Goal: Task Accomplishment & Management: Manage account settings

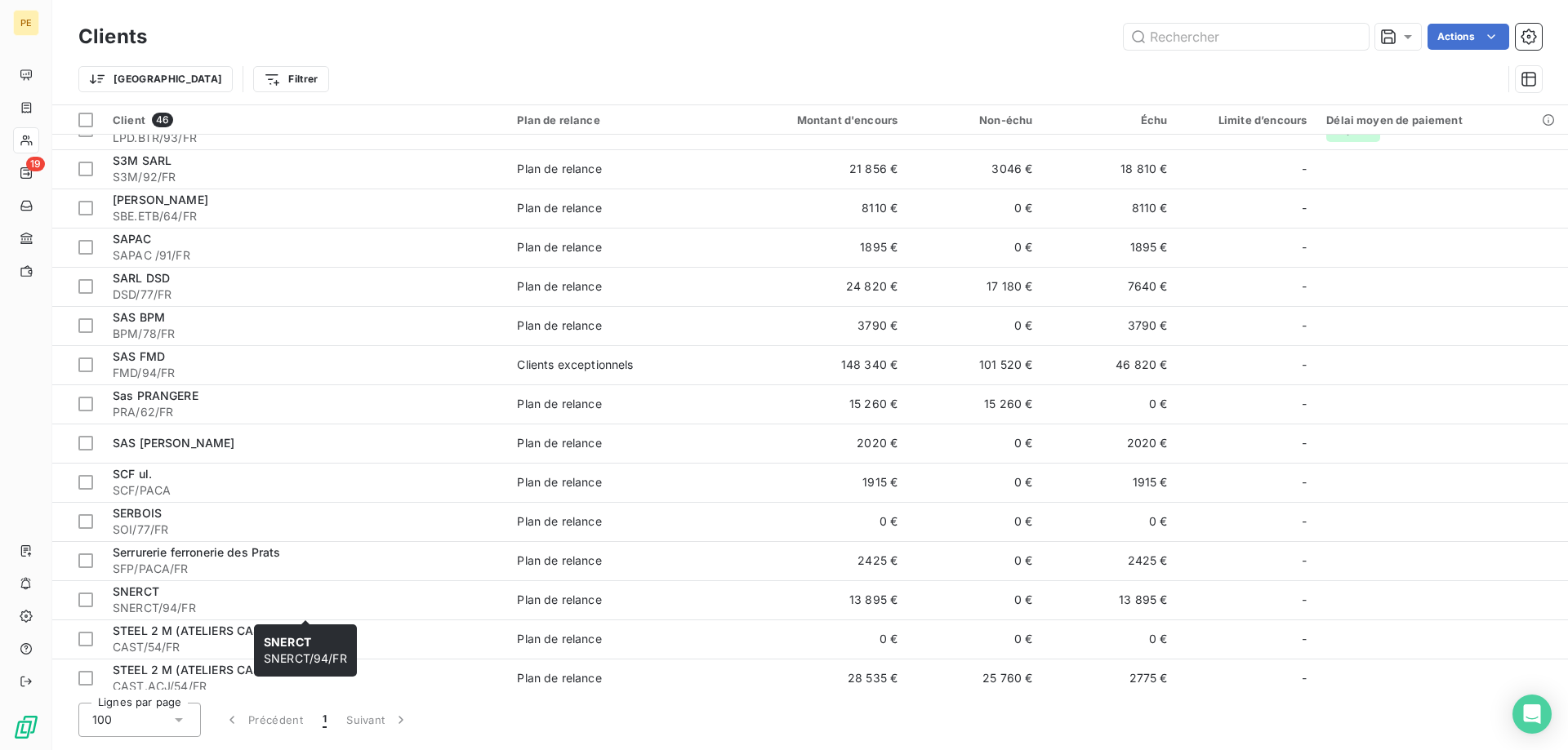
scroll to position [1248, 0]
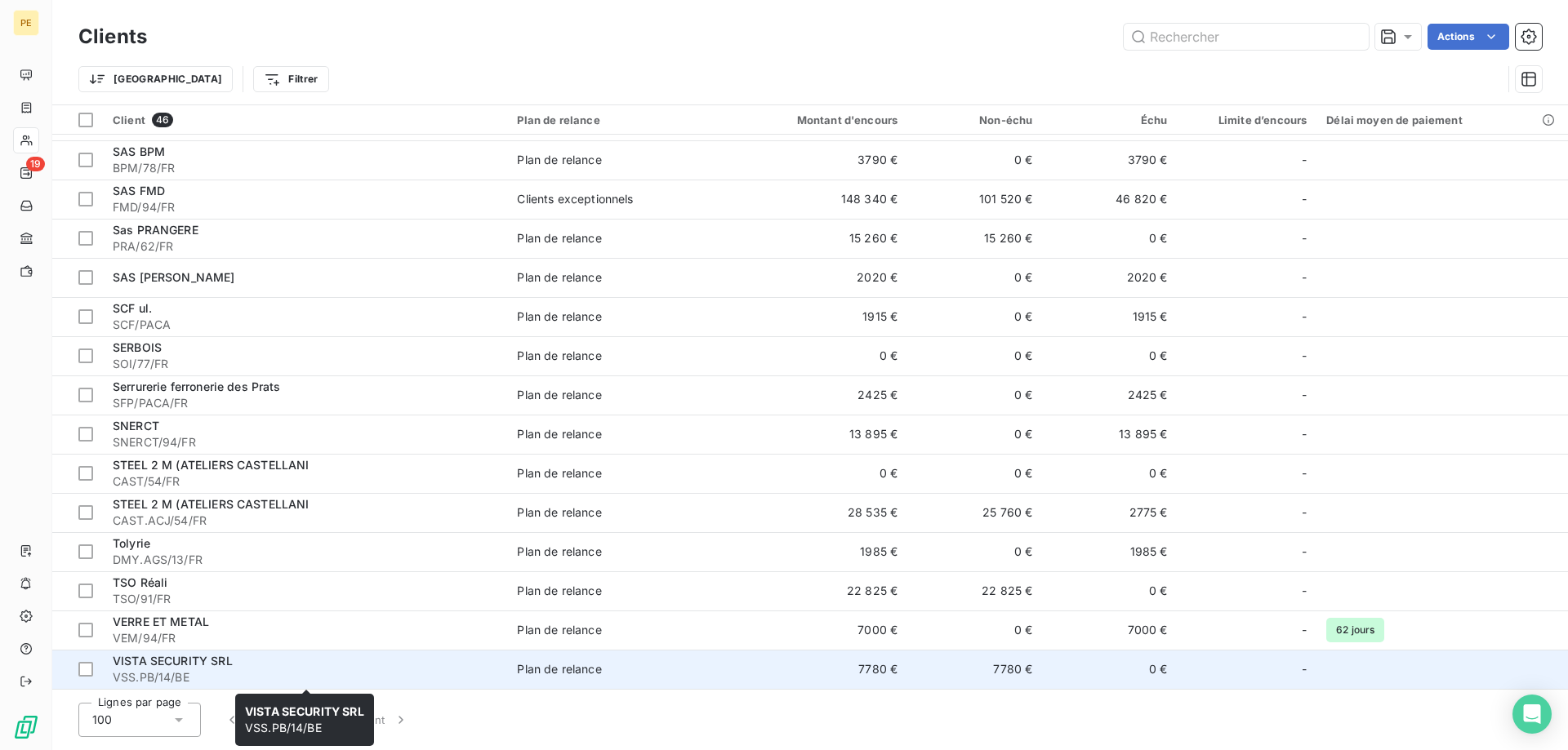
click at [191, 673] on span "VSS.PB/14/BE" at bounding box center [305, 677] width 385 height 16
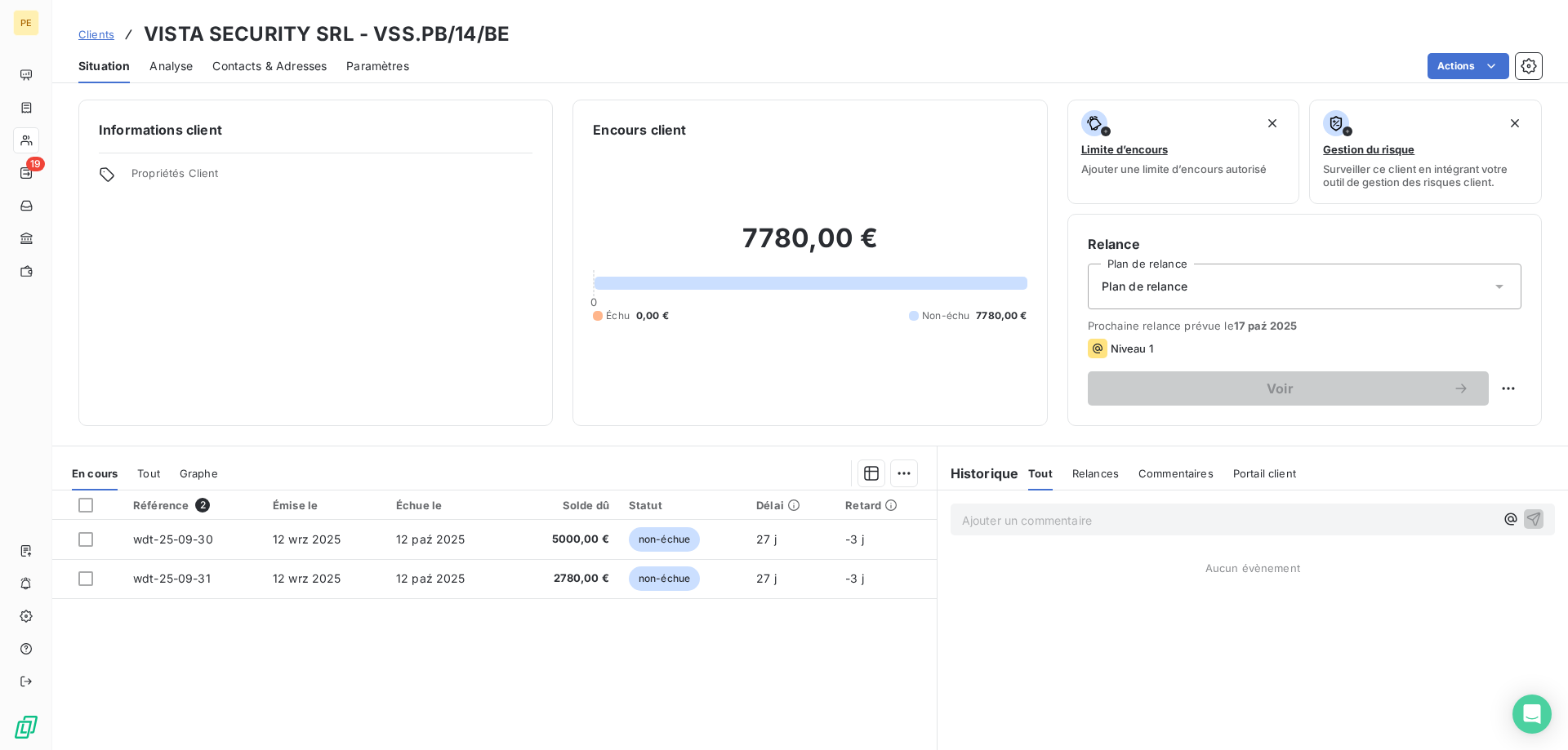
click at [288, 68] on span "Contacts & Adresses" at bounding box center [269, 66] width 114 height 16
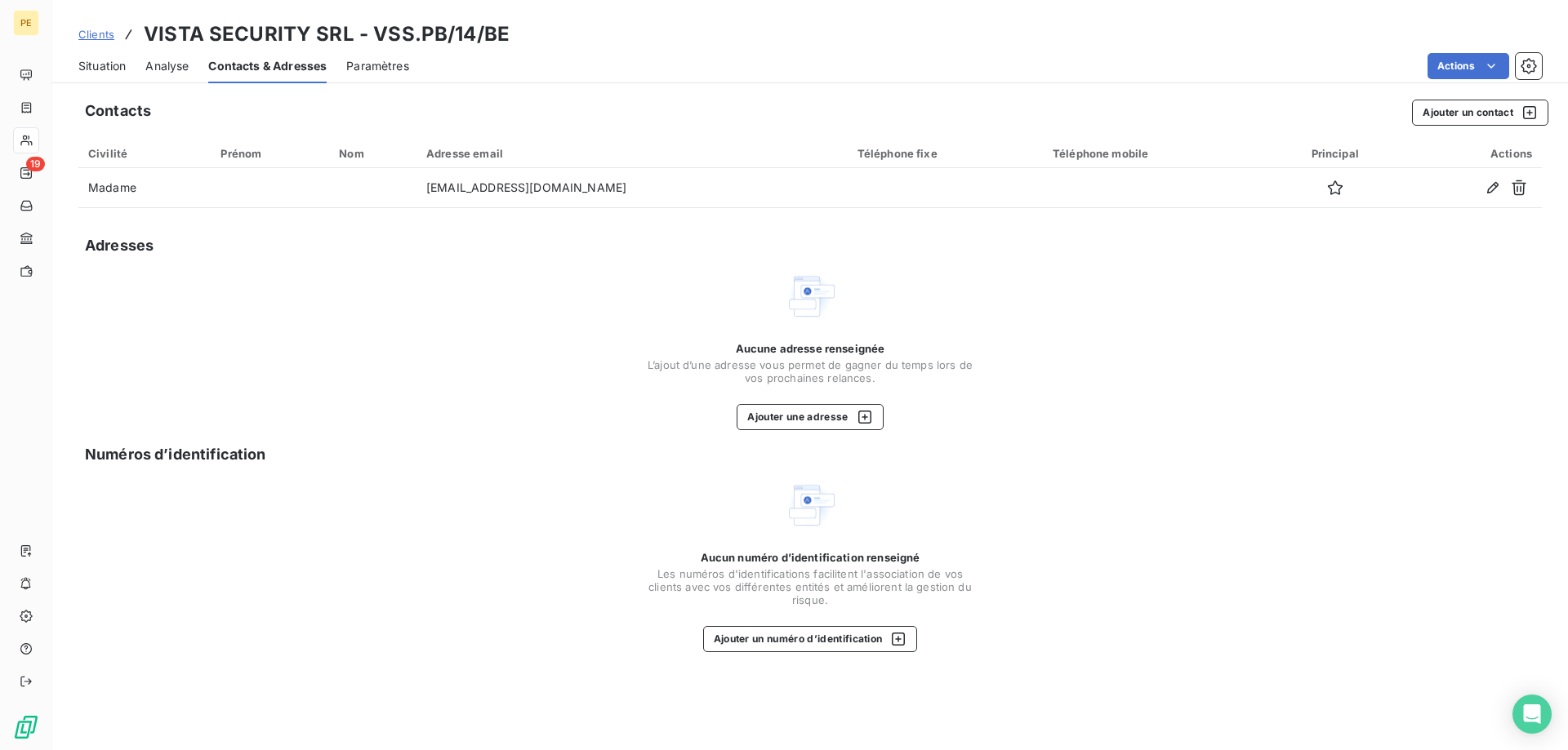
click at [107, 36] on span "Clients" at bounding box center [95, 34] width 36 height 13
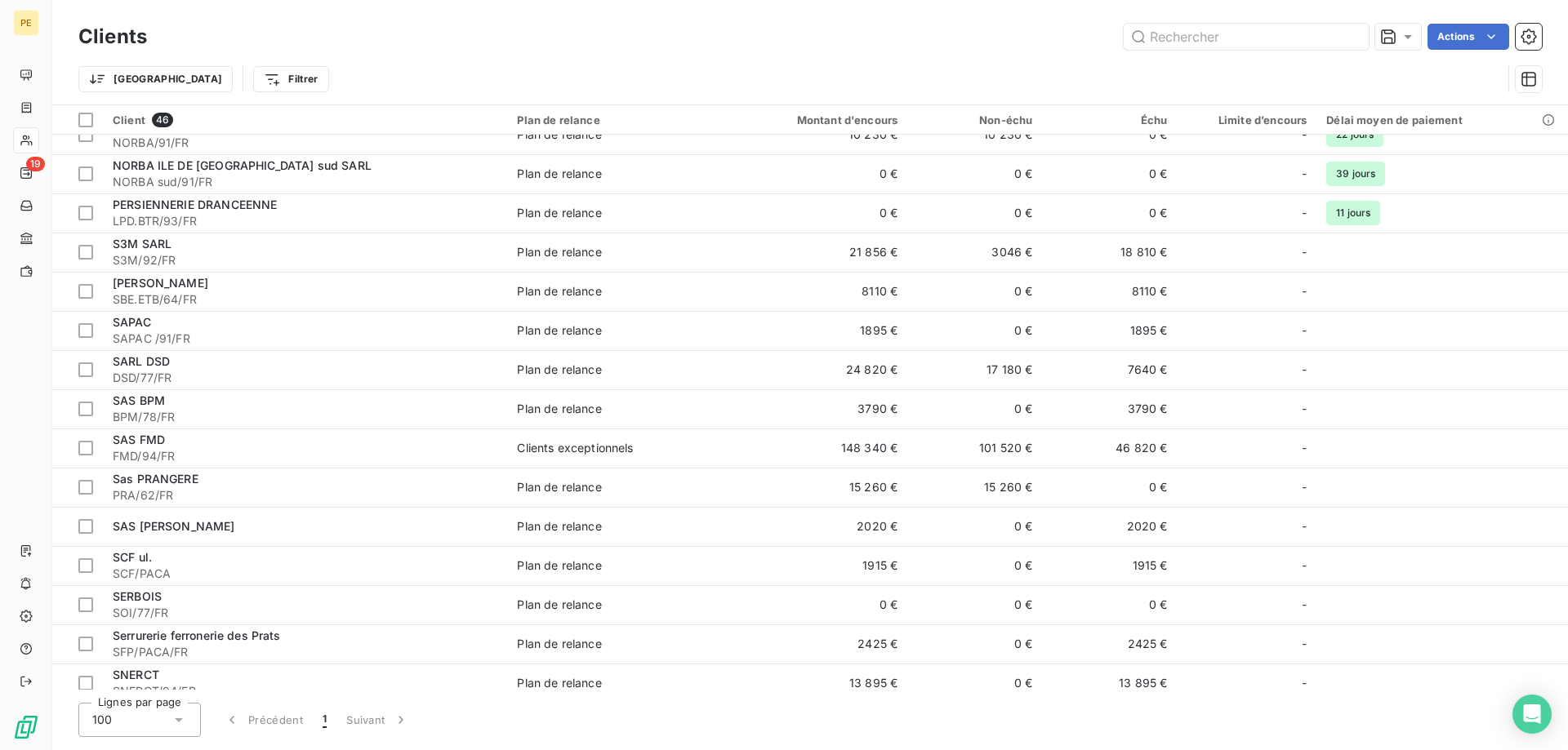
scroll to position [1248, 0]
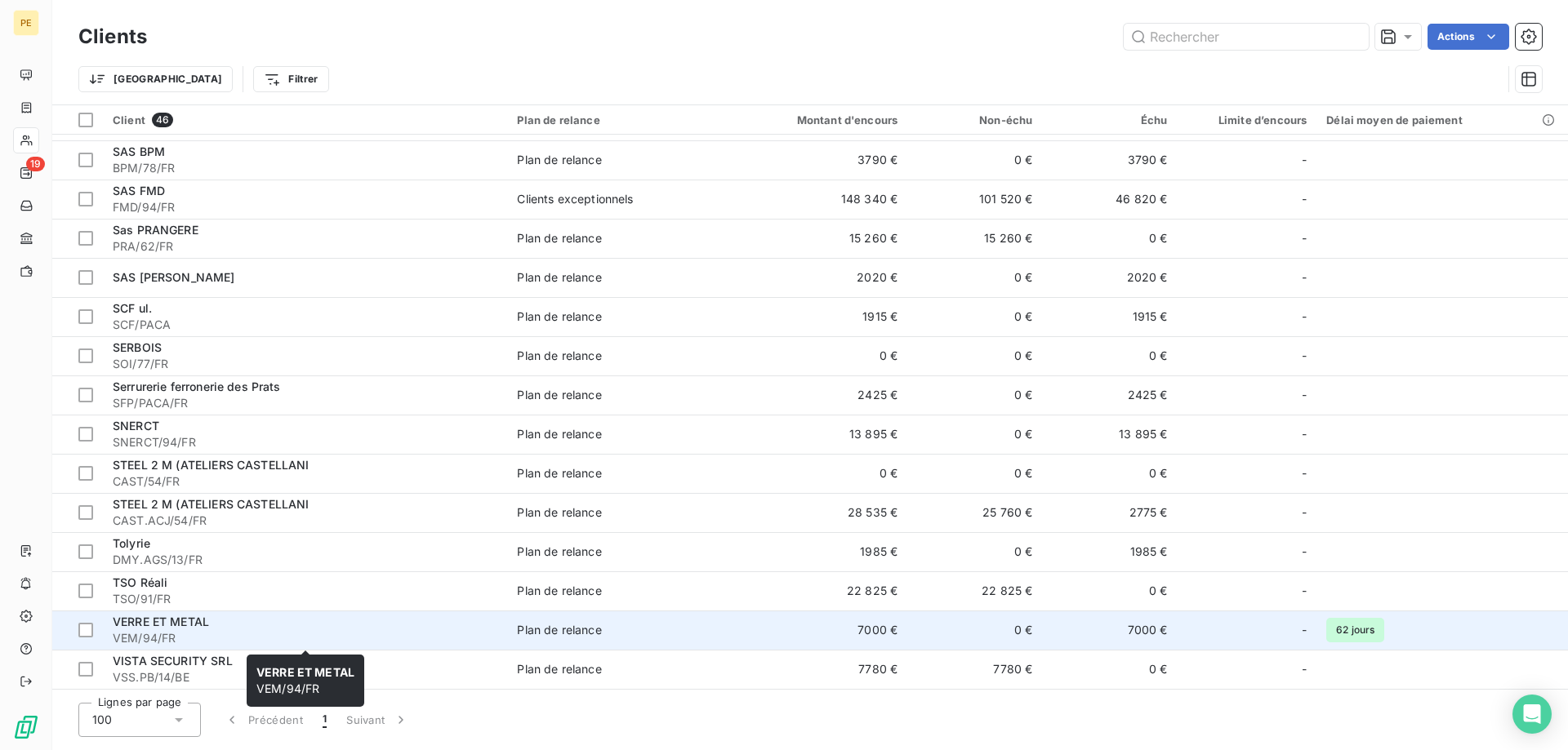
click at [168, 619] on span "VERRE ET METAL" at bounding box center [160, 622] width 96 height 14
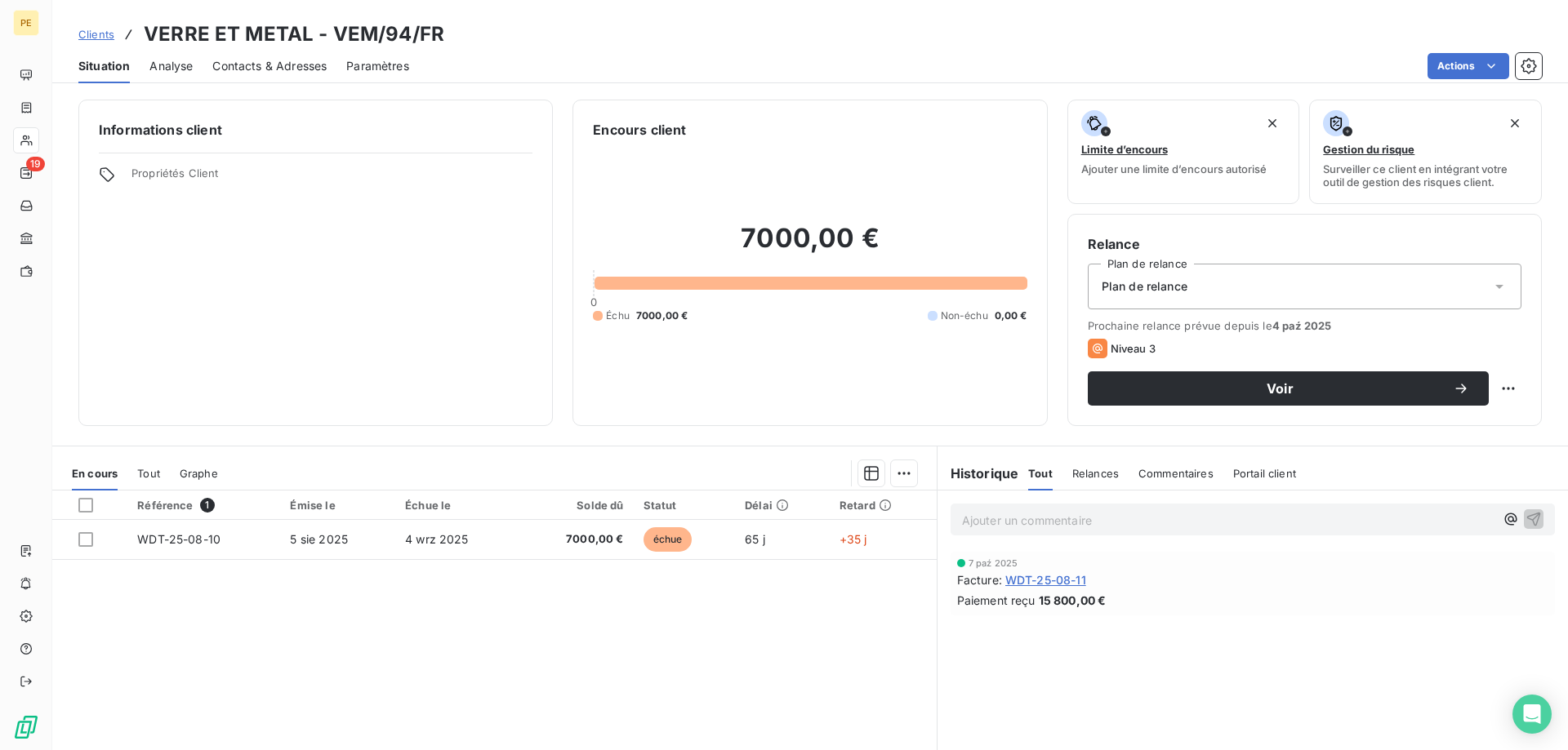
click at [268, 63] on span "Contacts & Adresses" at bounding box center [269, 66] width 114 height 16
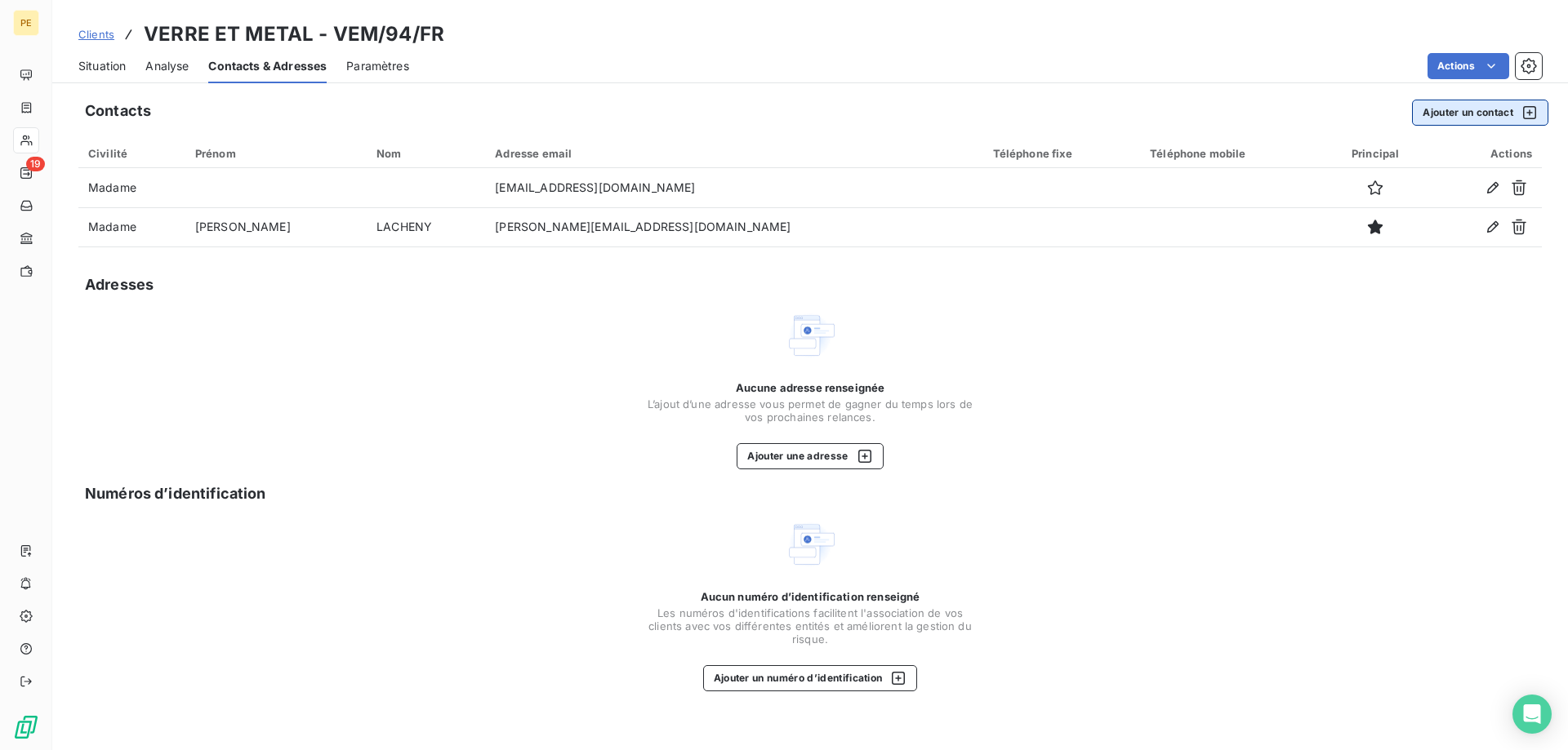
click at [1531, 111] on icon "button" at bounding box center [1529, 113] width 16 height 16
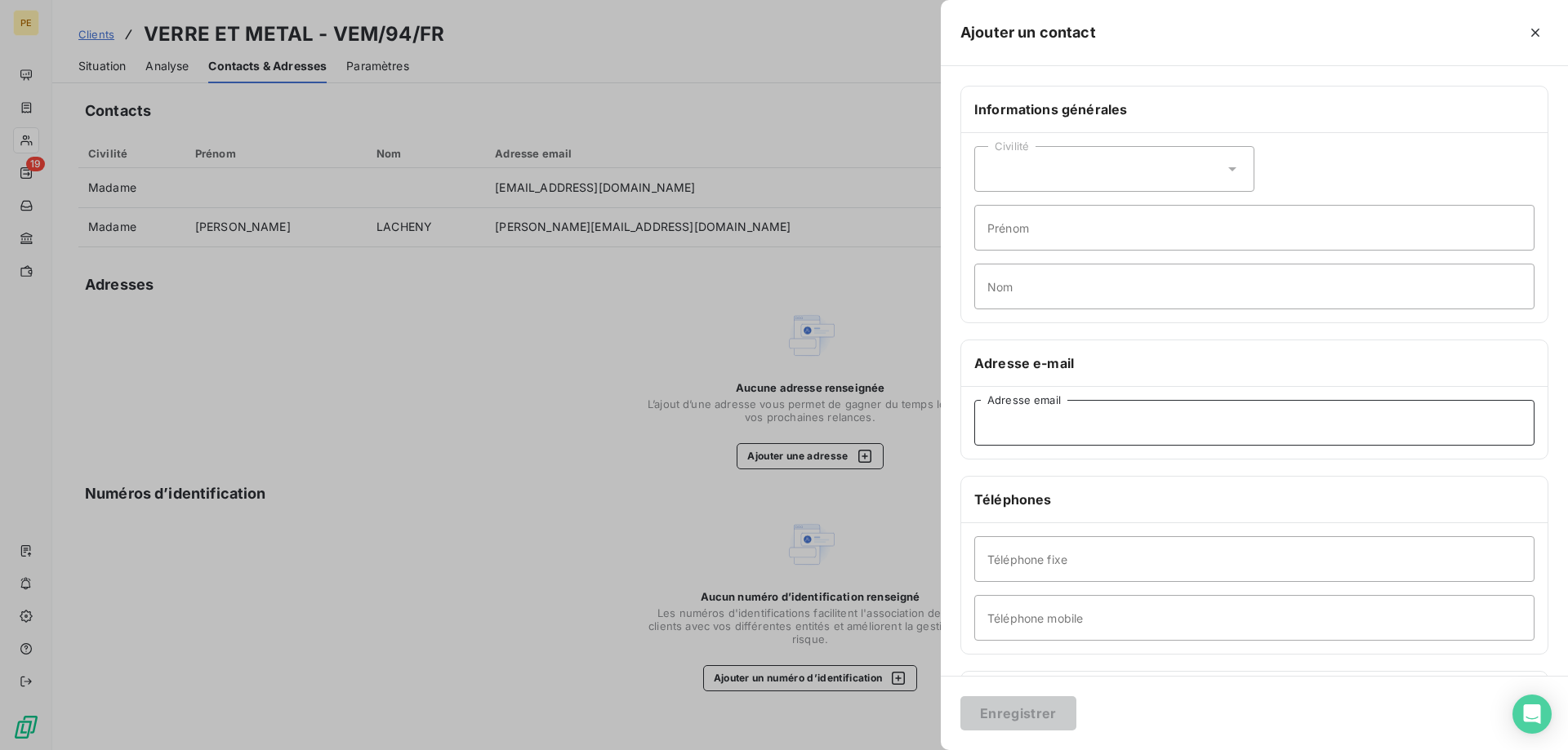
click at [1073, 434] on input "Adresse email" at bounding box center [1254, 423] width 560 height 46
paste input "[PERSON_NAME][EMAIL_ADDRESS][PERSON_NAME][DOMAIN_NAME]"
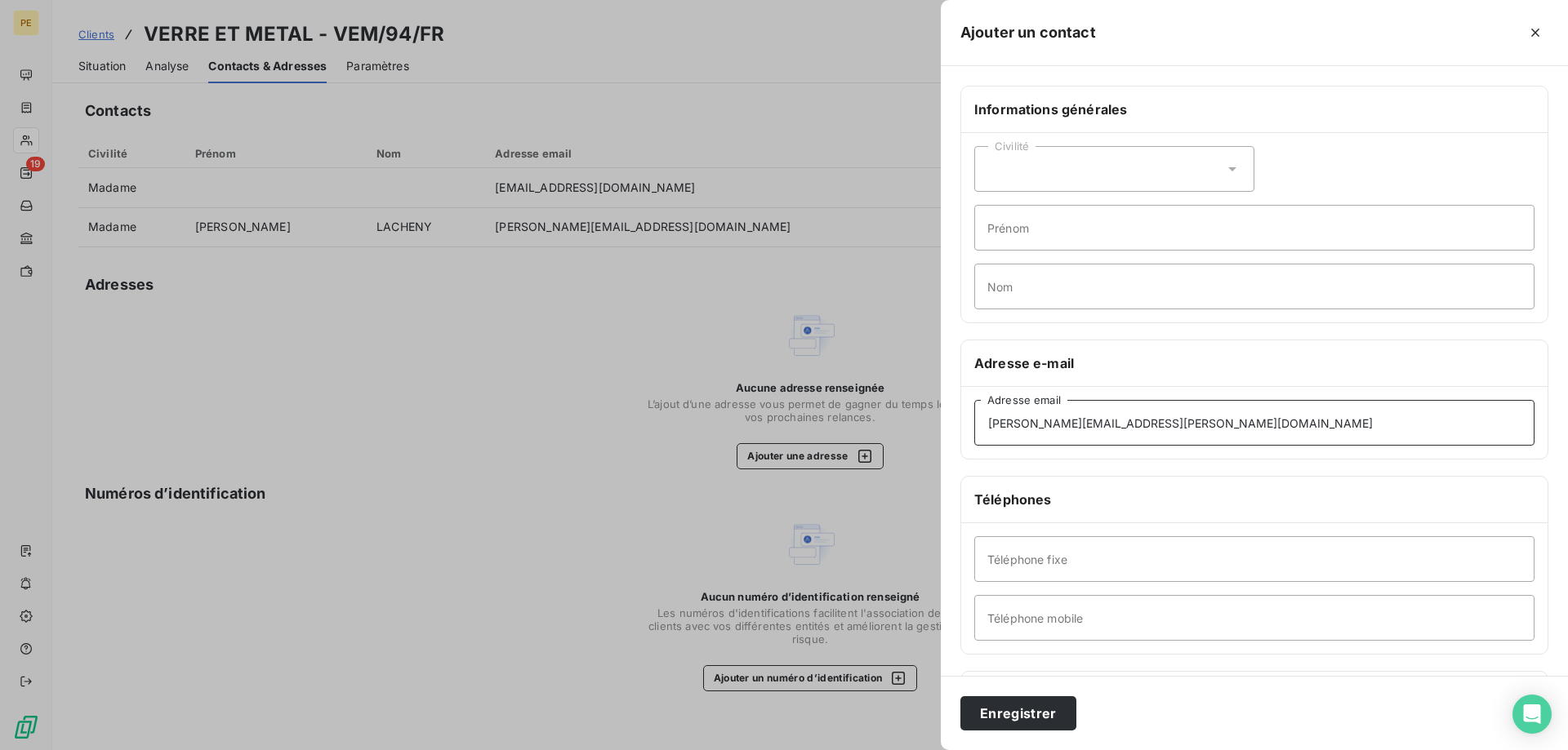
click at [988, 428] on input "[PERSON_NAME][EMAIL_ADDRESS][PERSON_NAME][DOMAIN_NAME]" at bounding box center [1254, 423] width 560 height 46
type input "[PERSON_NAME][EMAIL_ADDRESS][PERSON_NAME][DOMAIN_NAME]"
click at [1047, 718] on button "Enregistrer" at bounding box center [1018, 714] width 116 height 35
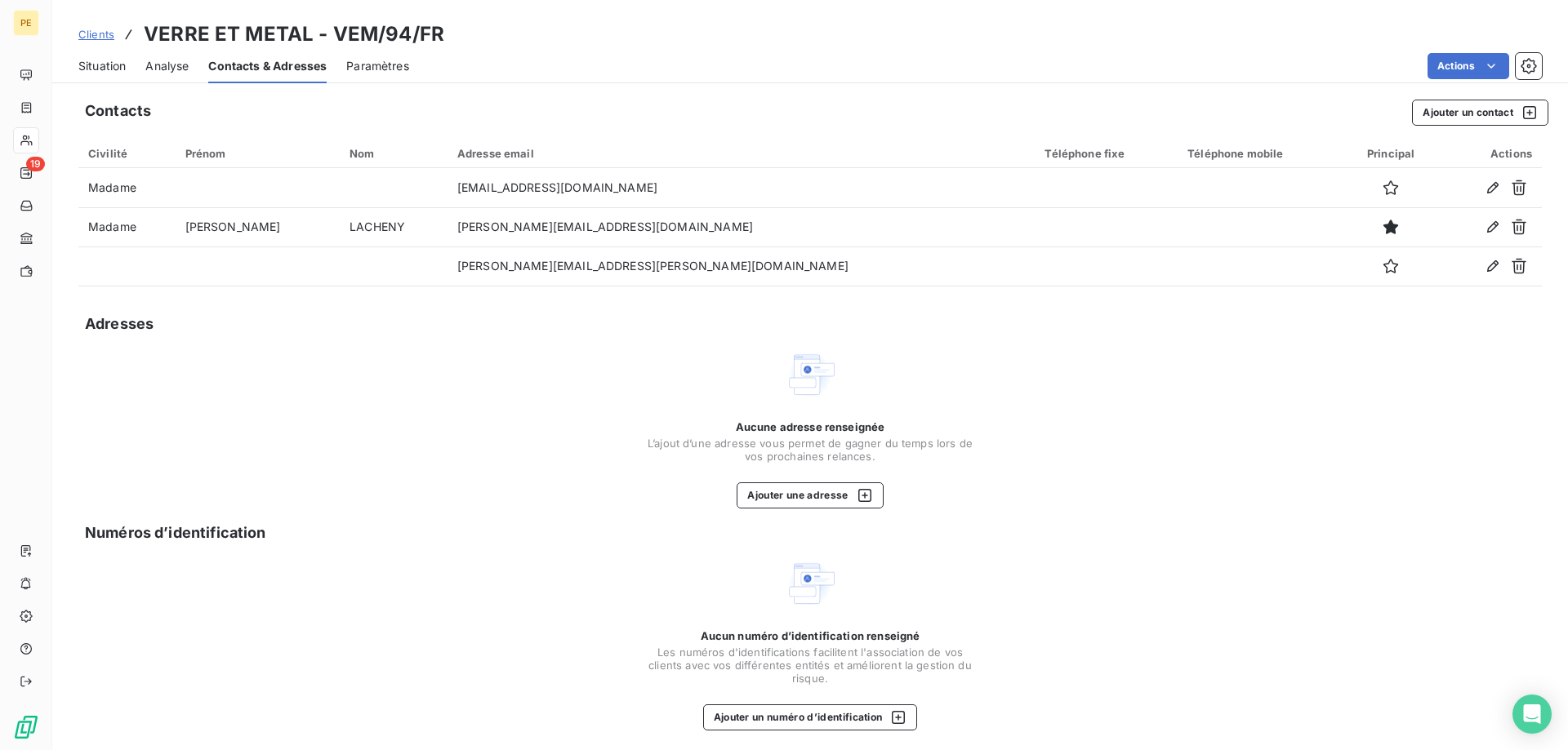
click at [94, 37] on span "Clients" at bounding box center [95, 34] width 36 height 13
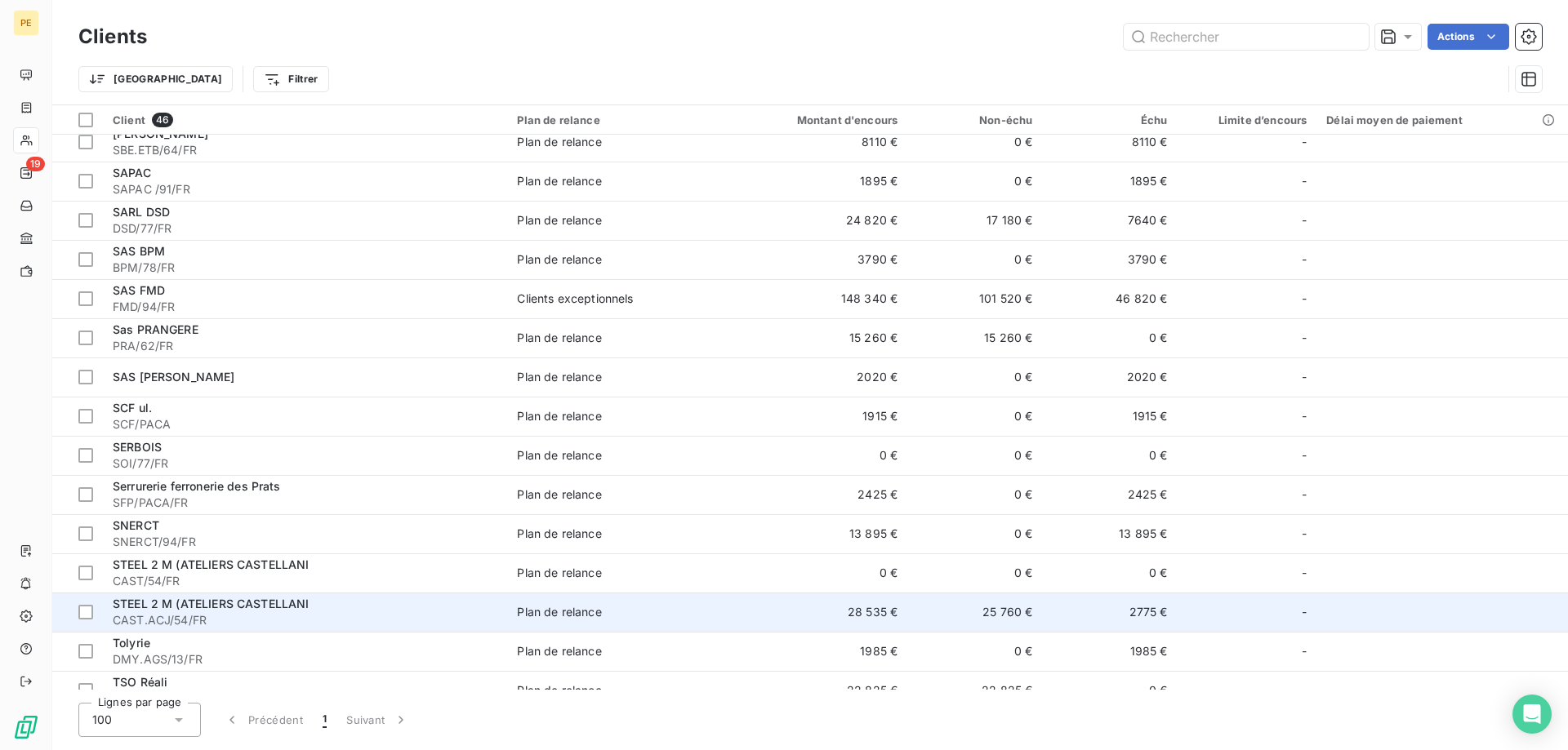
scroll to position [1248, 0]
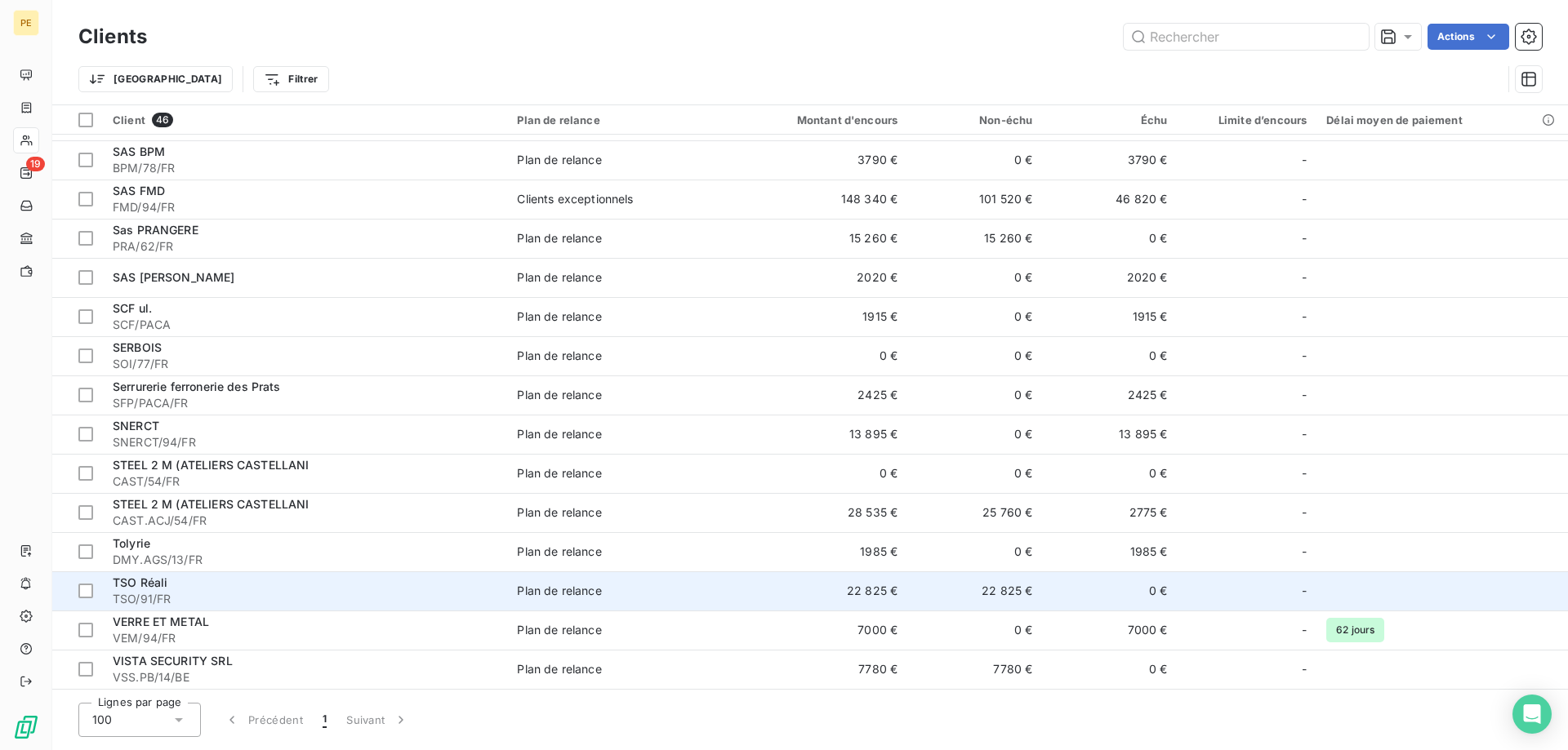
click at [159, 596] on span "TSO/91/FR" at bounding box center [305, 598] width 385 height 16
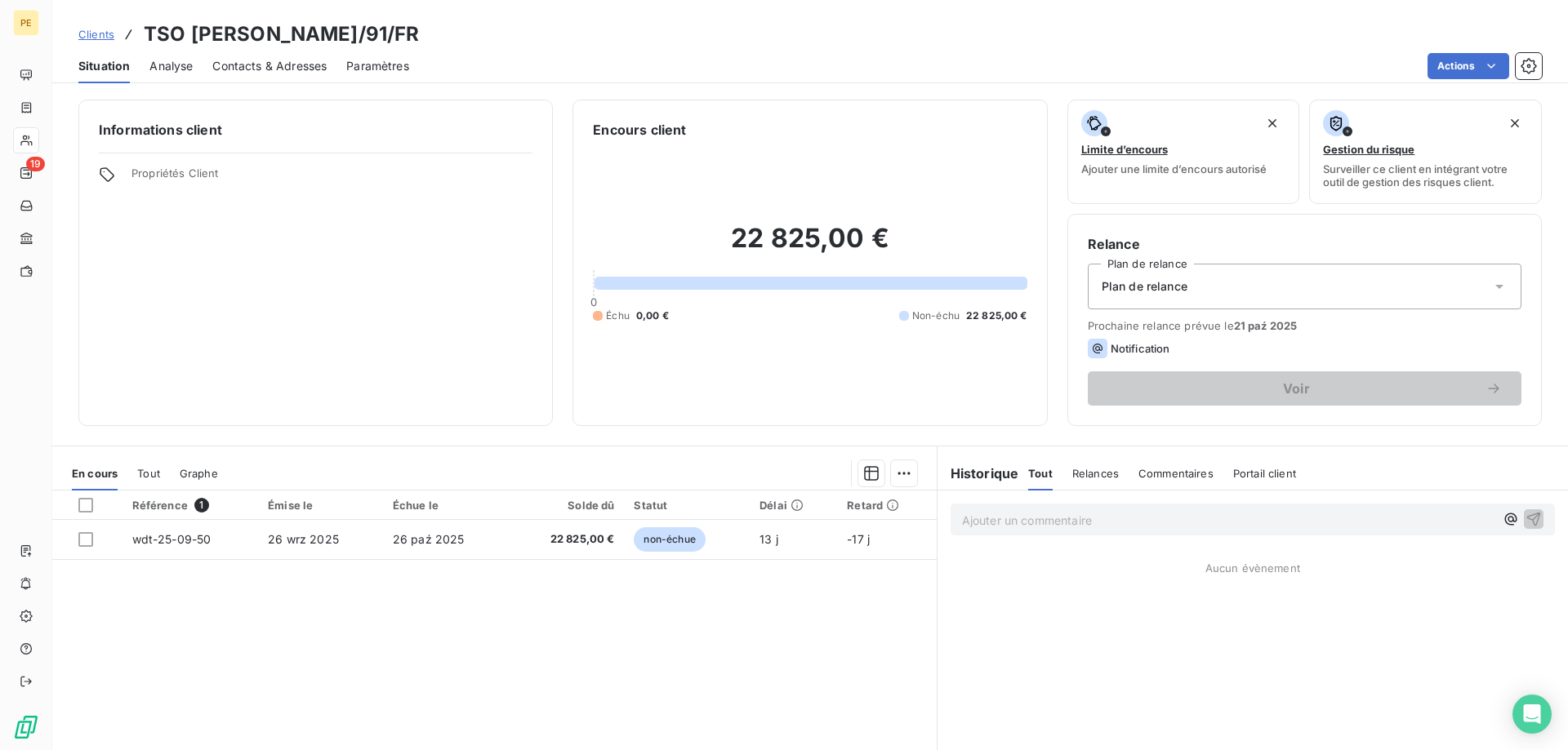
click at [291, 68] on span "Contacts & Adresses" at bounding box center [269, 66] width 114 height 16
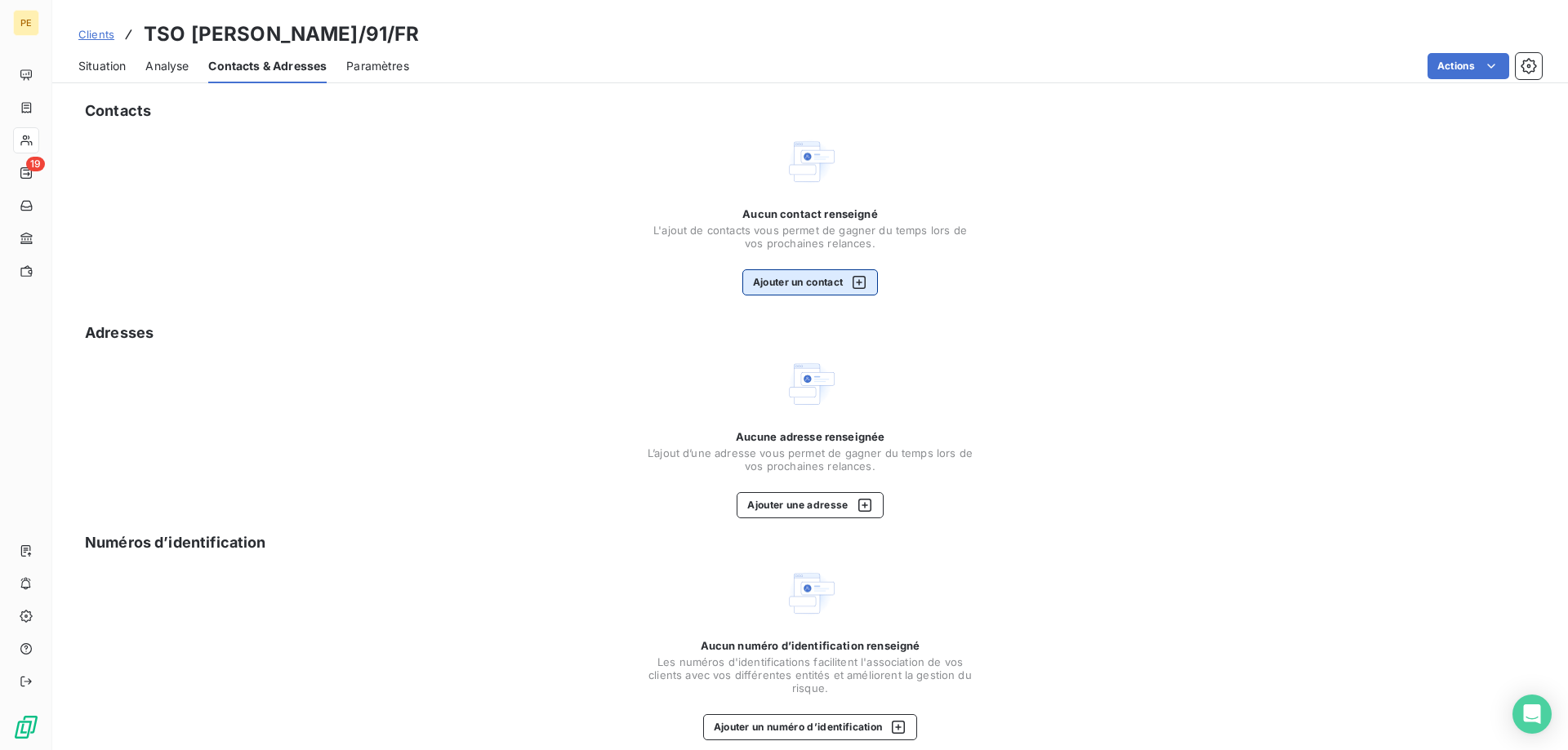
click at [862, 281] on icon "button" at bounding box center [859, 282] width 16 height 16
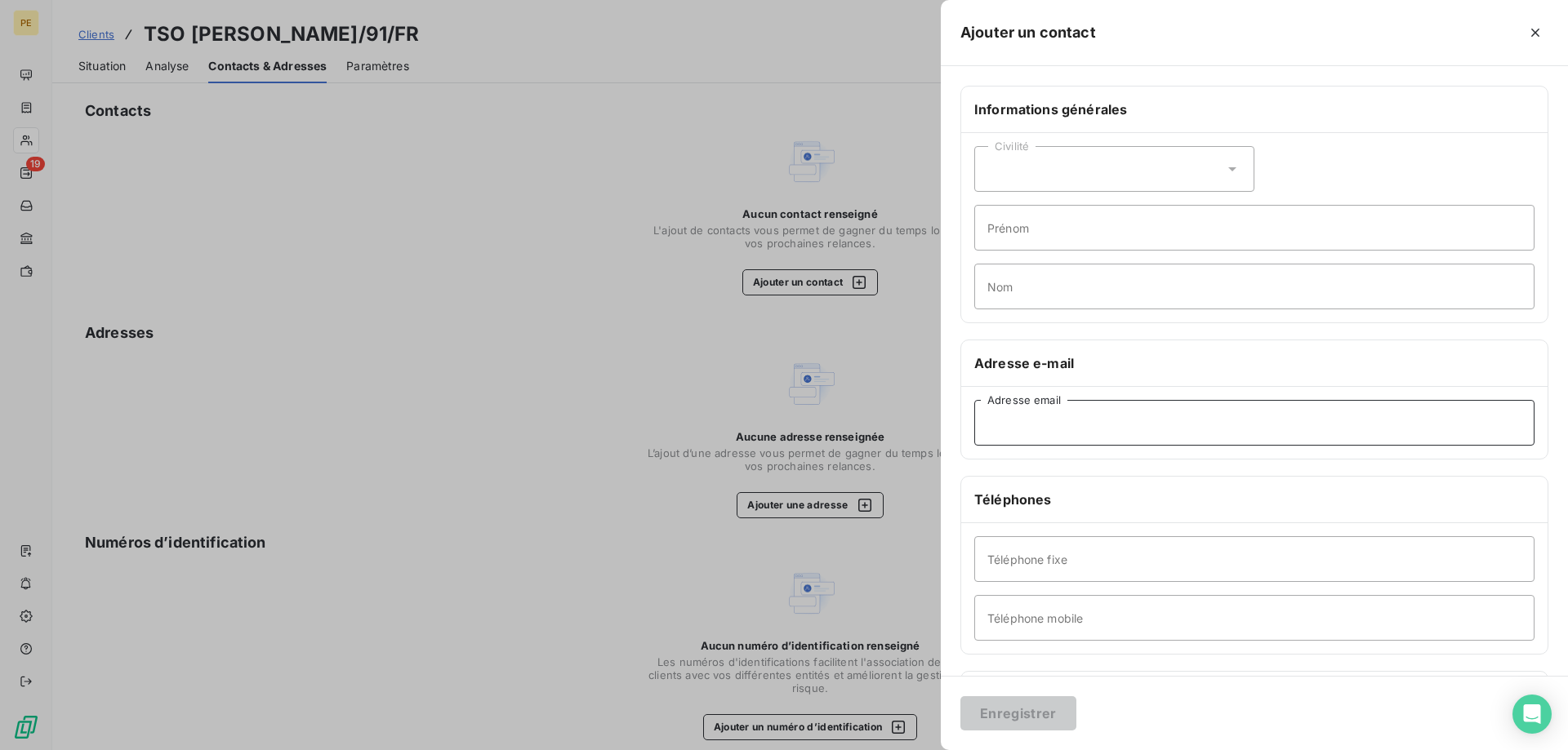
click at [1079, 434] on input "Adresse email" at bounding box center [1254, 423] width 560 height 46
paste input "[PERSON_NAME][EMAIL_ADDRESS][PERSON_NAME][DOMAIN_NAME]"
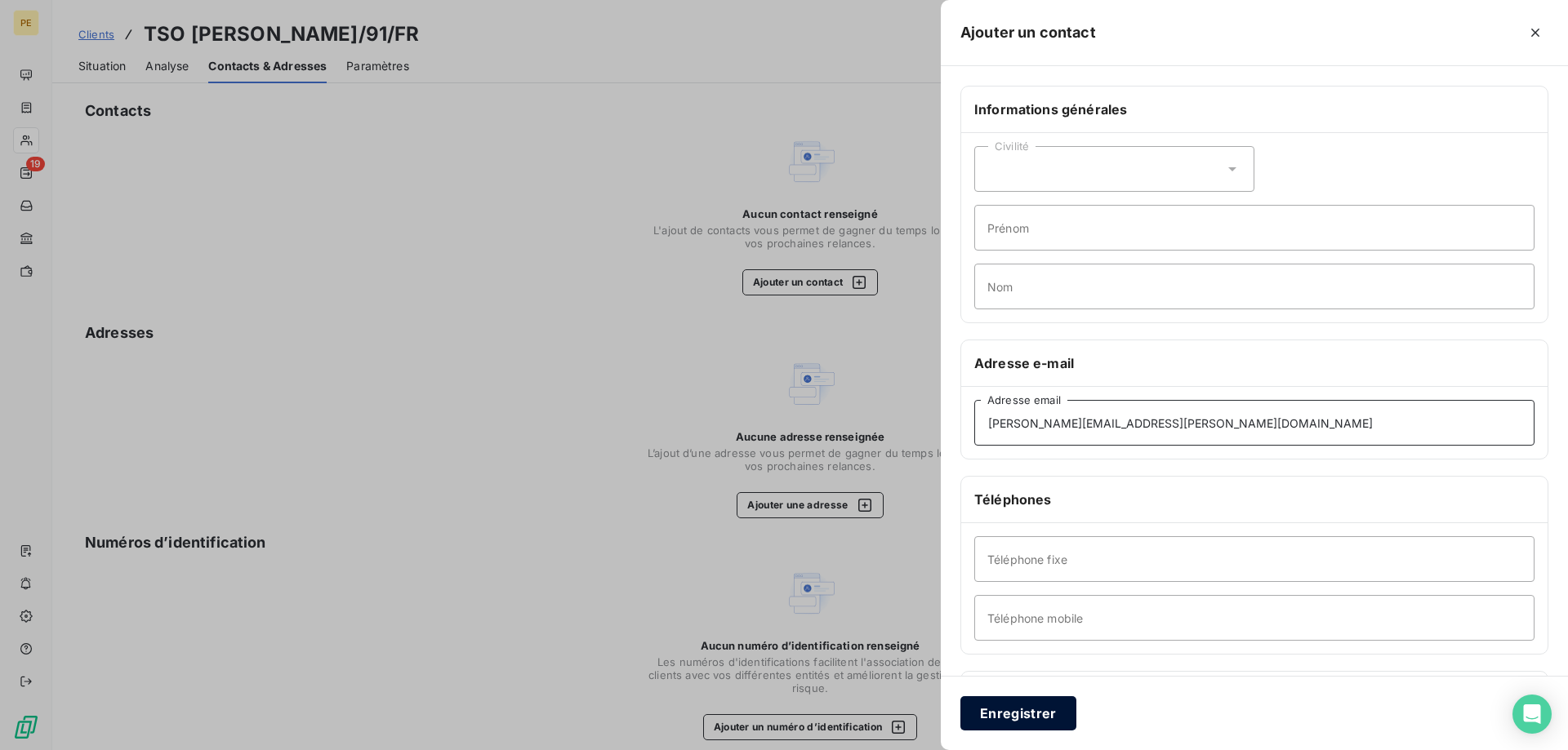
type input "[PERSON_NAME][EMAIL_ADDRESS][PERSON_NAME][DOMAIN_NAME]"
click at [1018, 712] on button "Enregistrer" at bounding box center [1018, 714] width 116 height 35
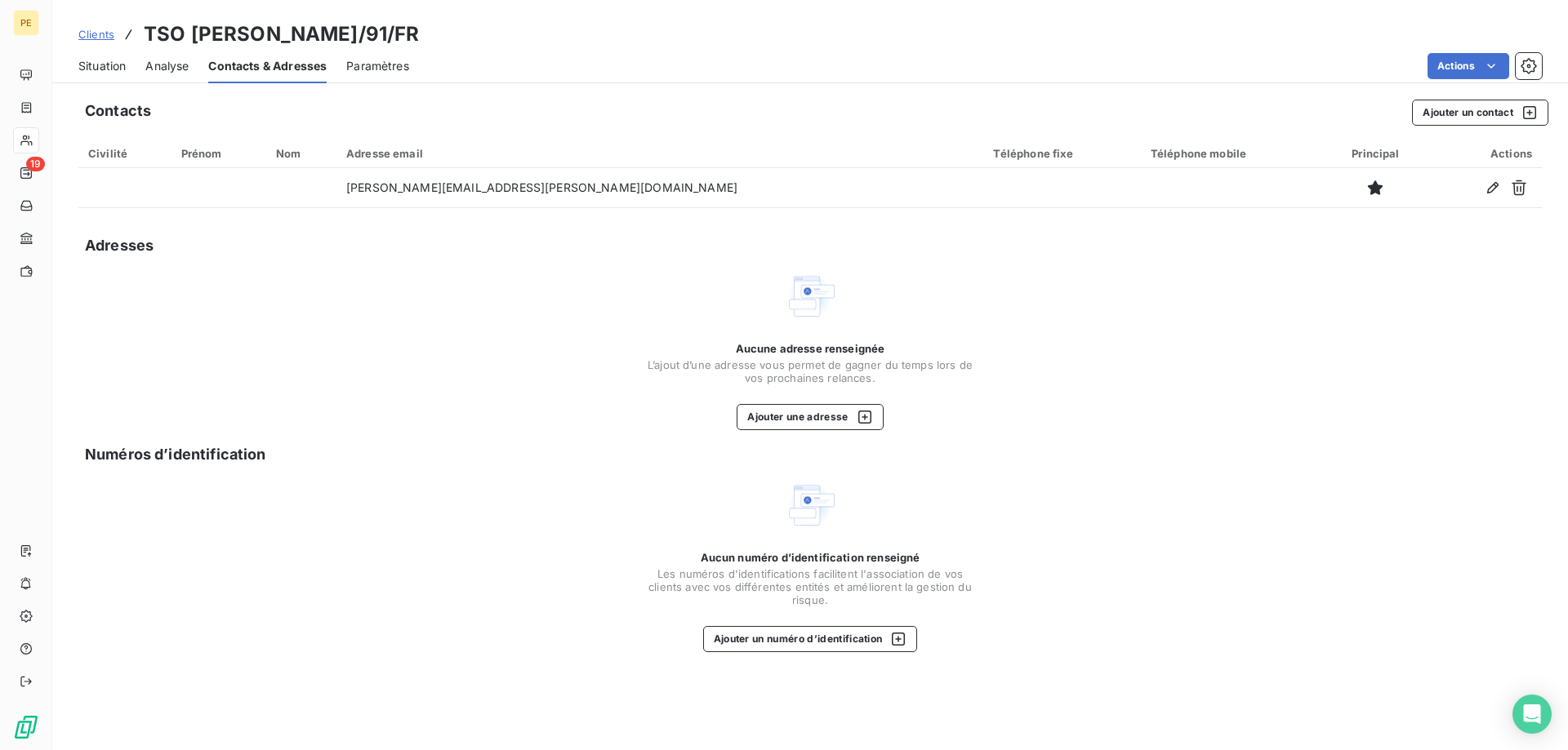
click at [96, 34] on span "Clients" at bounding box center [95, 34] width 36 height 13
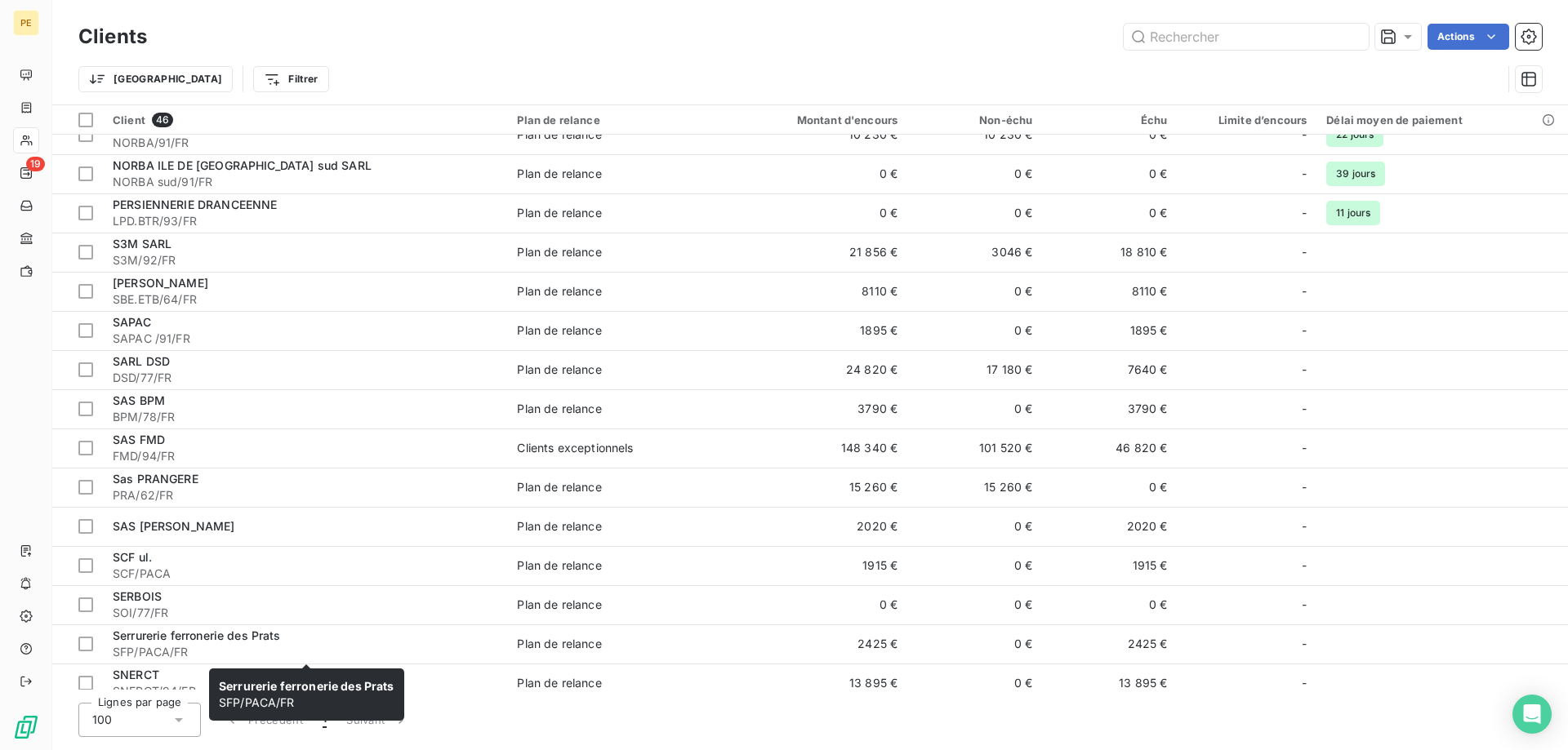
scroll to position [1248, 0]
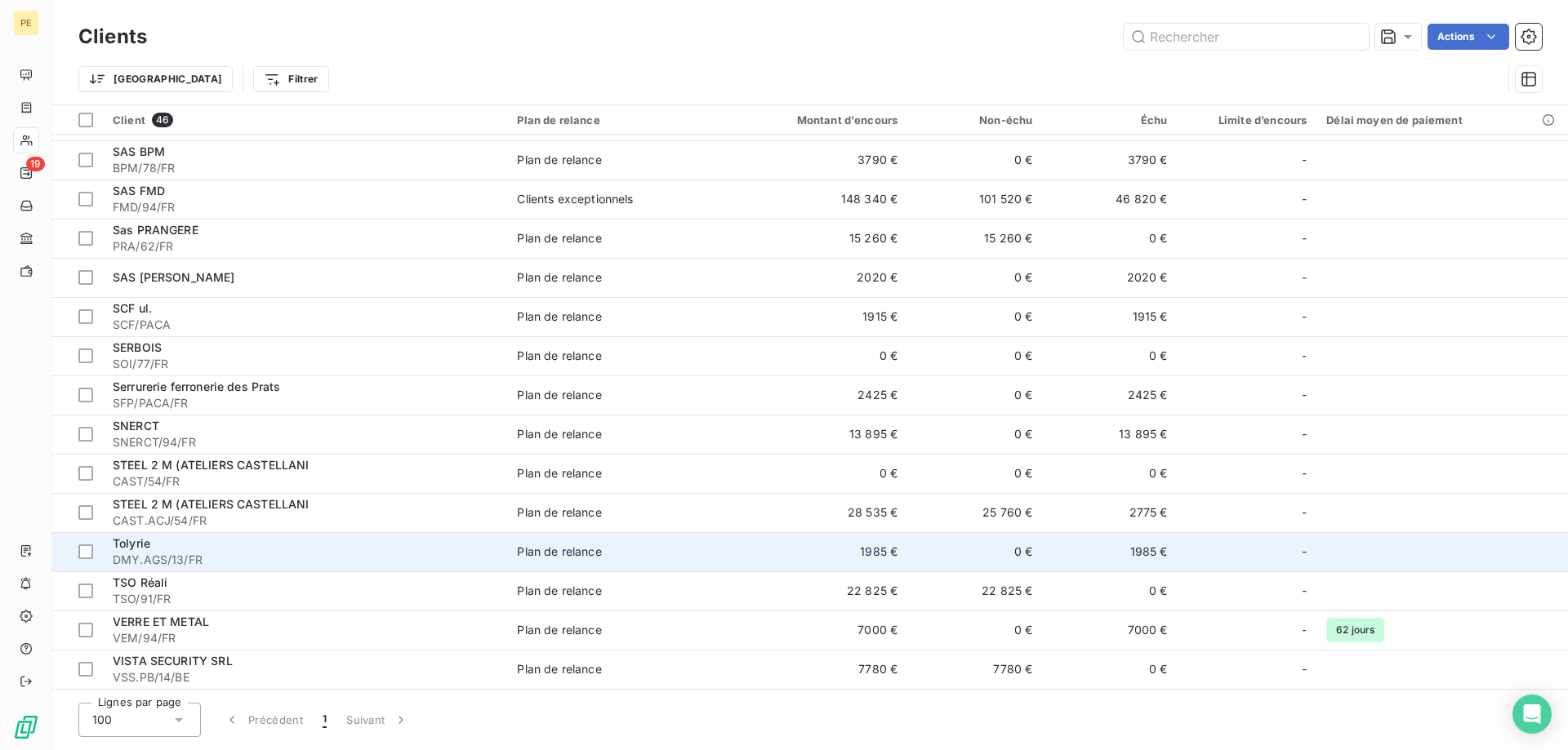
click at [149, 556] on span "DMY.AGS/13/FR" at bounding box center [305, 559] width 385 height 16
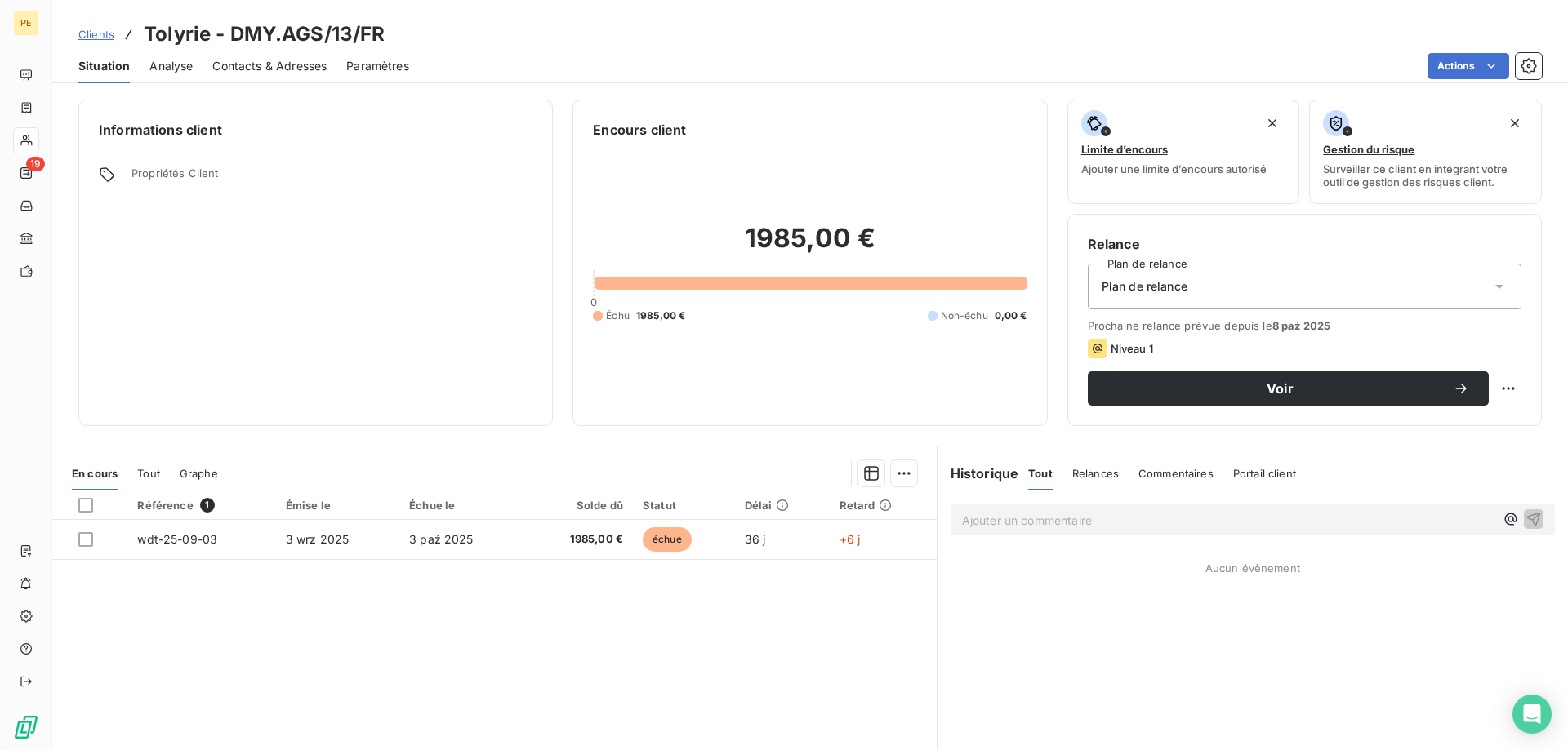
click at [272, 65] on span "Contacts & Adresses" at bounding box center [269, 66] width 114 height 16
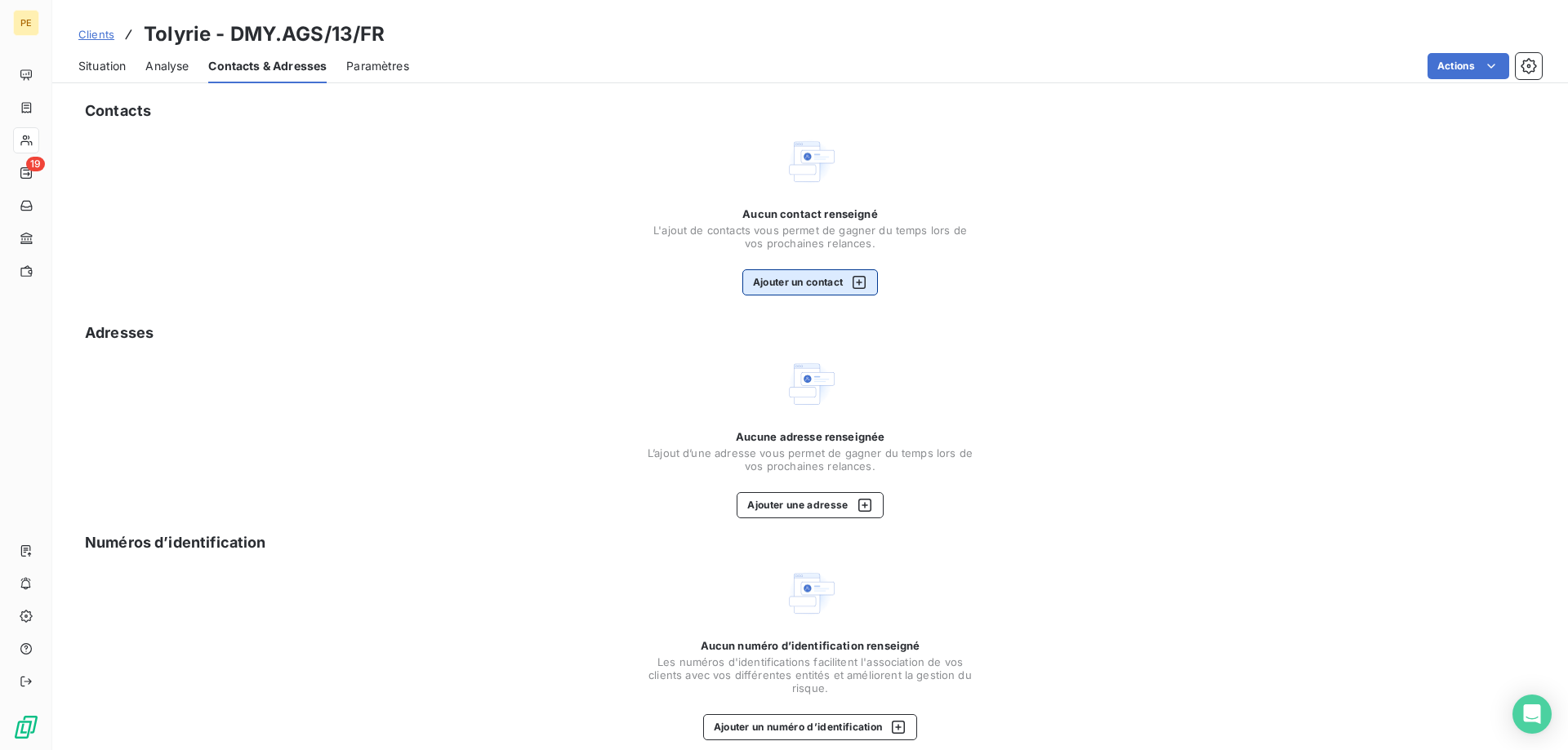
click at [862, 278] on icon "button" at bounding box center [859, 282] width 16 height 16
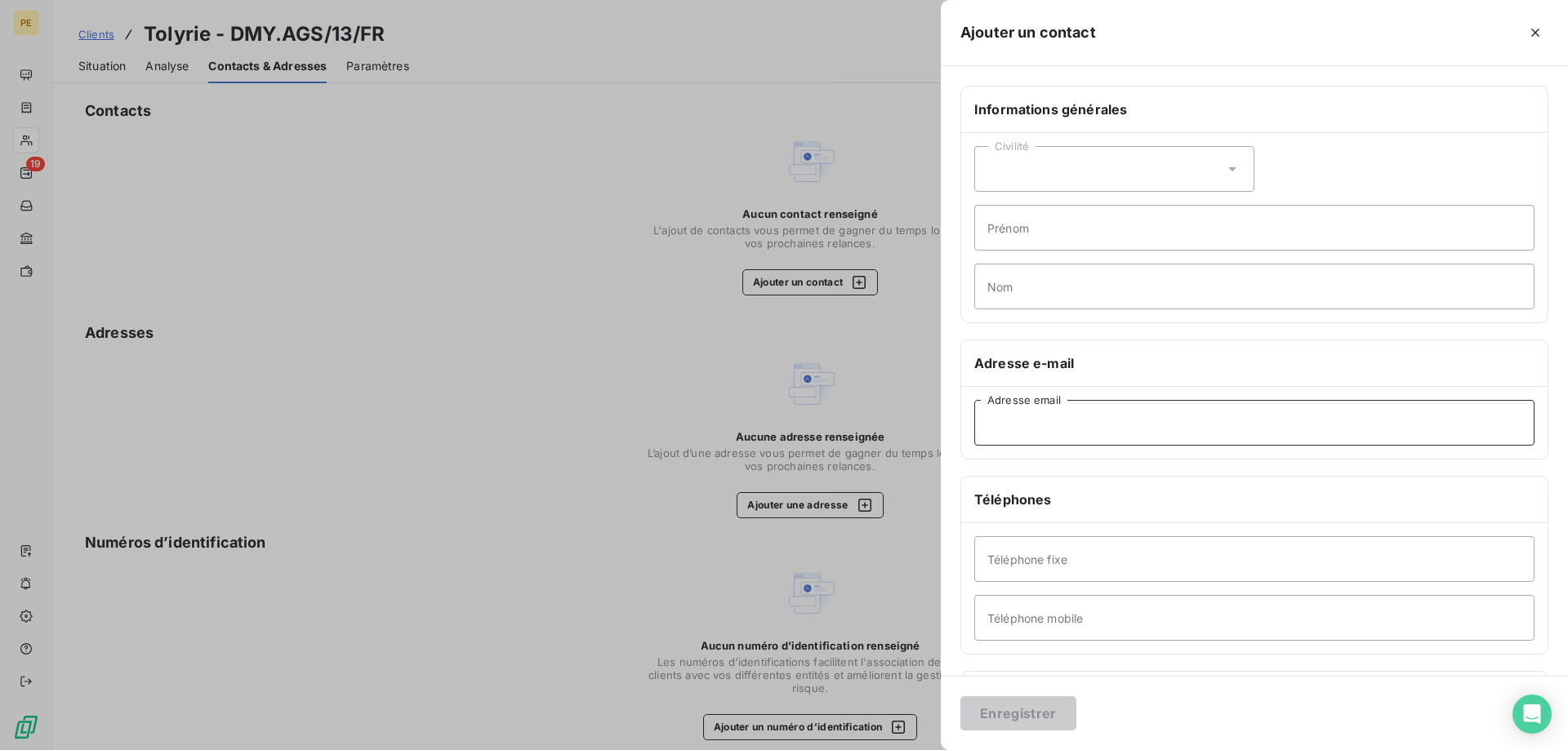
click at [1060, 417] on input "Adresse email" at bounding box center [1254, 423] width 560 height 46
paste input "[EMAIL_ADDRESS][DOMAIN_NAME]"
click at [992, 422] on input "[EMAIL_ADDRESS][DOMAIN_NAME]" at bounding box center [1254, 423] width 560 height 46
click at [989, 422] on input "[EMAIL_ADDRESS][DOMAIN_NAME]" at bounding box center [1254, 423] width 560 height 46
type input "[EMAIL_ADDRESS][DOMAIN_NAME]"
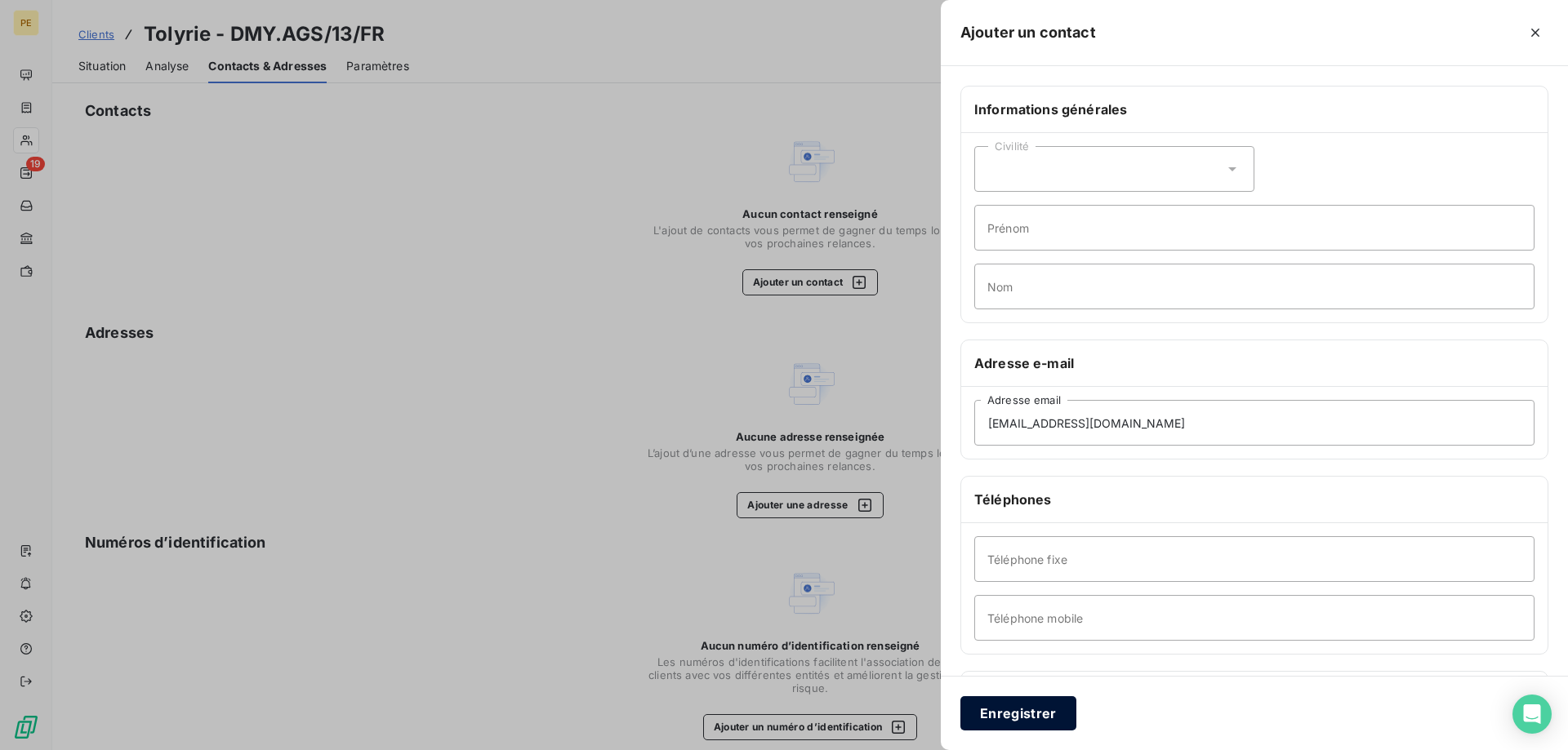
click at [1027, 711] on button "Enregistrer" at bounding box center [1018, 714] width 116 height 35
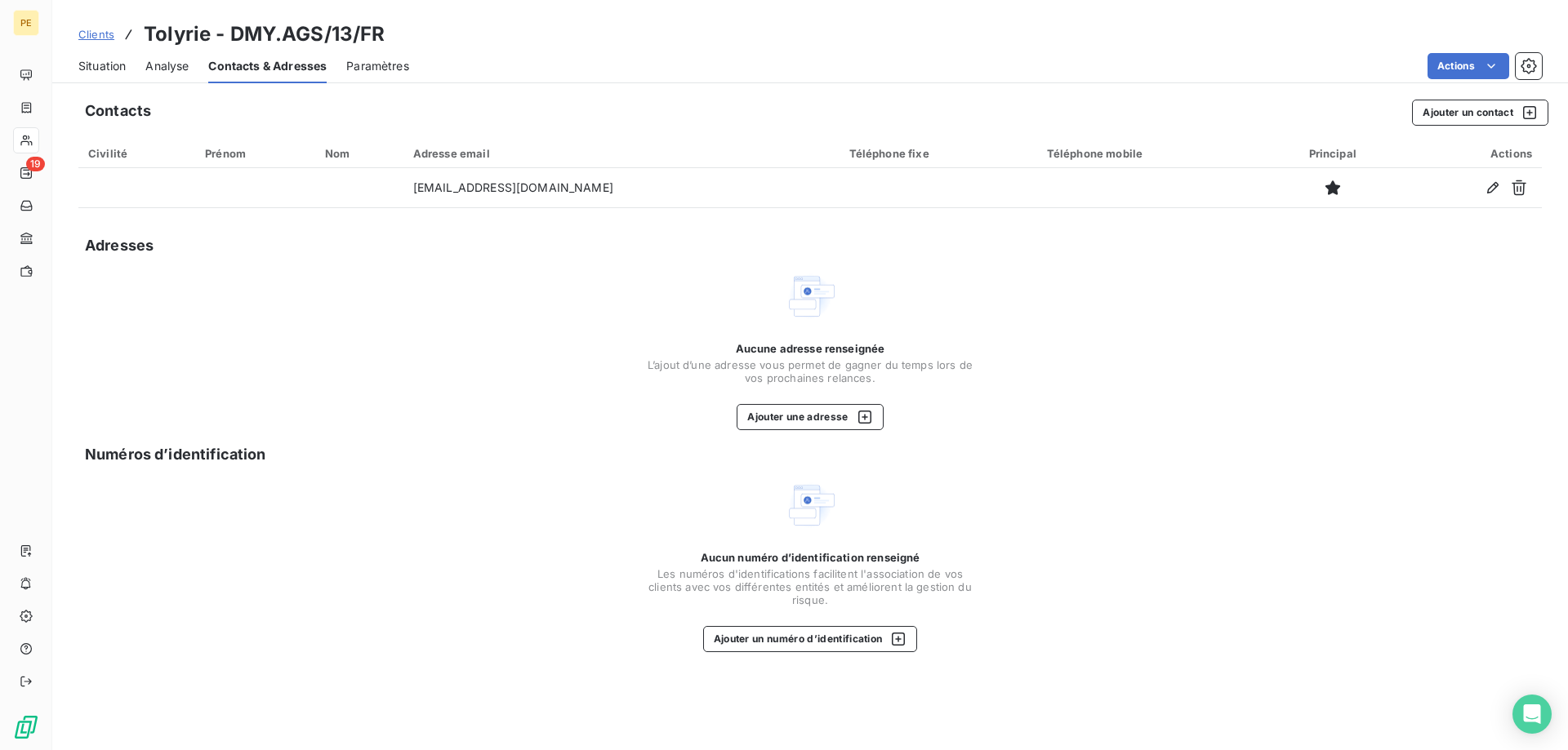
click at [98, 39] on span "Clients" at bounding box center [95, 34] width 36 height 13
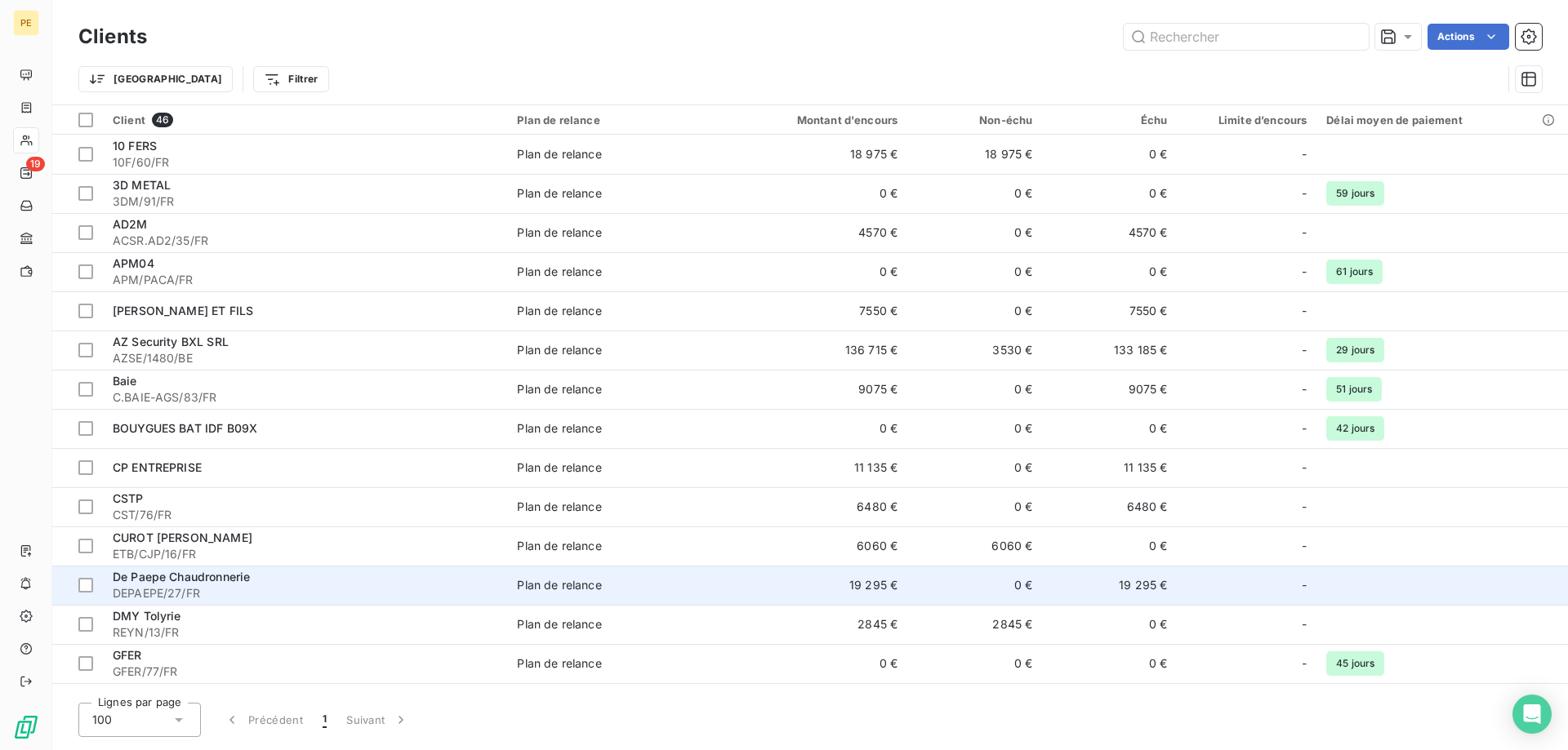
click at [149, 584] on span "De Paepe Chaudronnerie" at bounding box center [181, 577] width 137 height 14
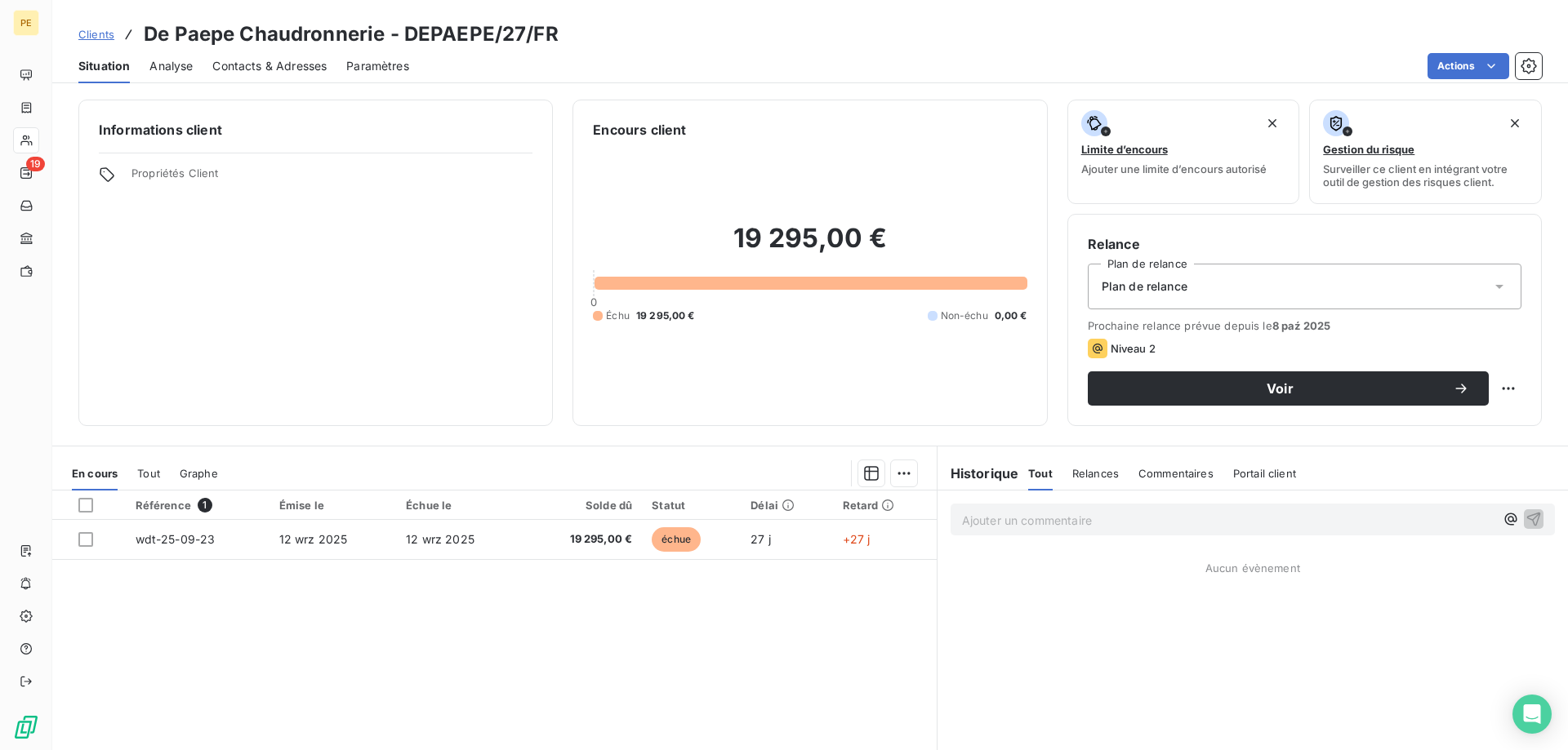
click at [288, 66] on span "Contacts & Adresses" at bounding box center [269, 66] width 114 height 16
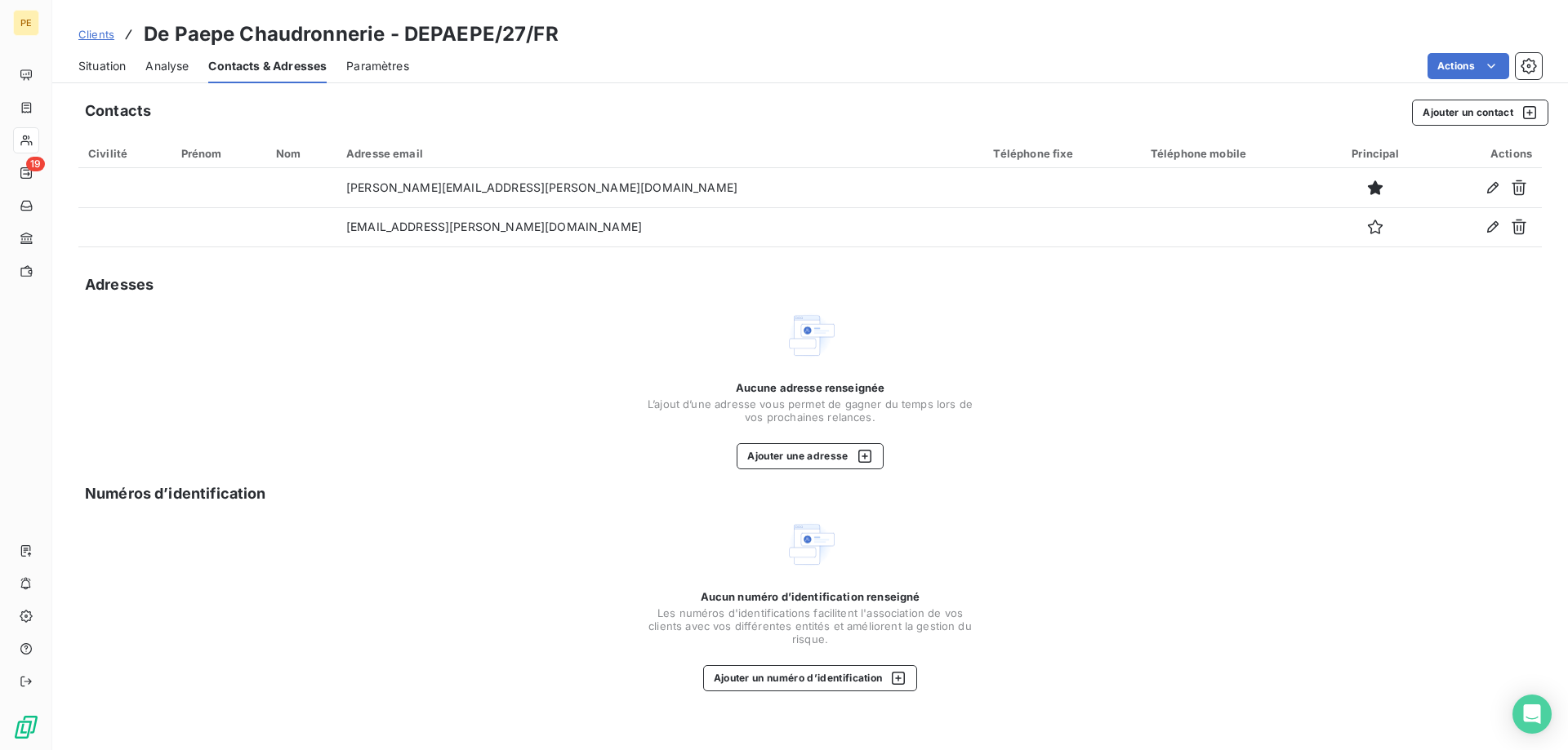
click at [93, 67] on span "Situation" at bounding box center [101, 66] width 48 height 16
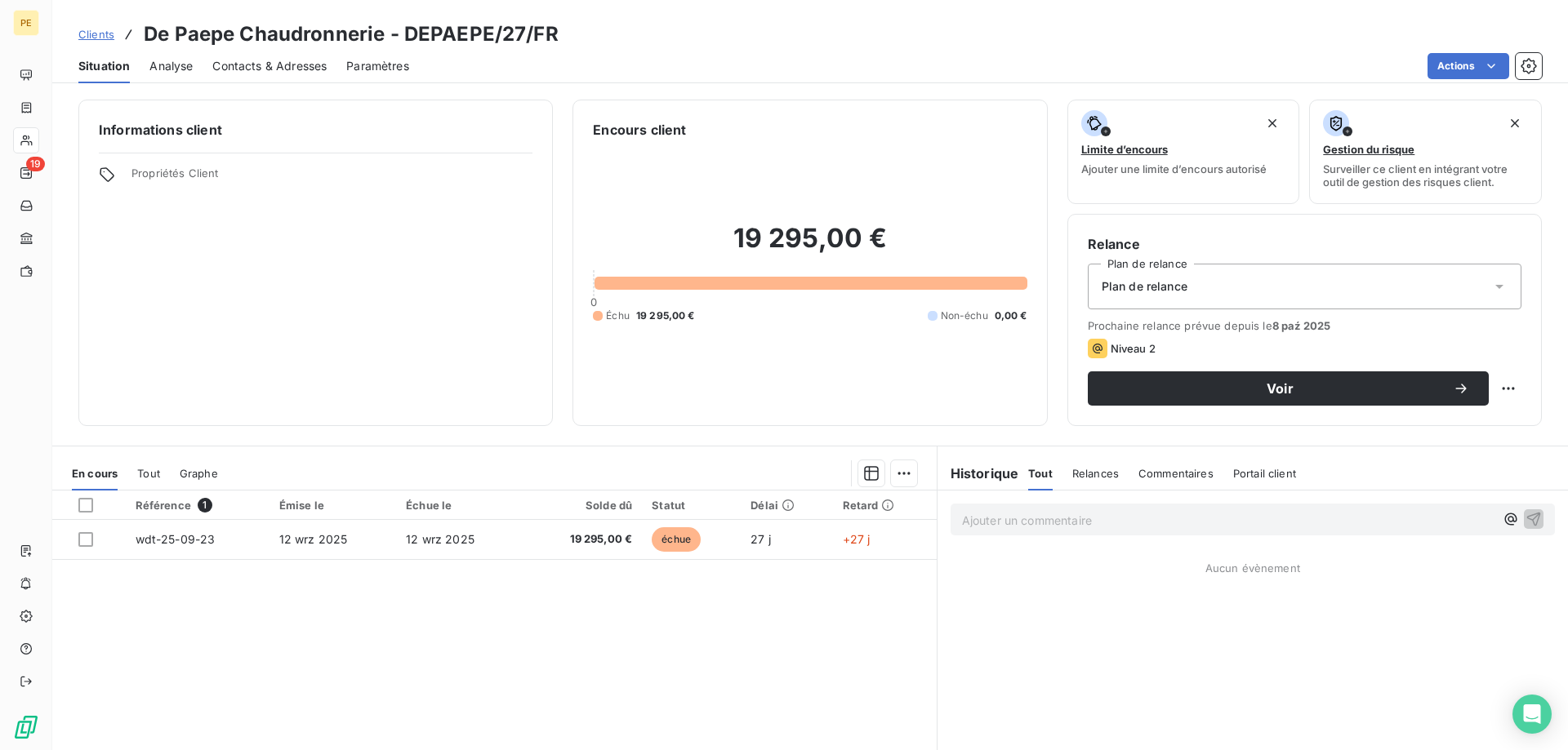
click at [154, 66] on span "Analyse" at bounding box center [171, 66] width 43 height 16
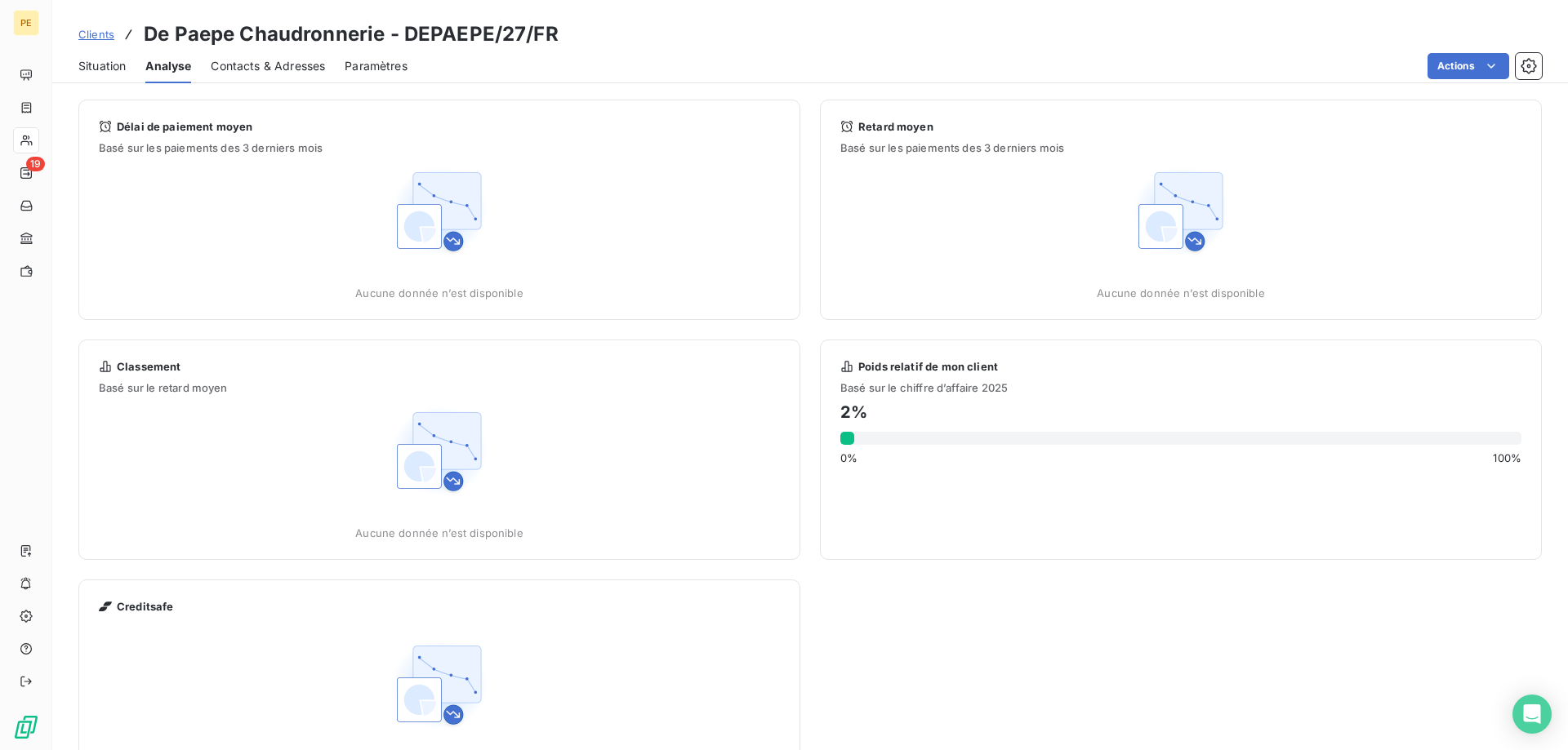
click at [109, 38] on span "Clients" at bounding box center [95, 34] width 36 height 13
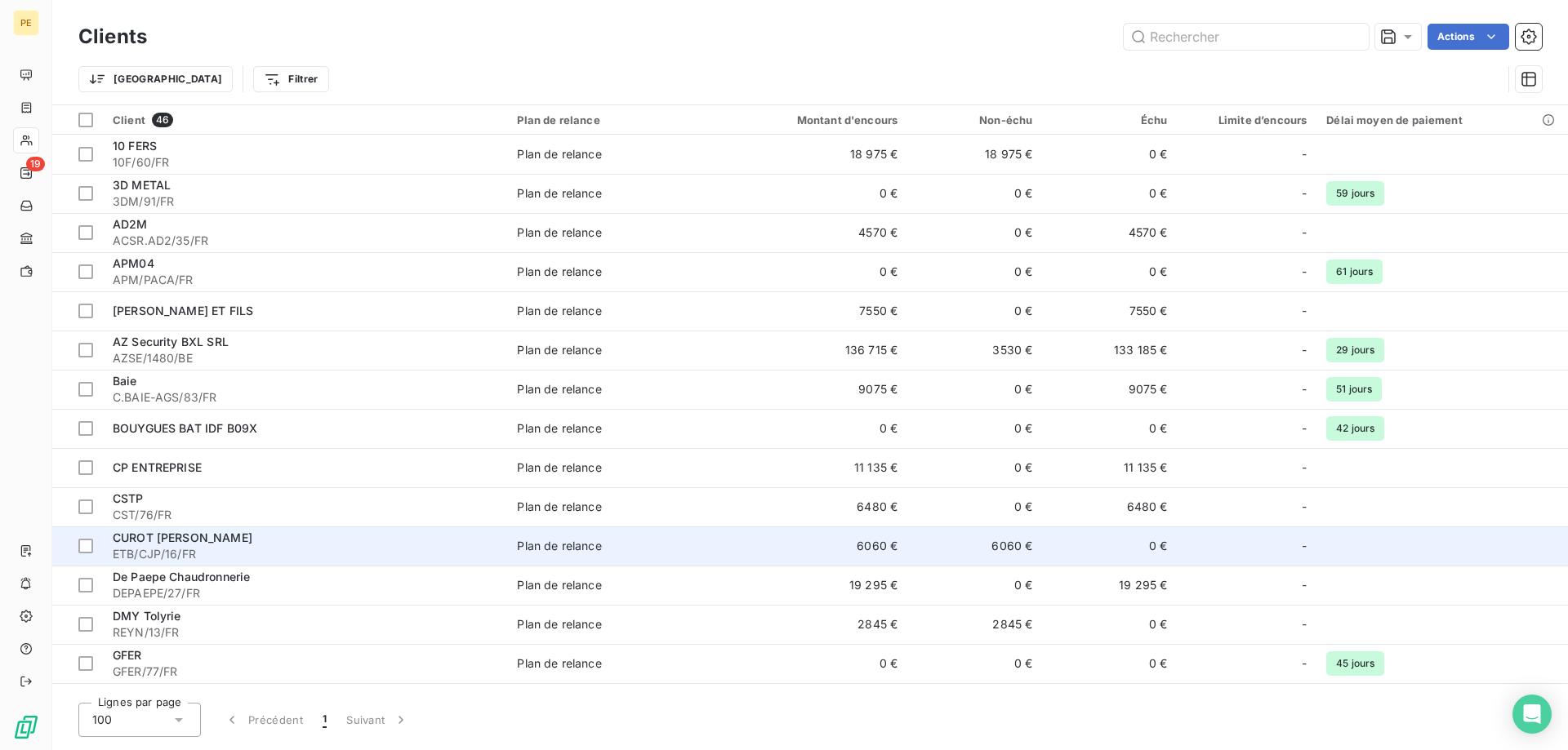
click at [143, 547] on span "ETB/CJP/16/FR" at bounding box center [305, 554] width 385 height 16
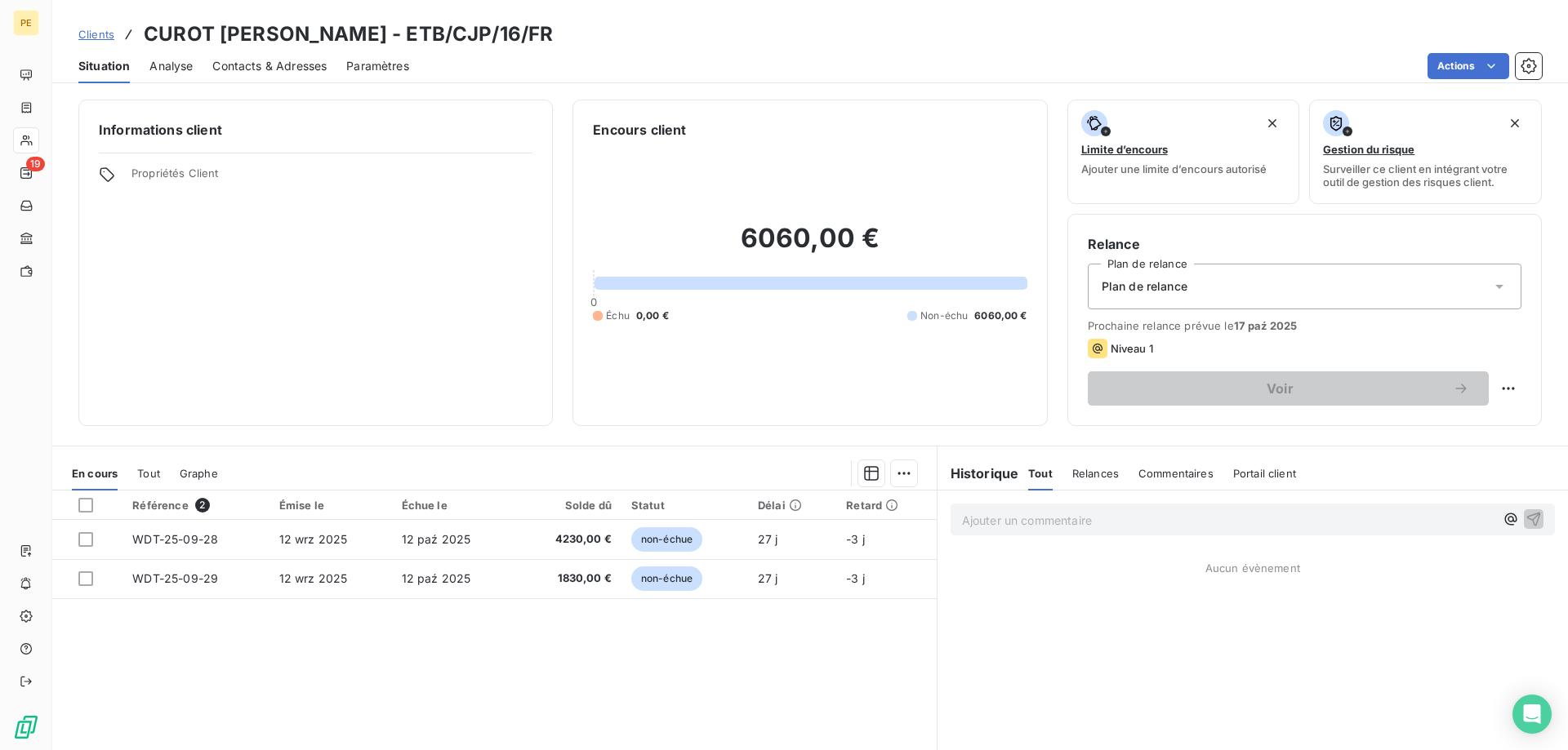
click at [285, 55] on div "Contacts & Adresses" at bounding box center [269, 67] width 114 height 35
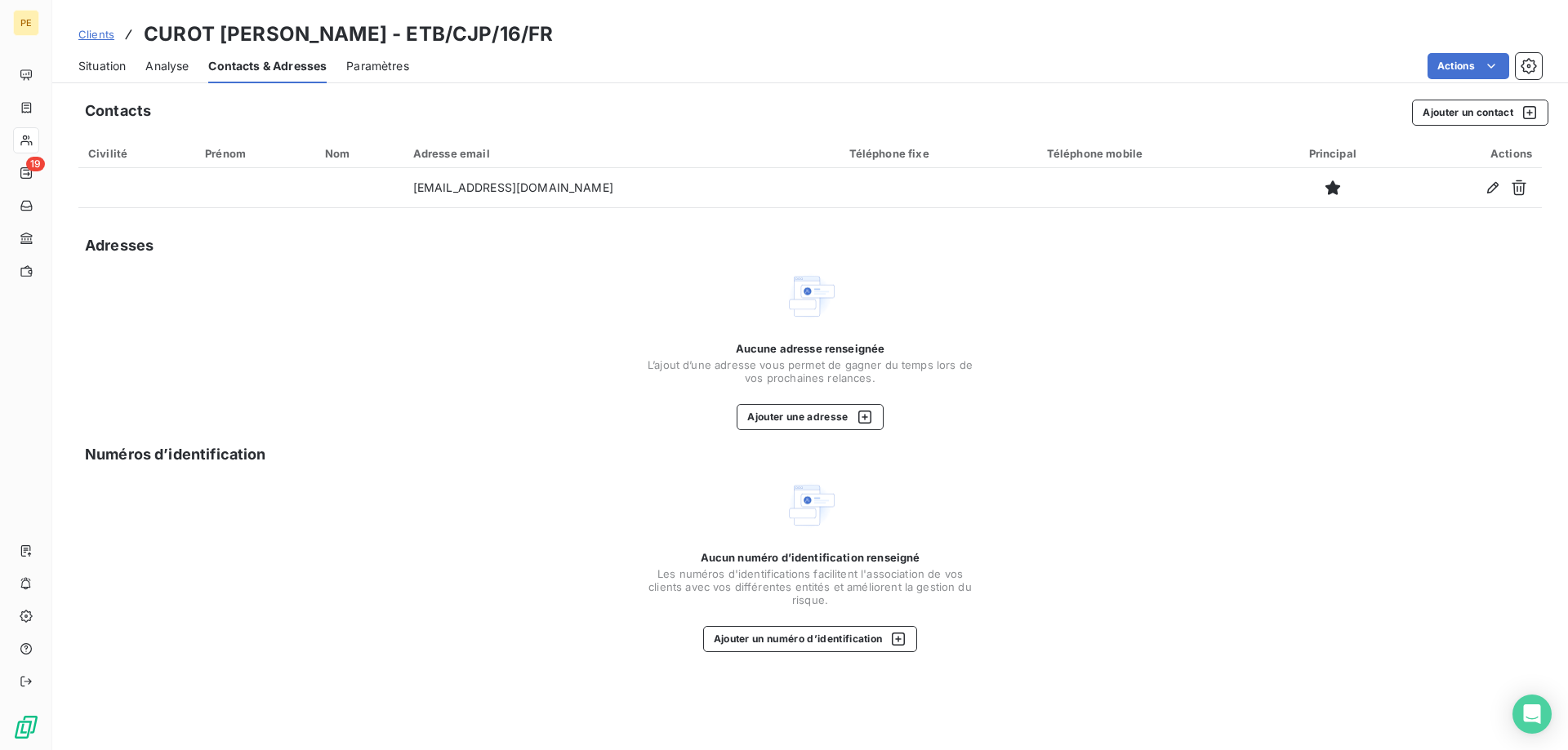
click at [96, 36] on span "Clients" at bounding box center [95, 34] width 36 height 13
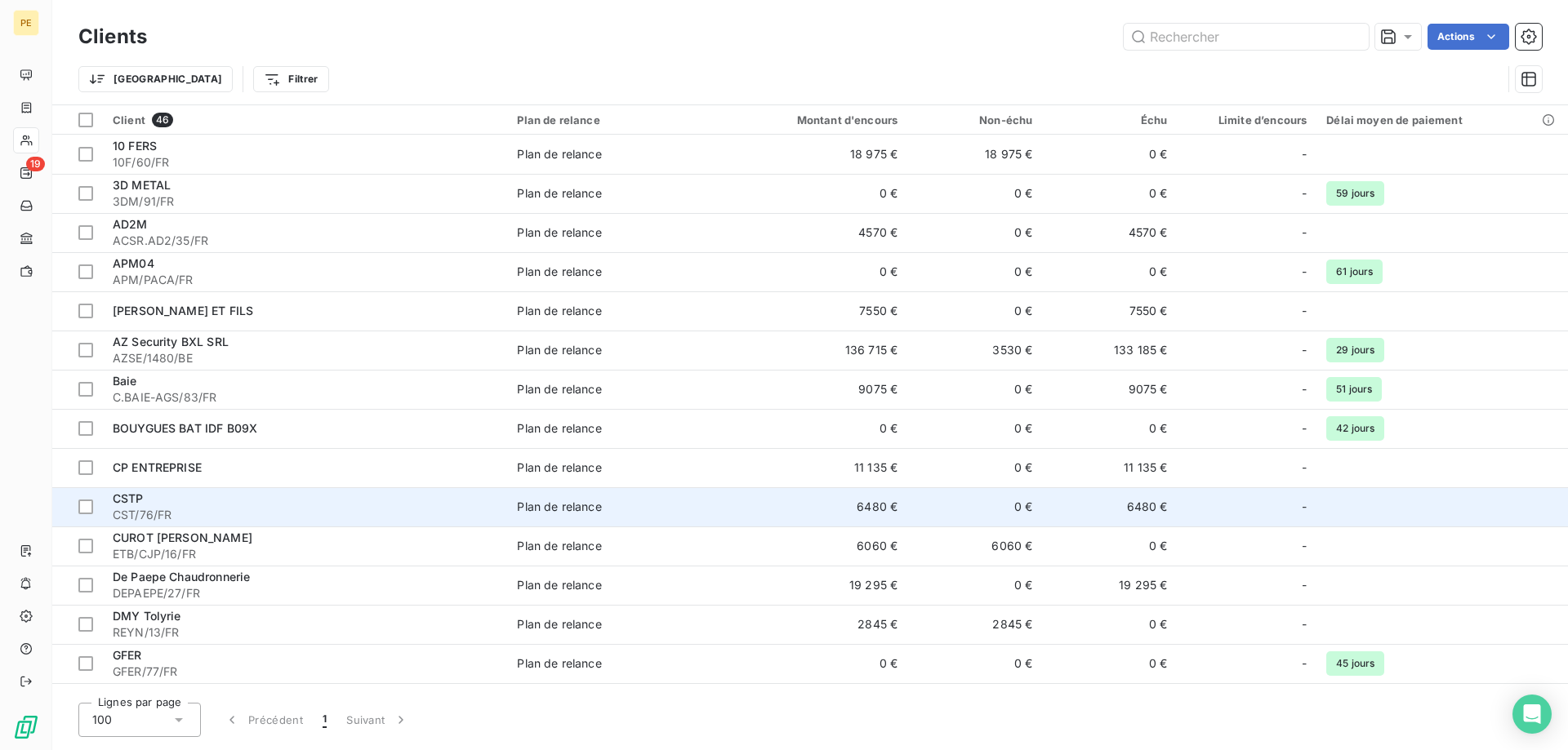
click at [140, 500] on span "CSTP" at bounding box center [128, 498] width 31 height 14
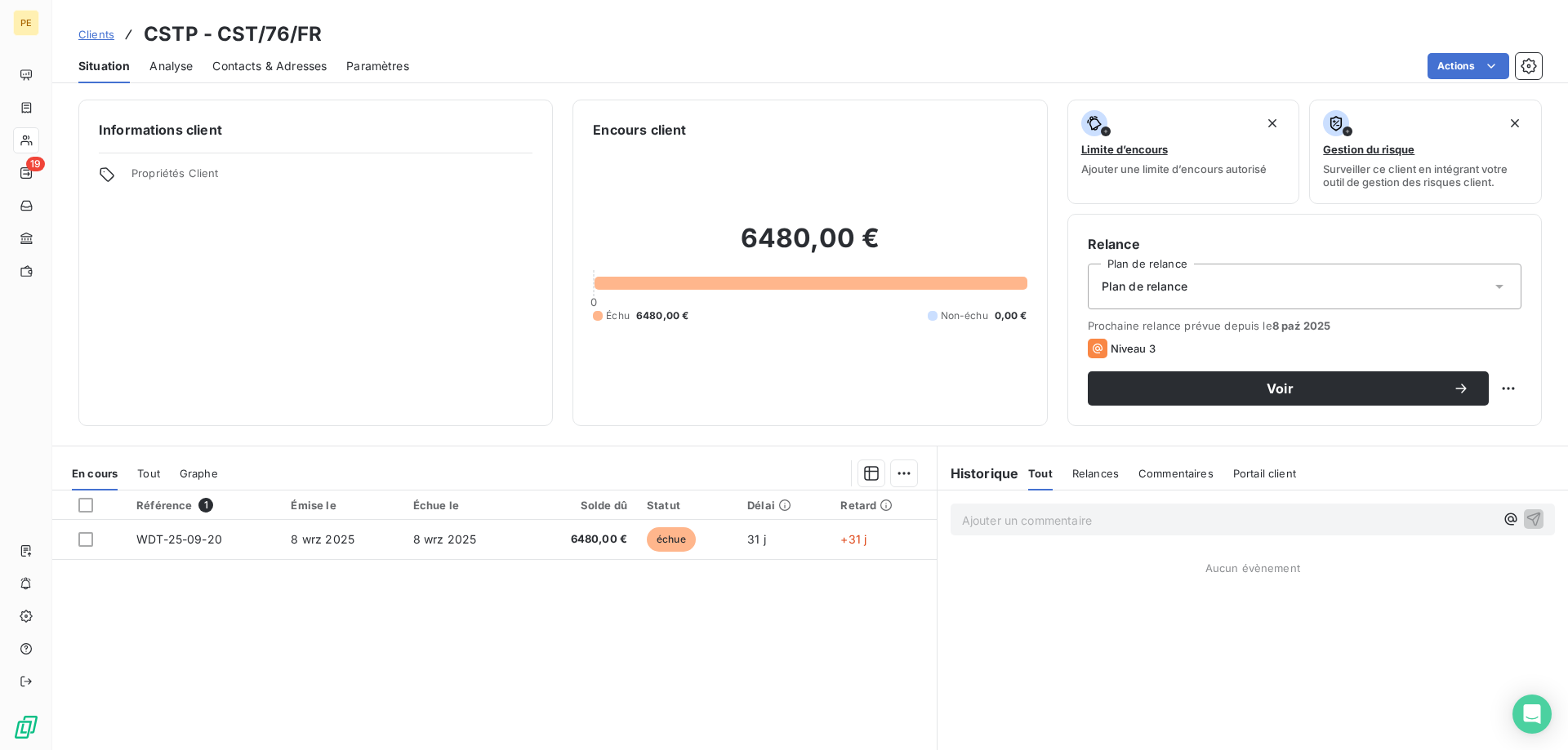
click at [272, 66] on span "Contacts & Adresses" at bounding box center [269, 66] width 114 height 16
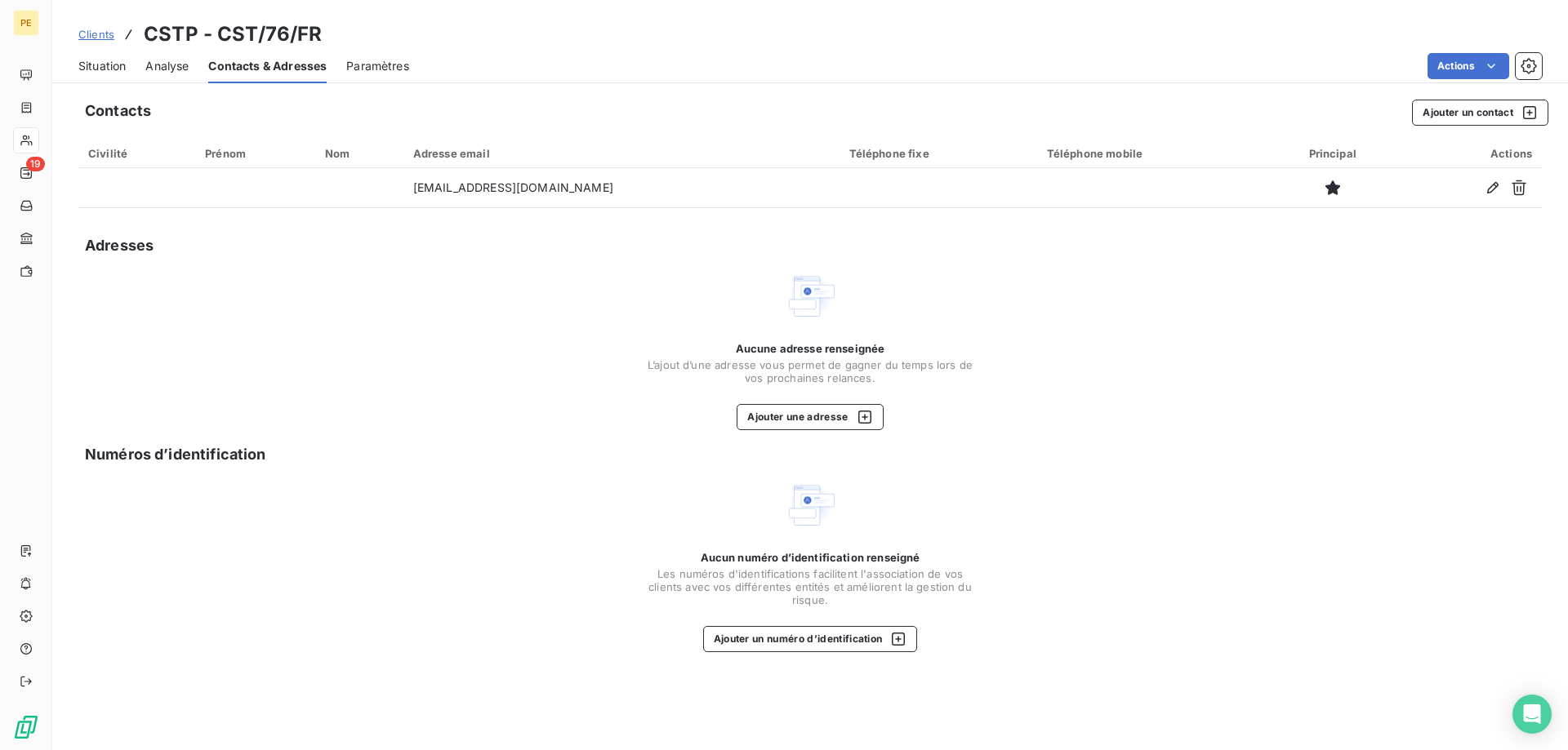
click at [95, 30] on span "Clients" at bounding box center [95, 34] width 36 height 13
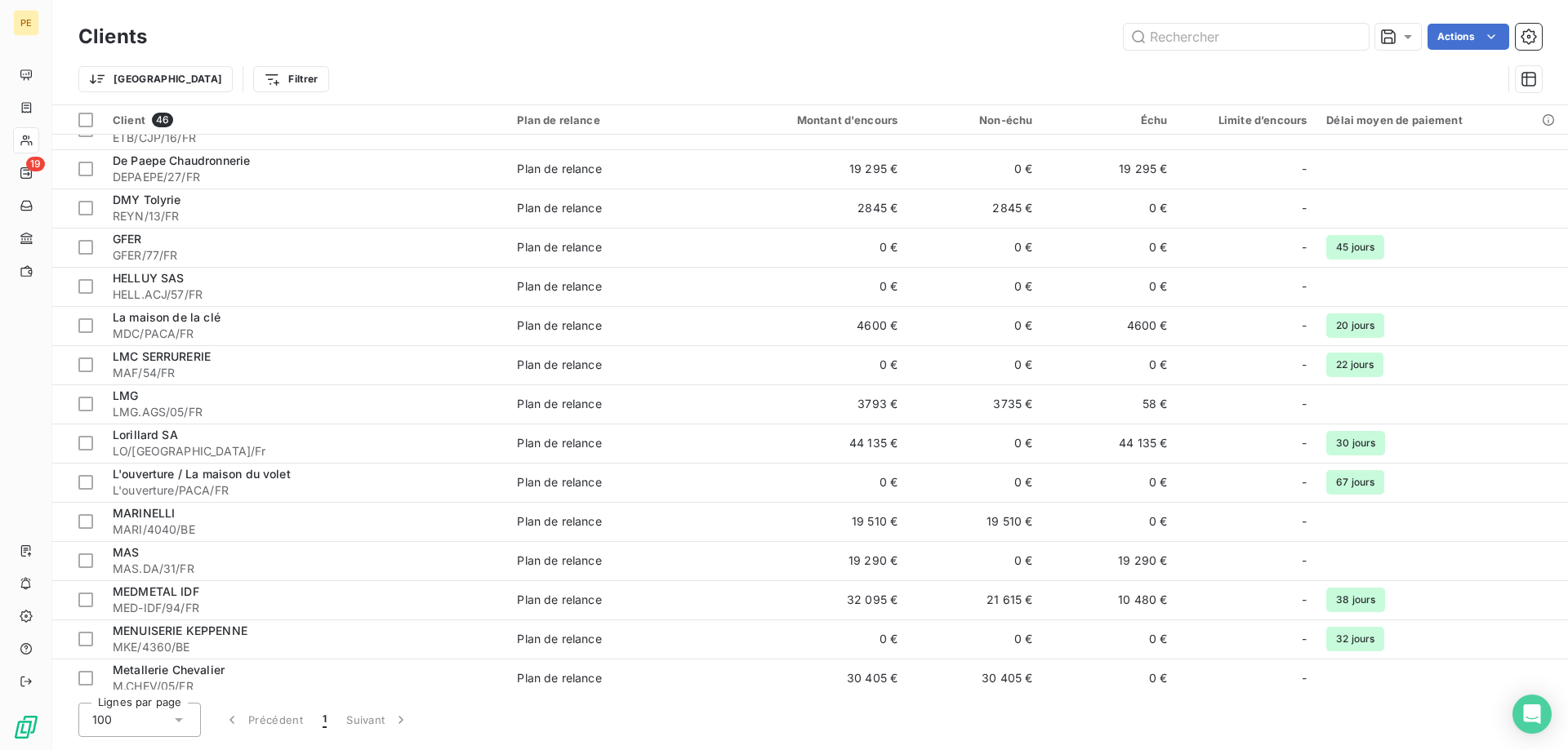
scroll to position [1083, 0]
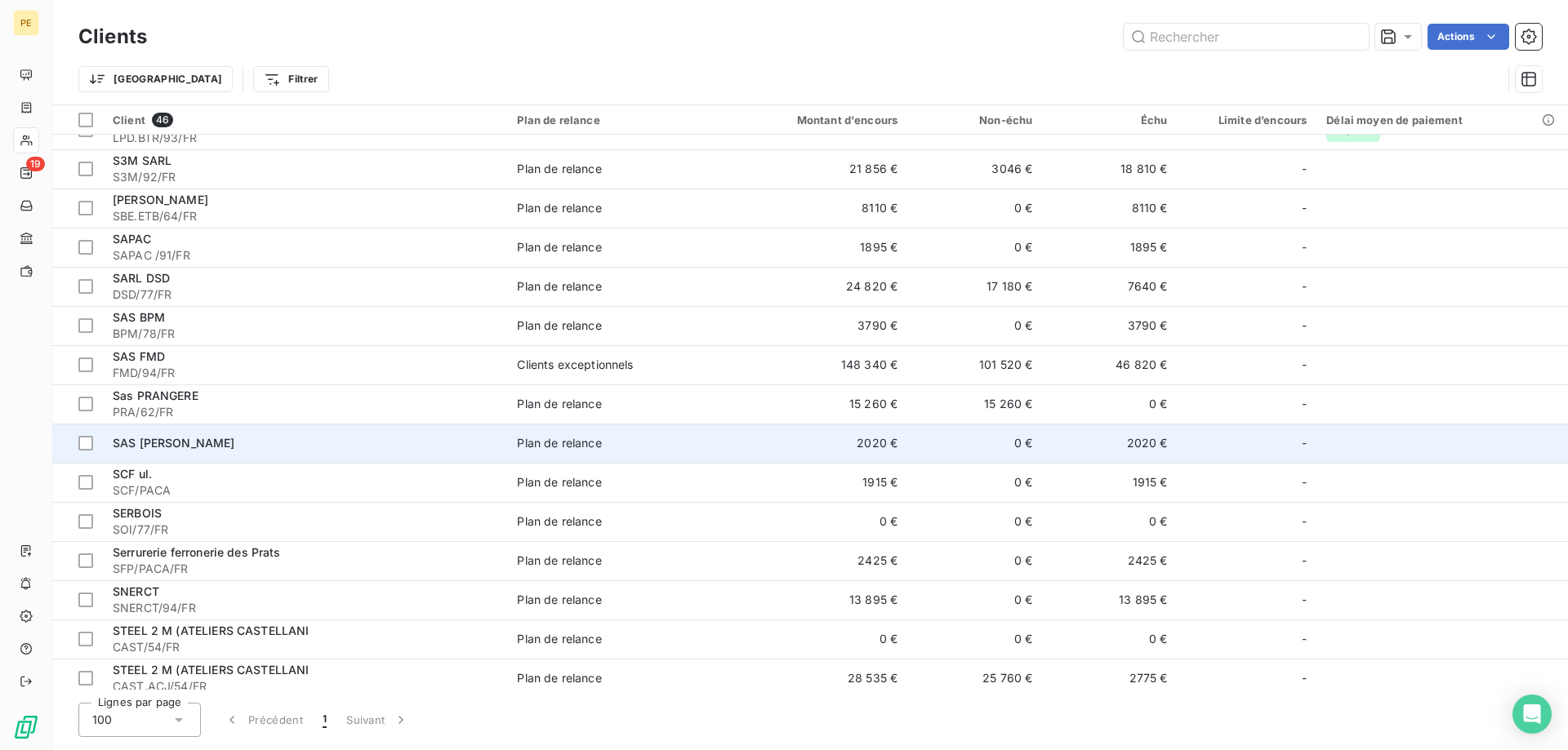
click at [177, 448] on span "SAS [PERSON_NAME]" at bounding box center [173, 443] width 122 height 14
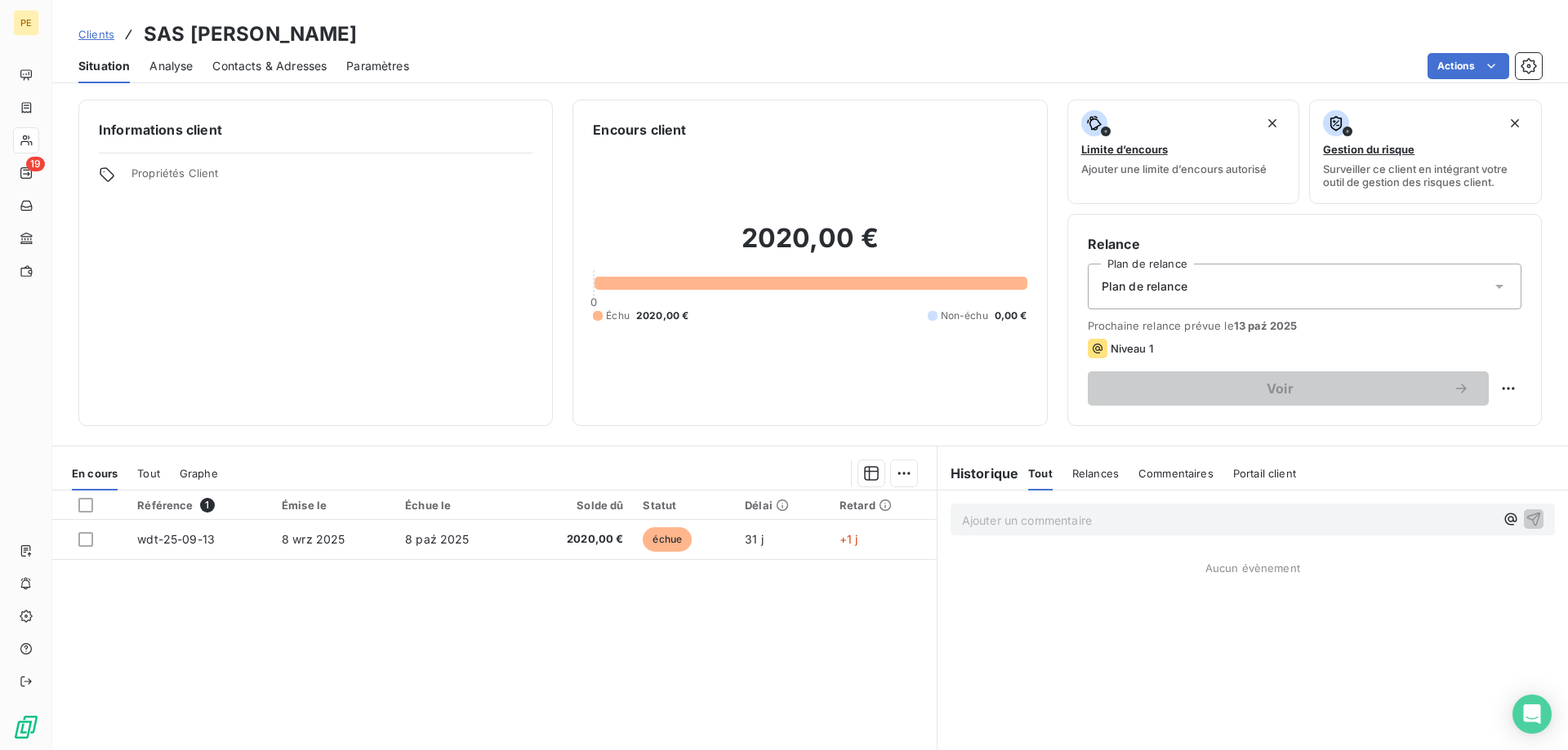
click at [274, 72] on span "Contacts & Adresses" at bounding box center [269, 66] width 114 height 16
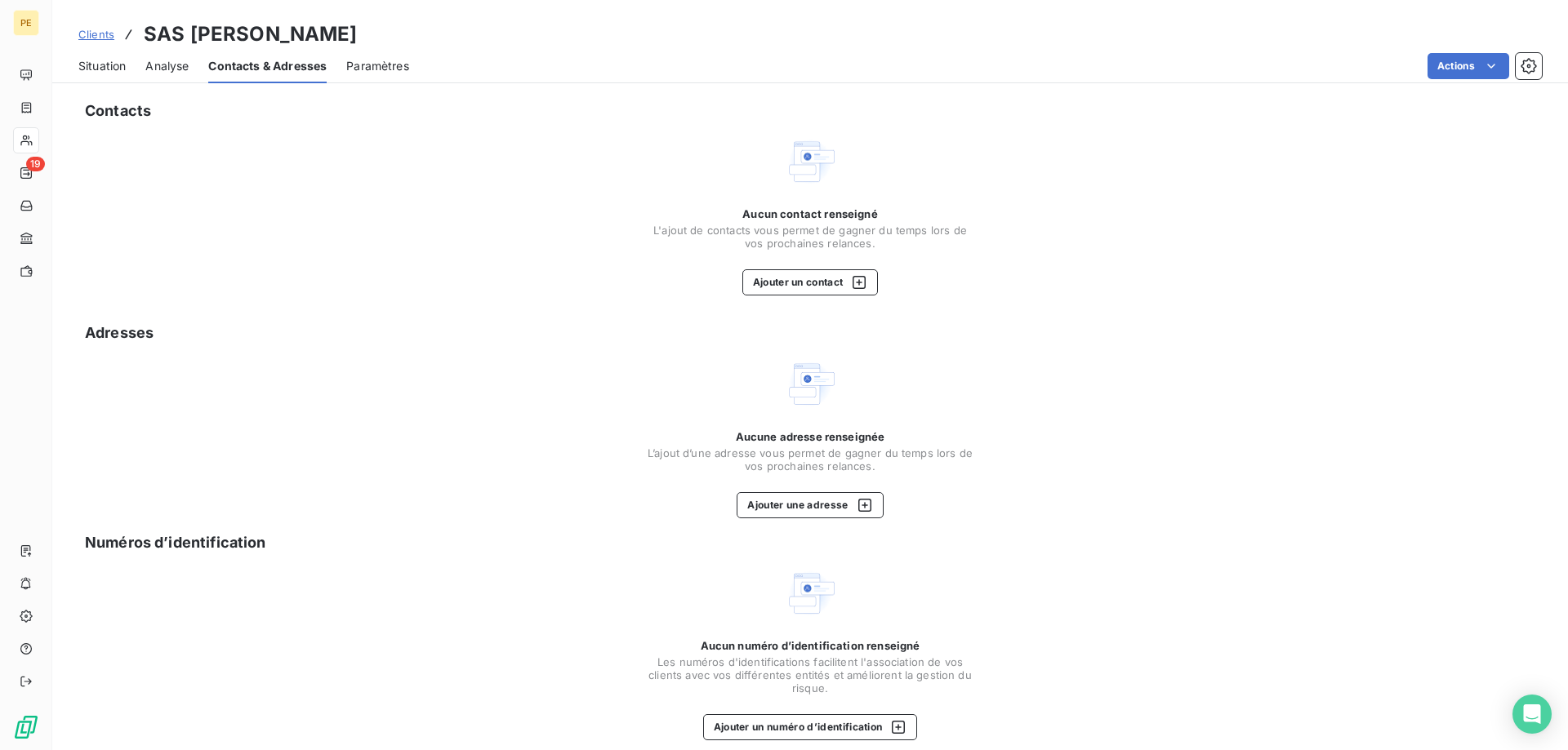
click at [111, 64] on span "Situation" at bounding box center [101, 66] width 48 height 16
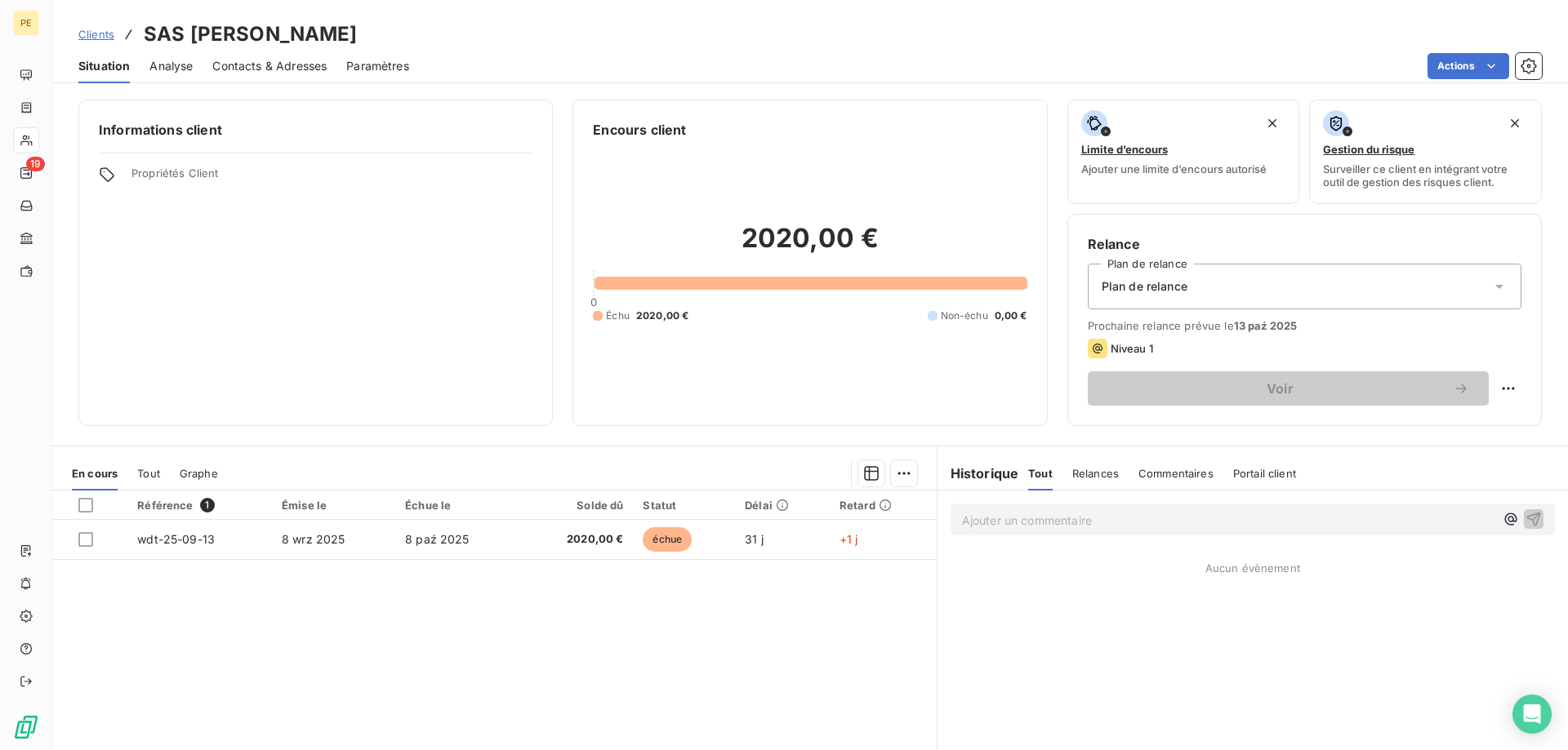
click at [97, 40] on span "Clients" at bounding box center [95, 34] width 36 height 13
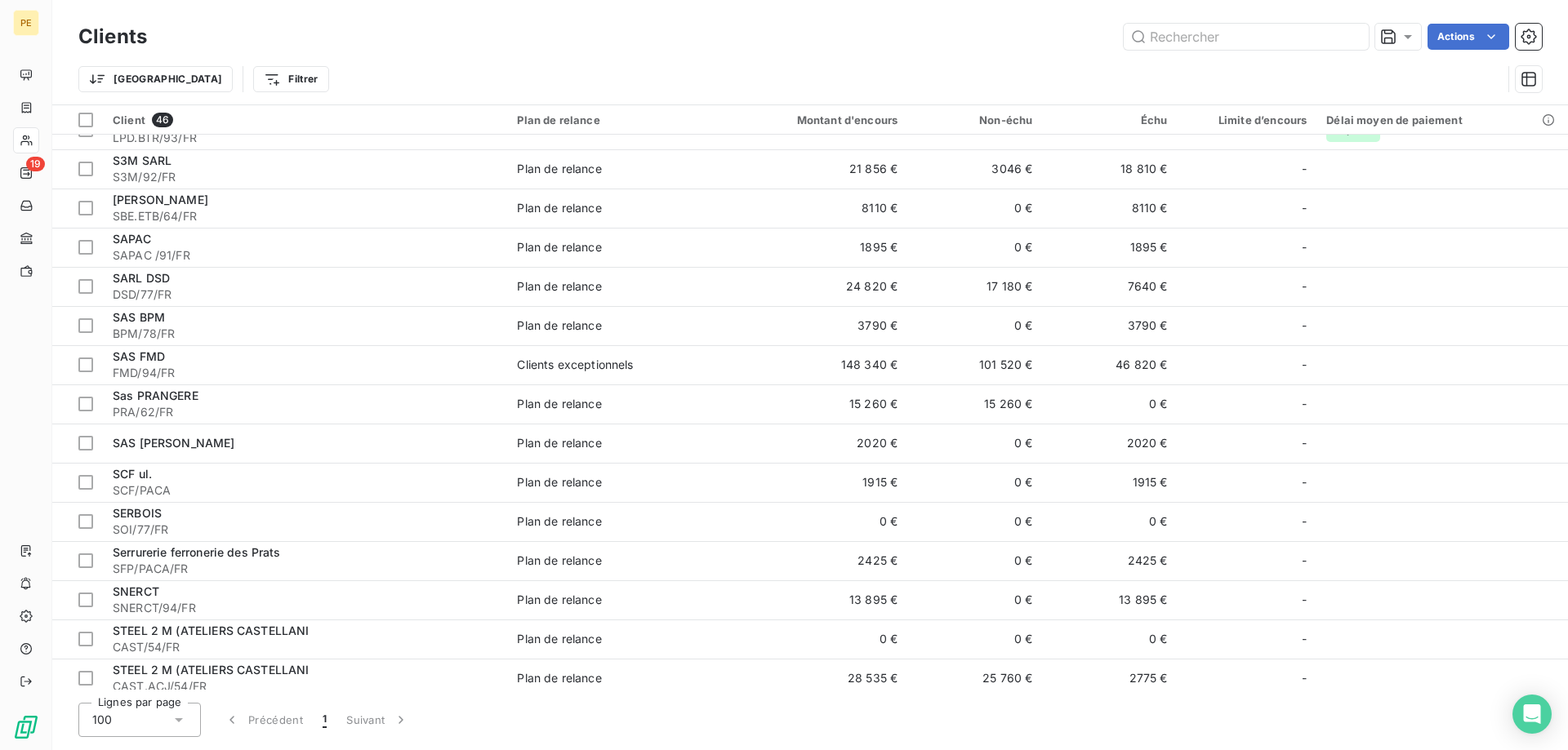
scroll to position [1248, 0]
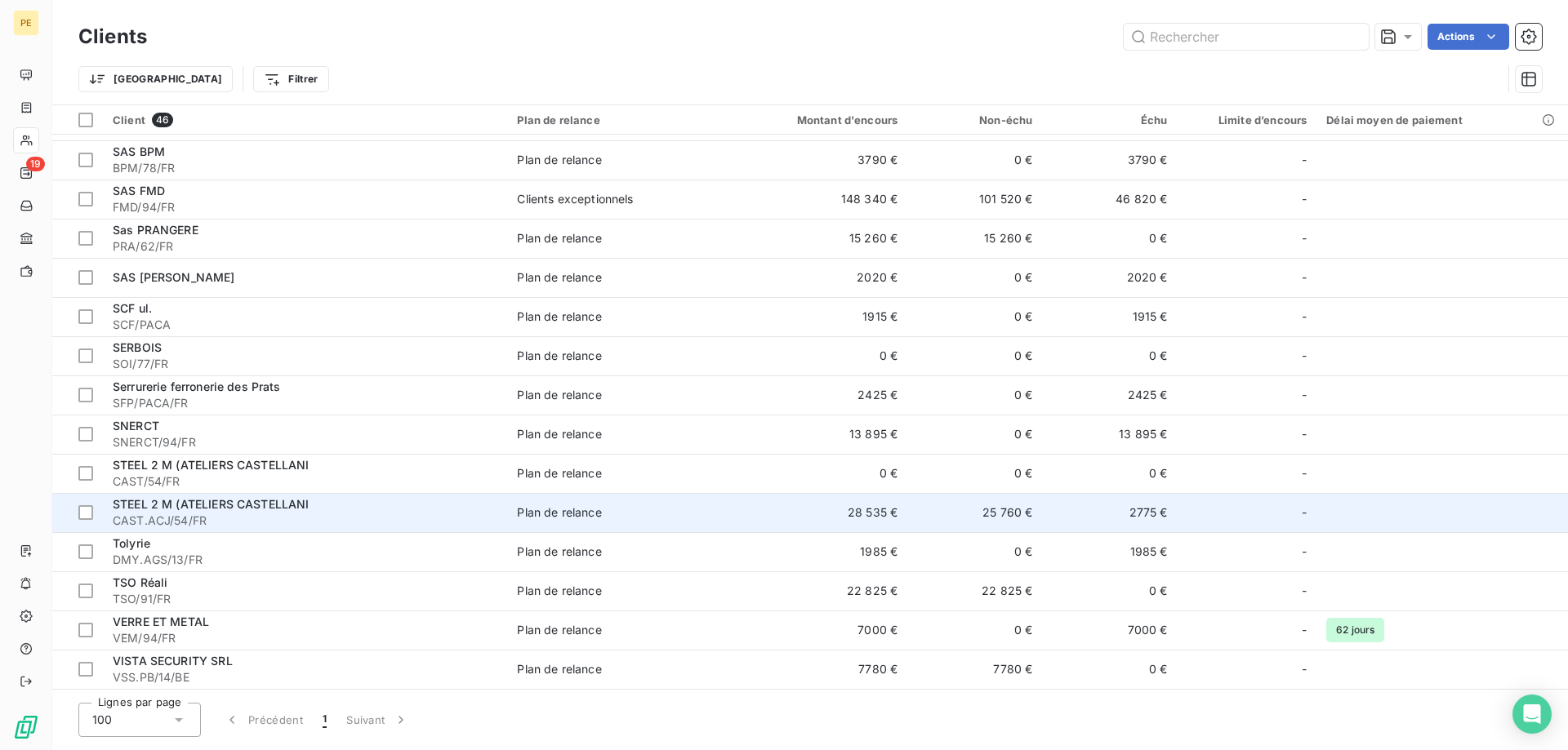
click at [230, 514] on span "CAST.ACJ/54/FR" at bounding box center [305, 520] width 385 height 16
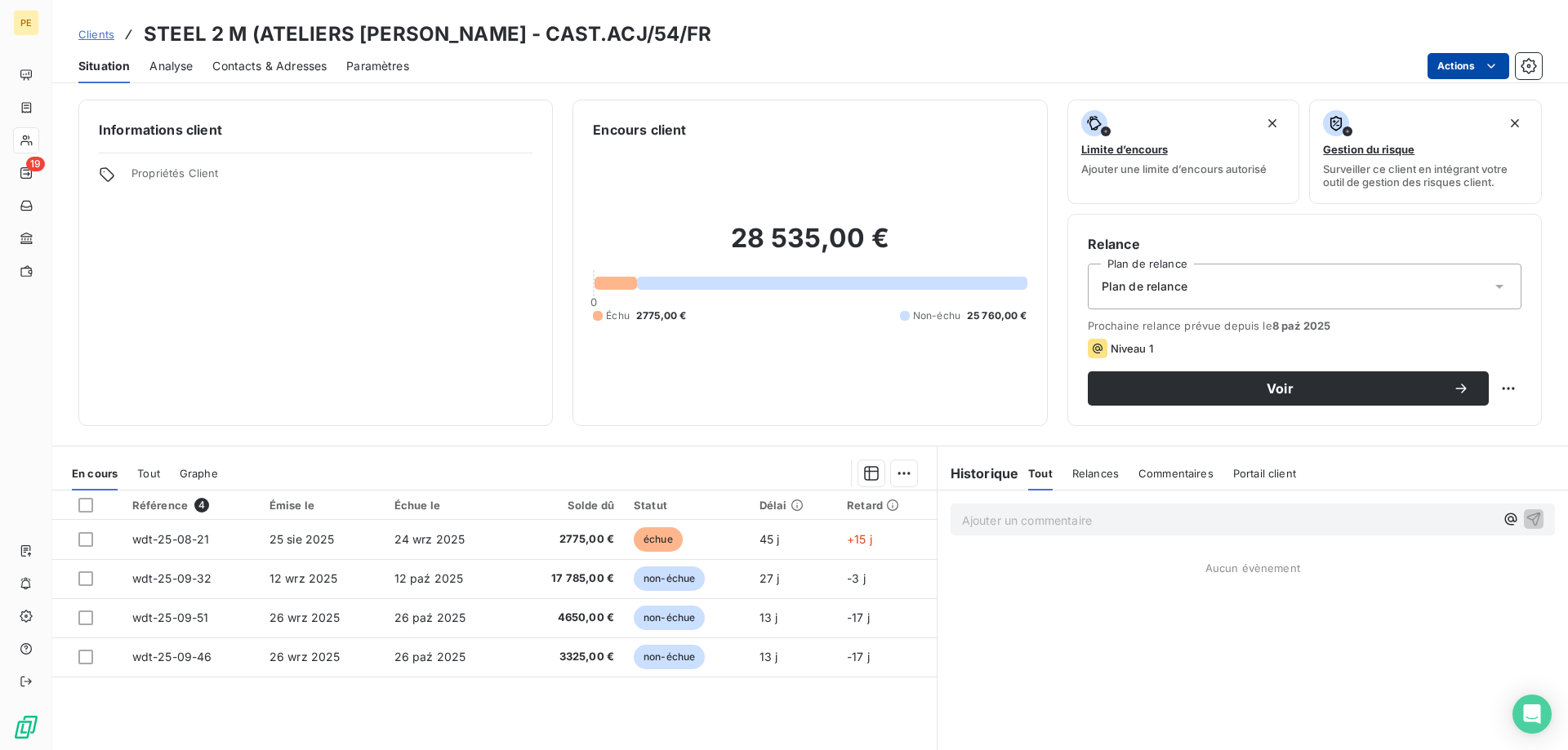
click at [1462, 70] on html "PE 19 Clients STEEL 2 M (ATELIERS [PERSON_NAME] - CAST.ACJ/54/FR Situation Anal…" at bounding box center [784, 375] width 1568 height 750
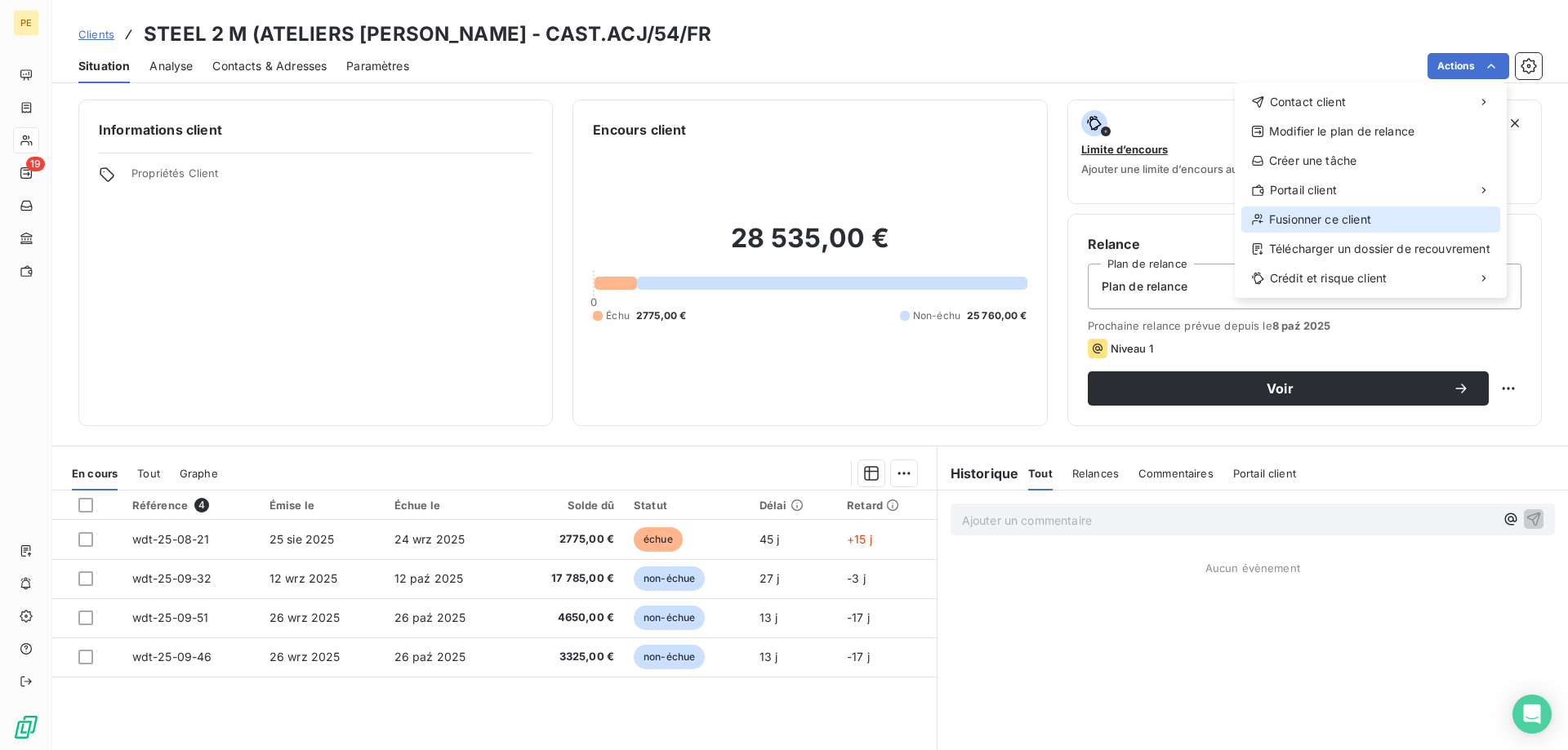
click at [1321, 223] on div "Fusionner ce client" at bounding box center [1370, 219] width 259 height 26
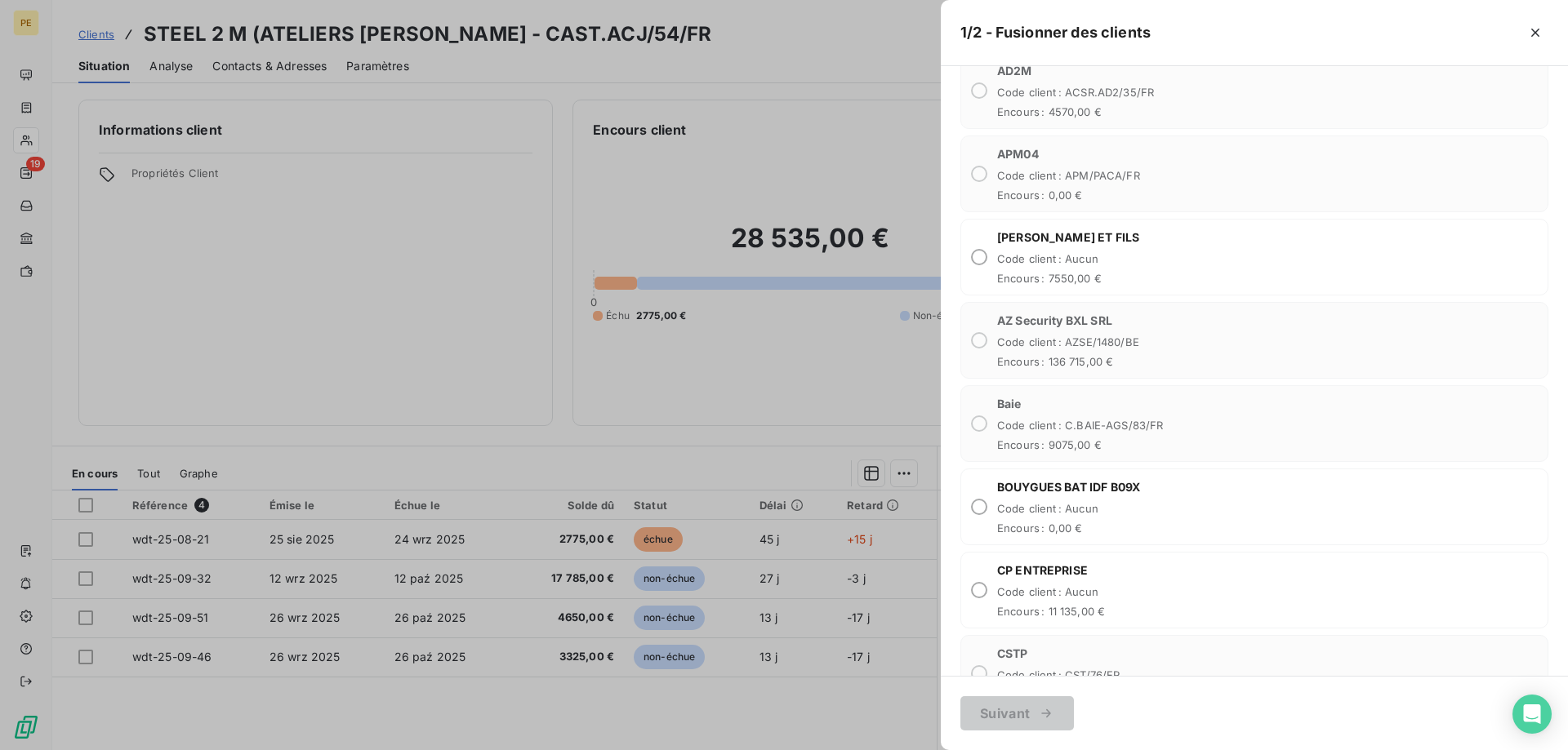
scroll to position [583, 0]
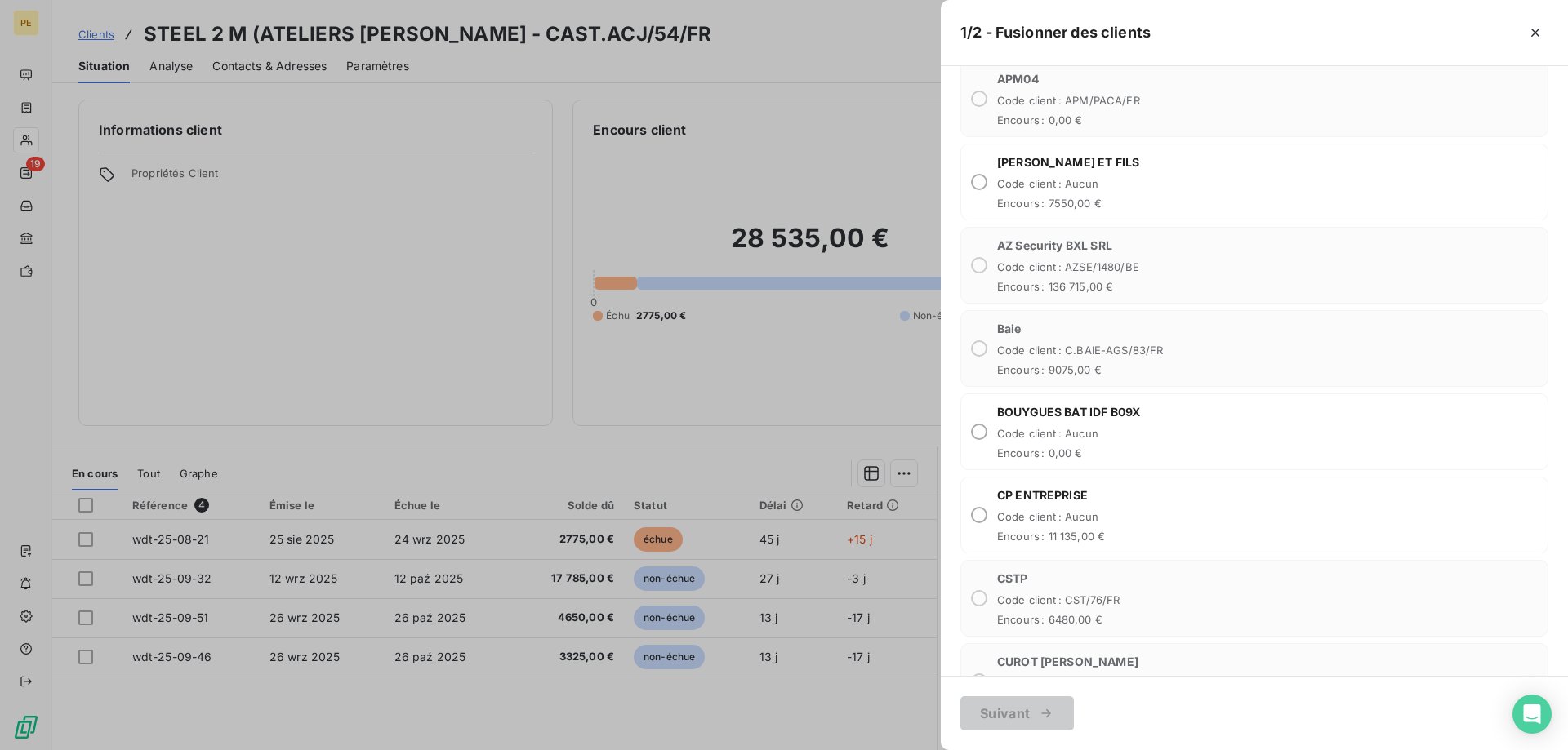
click at [95, 38] on div at bounding box center [784, 375] width 1568 height 750
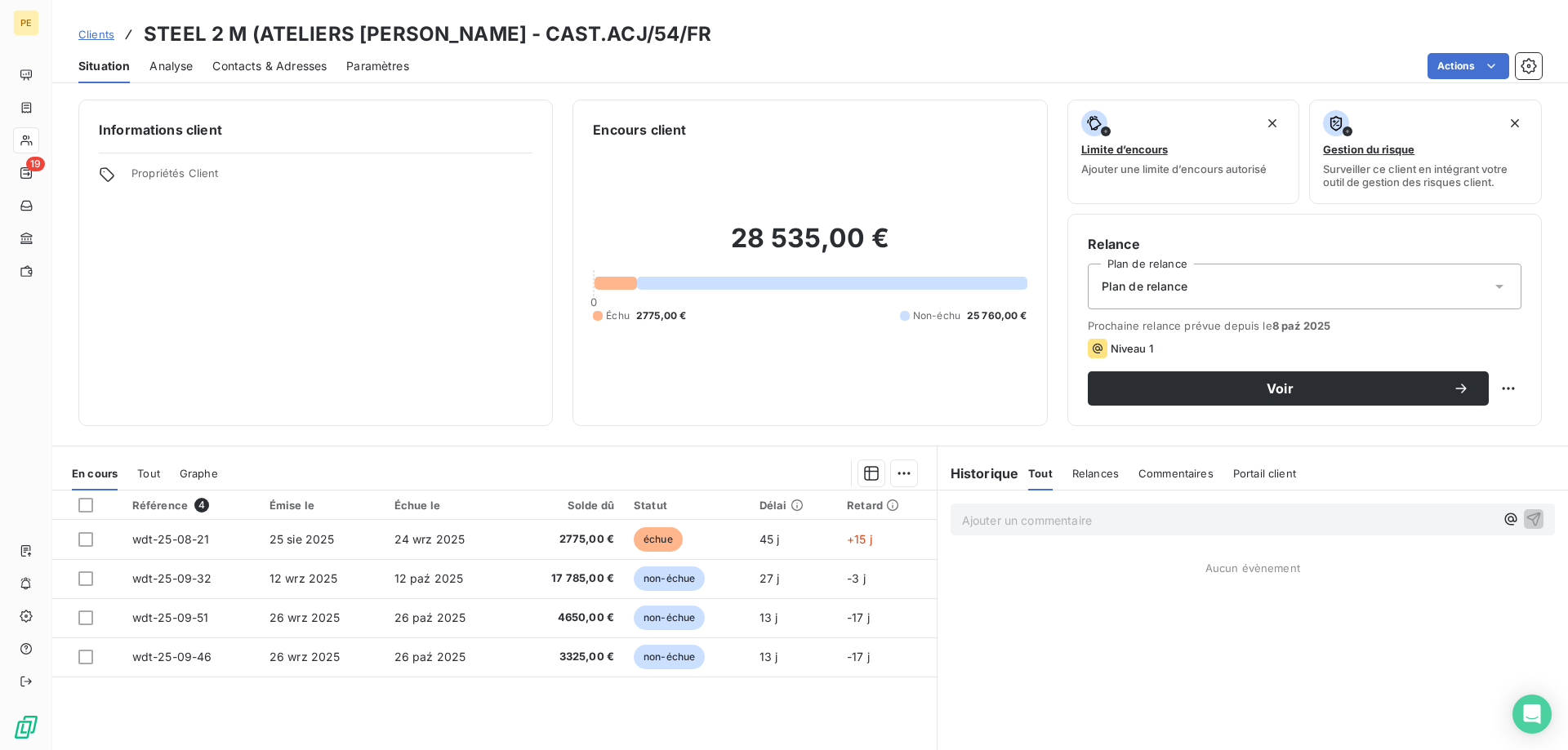
click at [96, 36] on span "Clients" at bounding box center [95, 34] width 36 height 13
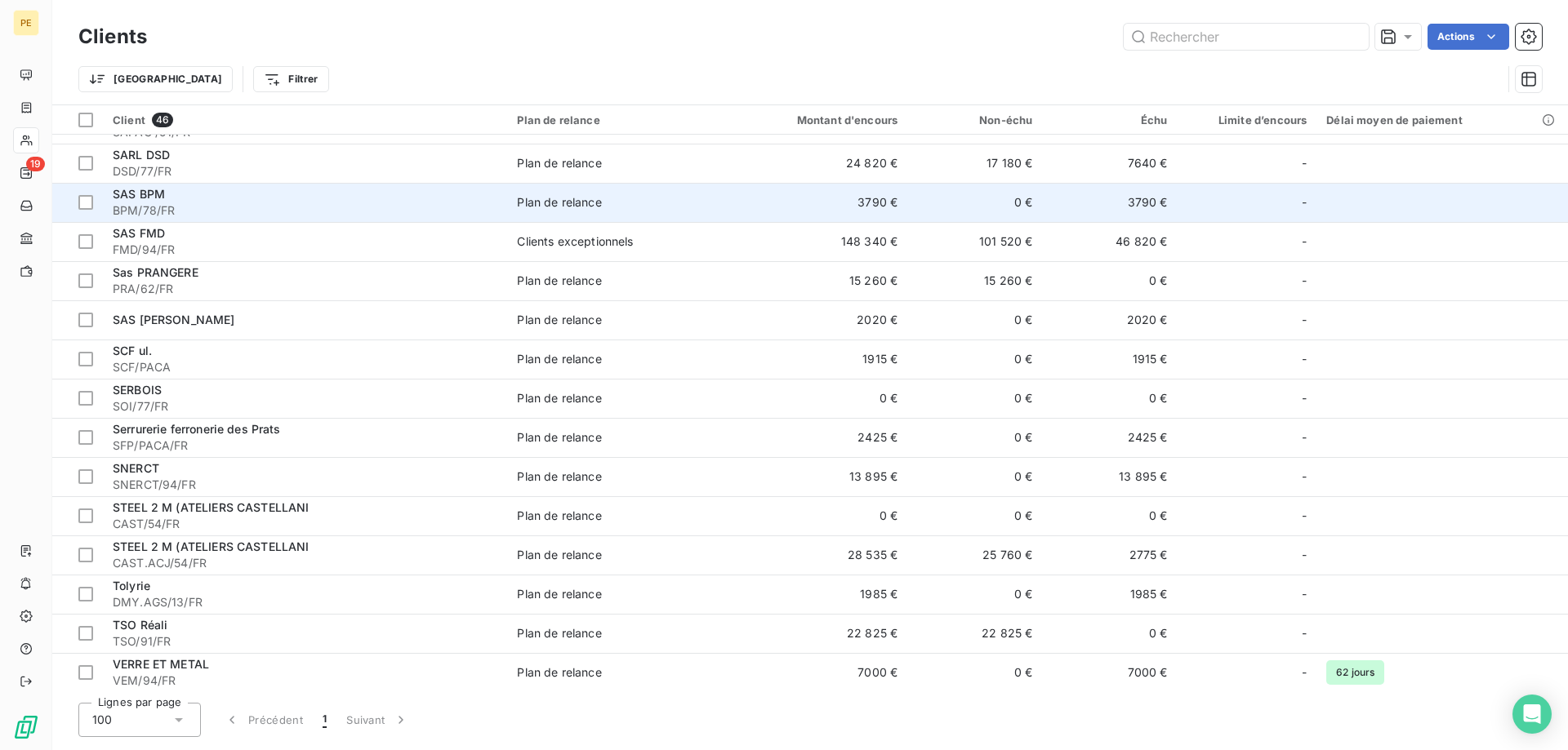
scroll to position [1248, 0]
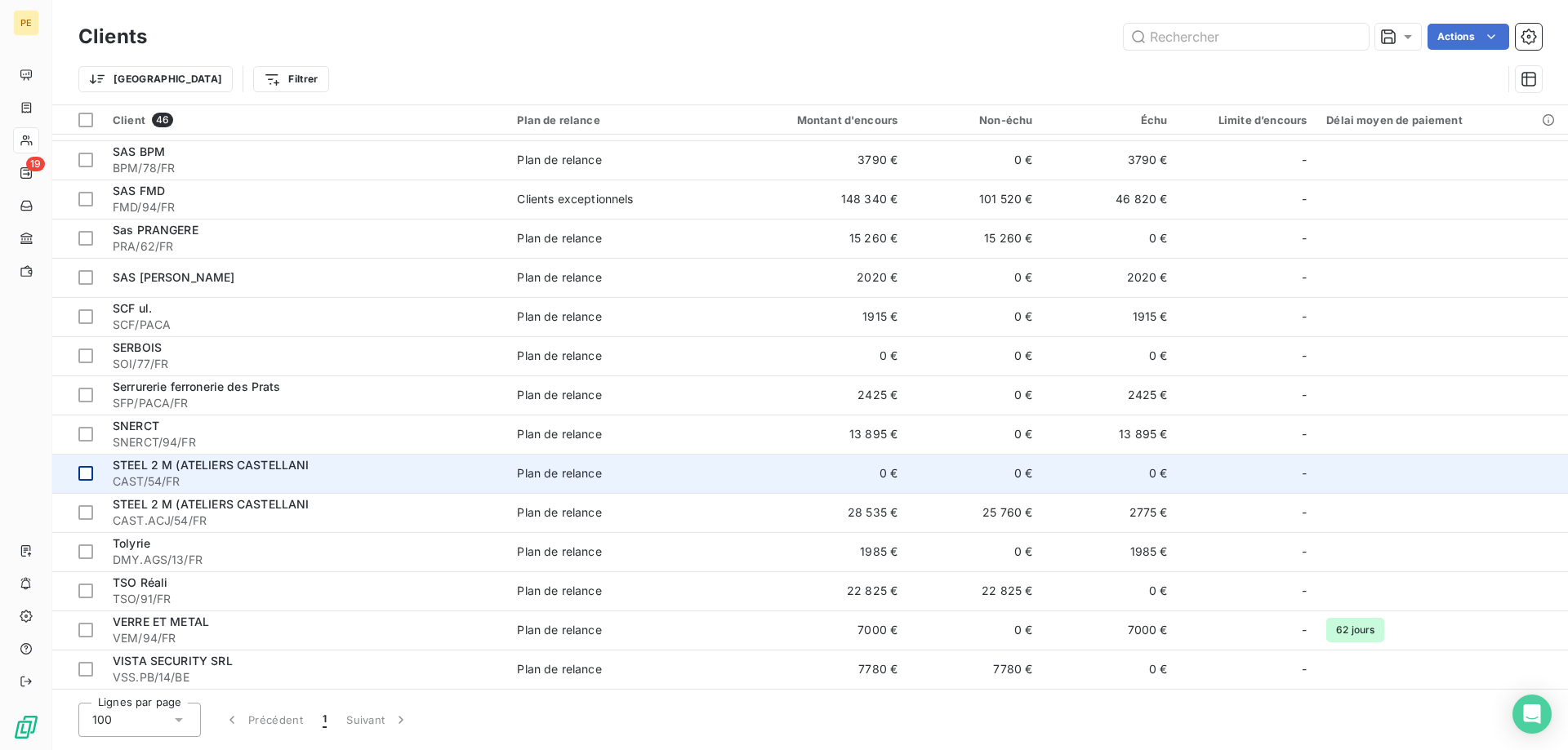
click at [83, 476] on div at bounding box center [85, 473] width 15 height 15
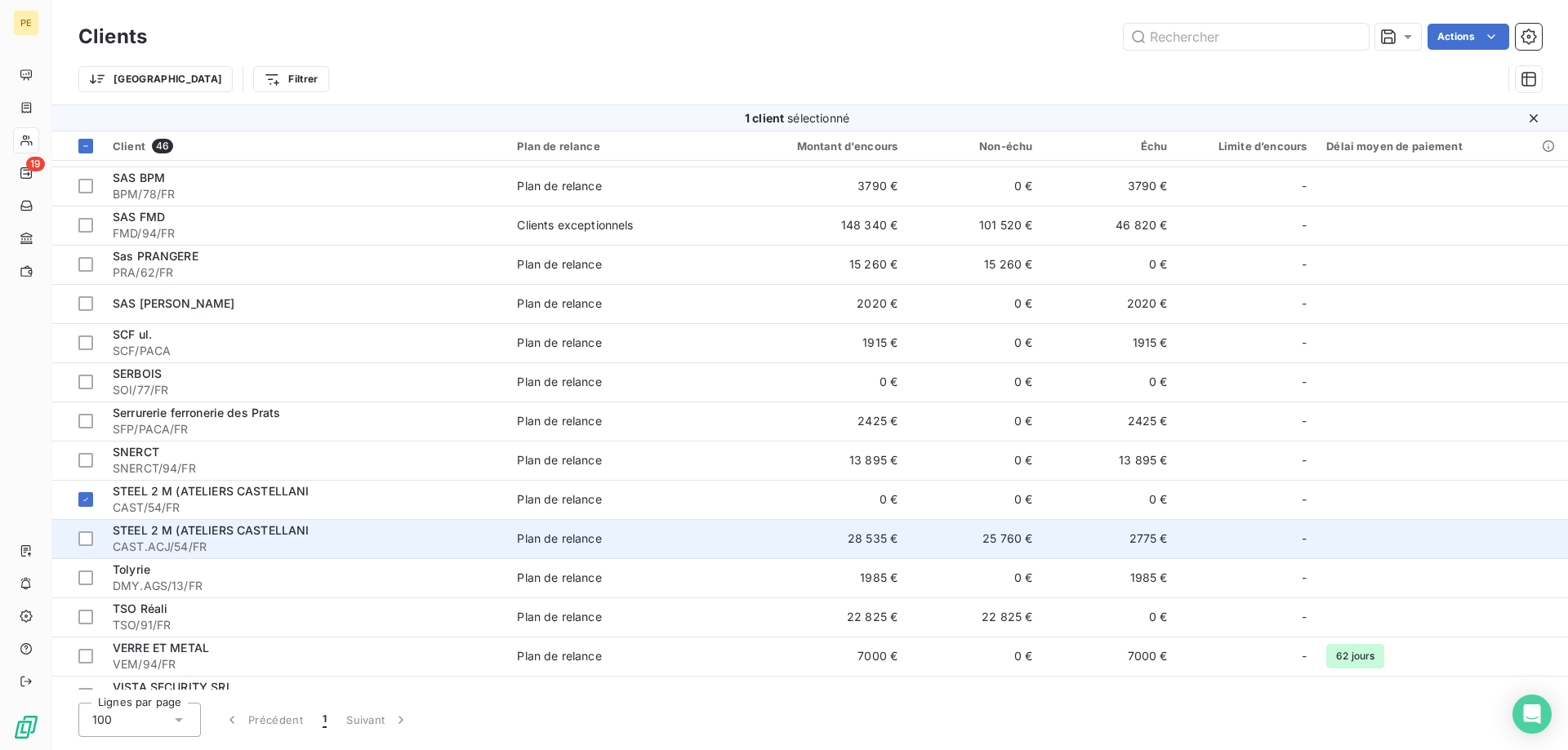
click at [113, 540] on span "CAST.ACJ/54/FR" at bounding box center [305, 546] width 385 height 16
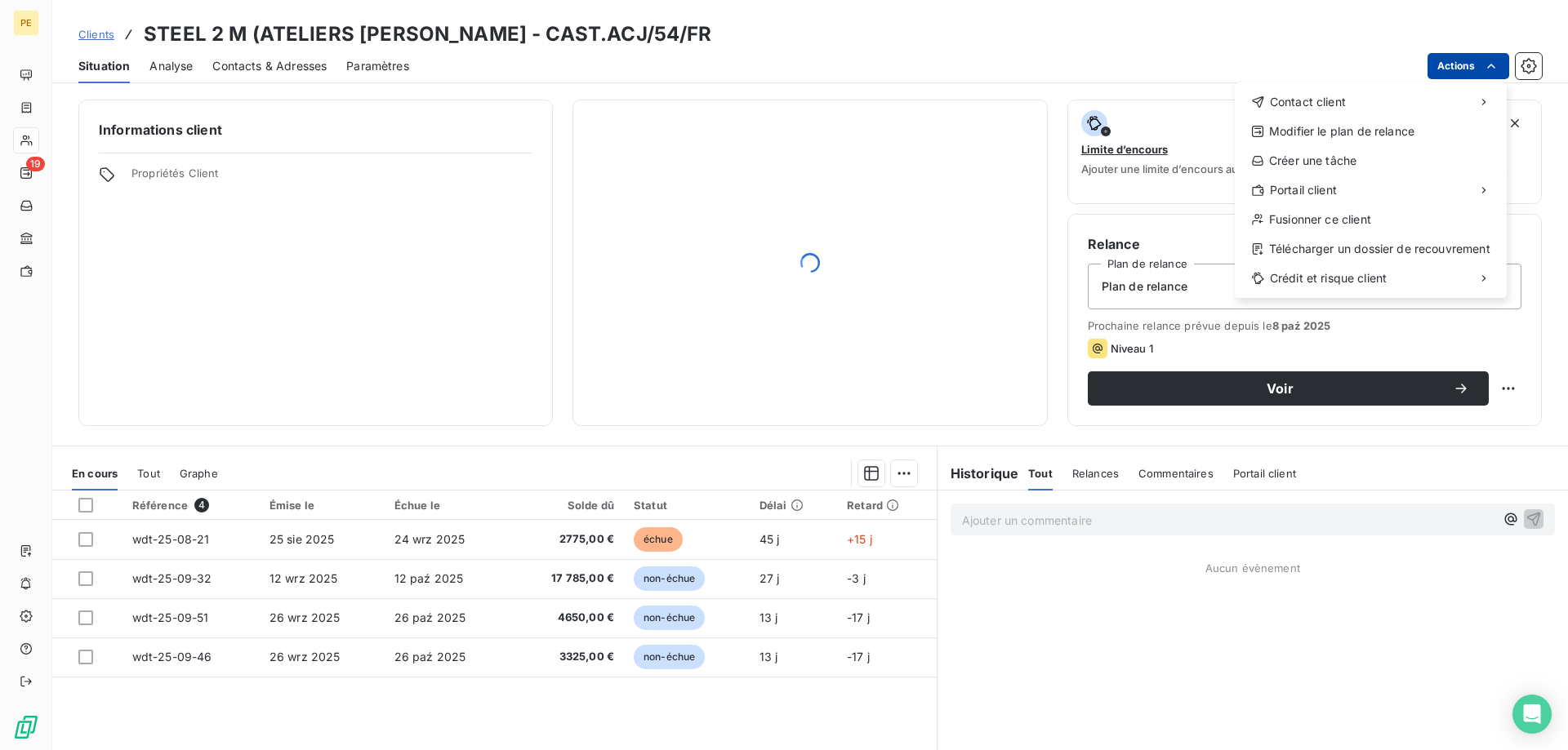
click at [1451, 68] on html "PE 19 Clients STEEL 2 M (ATELIERS [PERSON_NAME] - CAST.ACJ/54/FR Situation Anal…" at bounding box center [784, 375] width 1568 height 750
click at [1298, 216] on div "Fusionner ce client" at bounding box center [1370, 219] width 259 height 26
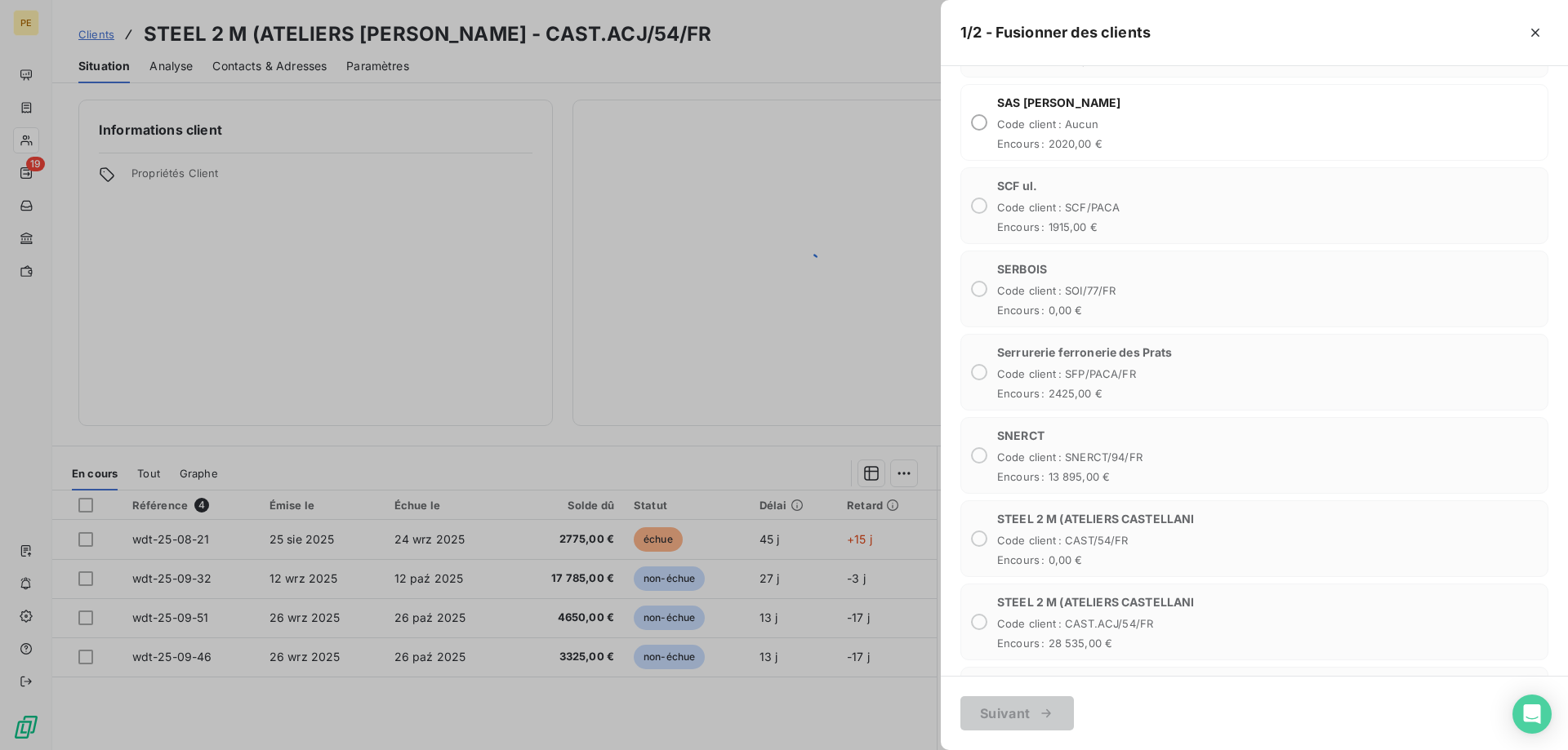
scroll to position [3248, 0]
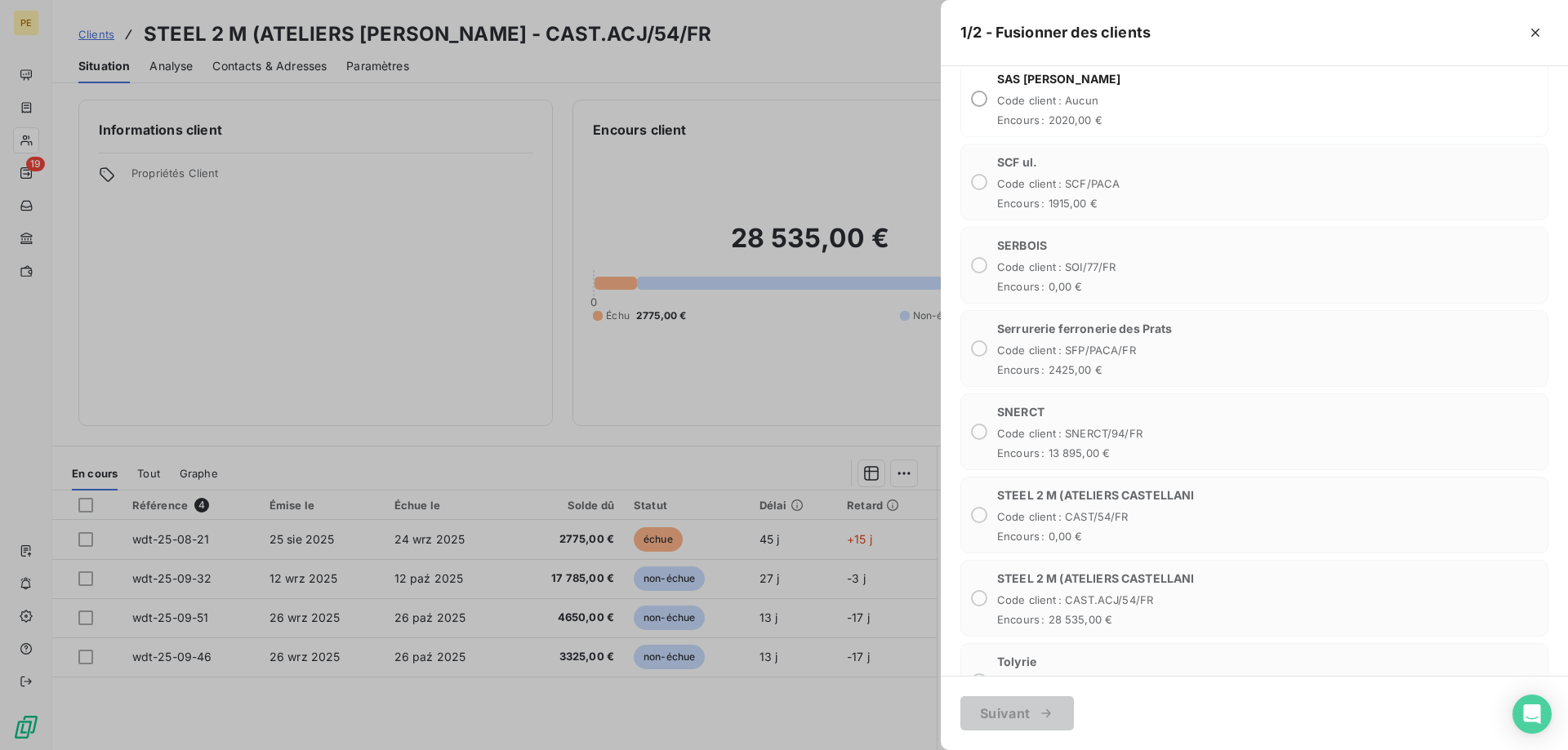
click at [982, 527] on div "STEEL 2 M (ATELIERS [PERSON_NAME] Code client : CAST/54/FR Encours : 0,00 €" at bounding box center [1254, 514] width 588 height 77
click at [1535, 34] on icon "button" at bounding box center [1535, 32] width 16 height 16
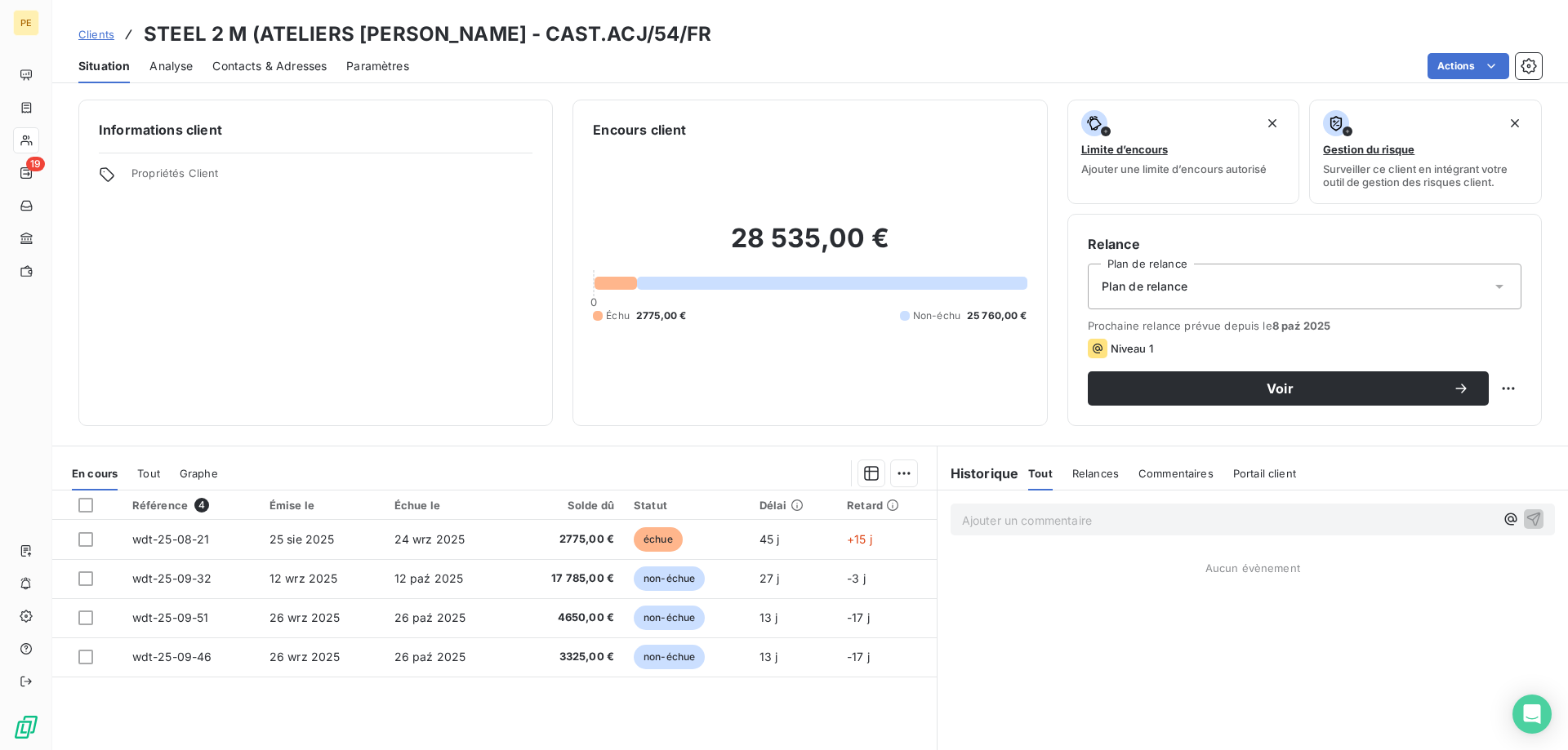
click at [106, 33] on span "Clients" at bounding box center [95, 34] width 36 height 13
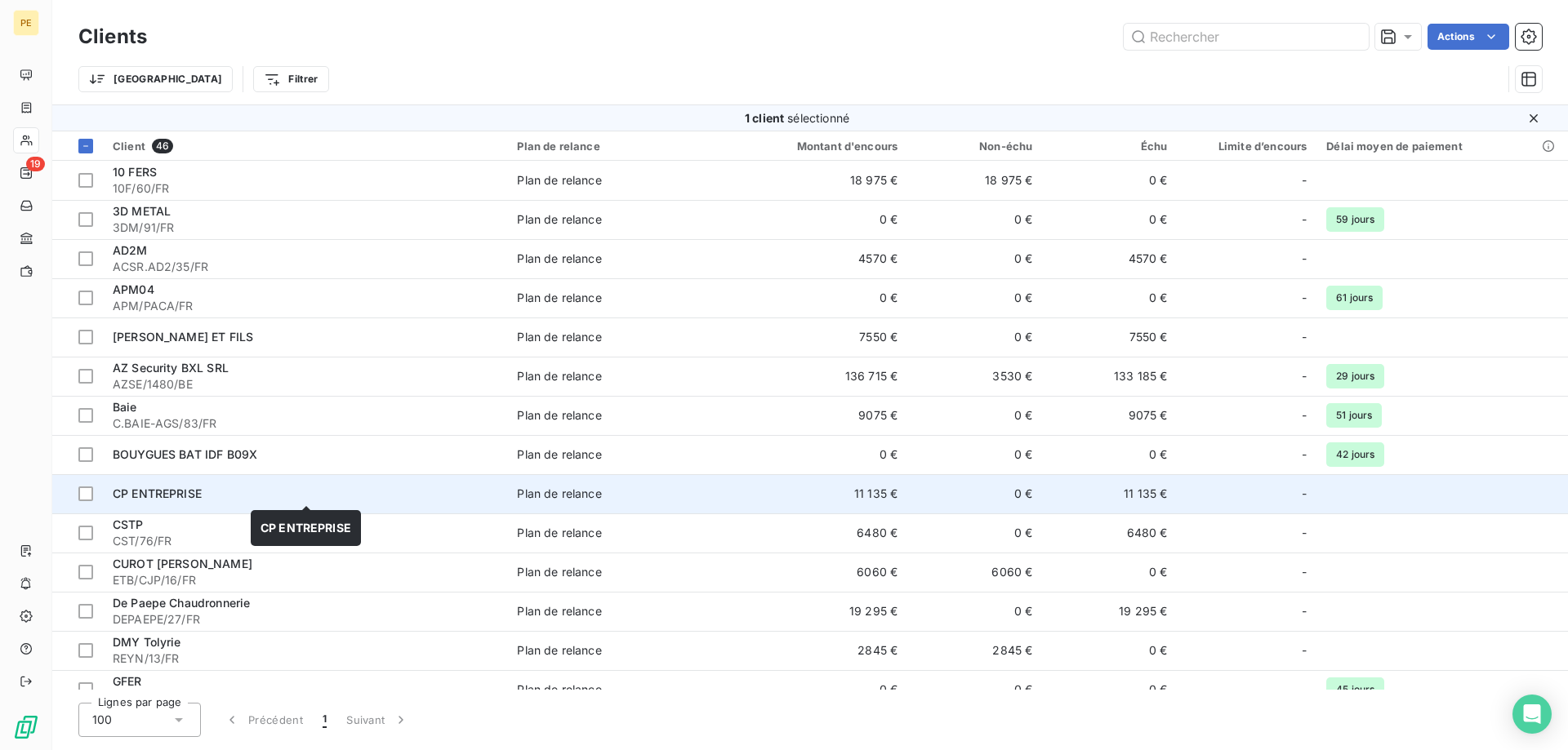
click at [142, 493] on span "CP ENTREPRISE" at bounding box center [157, 494] width 89 height 14
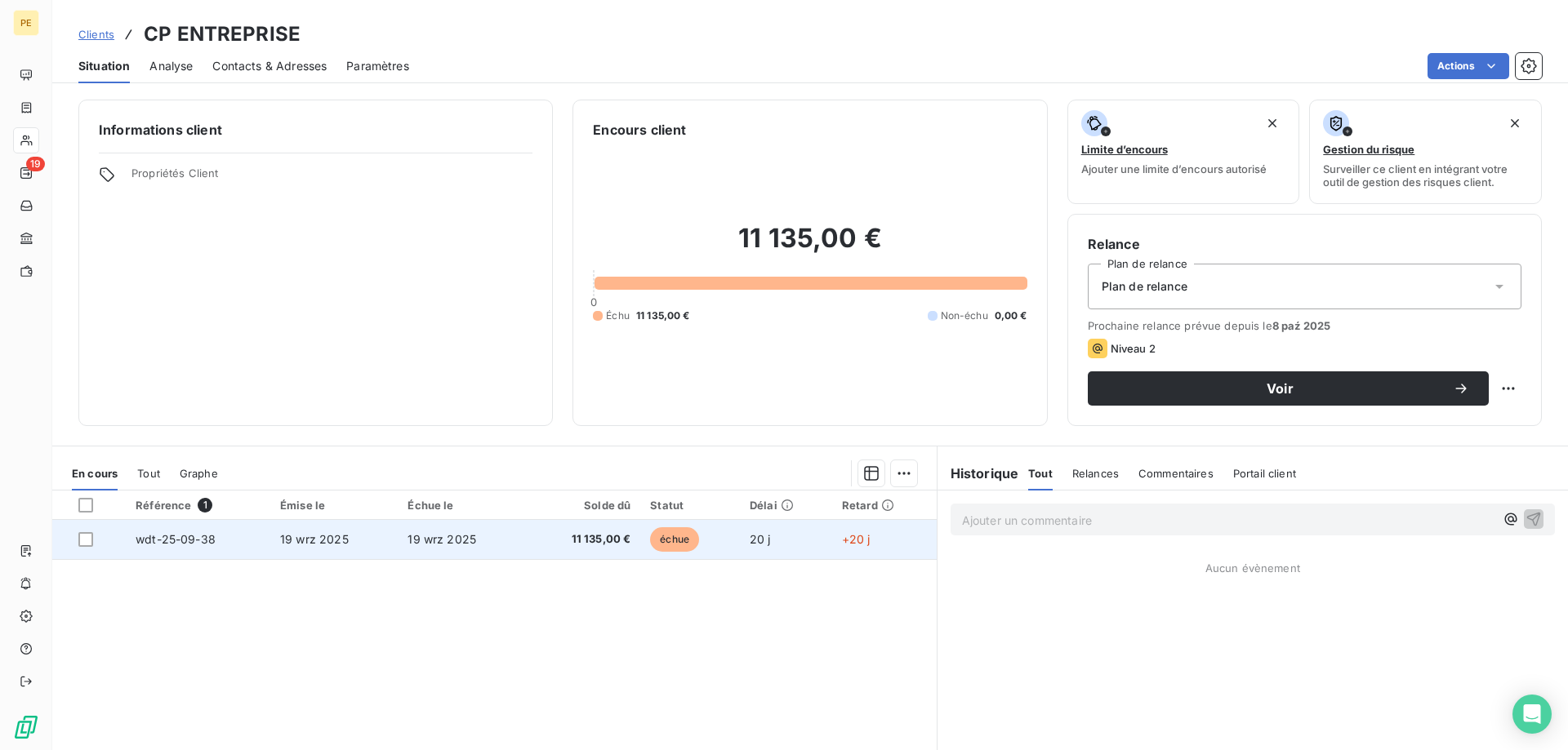
click at [180, 536] on span "wdt-25-09-38" at bounding box center [175, 540] width 80 height 14
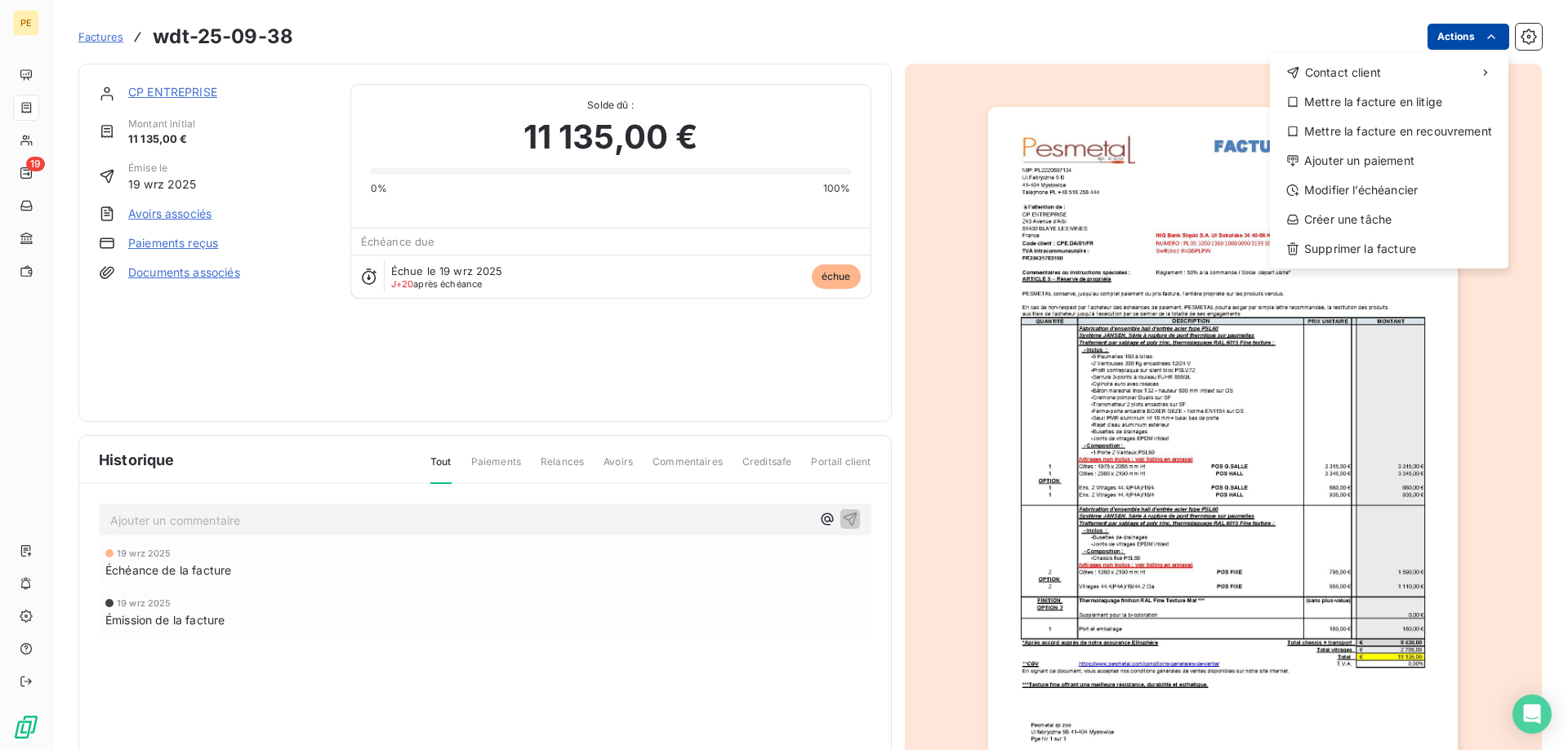
click at [1459, 25] on html "PE 19 Factures wdt-25-09-38 Actions Contact client Mettre la facture en litige …" at bounding box center [784, 375] width 1568 height 750
click at [1375, 162] on div "Ajouter un paiement" at bounding box center [1389, 161] width 225 height 26
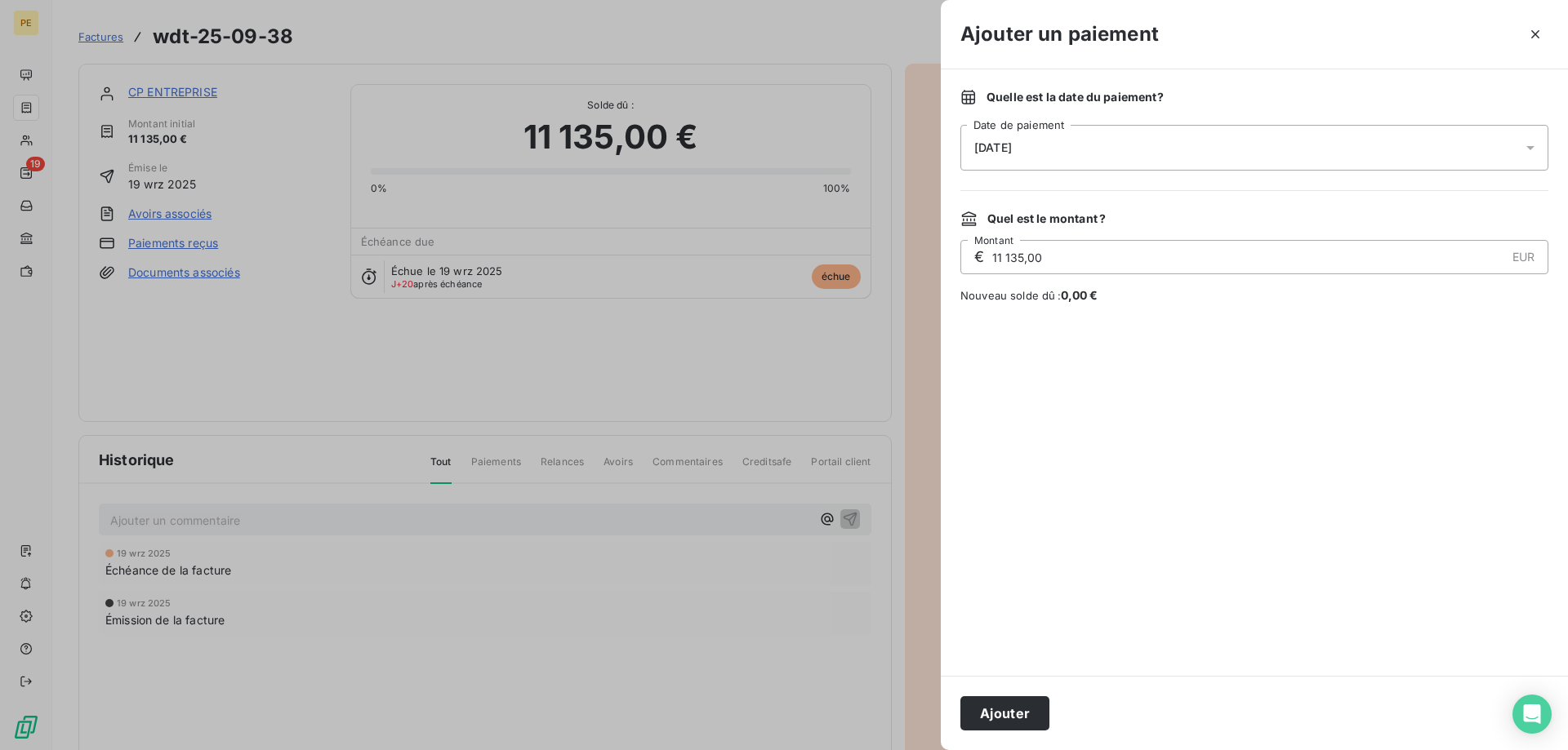
click at [1282, 152] on div "[DATE]" at bounding box center [1254, 147] width 588 height 46
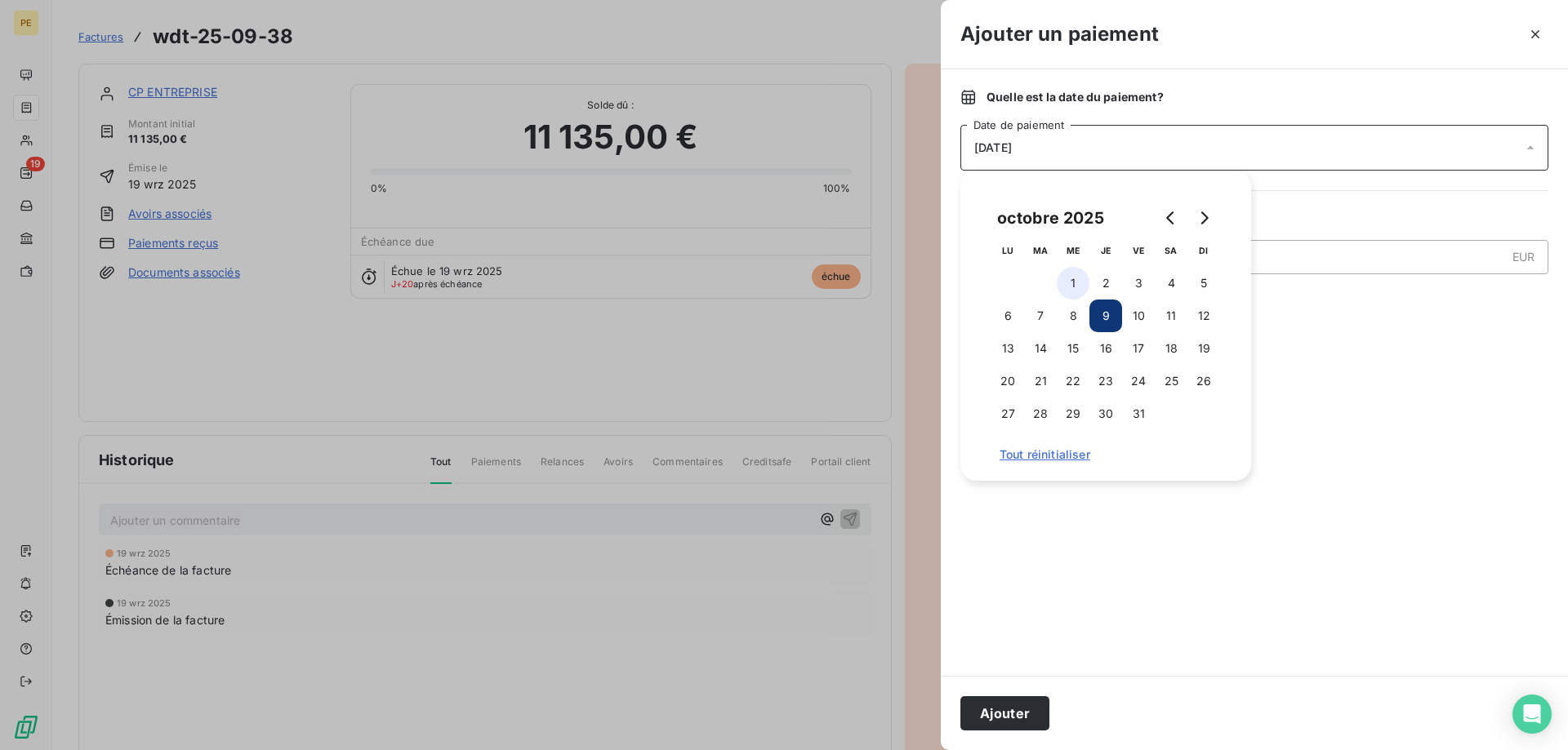
click at [1073, 287] on button "1" at bounding box center [1073, 283] width 33 height 33
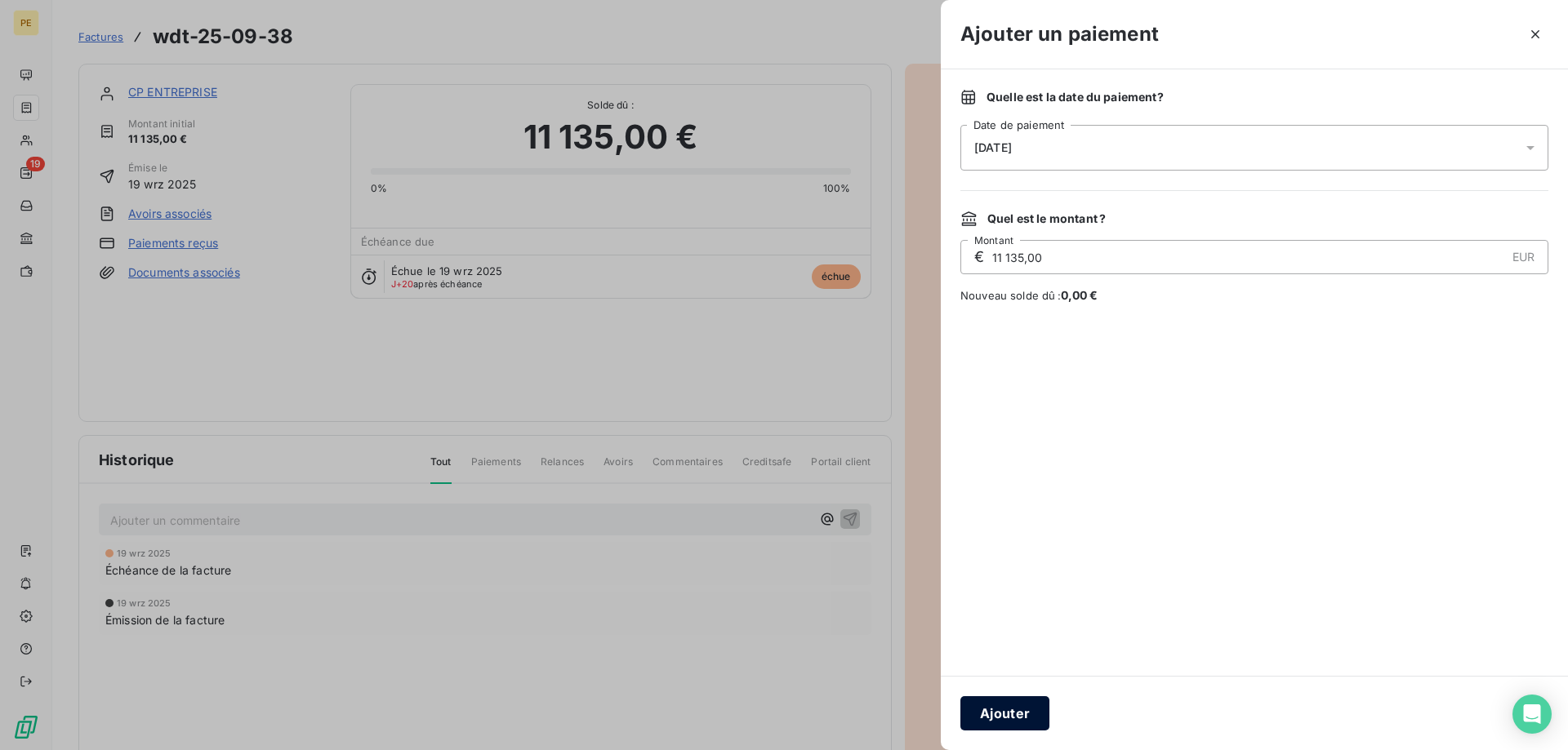
click at [1002, 710] on button "Ajouter" at bounding box center [1004, 714] width 89 height 35
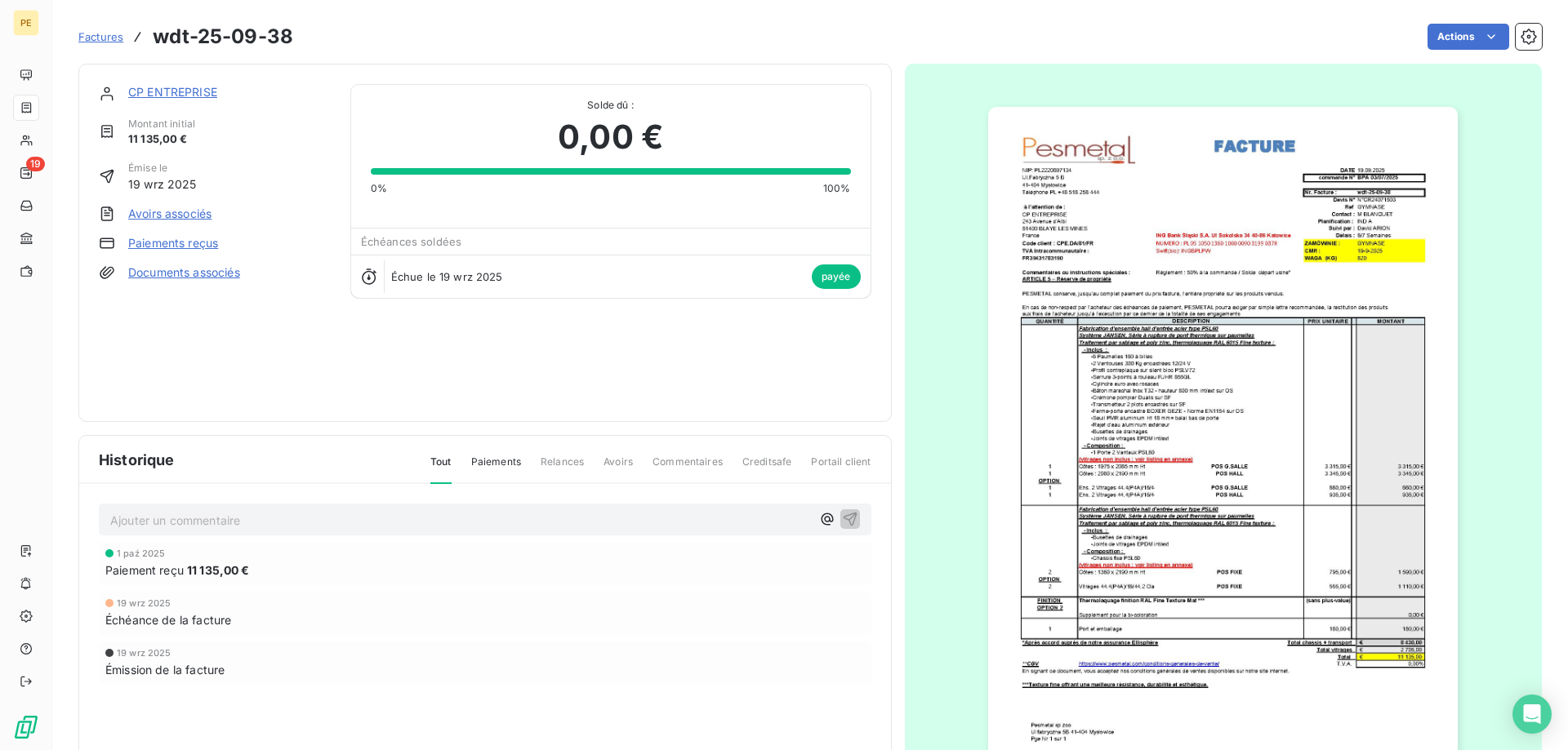
click at [94, 39] on span "Factures" at bounding box center [100, 36] width 45 height 13
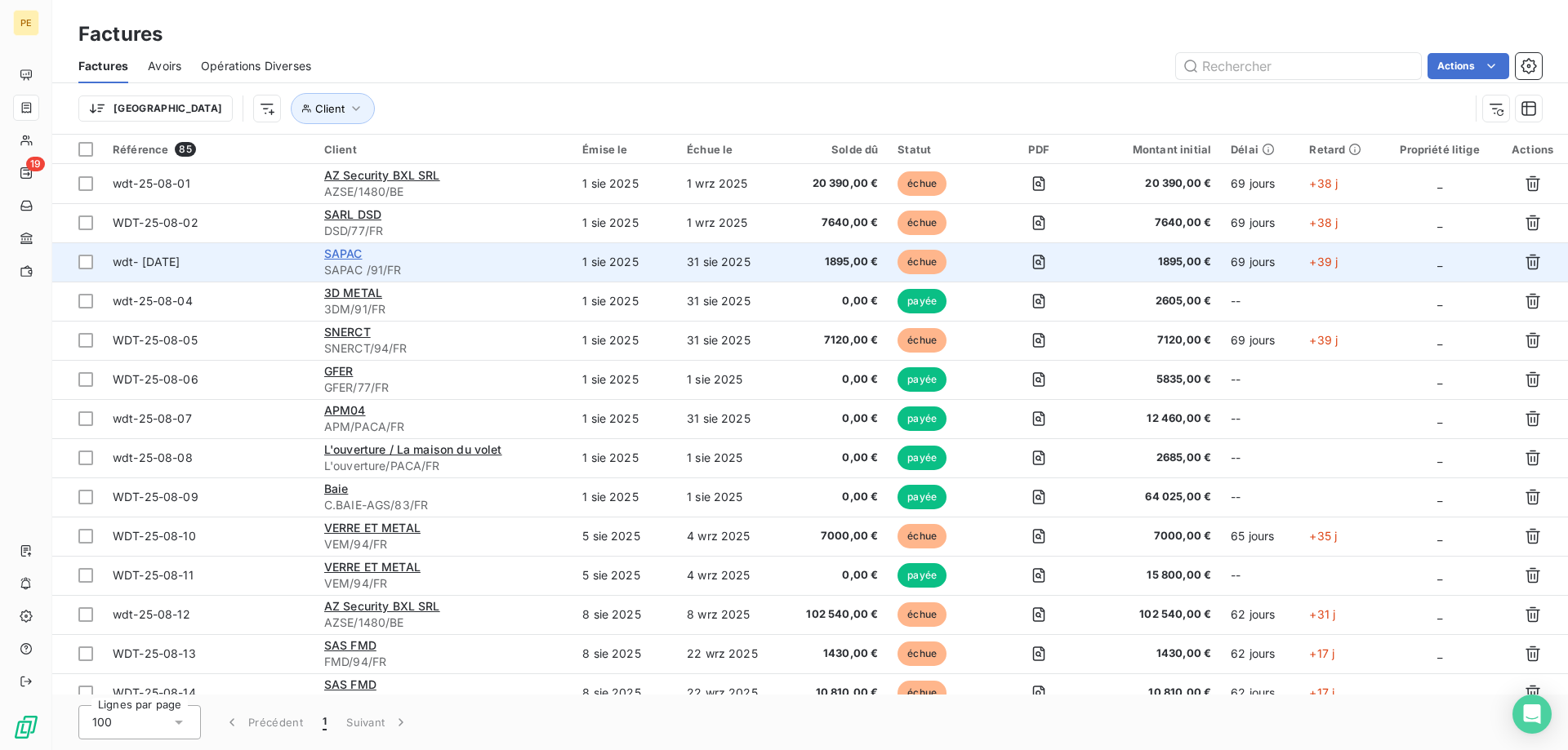
click at [348, 256] on span "SAPAC" at bounding box center [343, 254] width 38 height 14
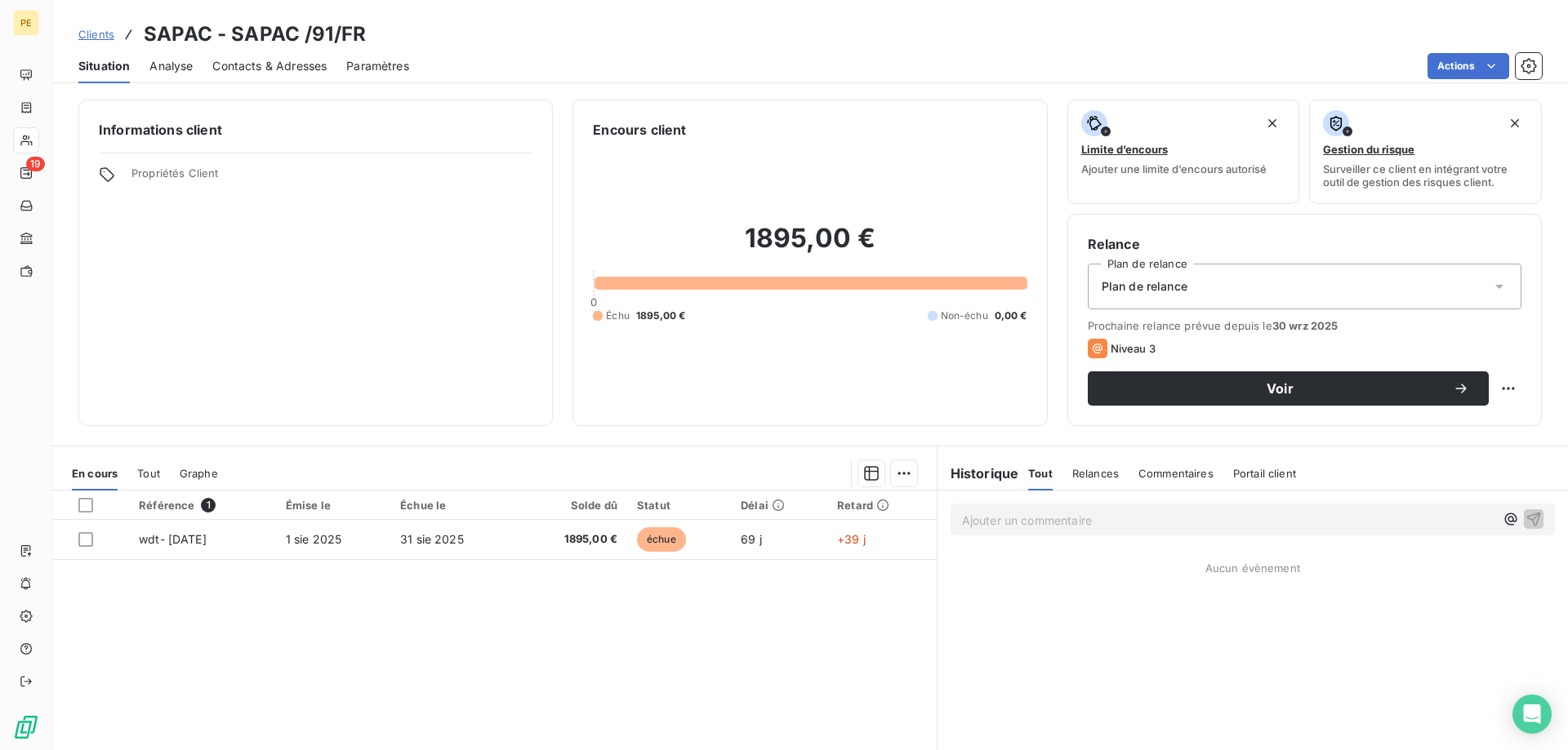
click at [272, 61] on span "Contacts & Adresses" at bounding box center [269, 66] width 114 height 16
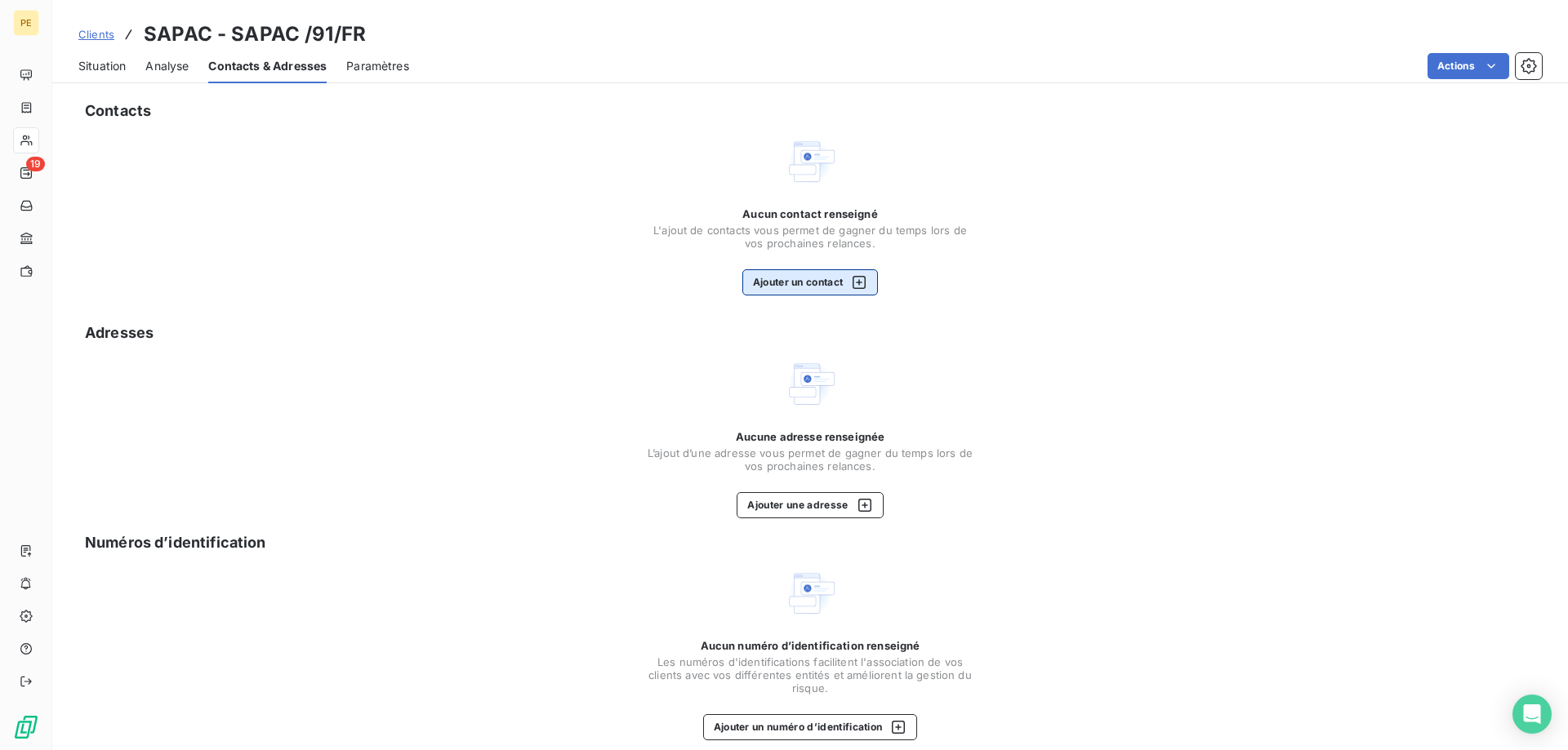
click at [855, 286] on icon "button" at bounding box center [859, 282] width 13 height 13
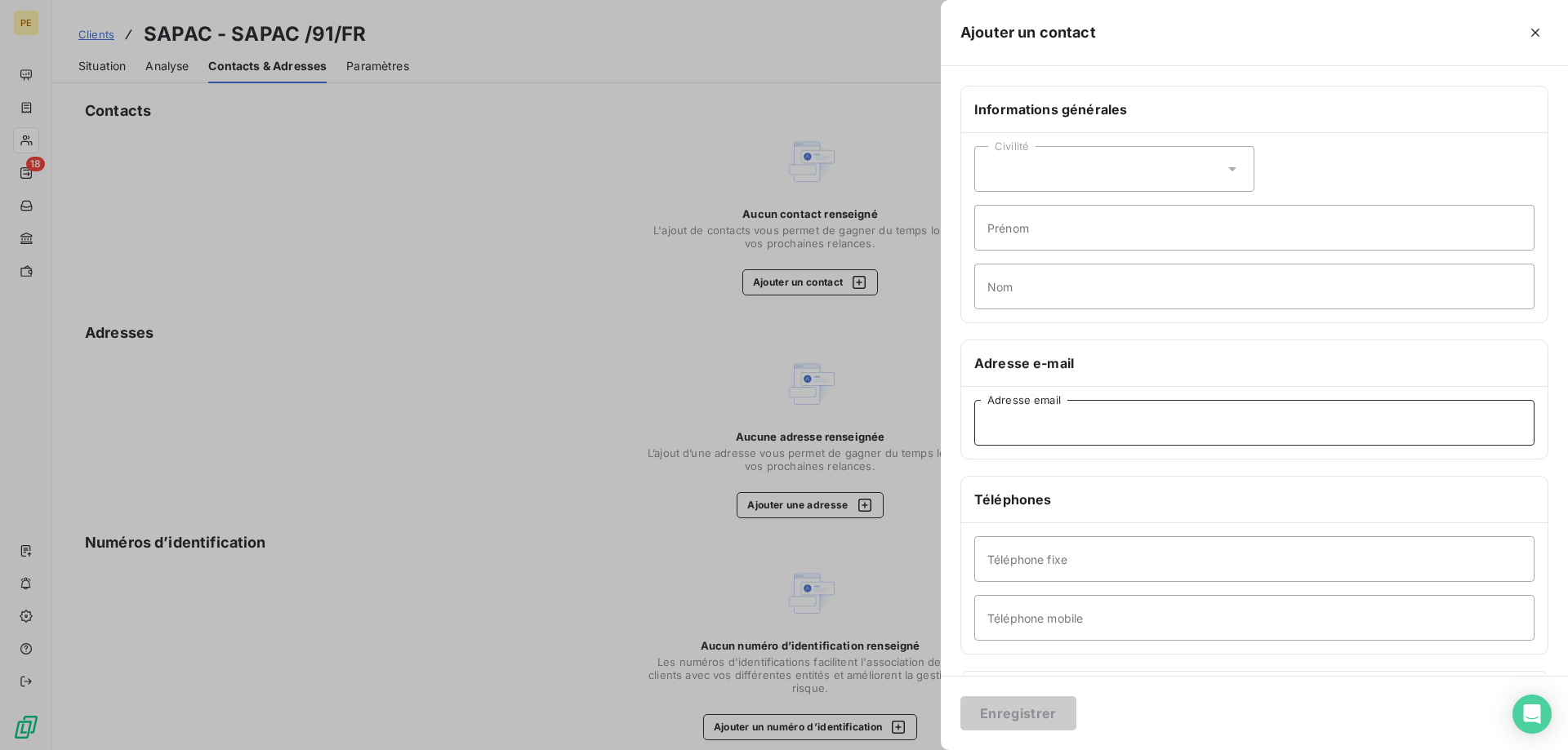
click at [1042, 426] on input "Adresse email" at bounding box center [1254, 423] width 560 height 46
paste input "[EMAIL_ADDRESS][DOMAIN_NAME]"
type input "[EMAIL_ADDRESS][DOMAIN_NAME]"
click at [1014, 713] on button "Enregistrer" at bounding box center [1018, 714] width 116 height 35
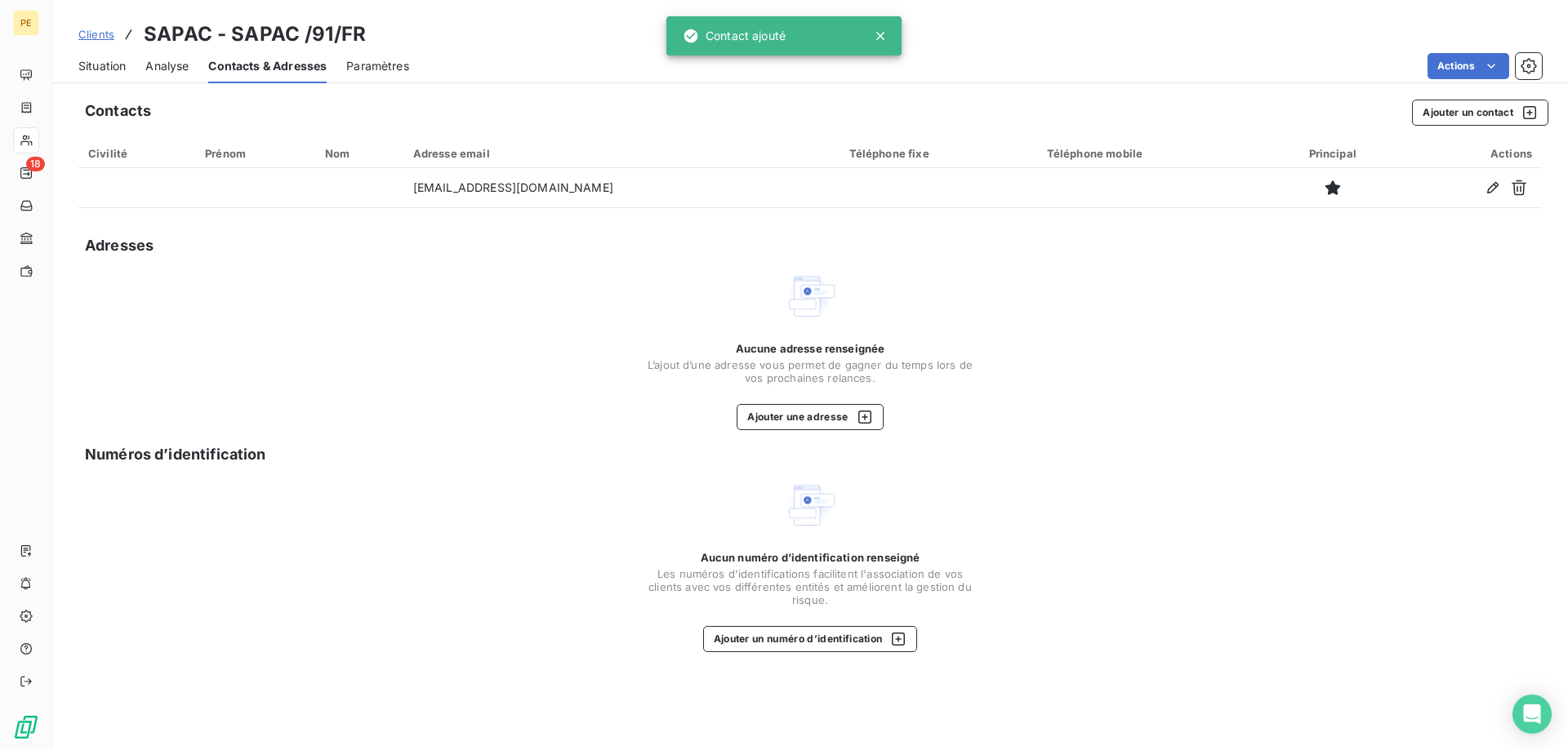
click at [96, 33] on span "Clients" at bounding box center [95, 34] width 36 height 13
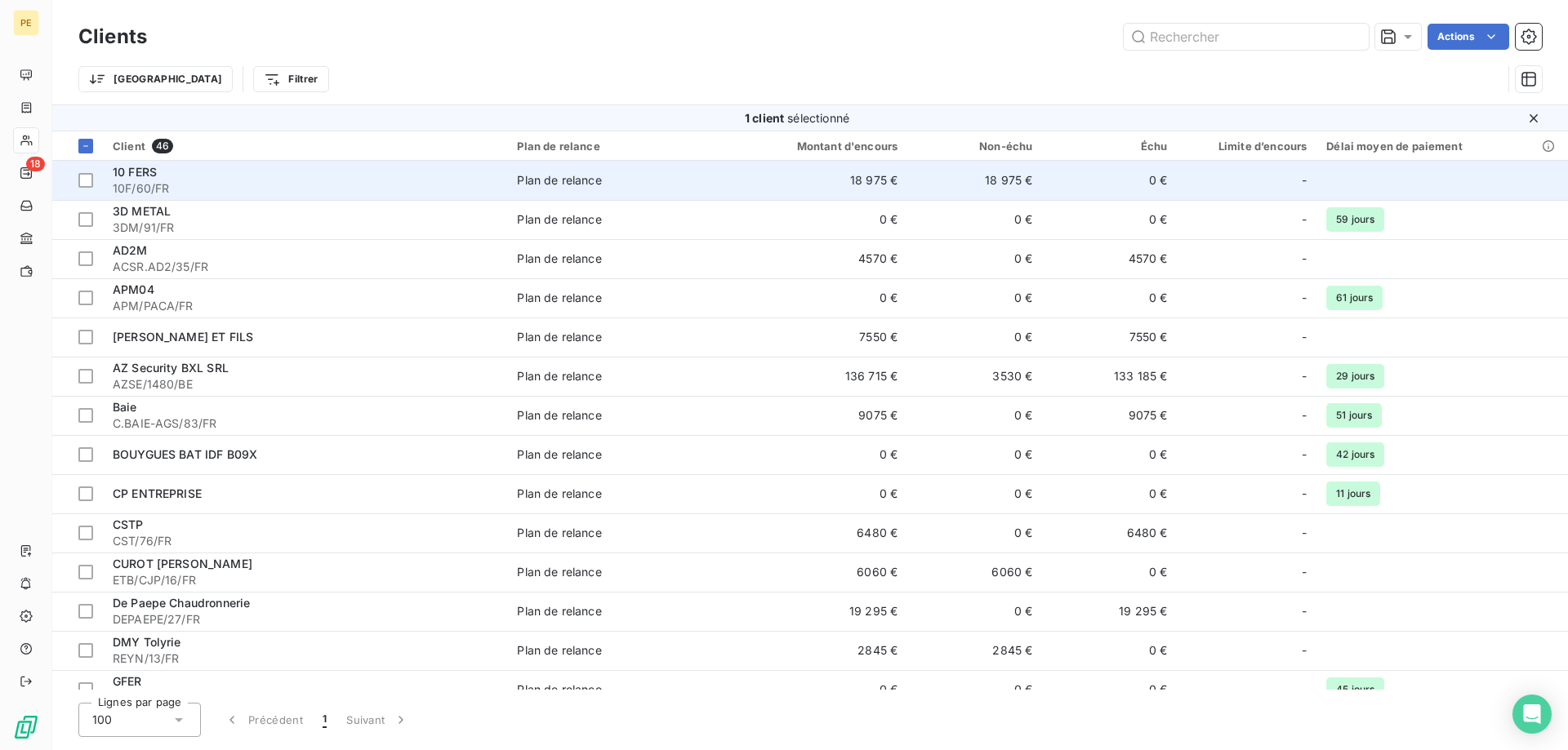
click at [141, 173] on span "10 FERS" at bounding box center [134, 171] width 44 height 14
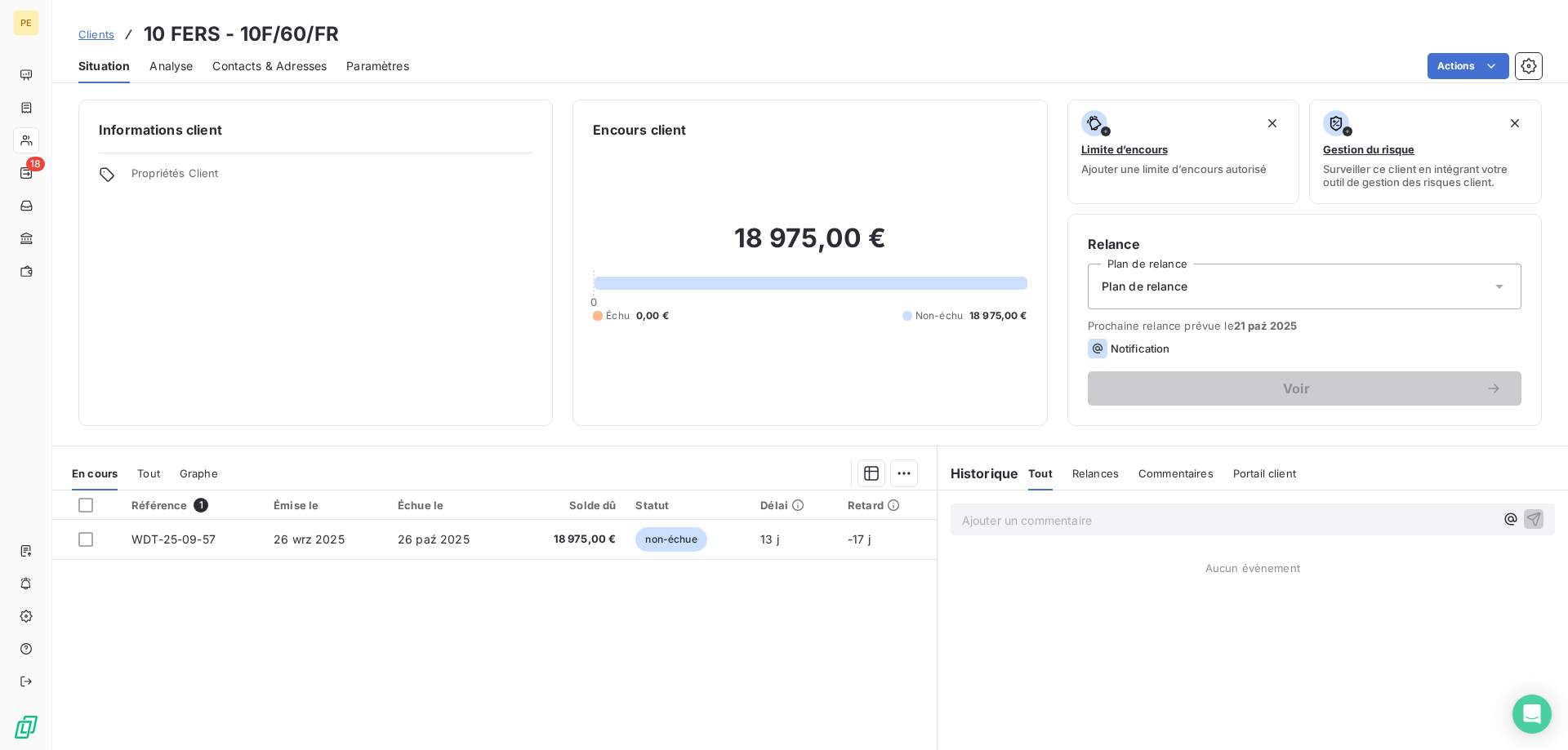
click at [246, 73] on span "Contacts & Adresses" at bounding box center [269, 66] width 114 height 16
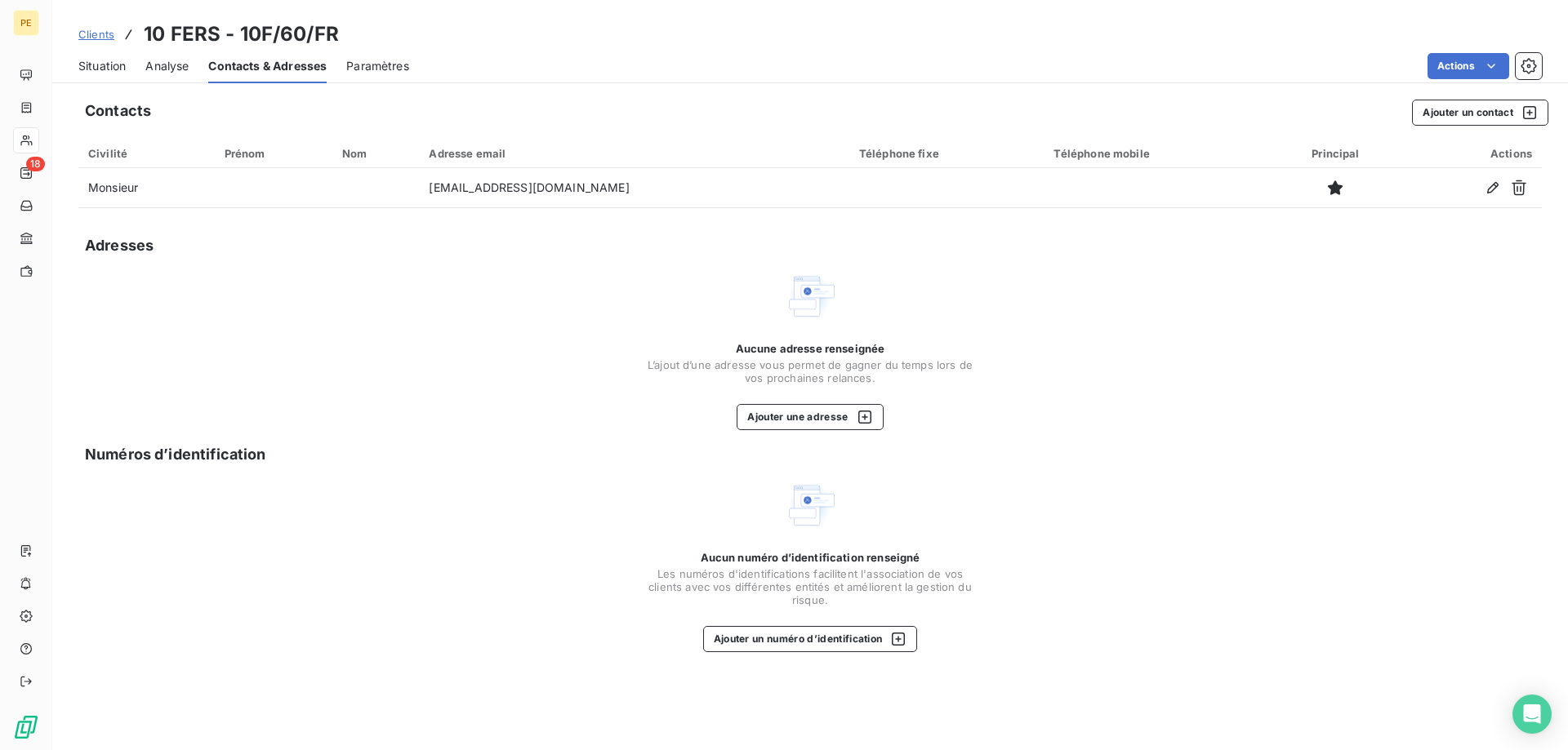
click at [94, 32] on span "Clients" at bounding box center [95, 34] width 36 height 13
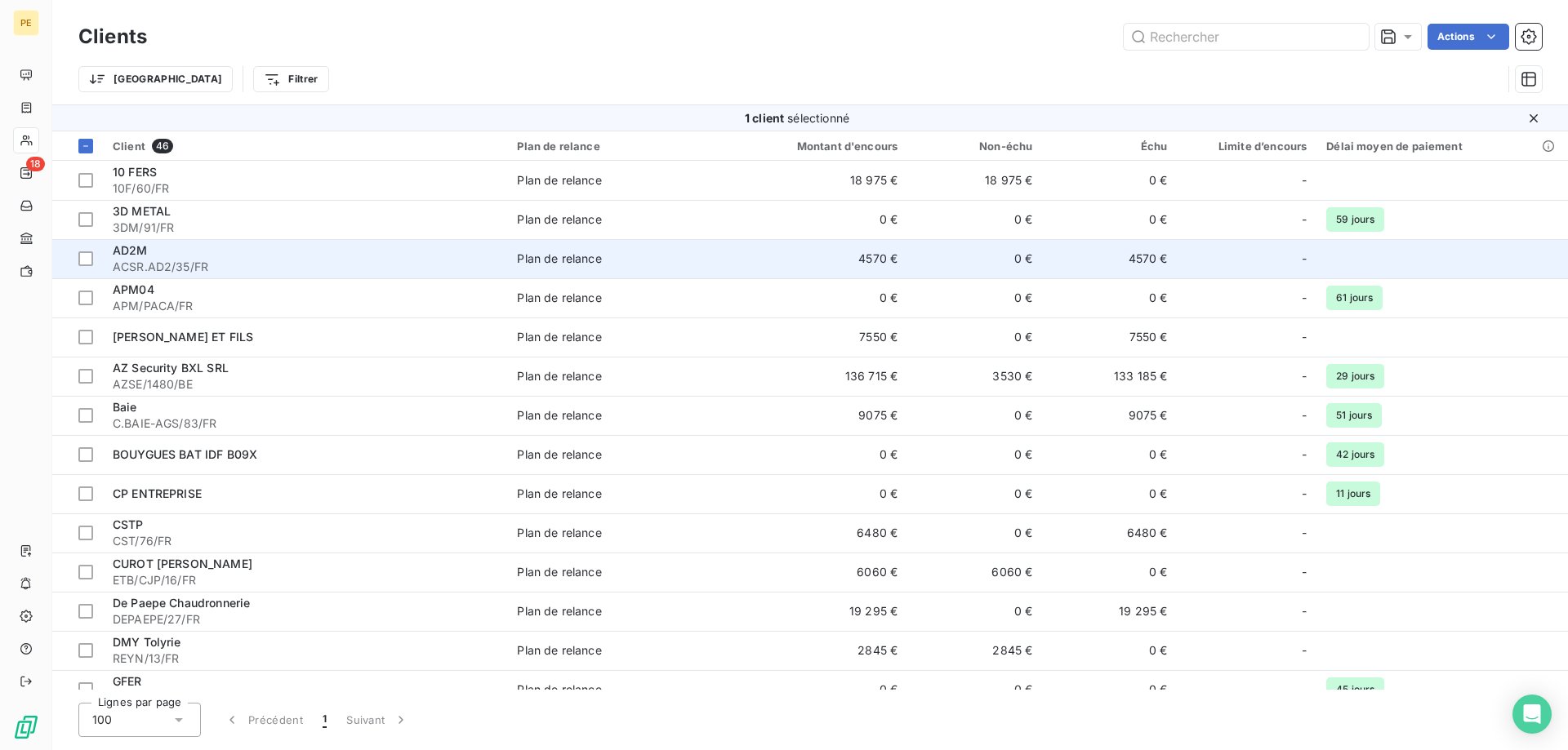
click at [136, 245] on span "AD2M" at bounding box center [130, 250] width 36 height 14
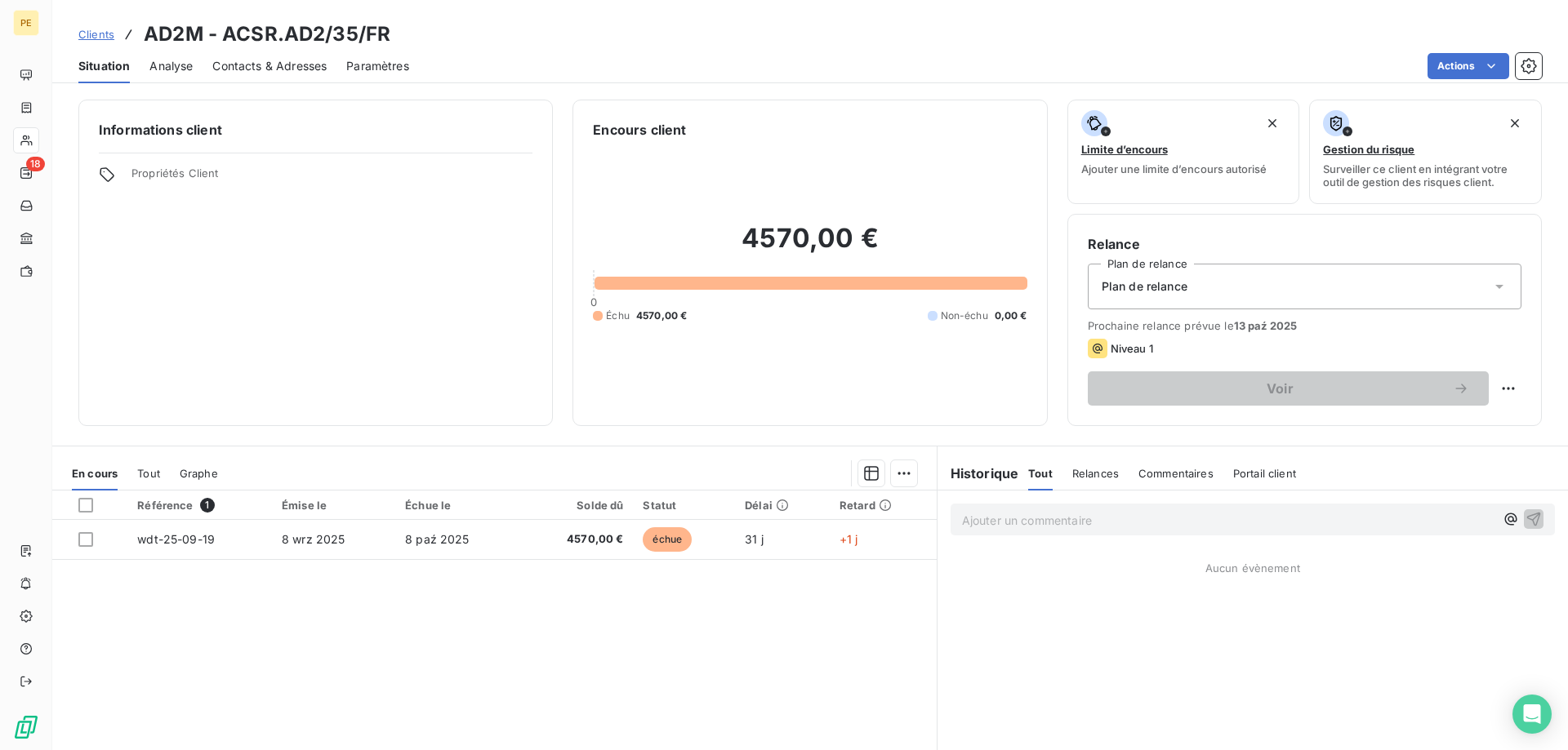
click at [262, 65] on span "Contacts & Adresses" at bounding box center [269, 66] width 114 height 16
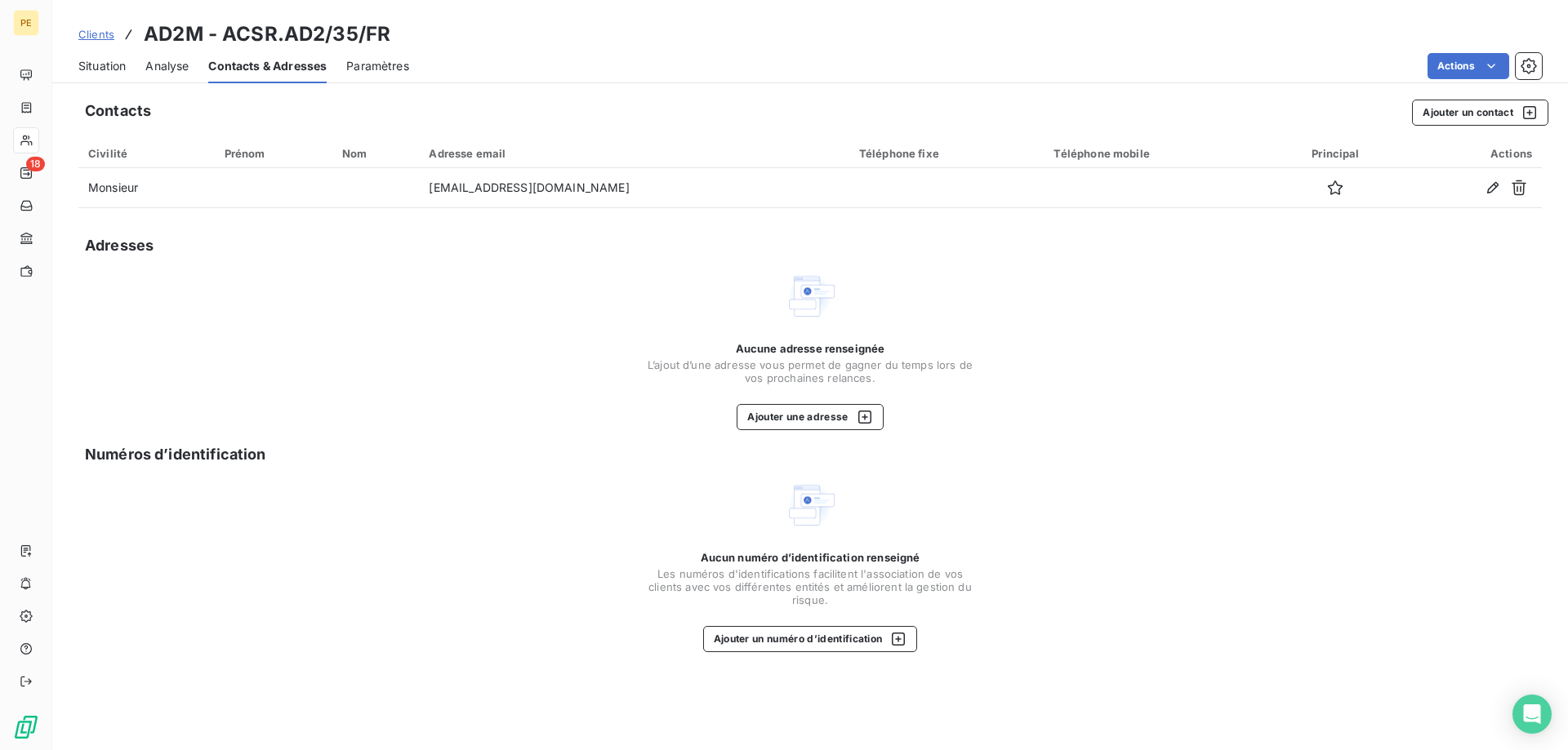
click at [93, 34] on span "Clients" at bounding box center [95, 34] width 36 height 13
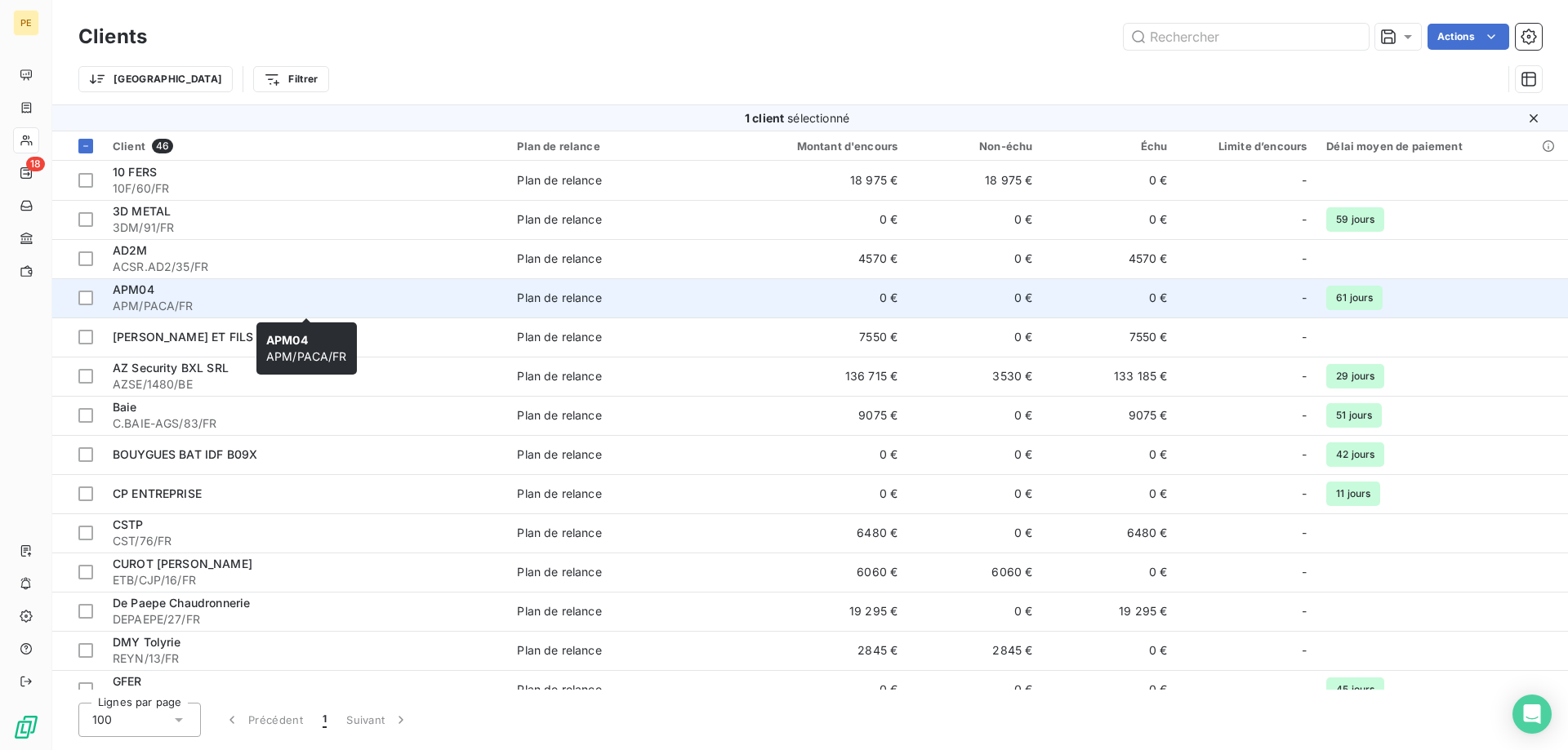
click at [115, 291] on span "APM04" at bounding box center [133, 289] width 42 height 14
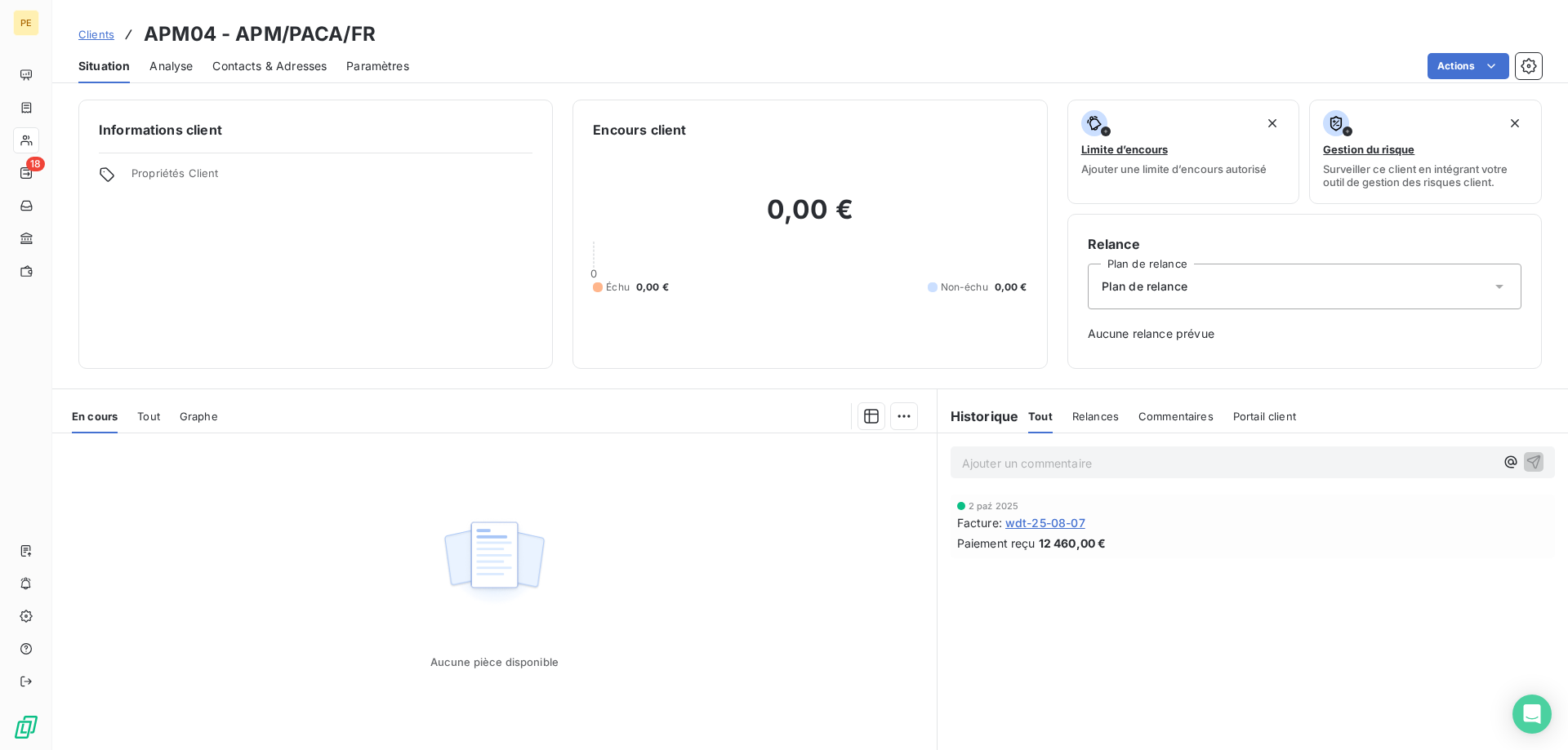
click at [267, 68] on span "Contacts & Adresses" at bounding box center [269, 66] width 114 height 16
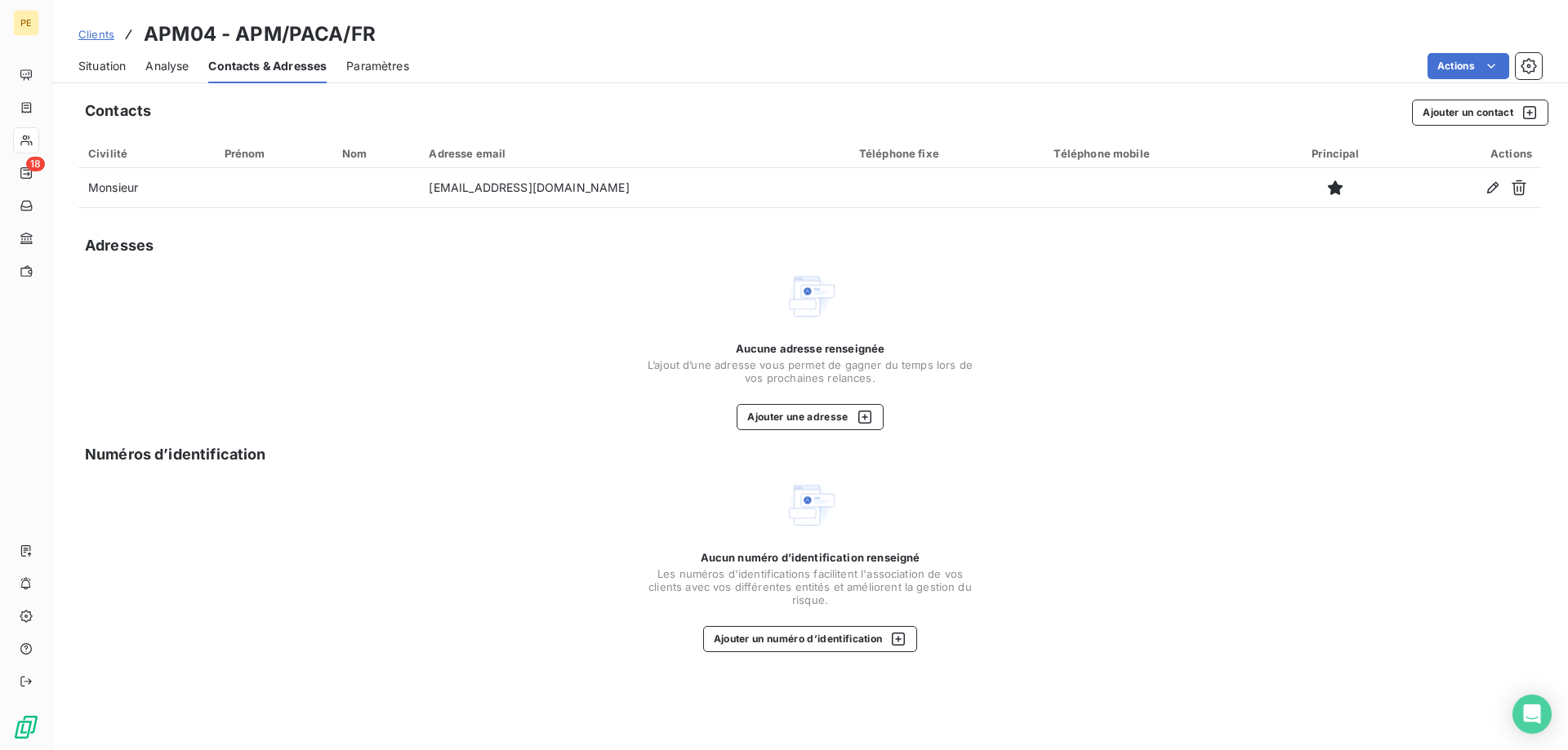
click at [98, 36] on span "Clients" at bounding box center [95, 34] width 36 height 13
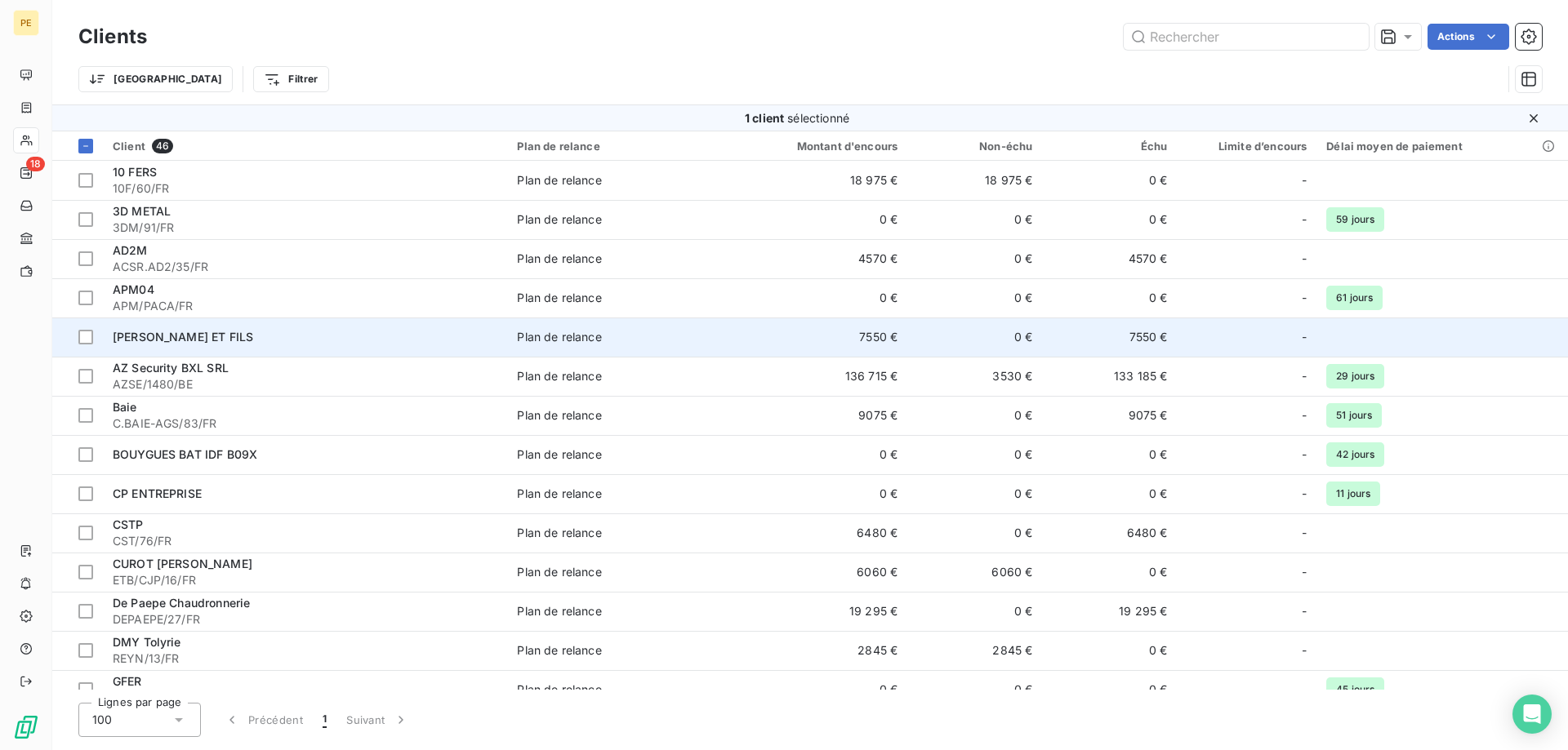
click at [149, 336] on span "[PERSON_NAME] ET FILS" at bounding box center [183, 337] width 140 height 14
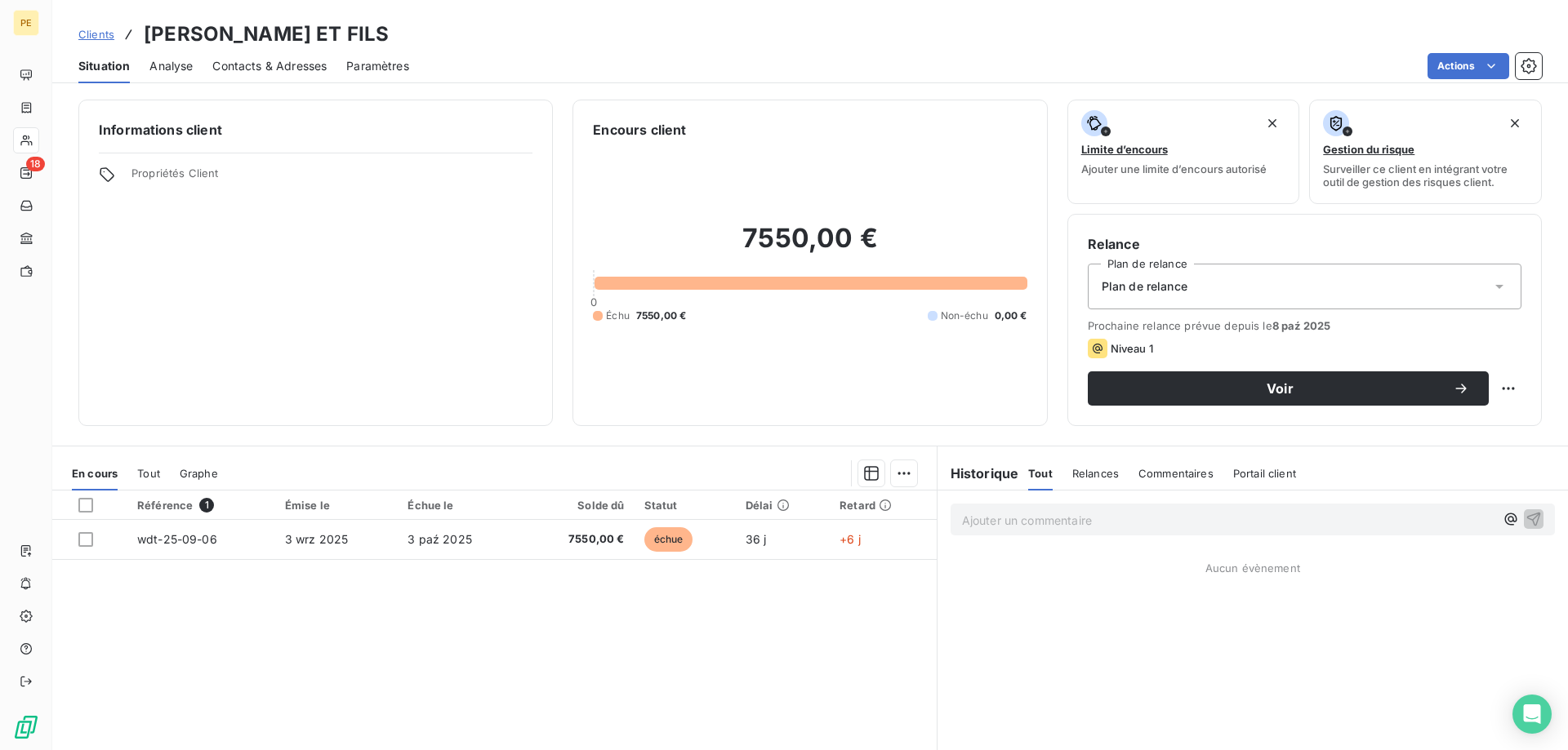
click at [269, 69] on span "Contacts & Adresses" at bounding box center [269, 66] width 114 height 16
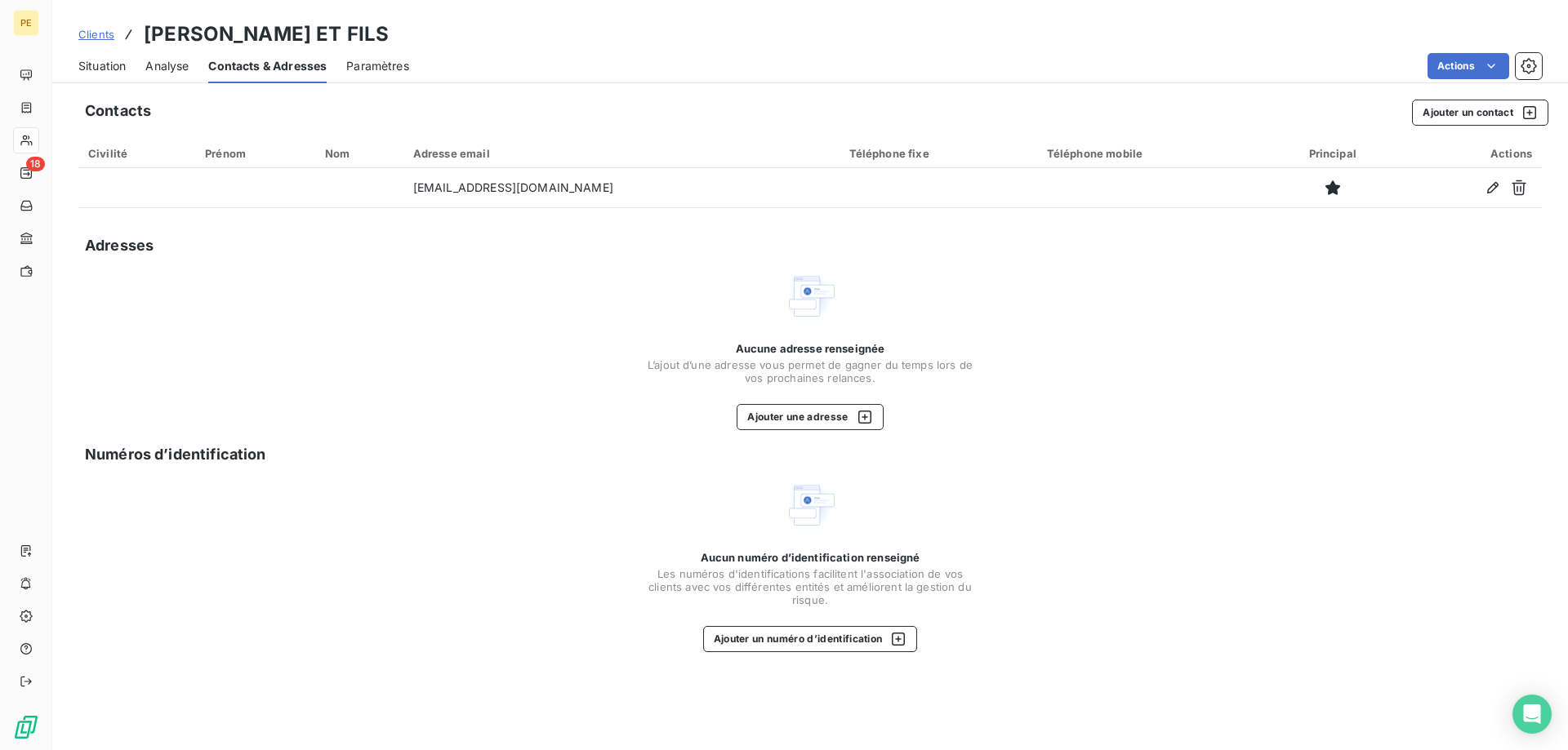
click at [104, 29] on span "Clients" at bounding box center [95, 34] width 36 height 13
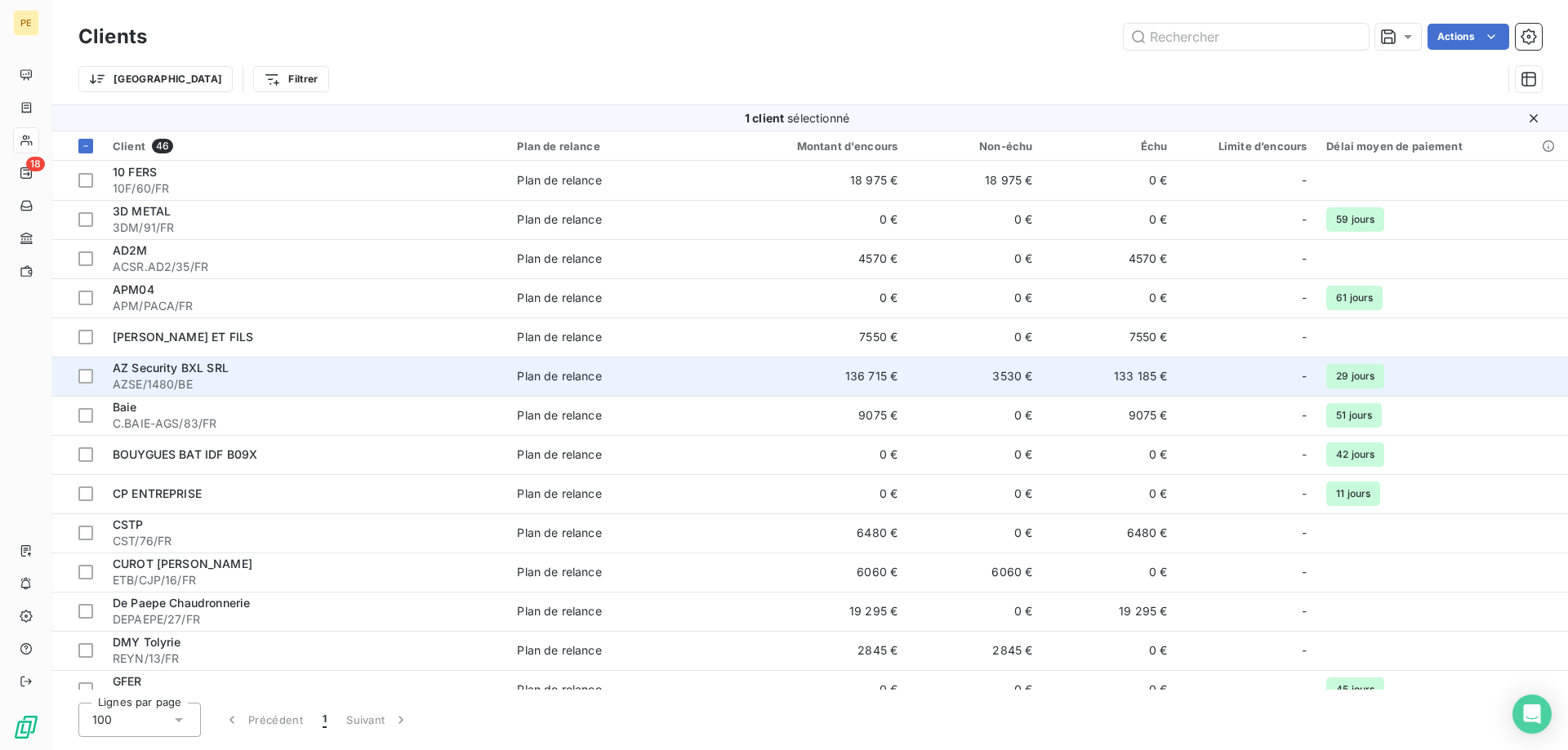
click at [139, 387] on span "AZSE/1480/BE" at bounding box center [305, 385] width 385 height 16
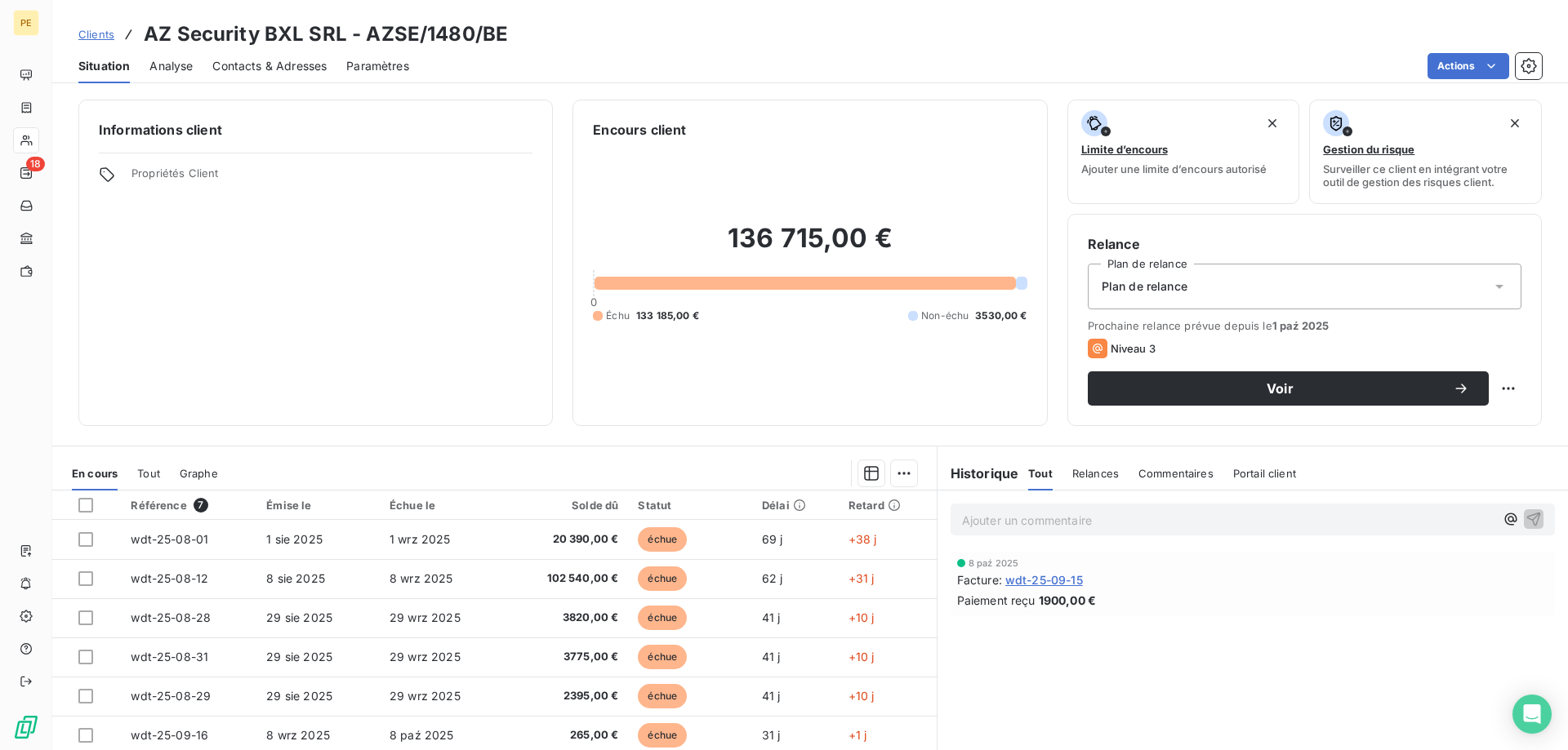
click at [241, 68] on span "Contacts & Adresses" at bounding box center [269, 66] width 114 height 16
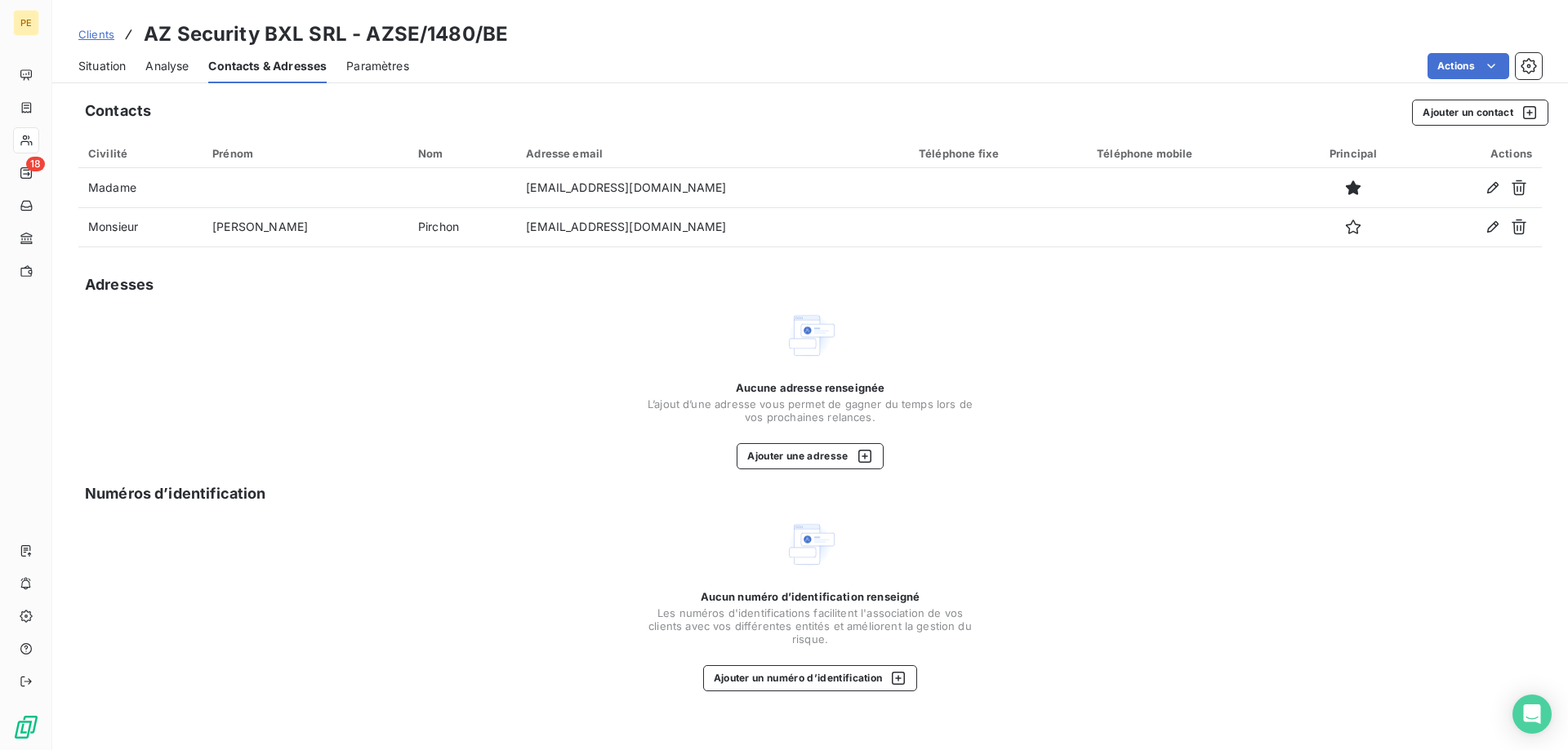
click at [103, 35] on span "Clients" at bounding box center [95, 34] width 36 height 13
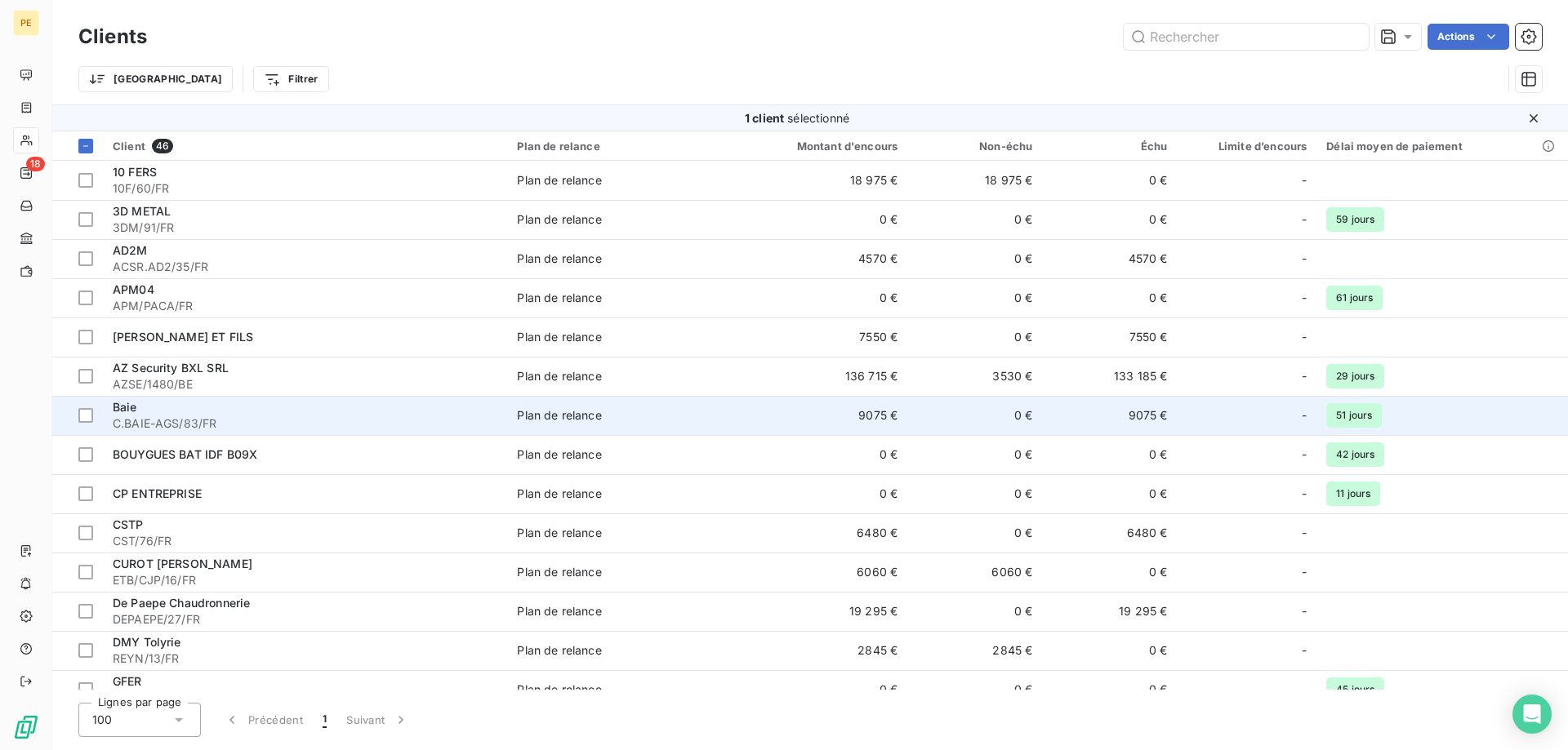
click at [149, 417] on span "C.BAIE-AGS/83/FR" at bounding box center [305, 423] width 385 height 16
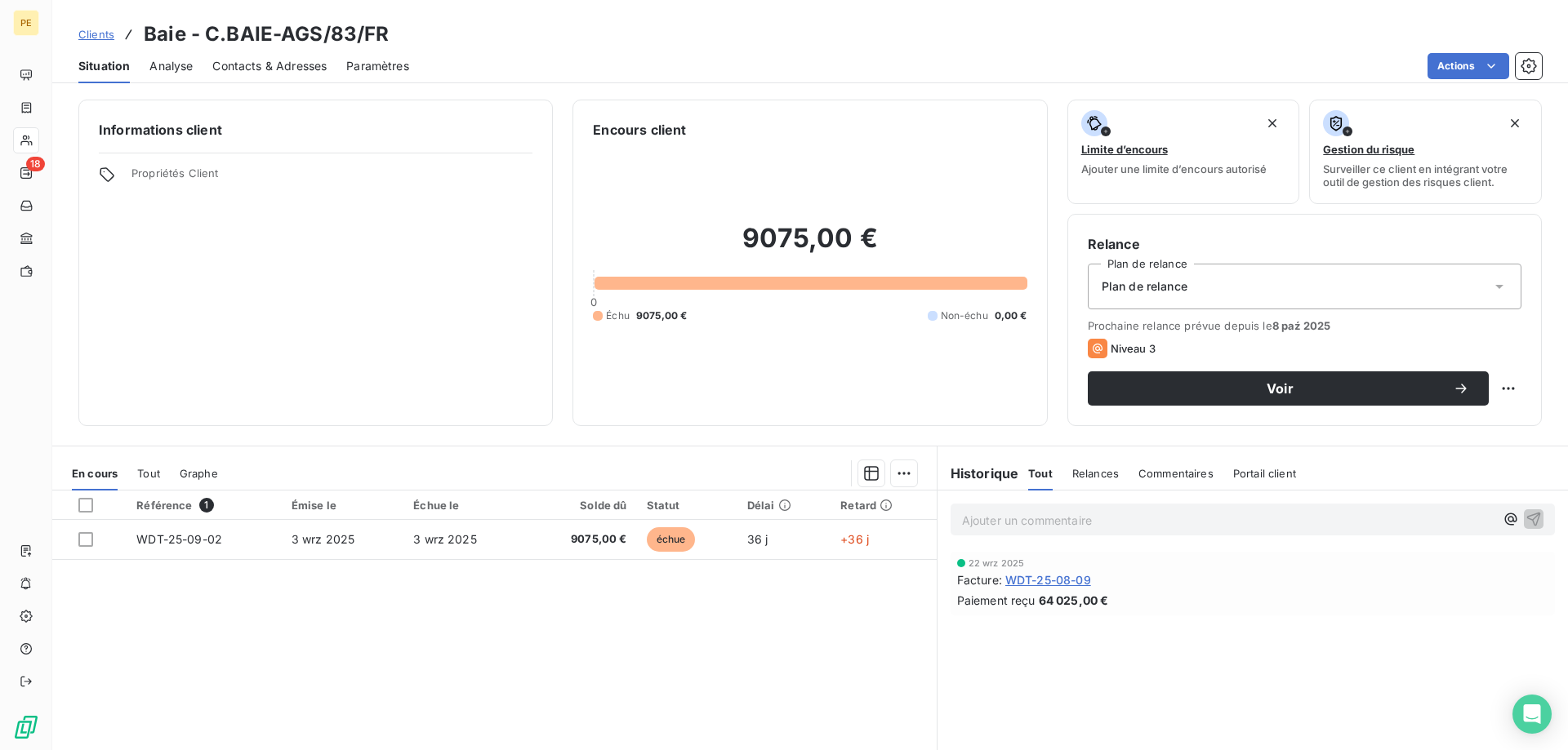
click at [249, 73] on span "Contacts & Adresses" at bounding box center [269, 66] width 114 height 16
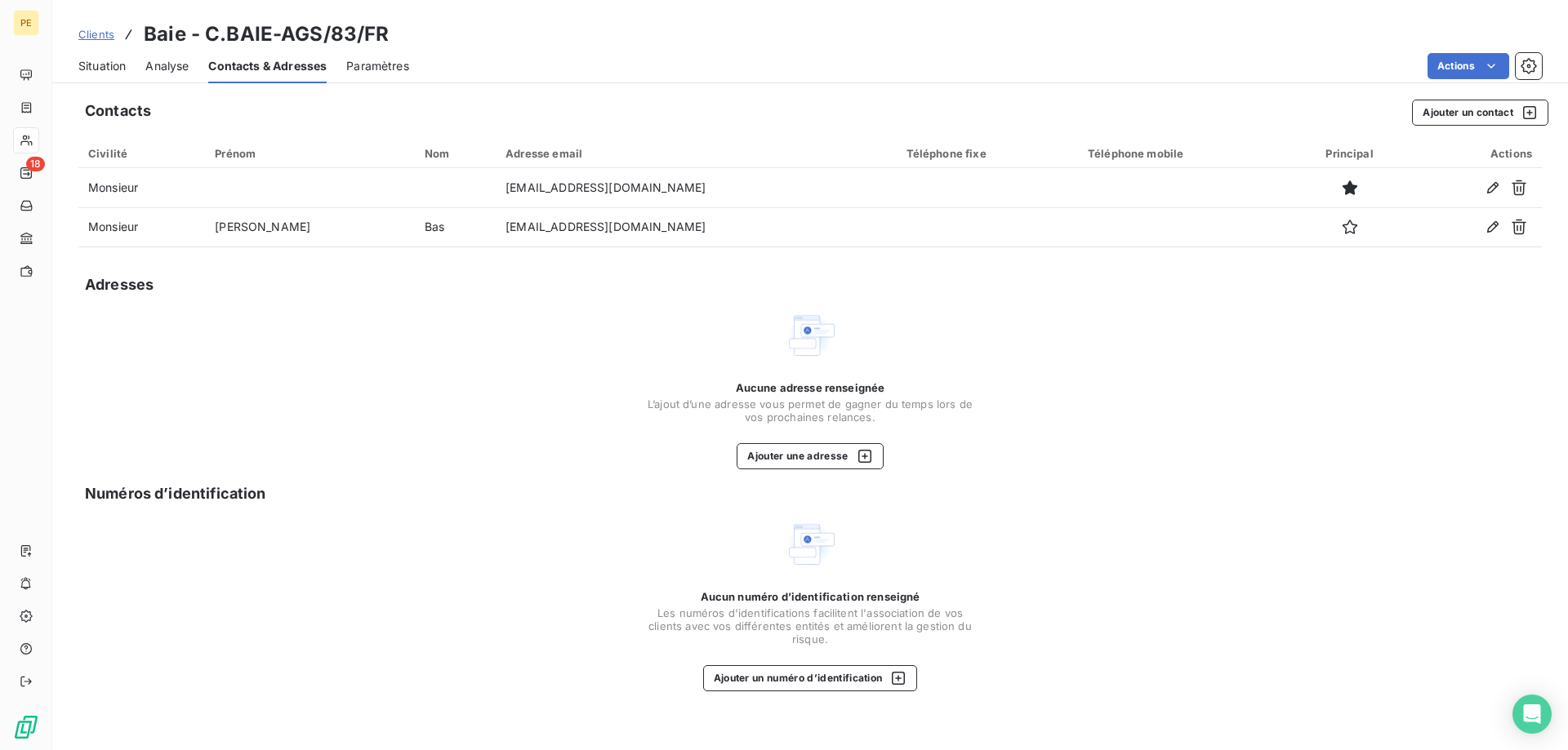
click at [94, 33] on span "Clients" at bounding box center [95, 34] width 36 height 13
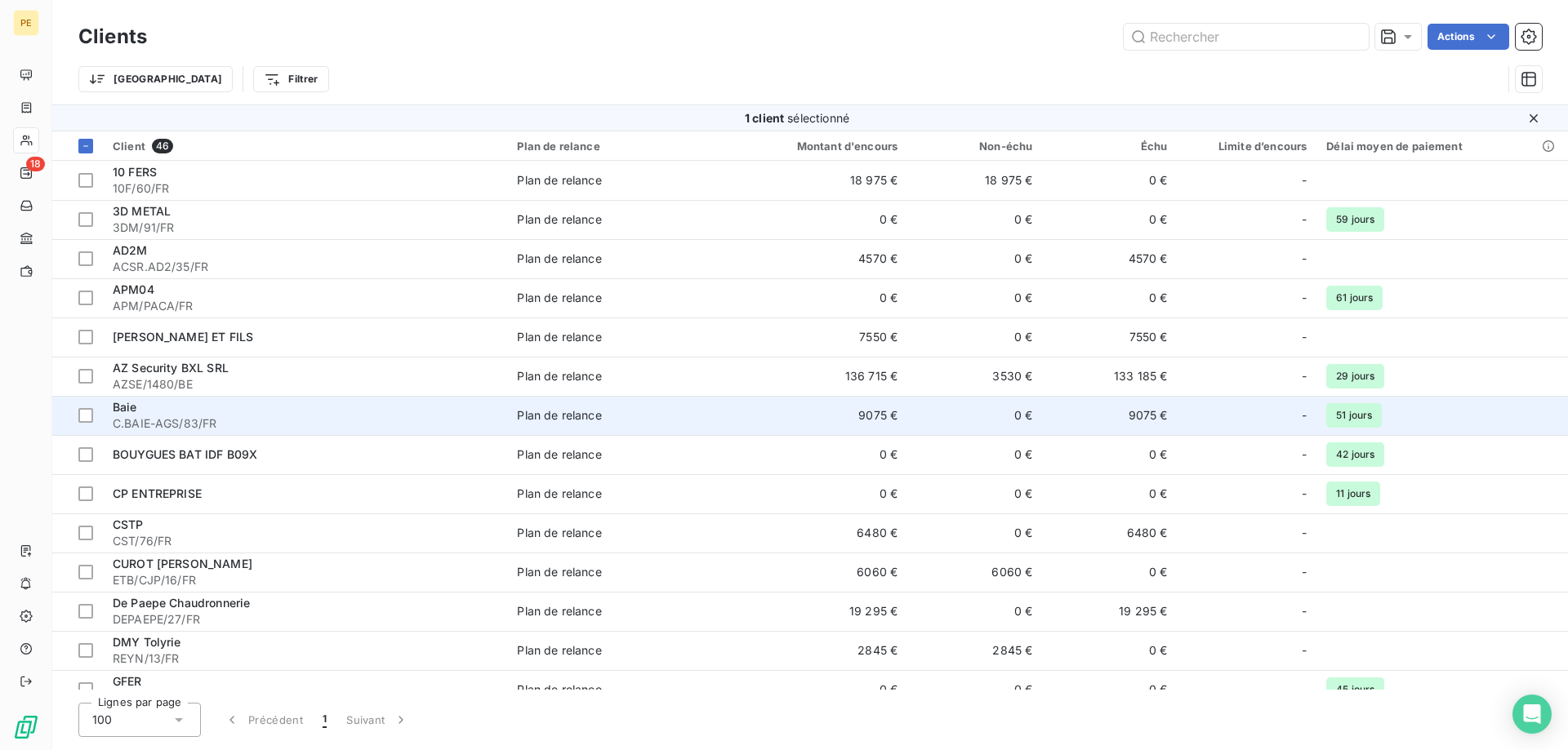
click at [150, 414] on div "Baie" at bounding box center [305, 407] width 385 height 16
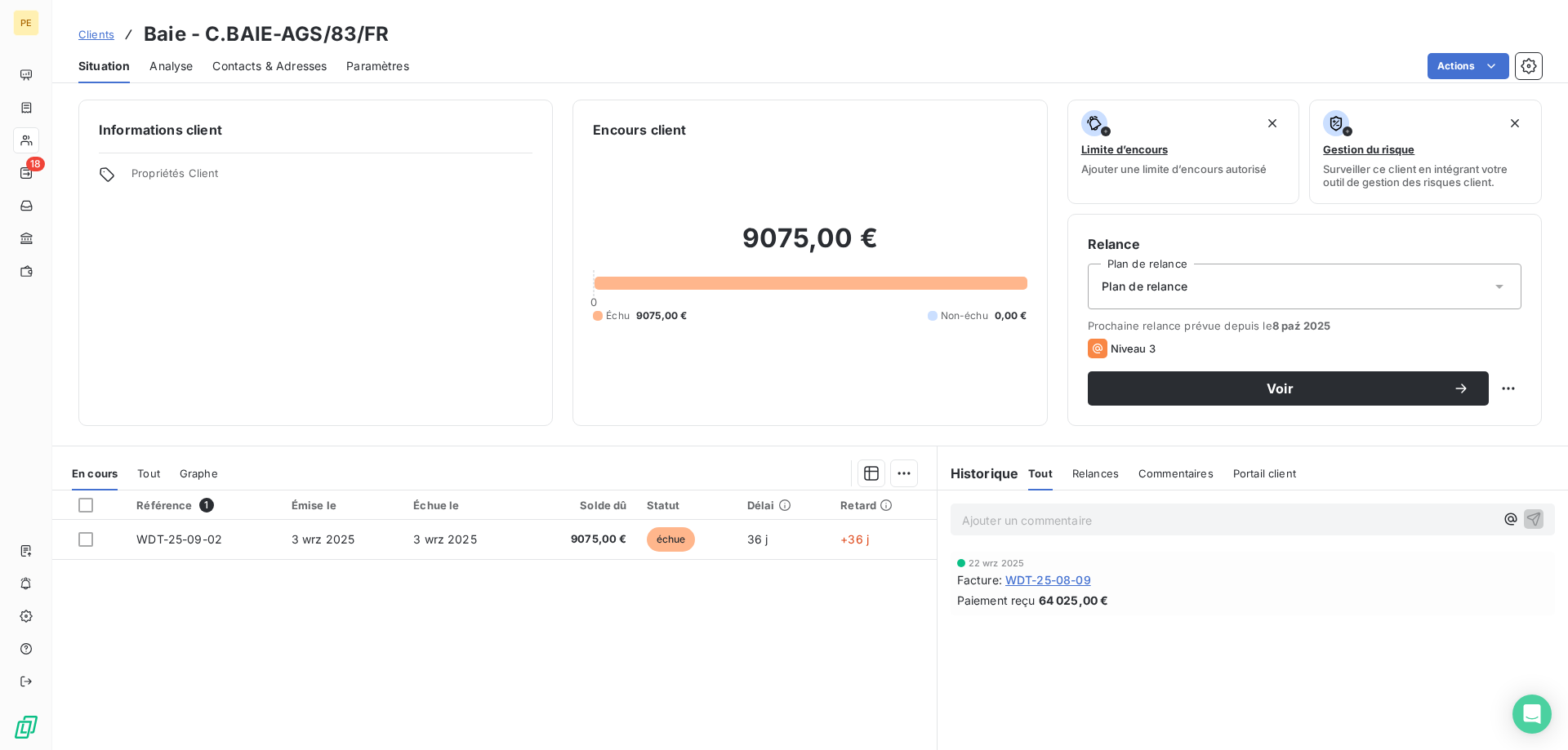
click at [246, 61] on span "Contacts & Adresses" at bounding box center [269, 66] width 114 height 16
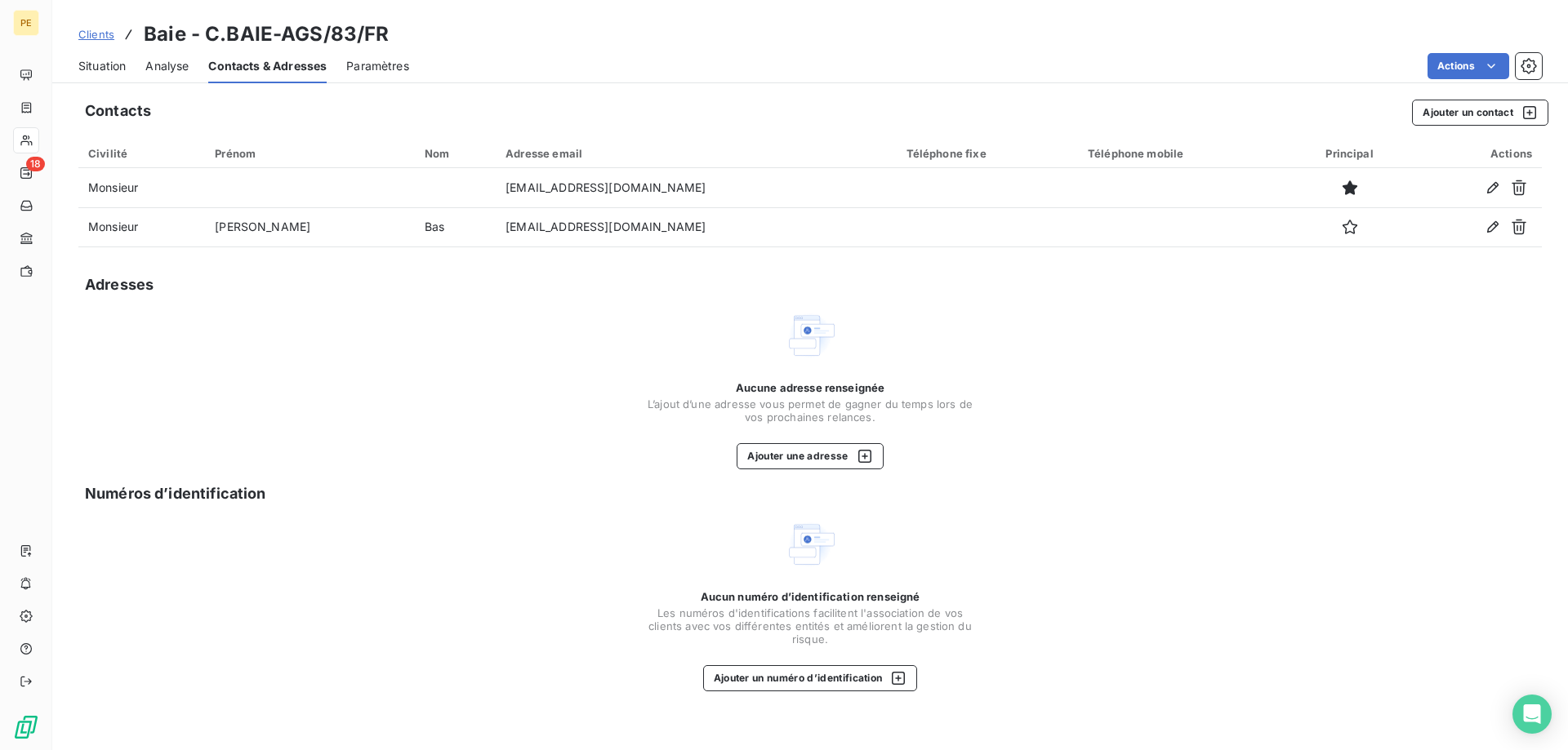
click at [101, 36] on span "Clients" at bounding box center [95, 34] width 36 height 13
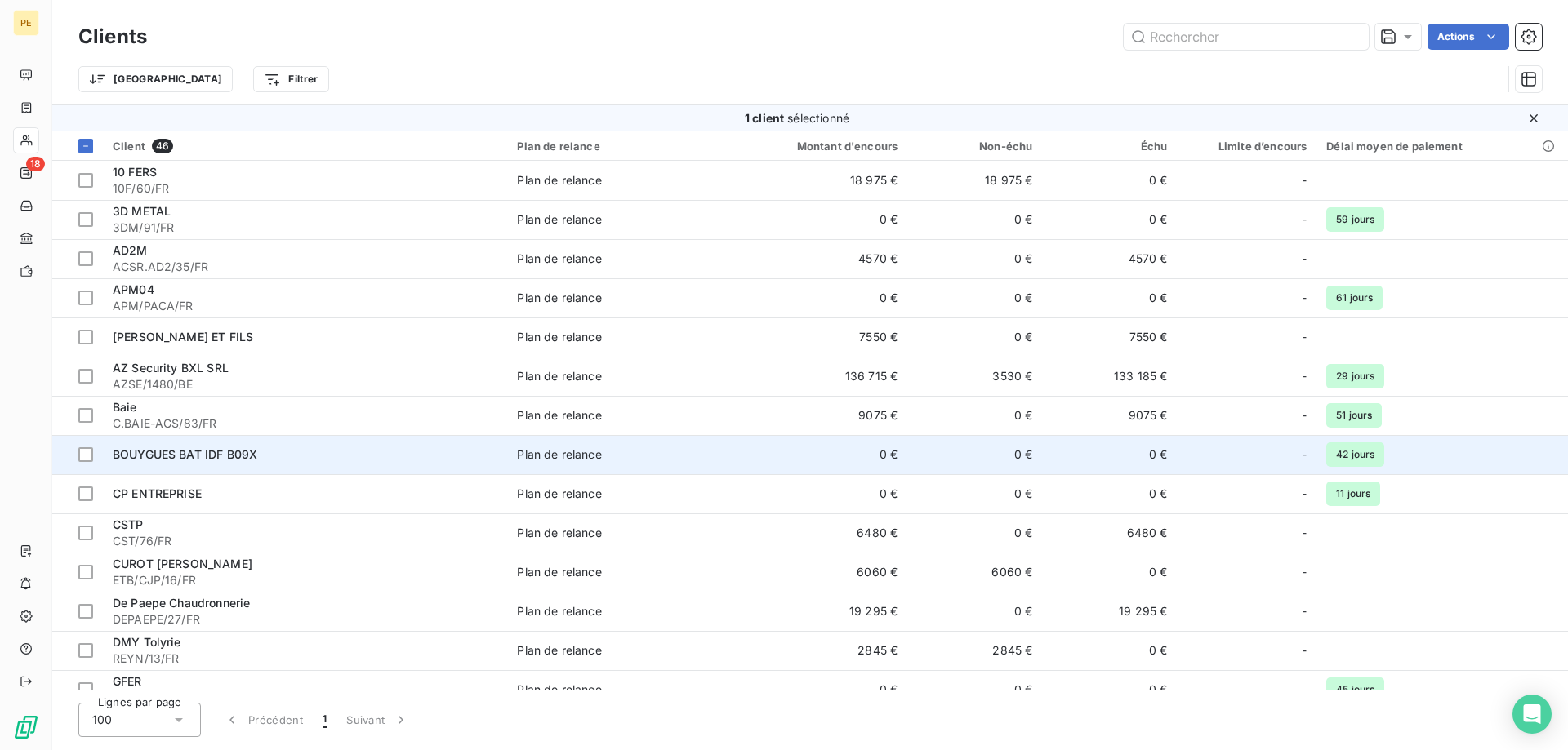
click at [157, 456] on span "BOUYGUES BAT IDF B09X" at bounding box center [185, 455] width 145 height 14
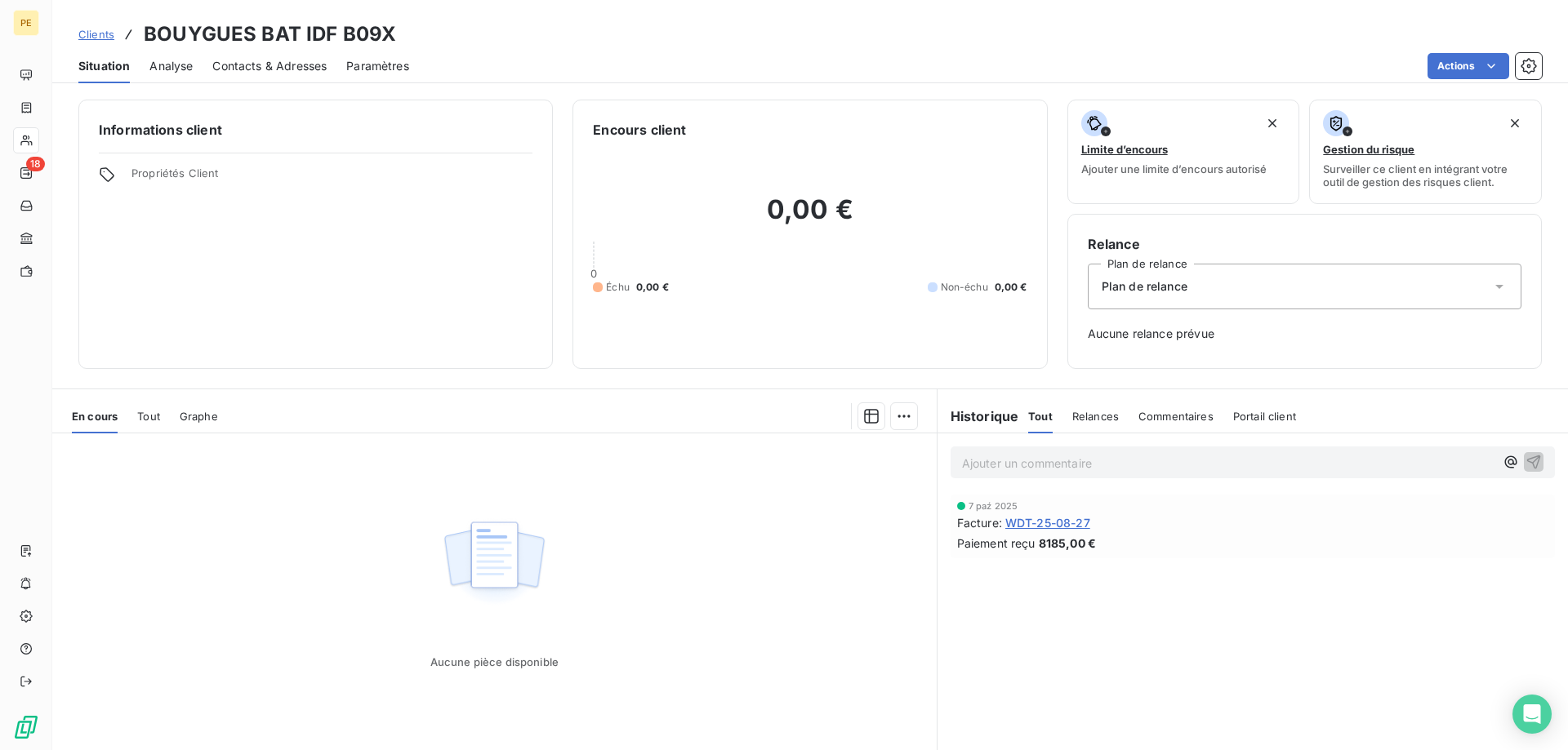
click at [260, 67] on span "Contacts & Adresses" at bounding box center [269, 66] width 114 height 16
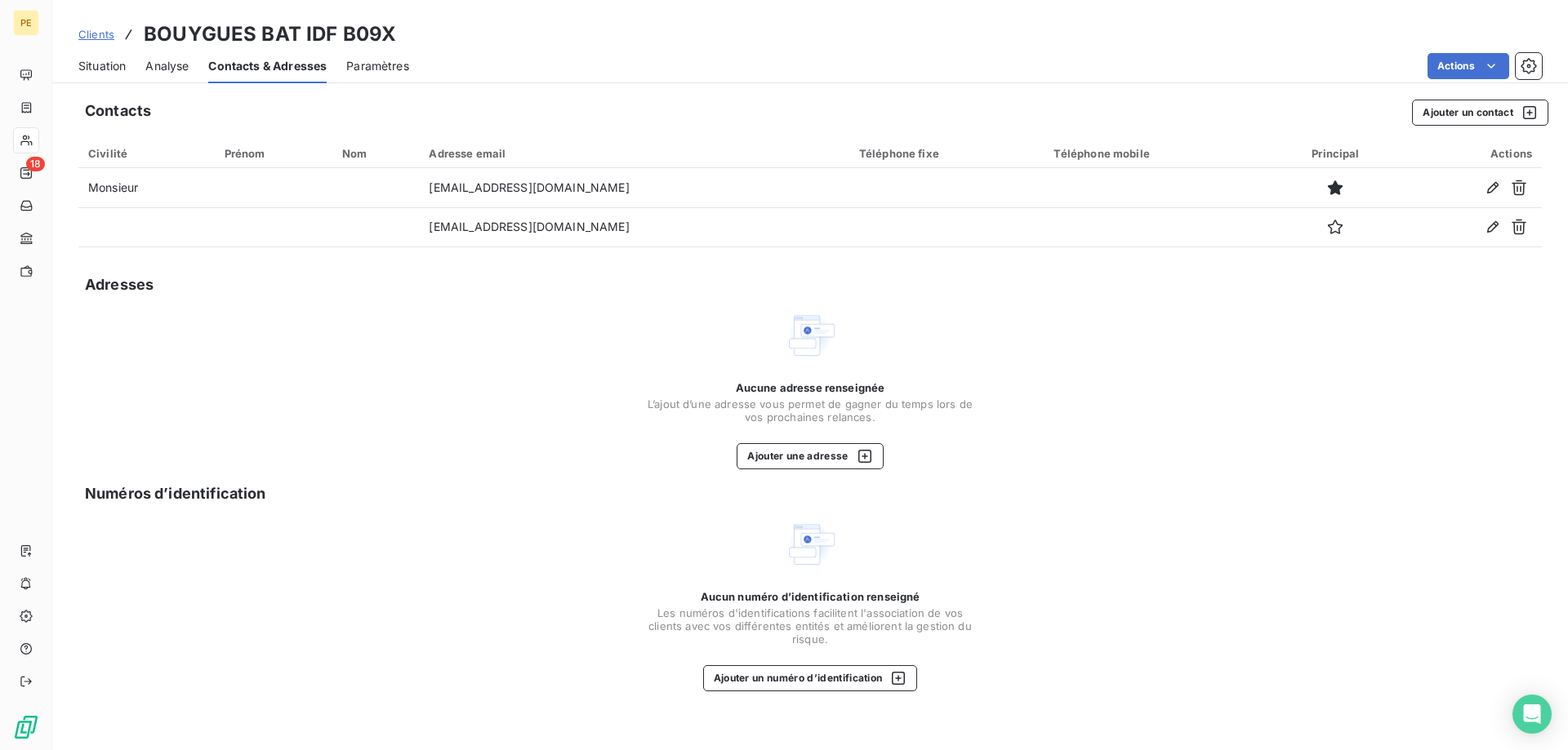
click at [99, 35] on span "Clients" at bounding box center [95, 34] width 36 height 13
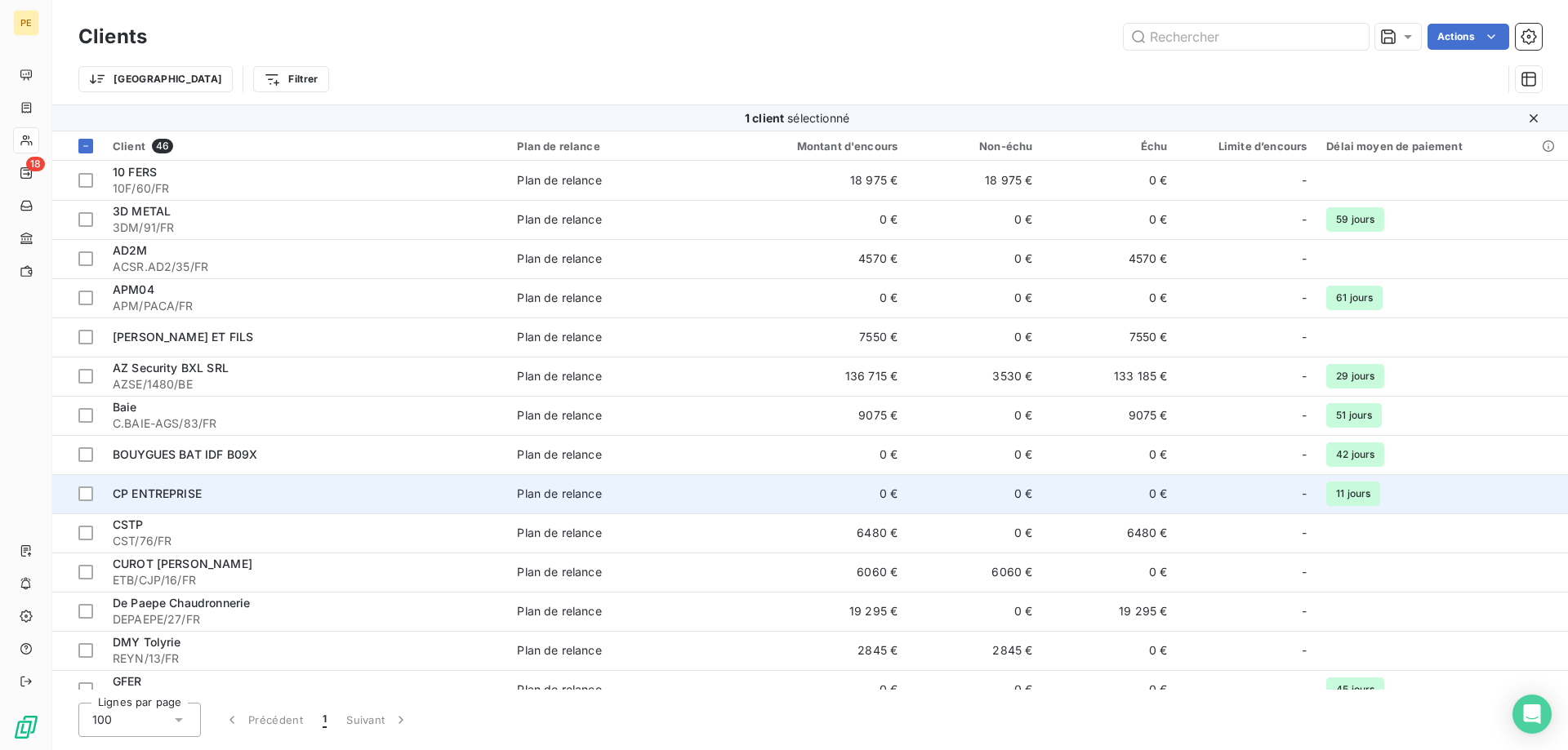
click at [173, 487] on div "CP ENTREPRISE" at bounding box center [305, 494] width 385 height 16
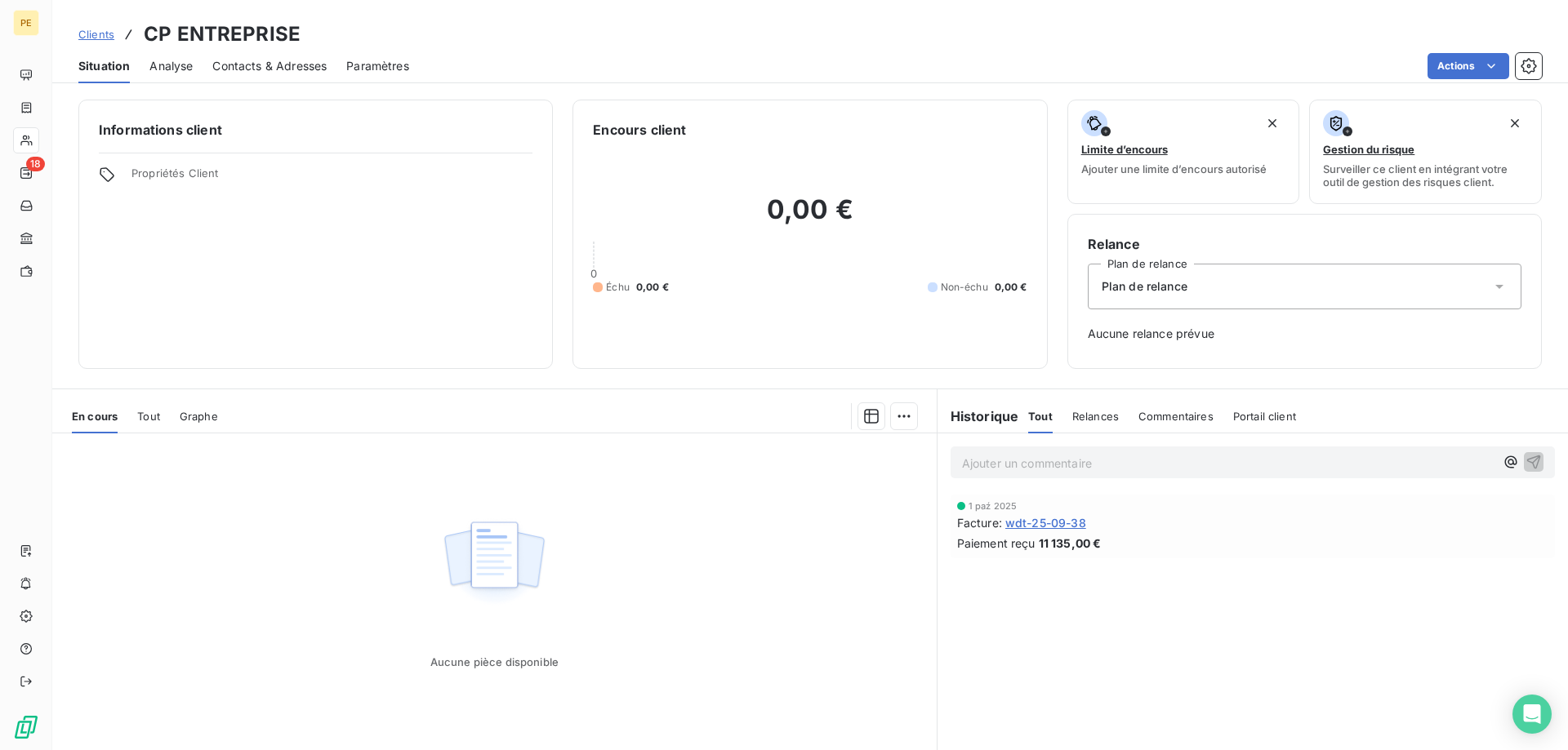
click at [279, 65] on span "Contacts & Adresses" at bounding box center [269, 66] width 114 height 16
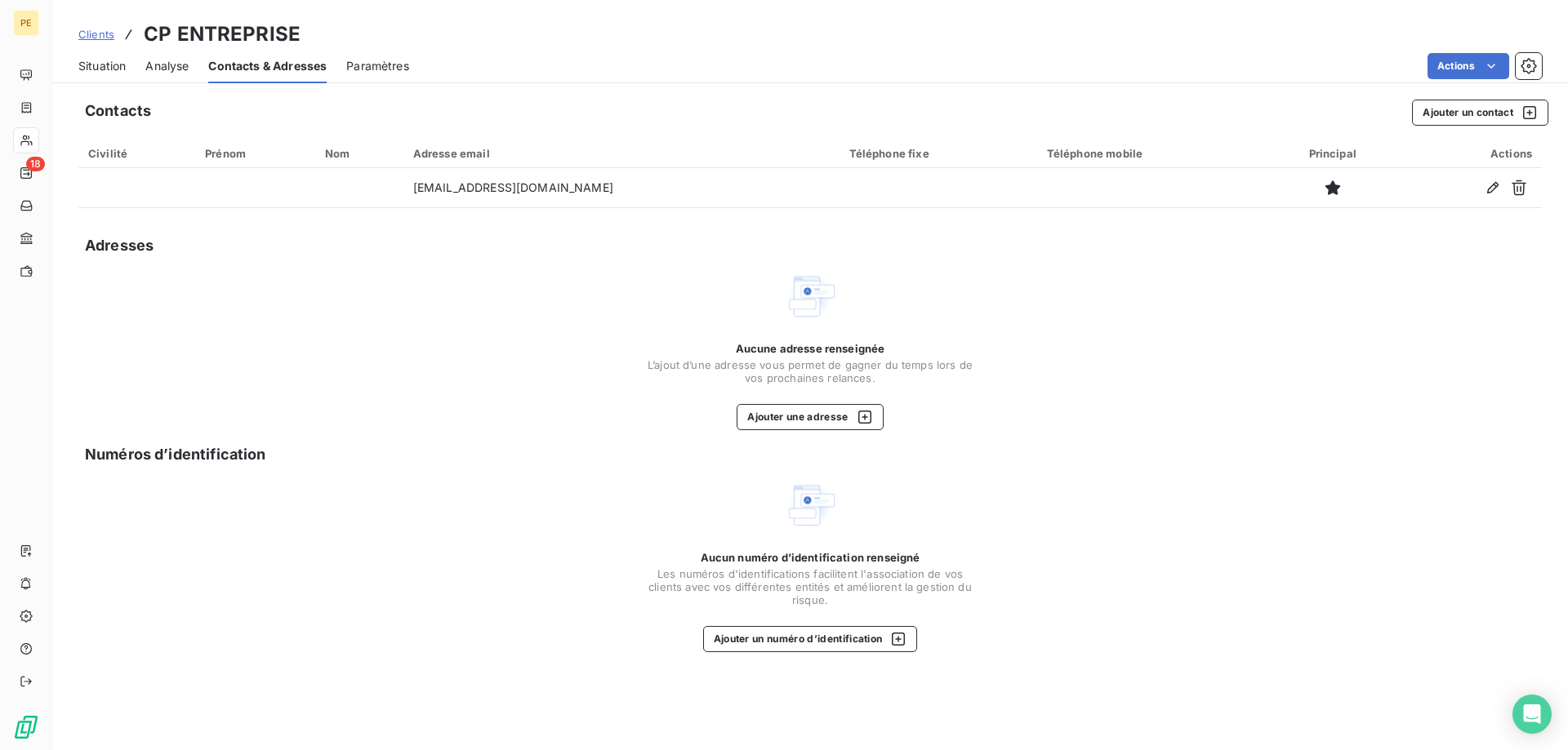
click at [108, 26] on link "Clients" at bounding box center [95, 34] width 36 height 16
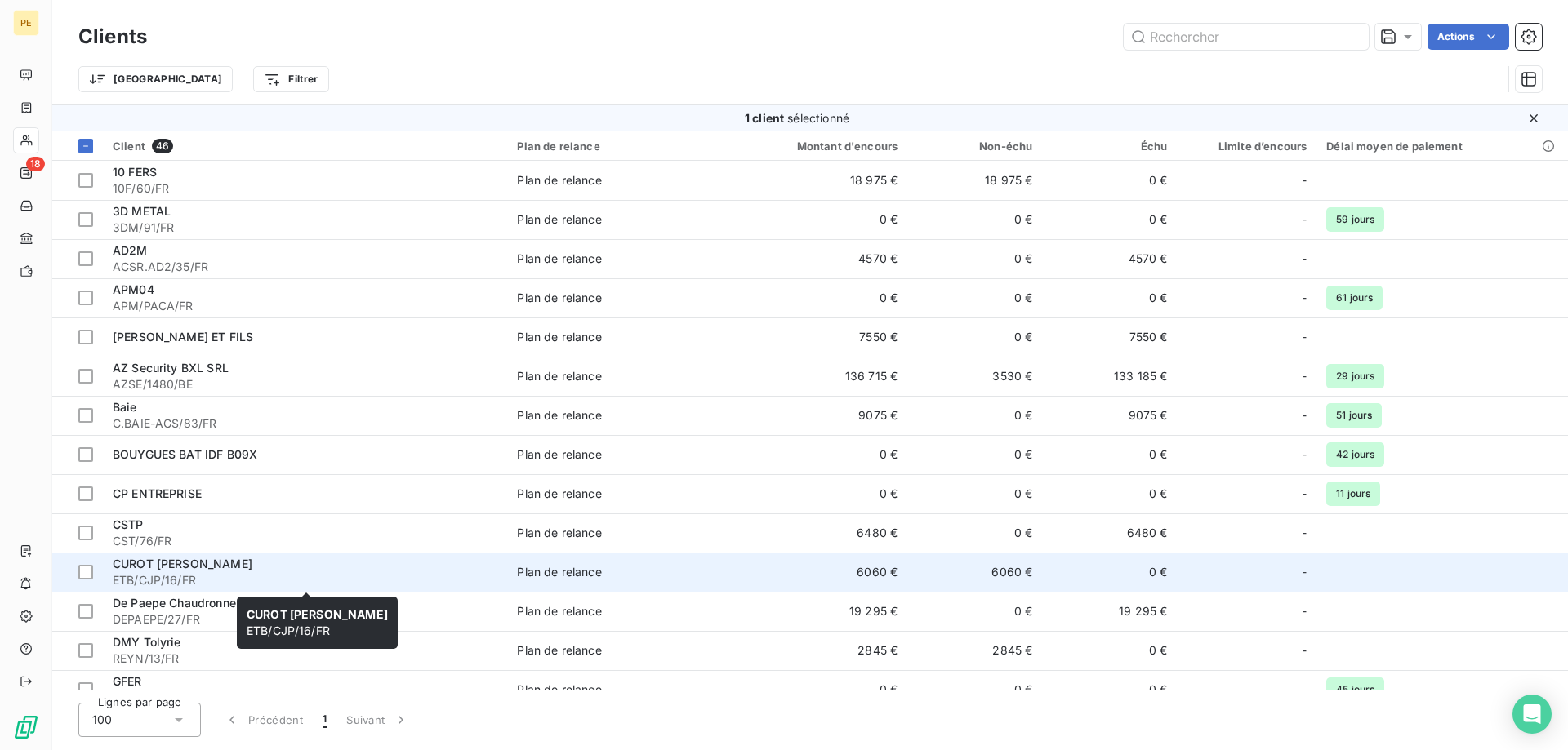
click at [147, 564] on span "CUROT [PERSON_NAME]" at bounding box center [182, 564] width 139 height 14
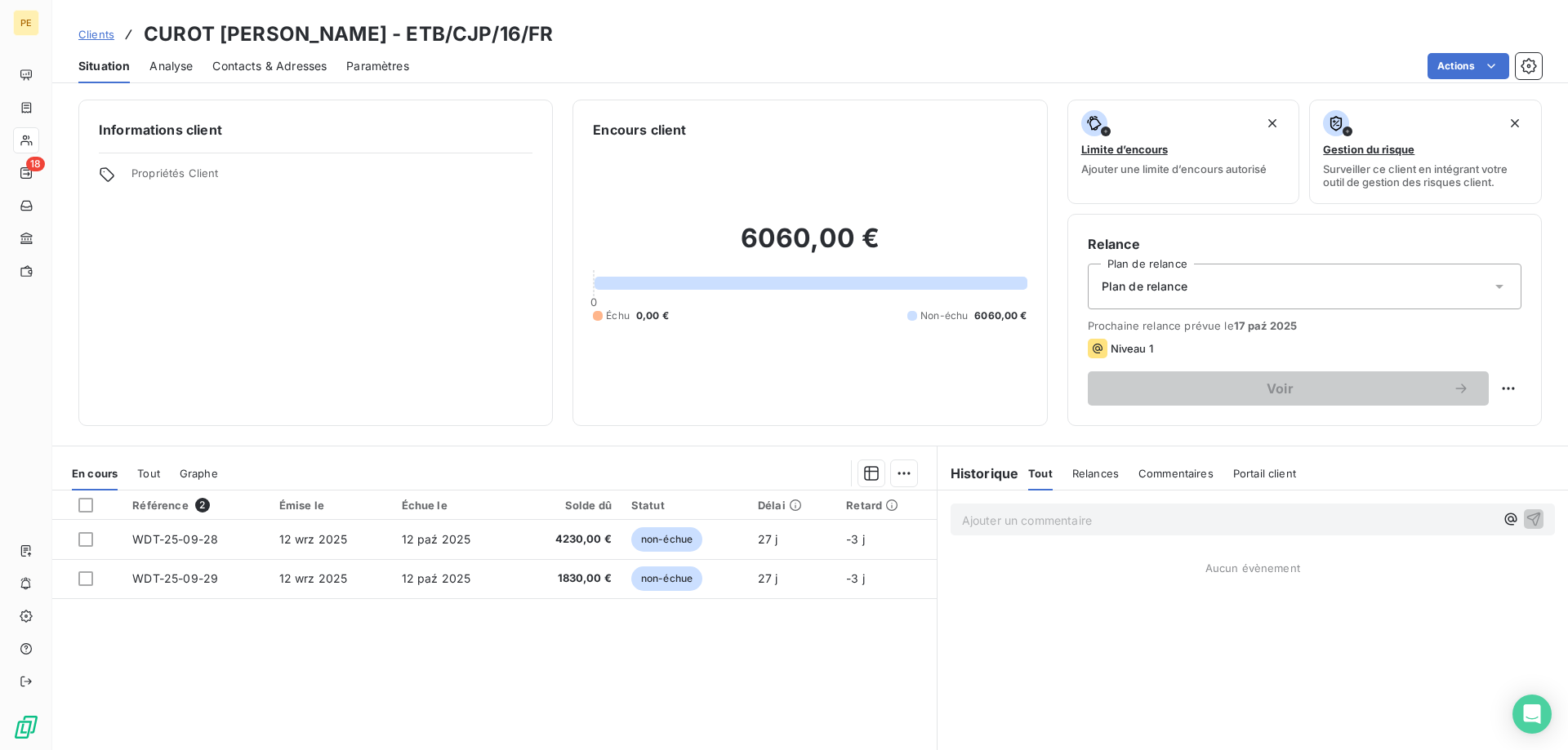
click at [281, 63] on span "Contacts & Adresses" at bounding box center [269, 66] width 114 height 16
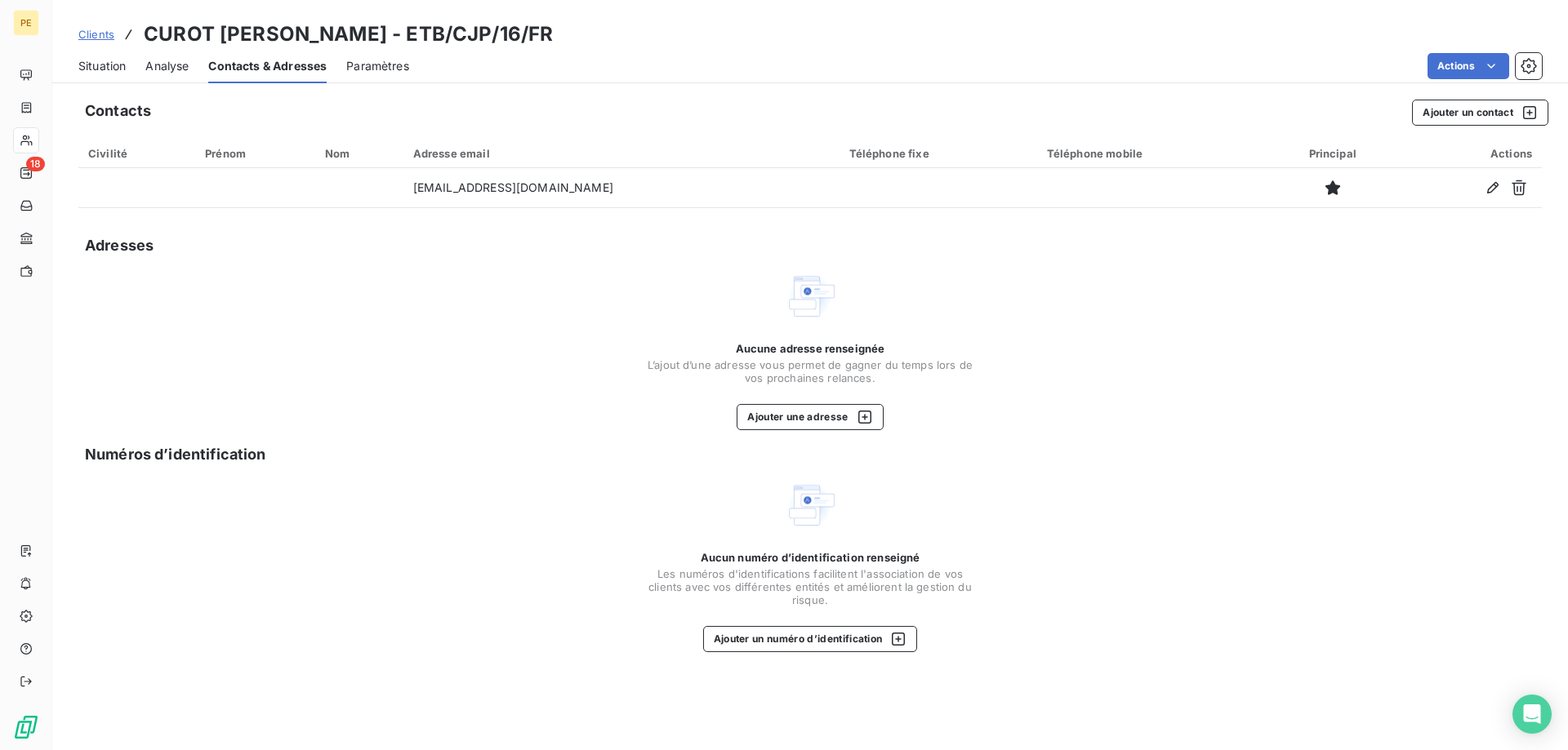
click at [94, 32] on span "Clients" at bounding box center [95, 34] width 36 height 13
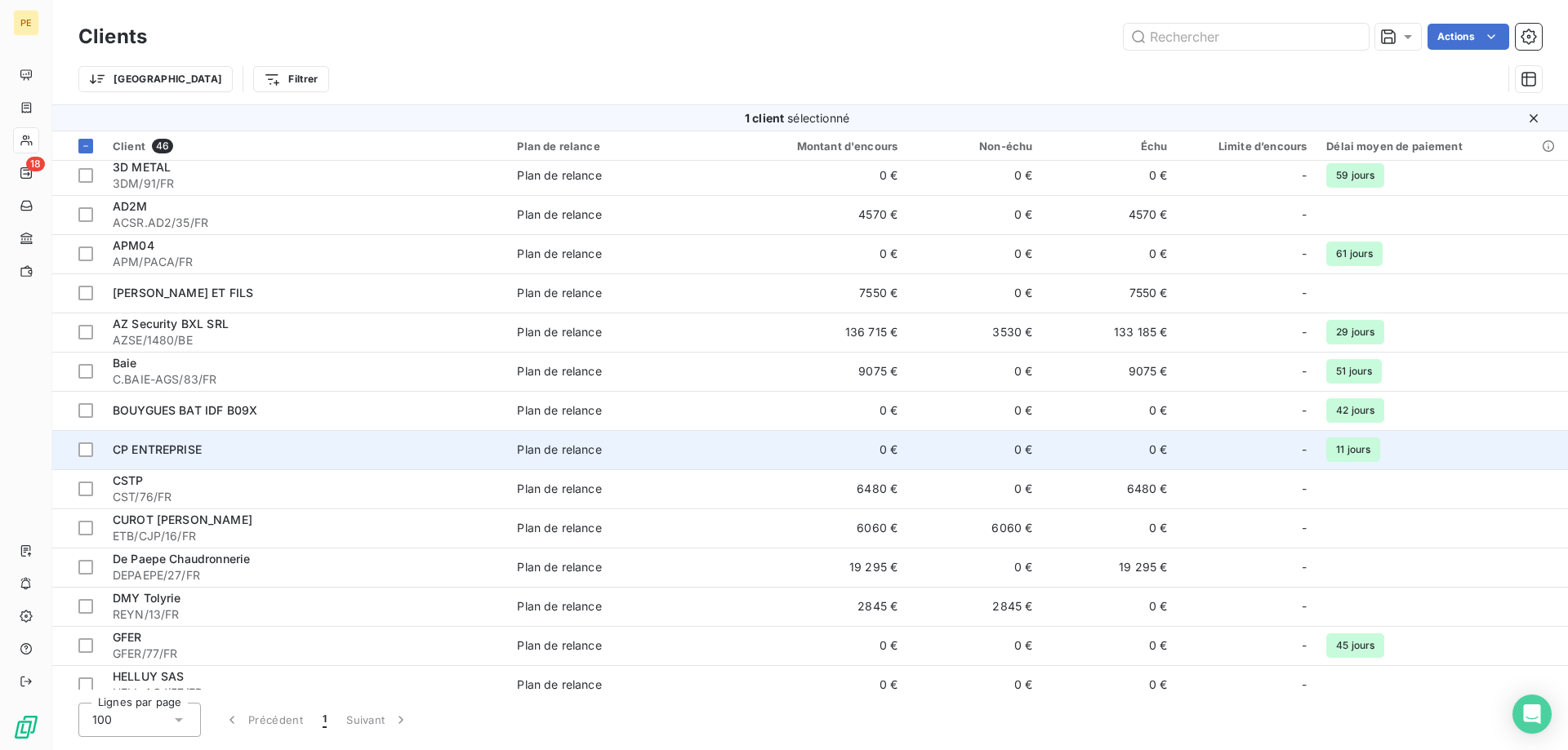
scroll to position [83, 0]
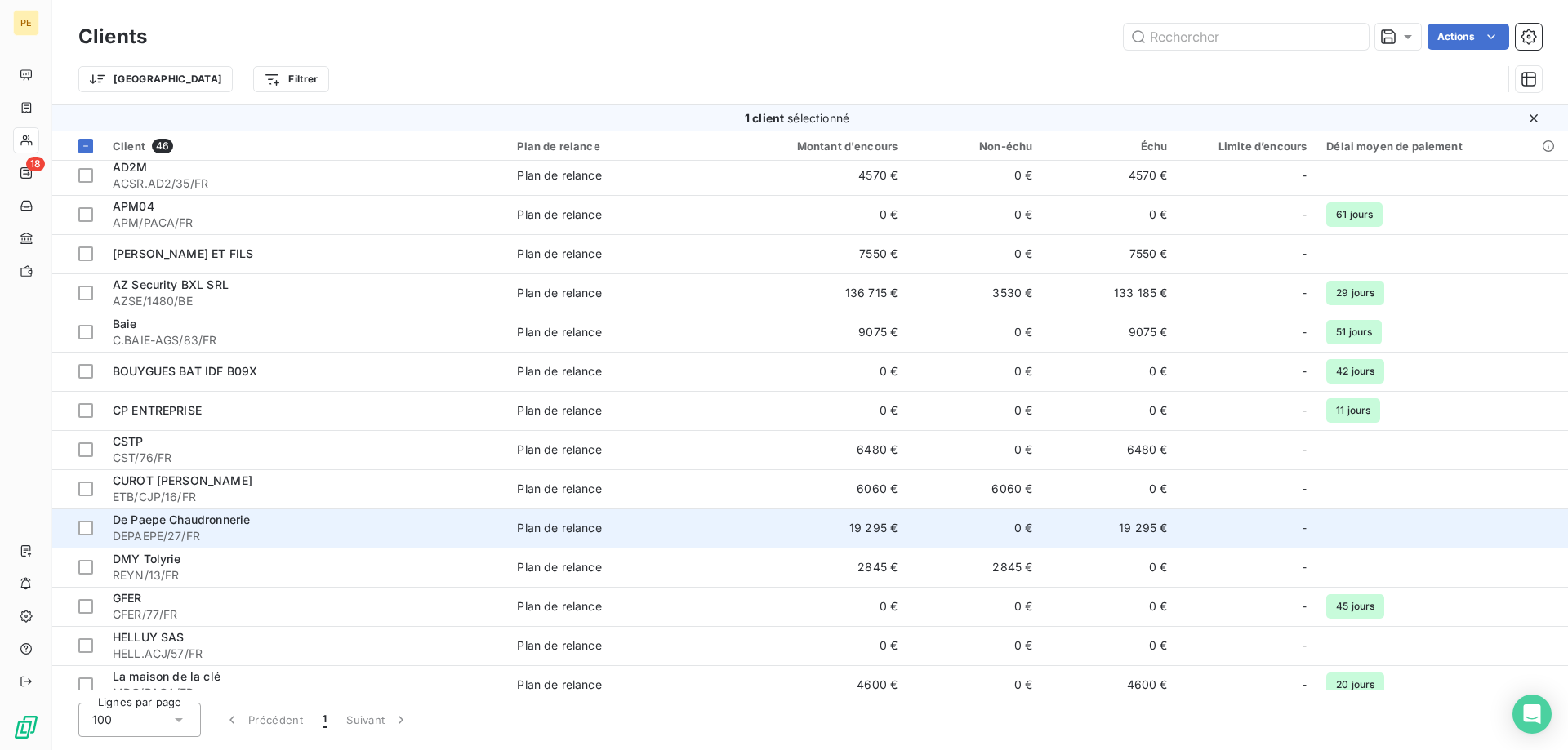
click at [138, 520] on span "De Paepe Chaudronnerie" at bounding box center [181, 520] width 137 height 14
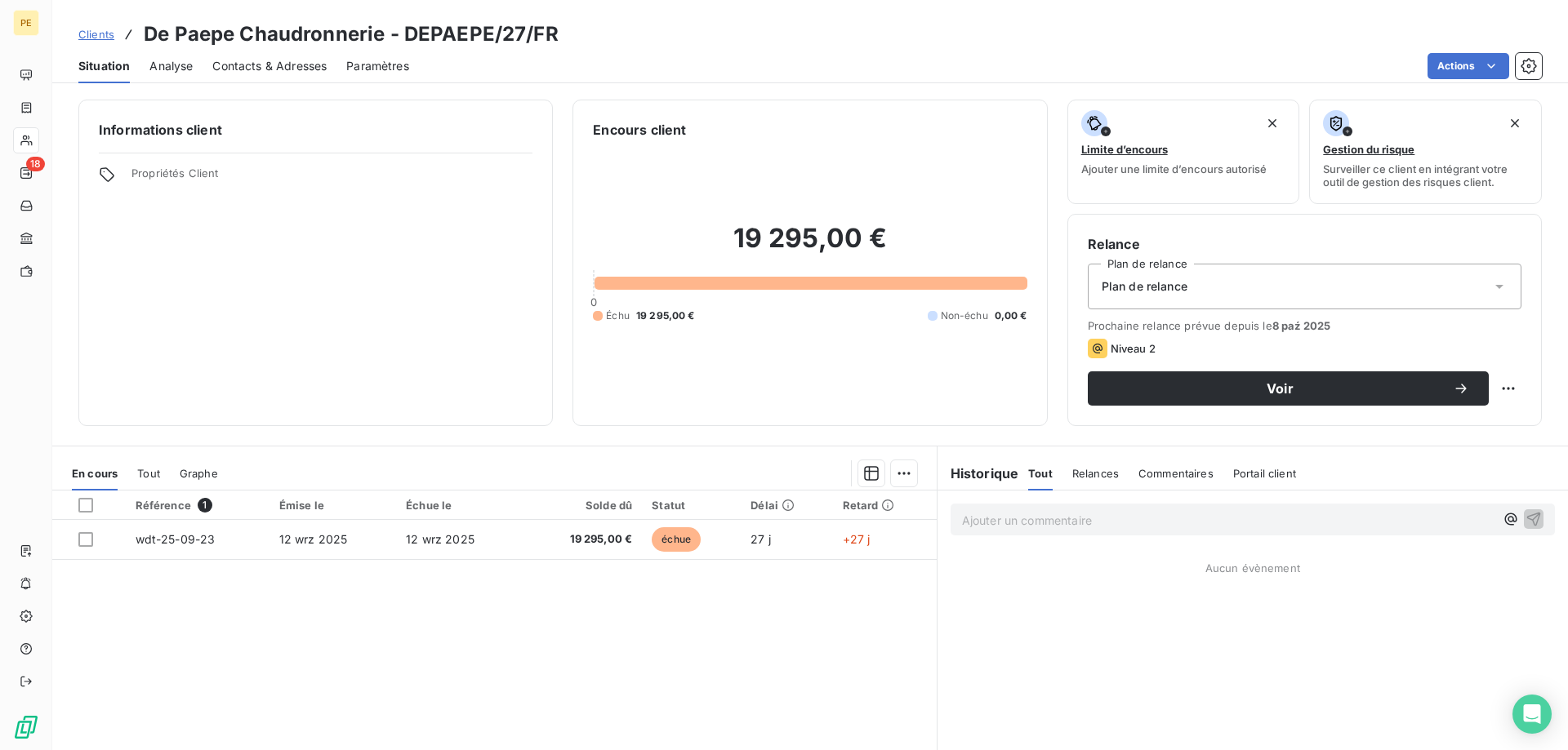
click at [278, 55] on div "Contacts & Adresses" at bounding box center [269, 67] width 114 height 35
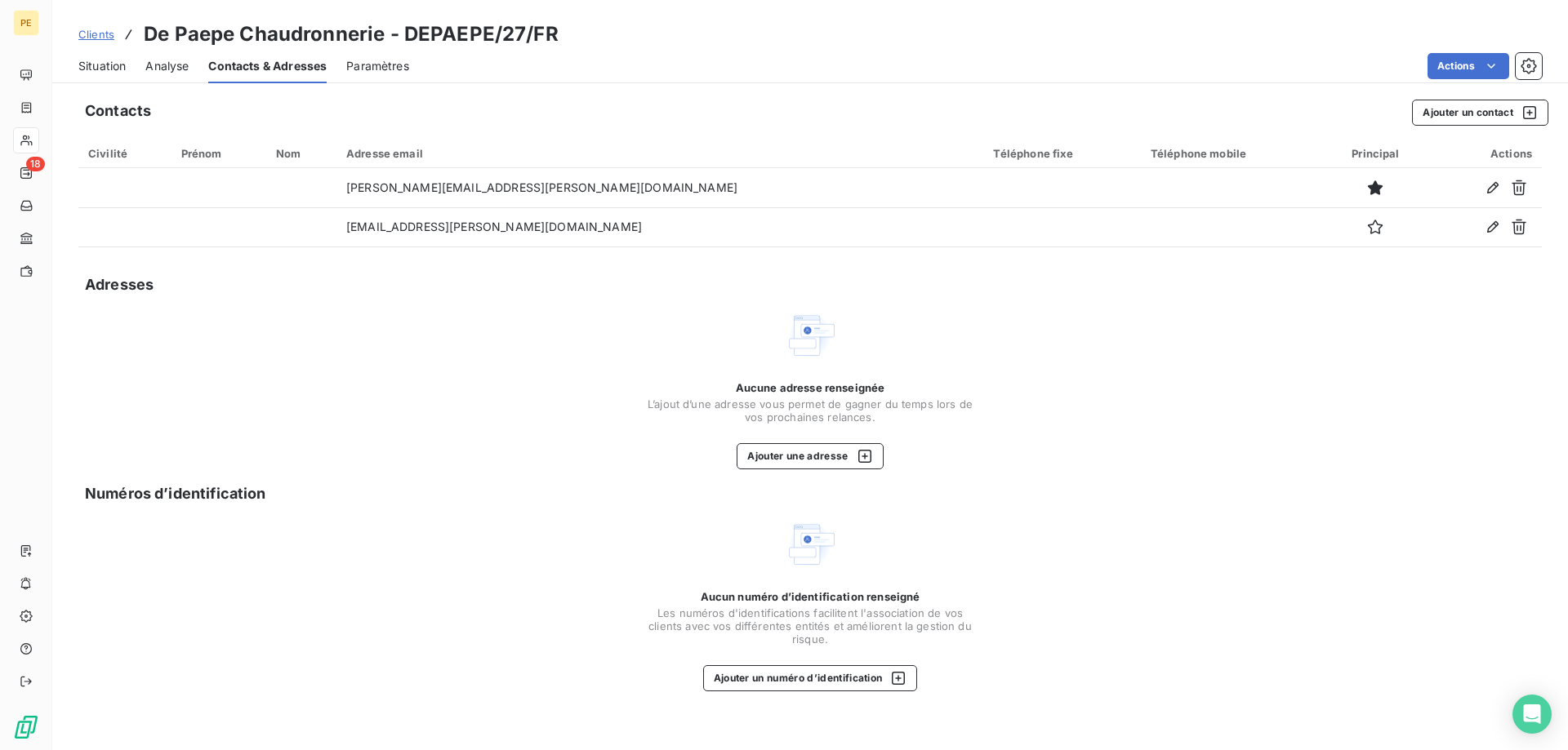
click at [93, 37] on span "Clients" at bounding box center [95, 34] width 36 height 13
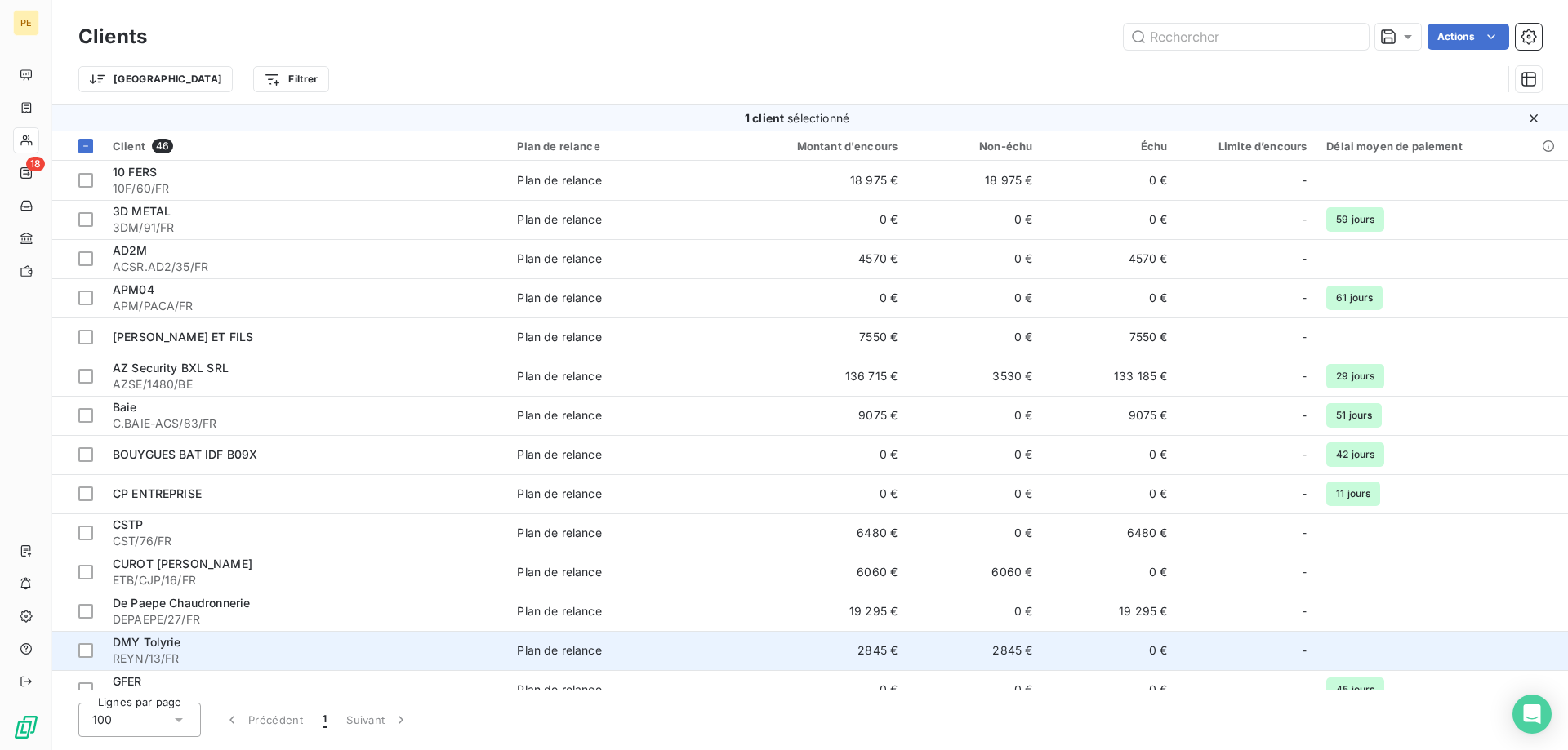
click at [152, 656] on span "REYN/13/FR" at bounding box center [305, 658] width 385 height 16
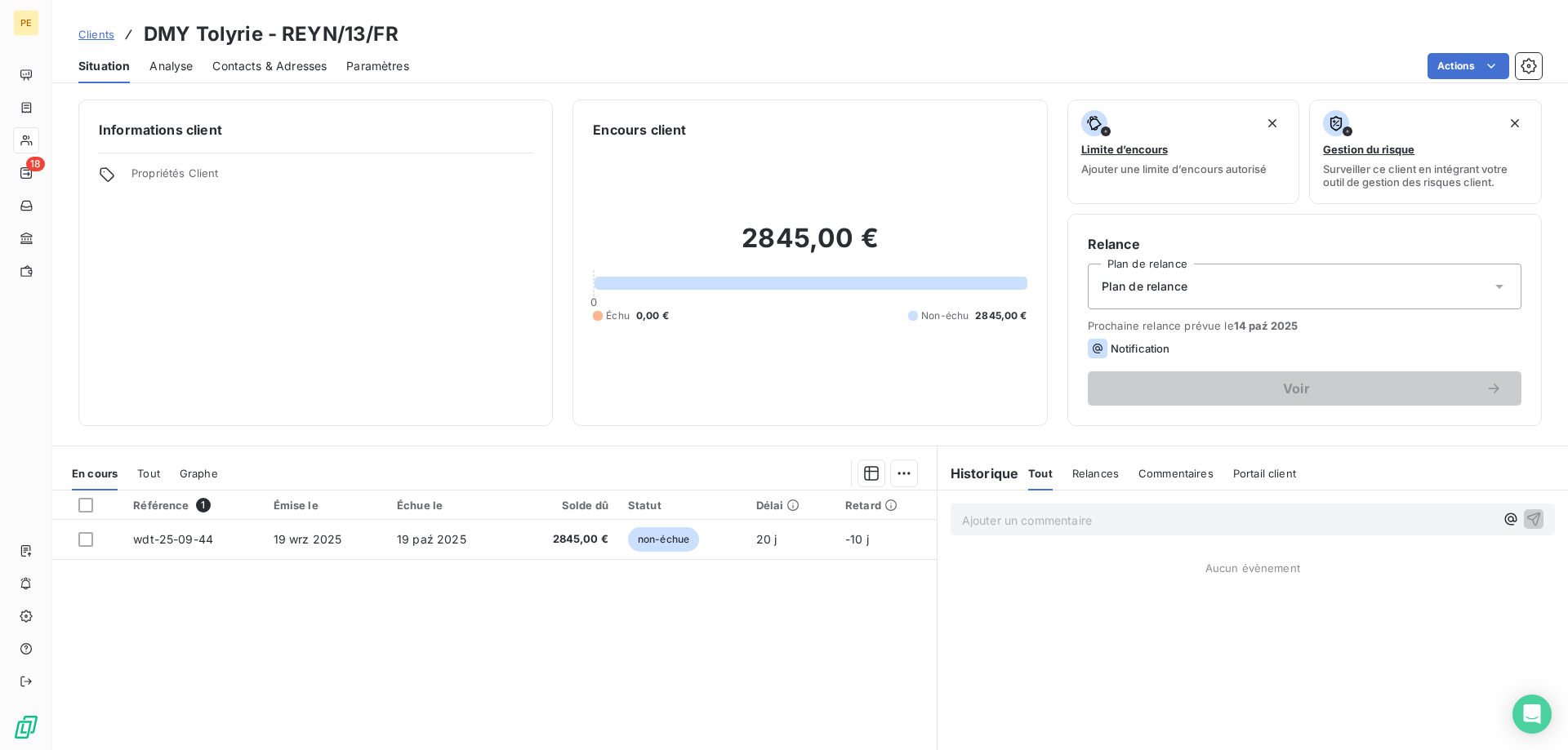
click at [285, 62] on span "Contacts & Adresses" at bounding box center [269, 66] width 114 height 16
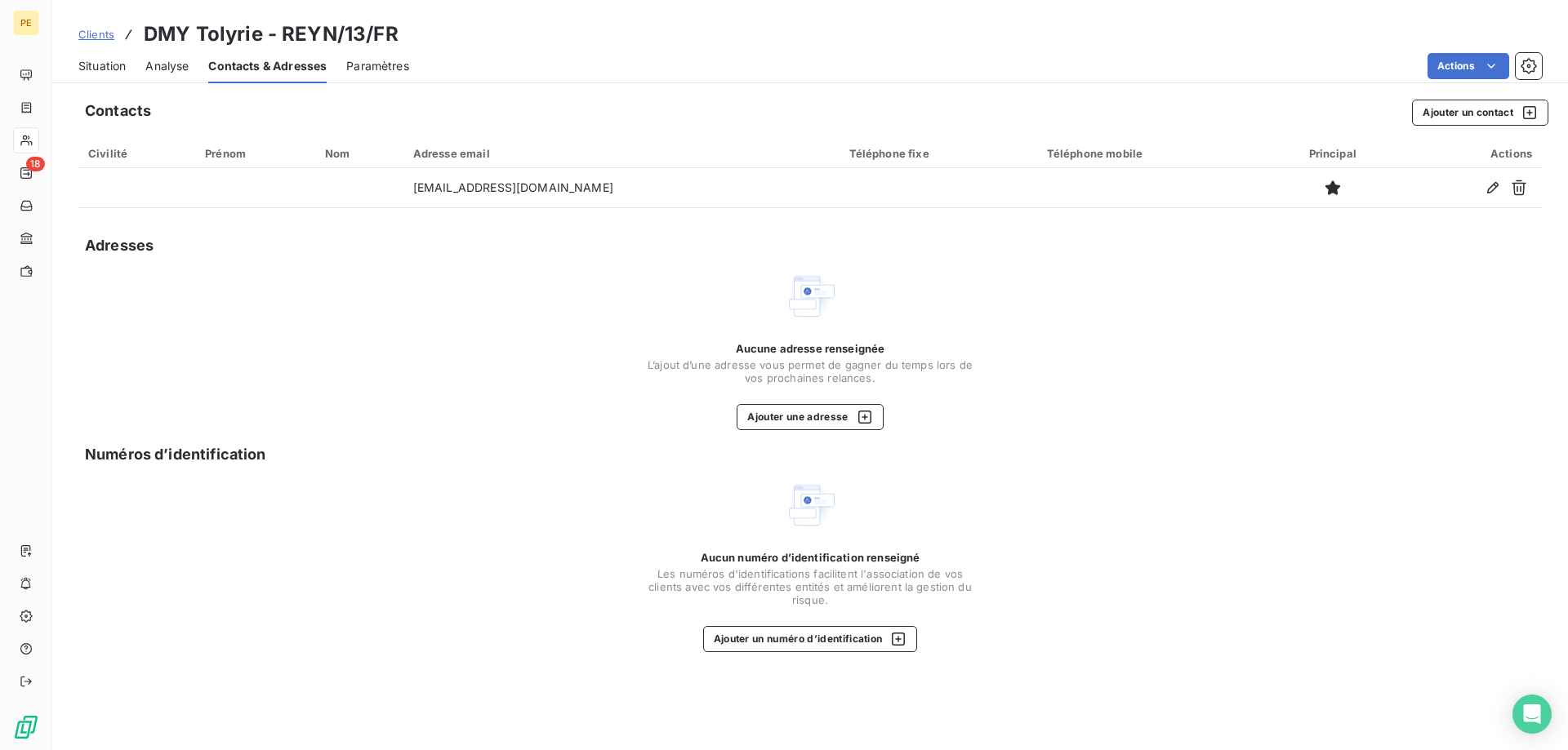
click at [92, 30] on span "Clients" at bounding box center [95, 34] width 36 height 13
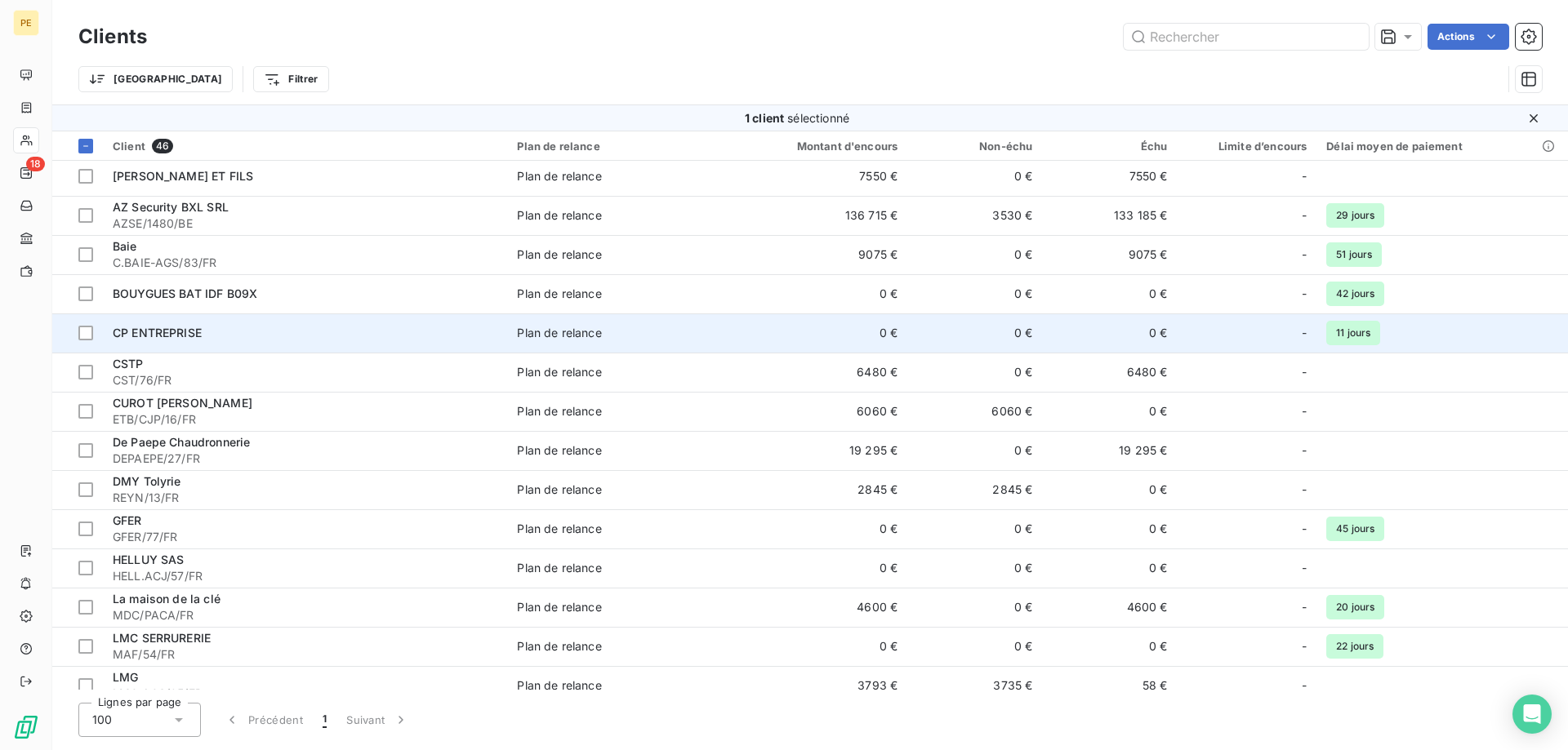
scroll to position [166, 0]
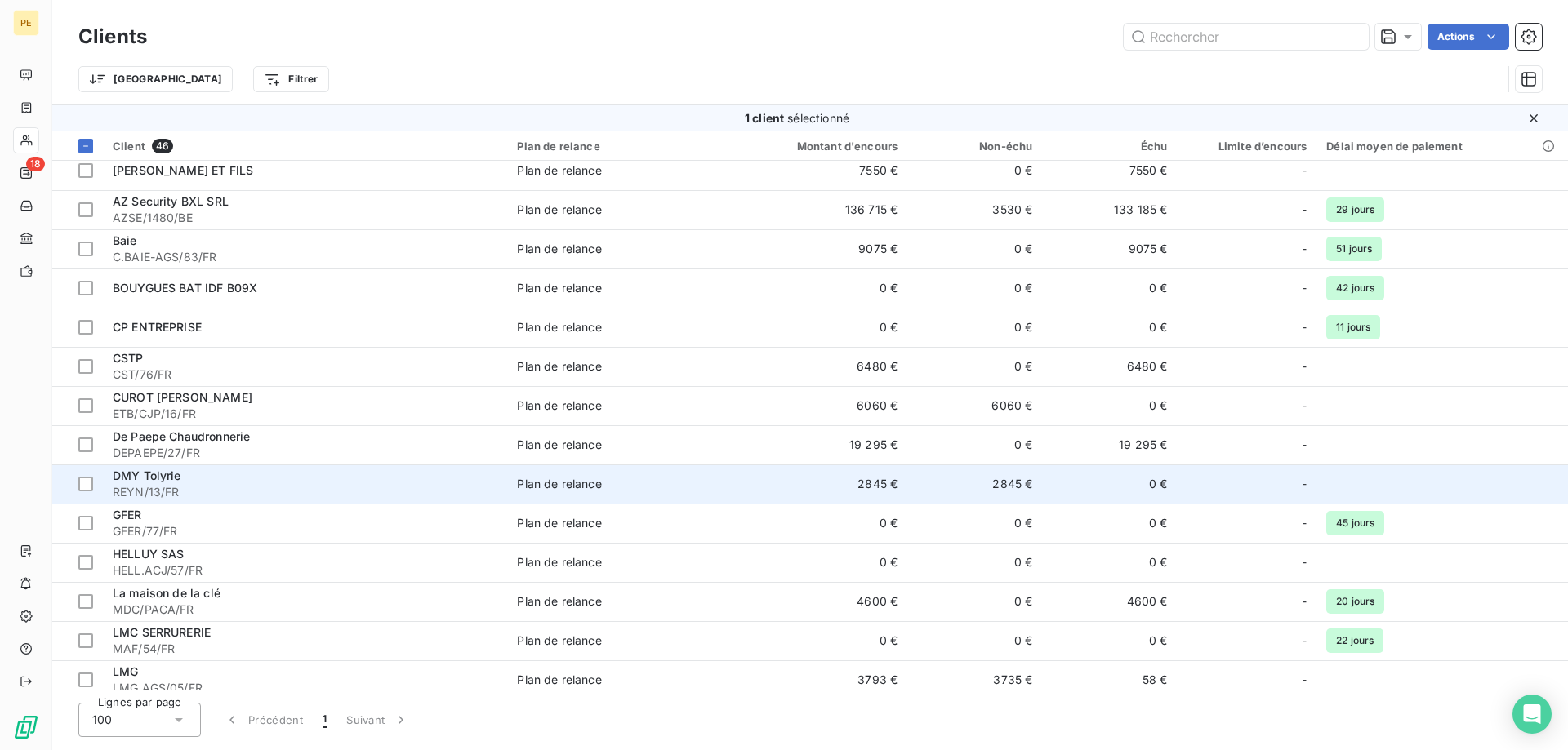
click at [170, 483] on div "DMY Tolyrie" at bounding box center [305, 475] width 385 height 16
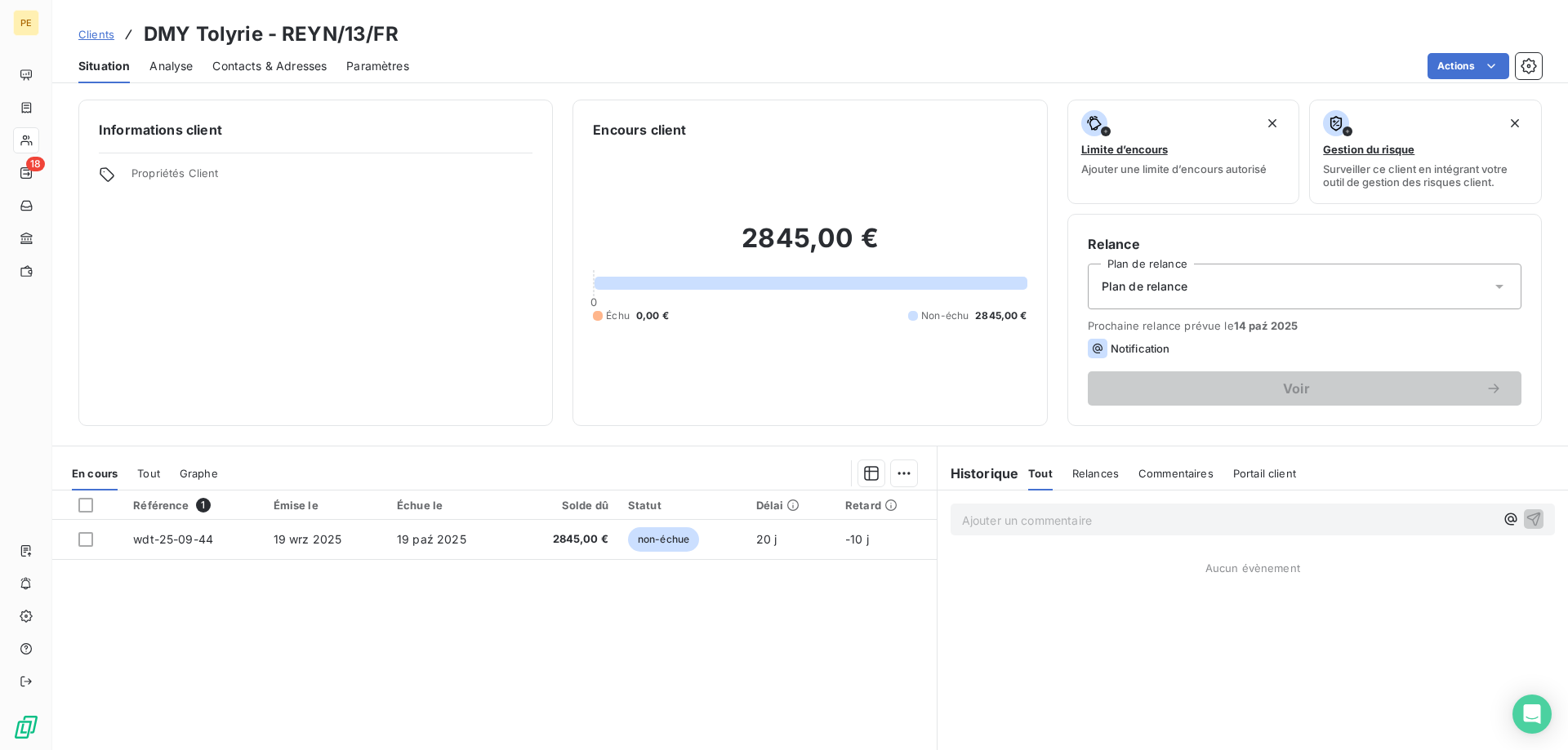
click at [244, 55] on div "Contacts & Adresses" at bounding box center [269, 67] width 114 height 35
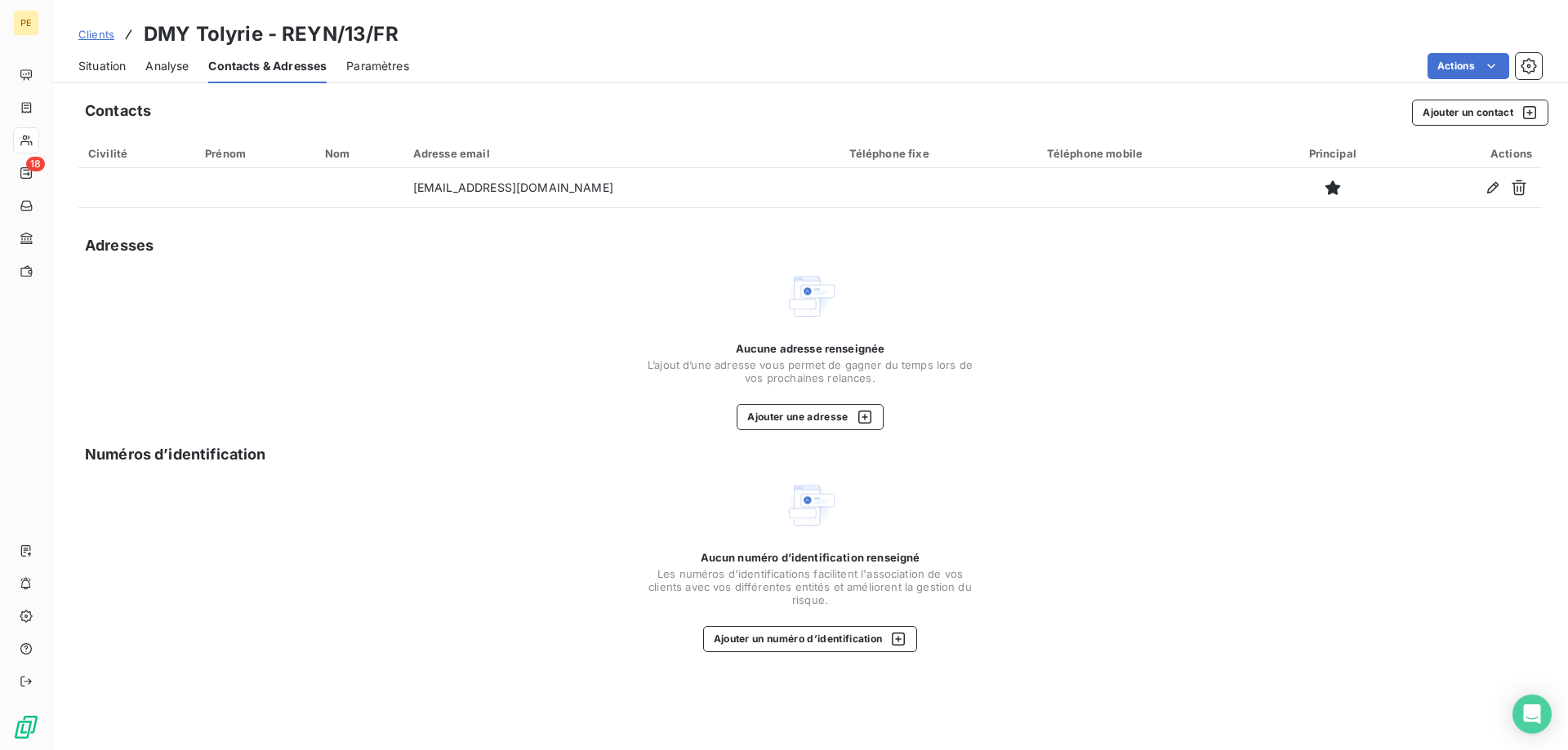
click at [85, 27] on link "Clients" at bounding box center [95, 34] width 36 height 16
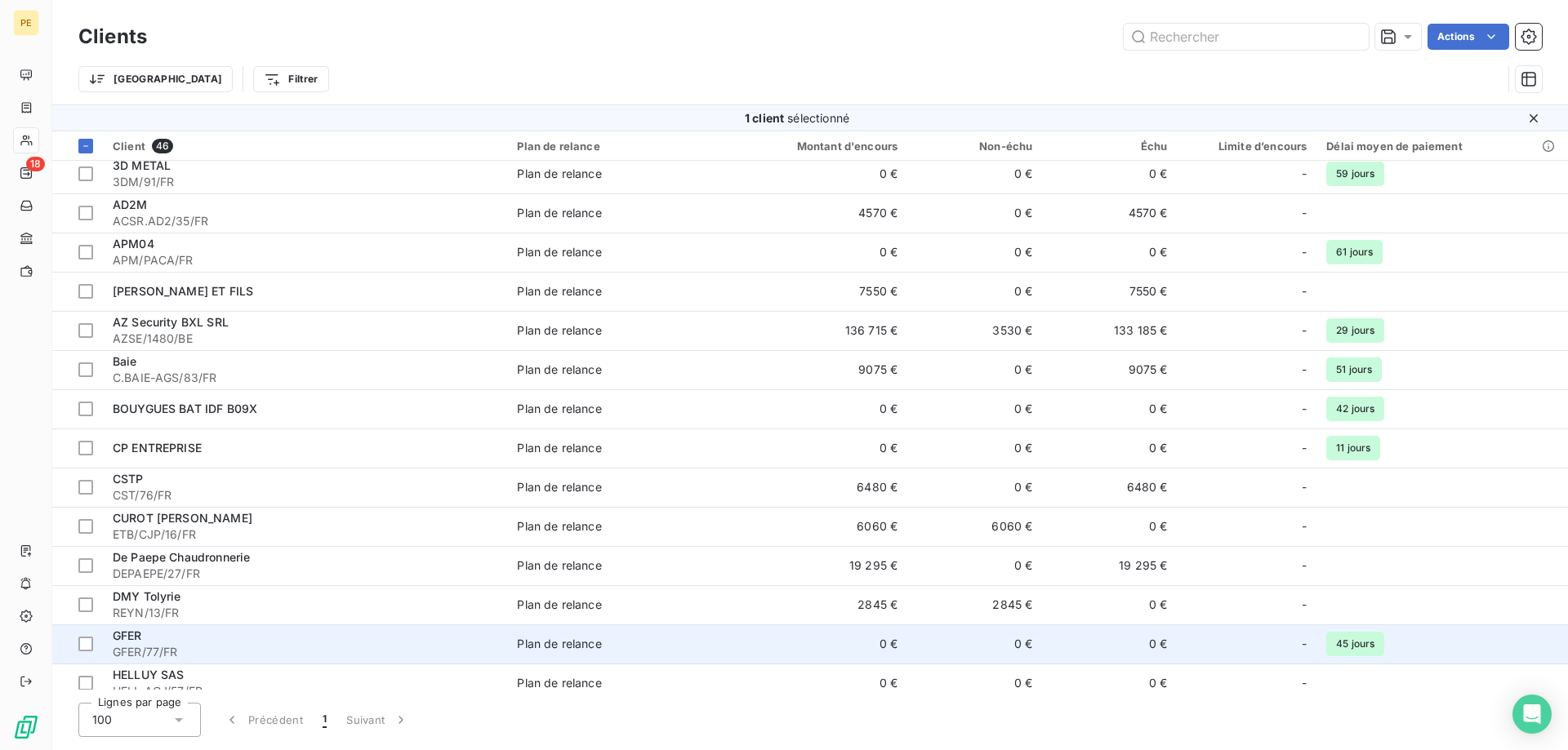
scroll to position [83, 0]
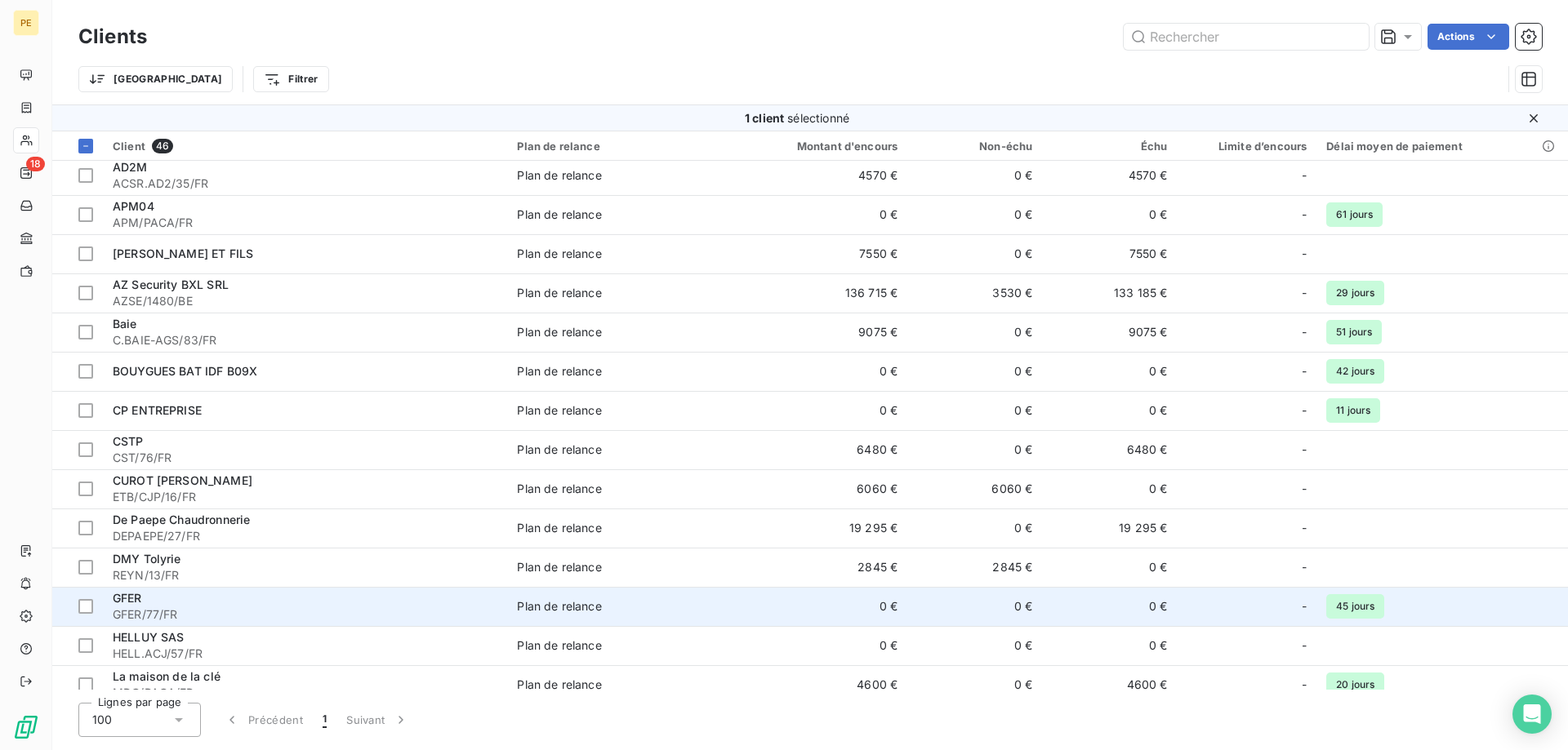
click at [175, 605] on div "GFER" at bounding box center [305, 598] width 385 height 16
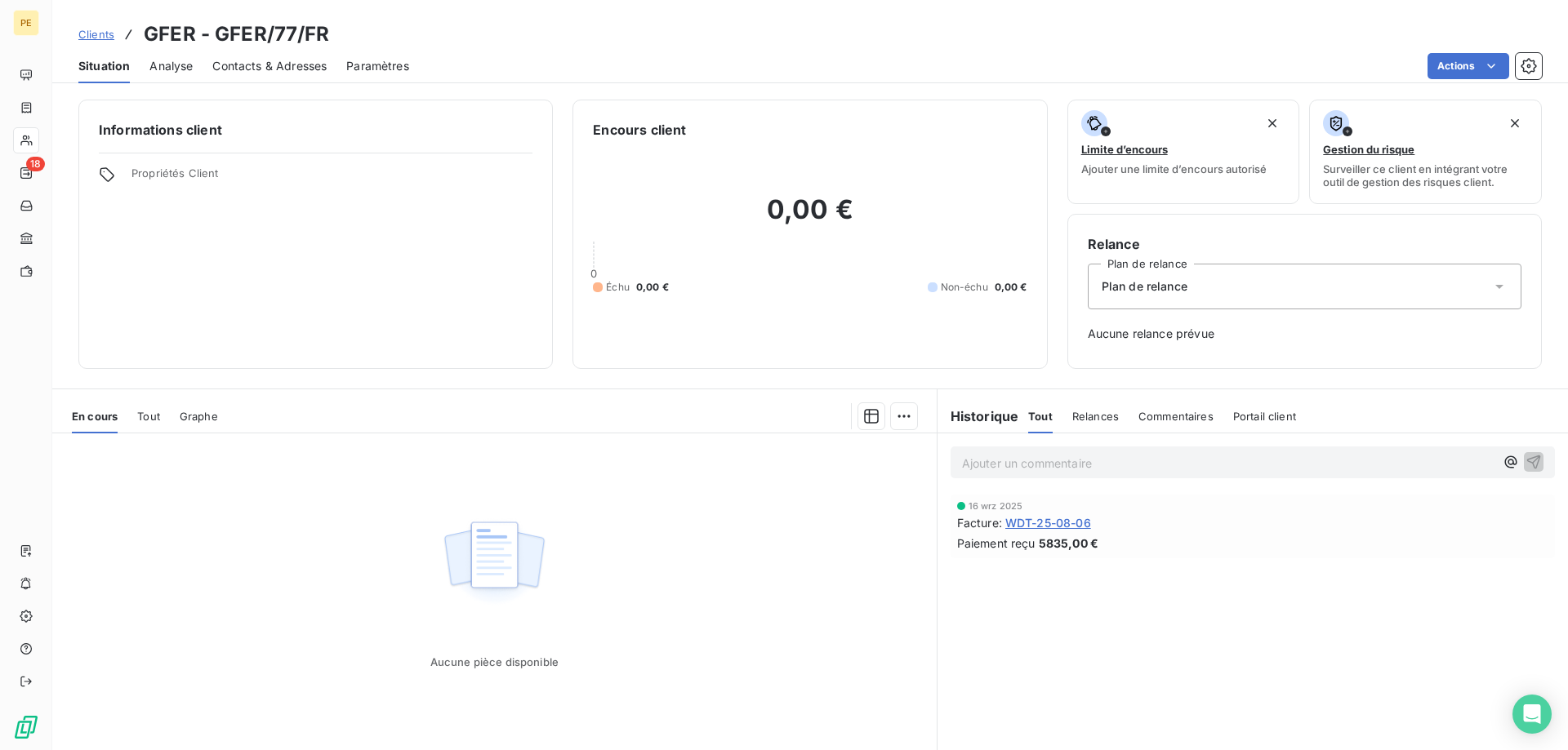
click at [234, 64] on span "Contacts & Adresses" at bounding box center [269, 66] width 114 height 16
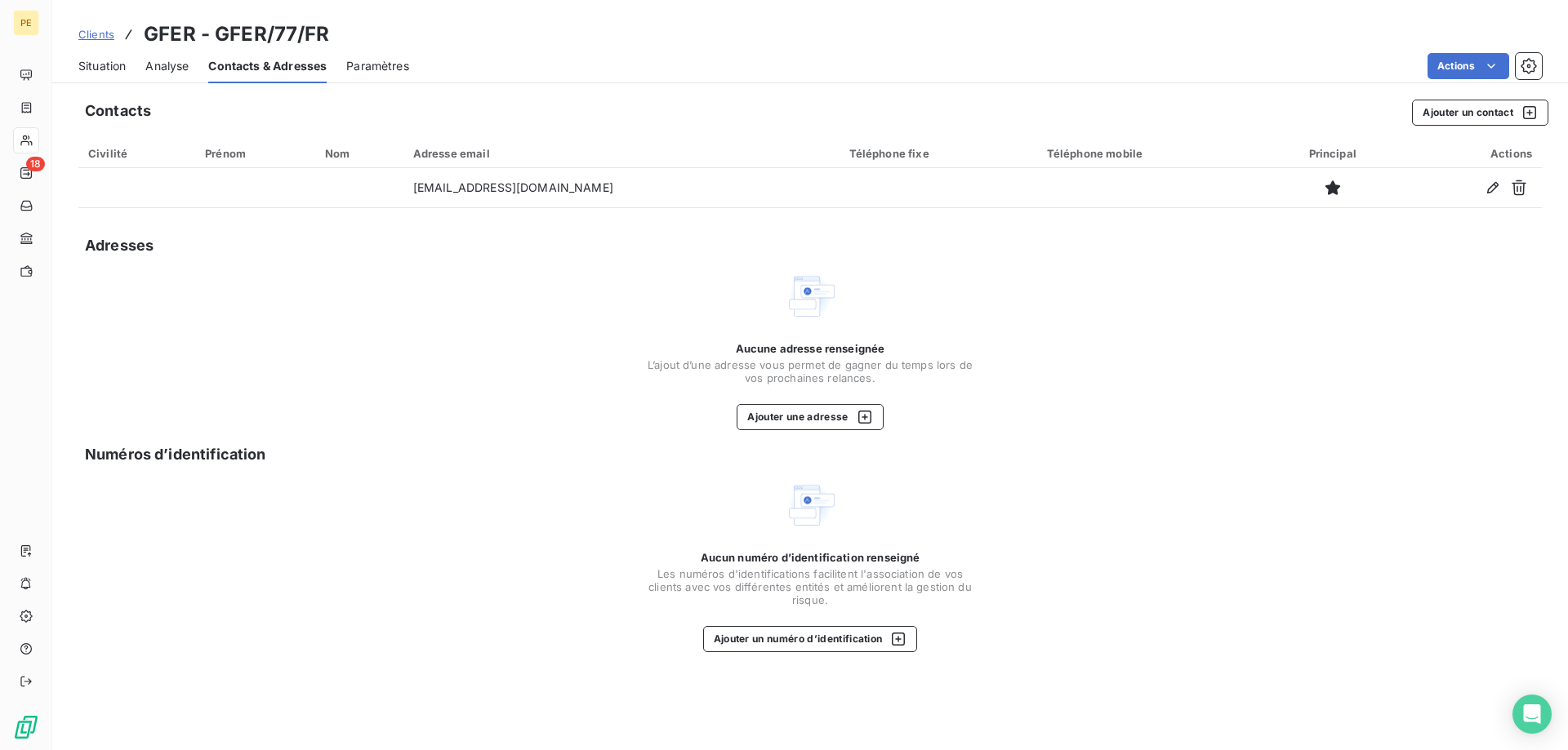
click at [103, 30] on span "Clients" at bounding box center [95, 34] width 36 height 13
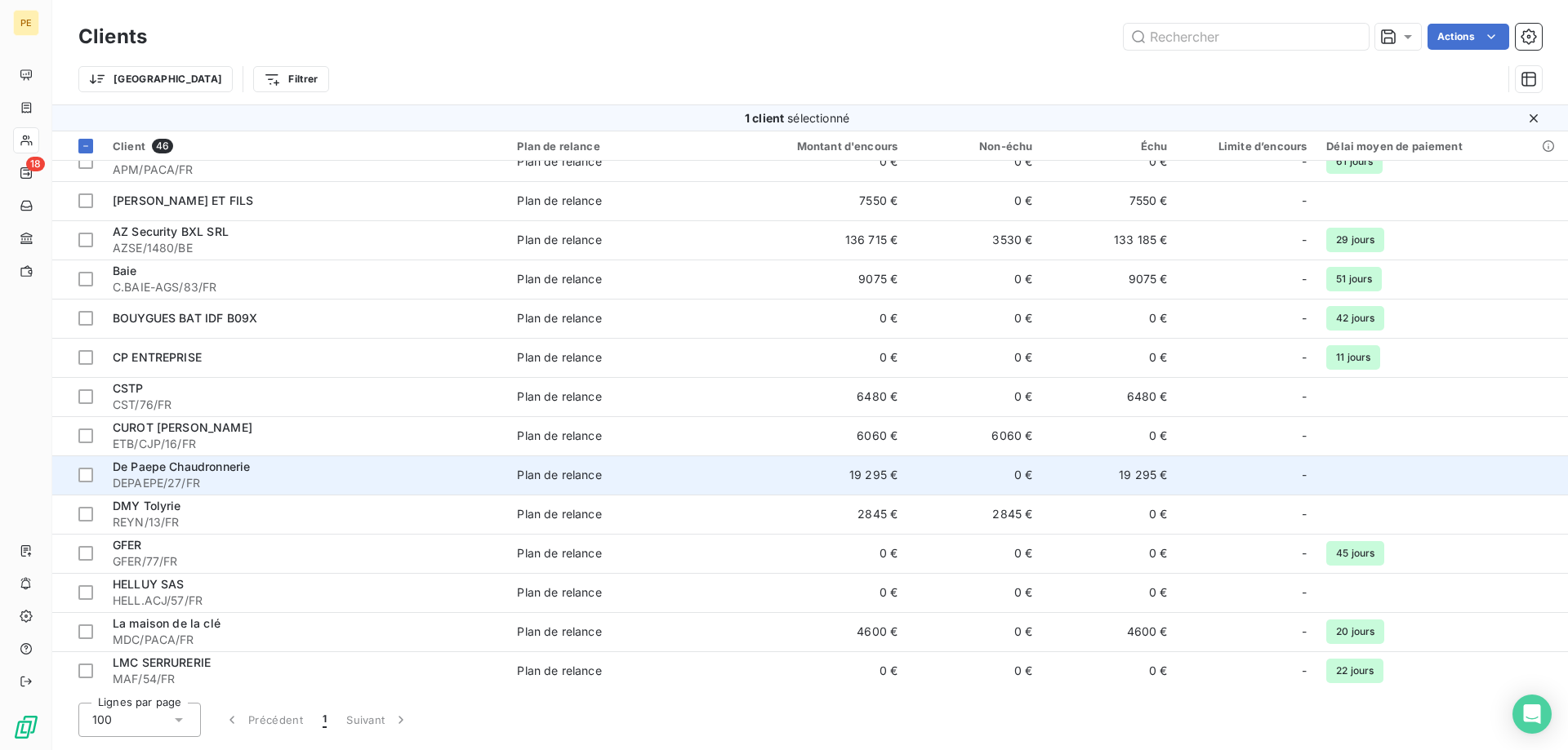
scroll to position [166, 0]
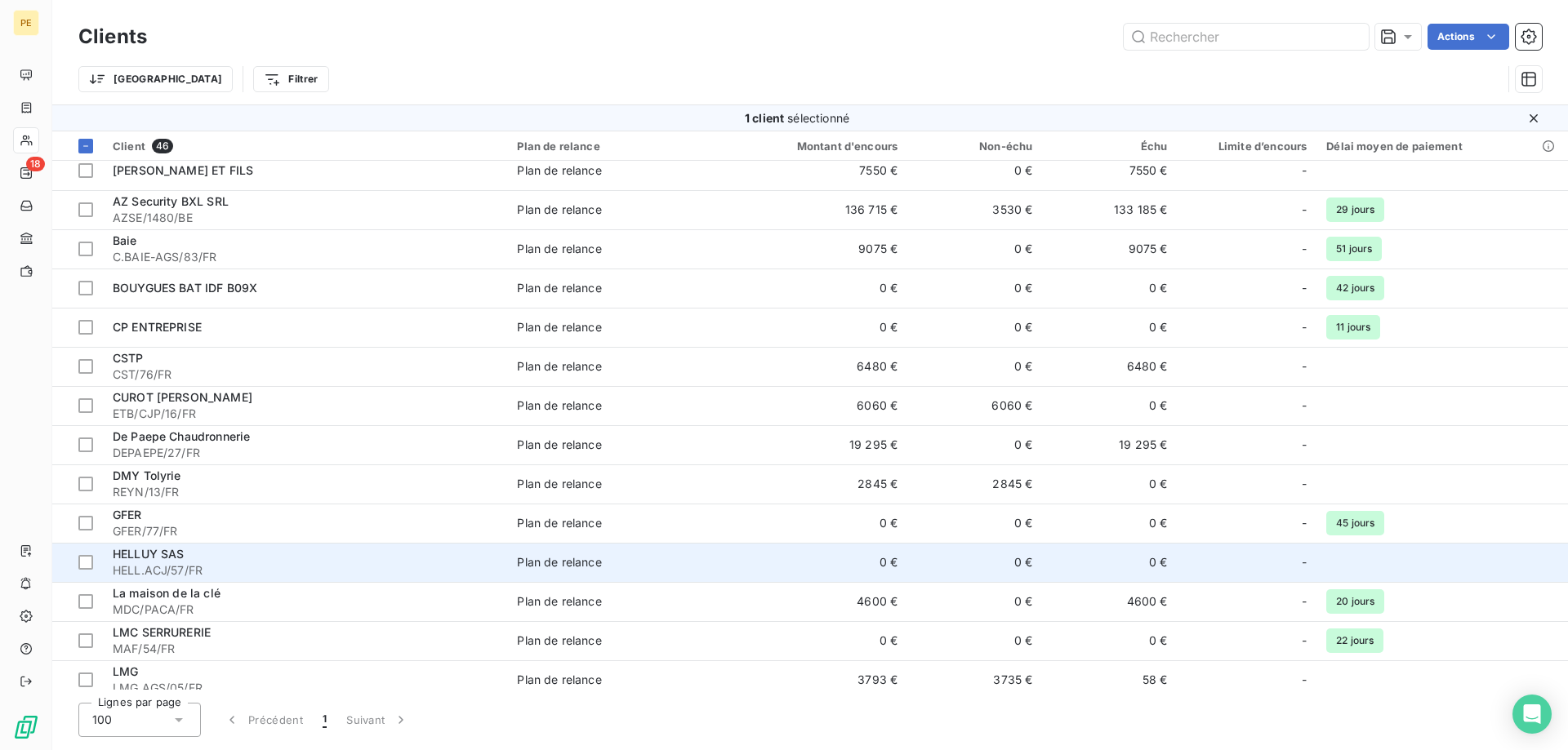
click at [165, 569] on span "HELL.ACJ/57/FR" at bounding box center [305, 570] width 385 height 16
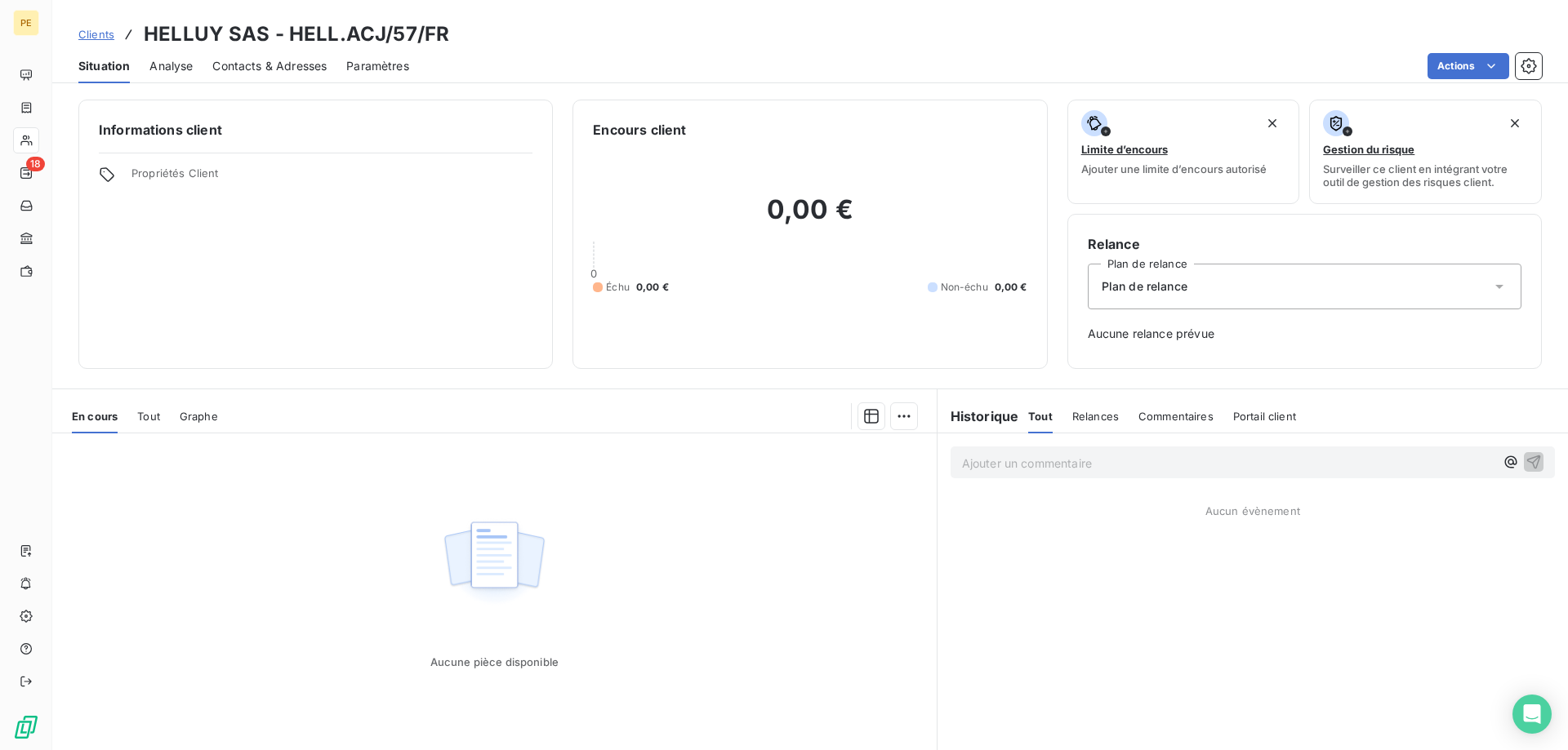
click at [257, 67] on span "Contacts & Adresses" at bounding box center [269, 66] width 114 height 16
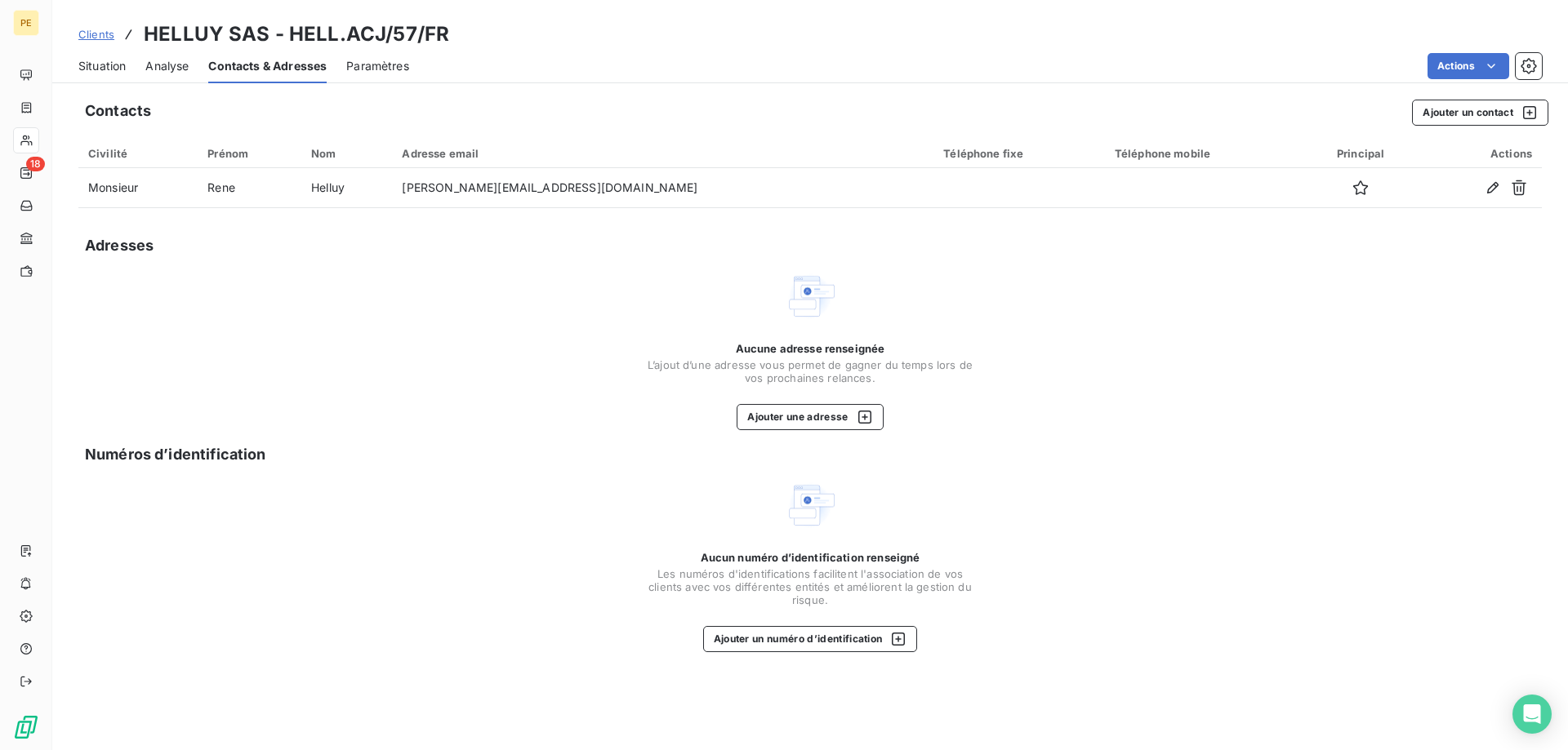
click at [100, 29] on span "Clients" at bounding box center [95, 34] width 36 height 13
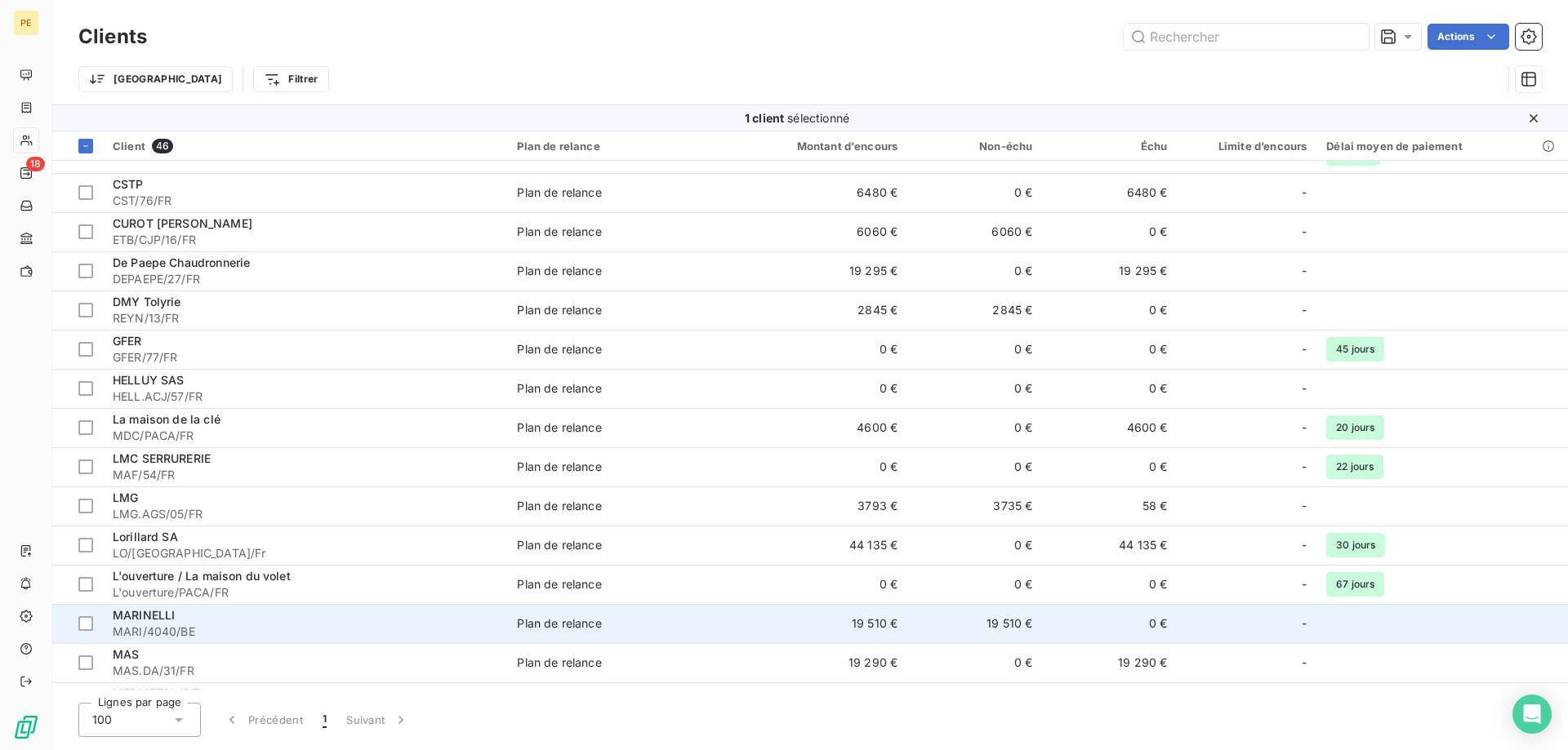
scroll to position [417, 0]
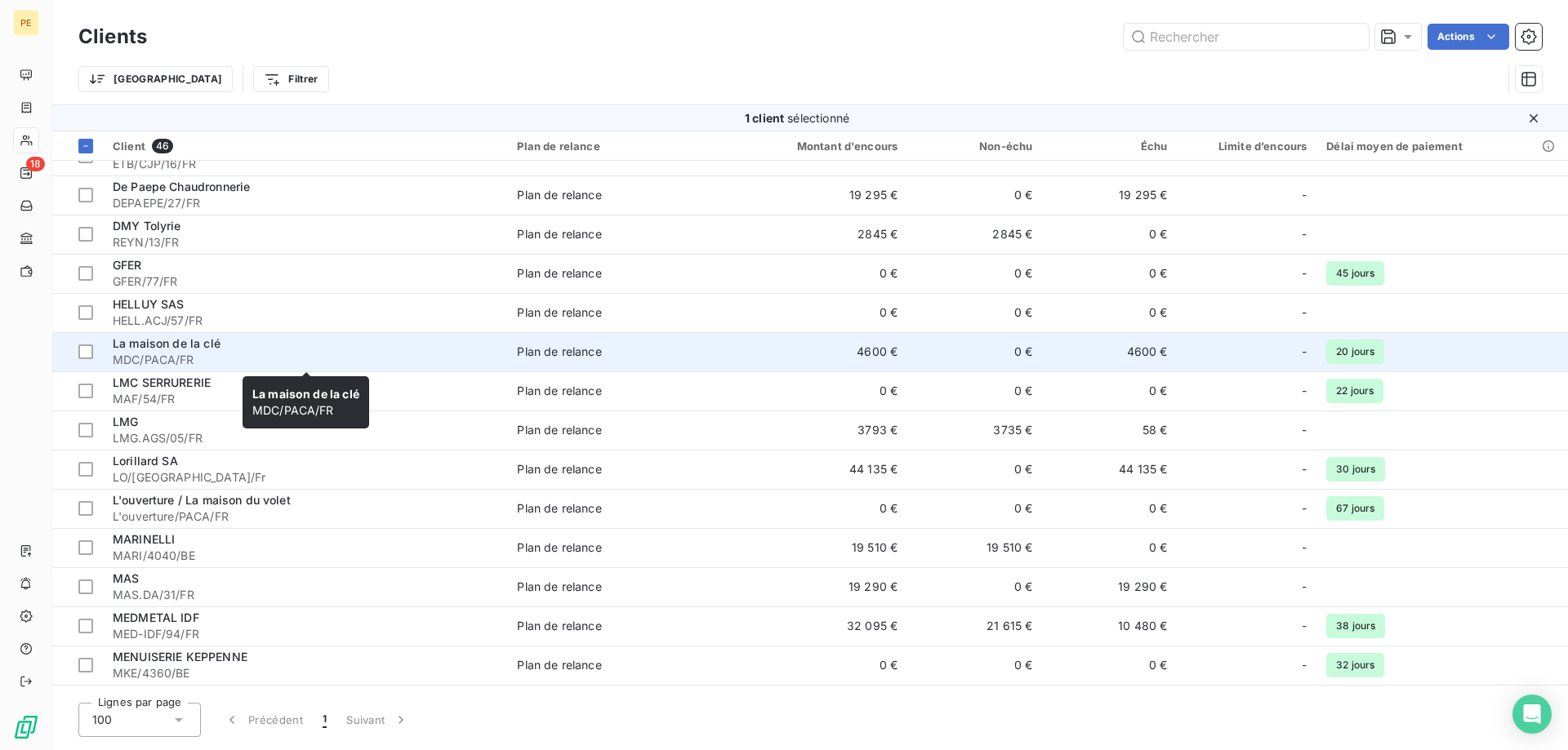
click at [156, 349] on span "La maison de la clé" at bounding box center [166, 343] width 107 height 14
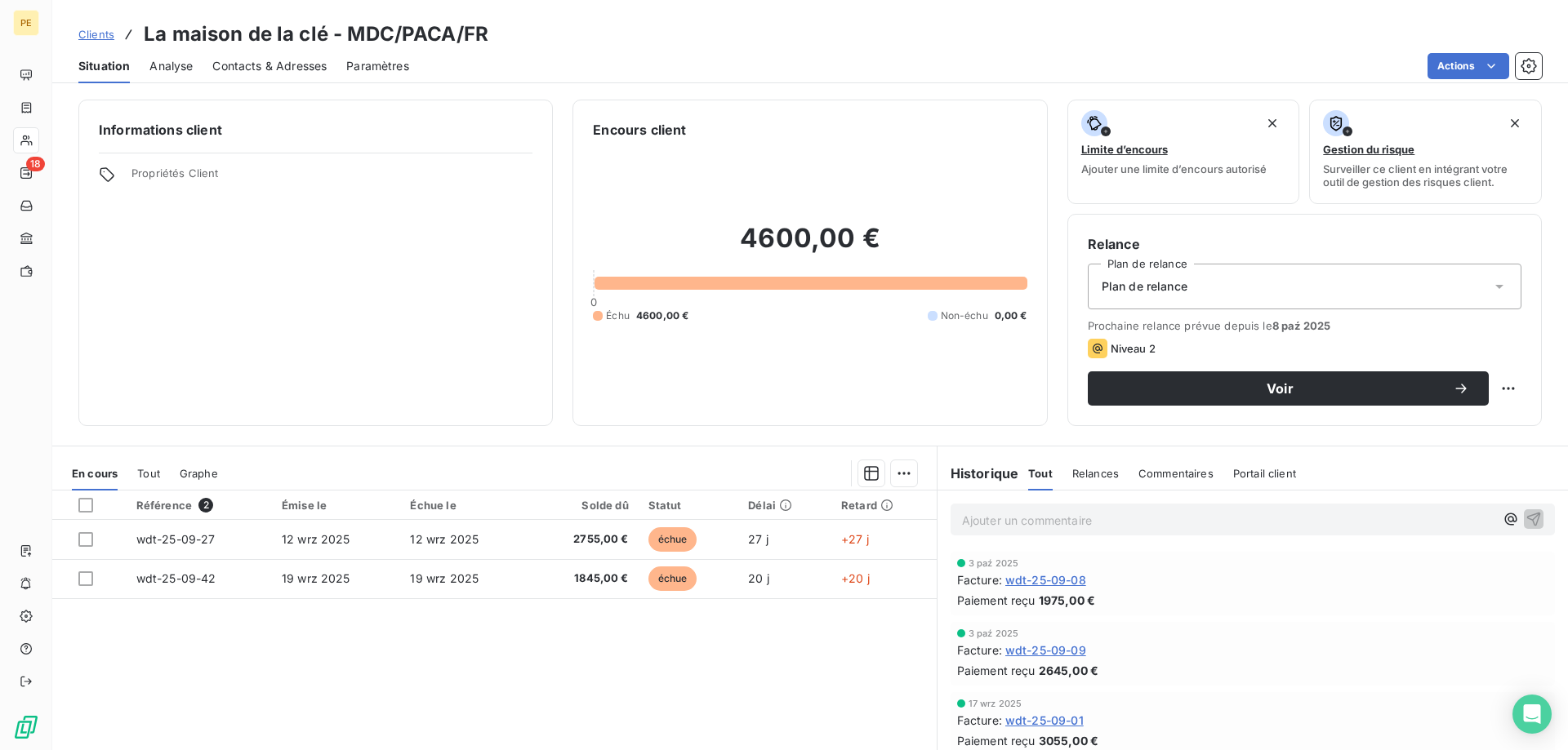
click at [245, 66] on span "Contacts & Adresses" at bounding box center [269, 66] width 114 height 16
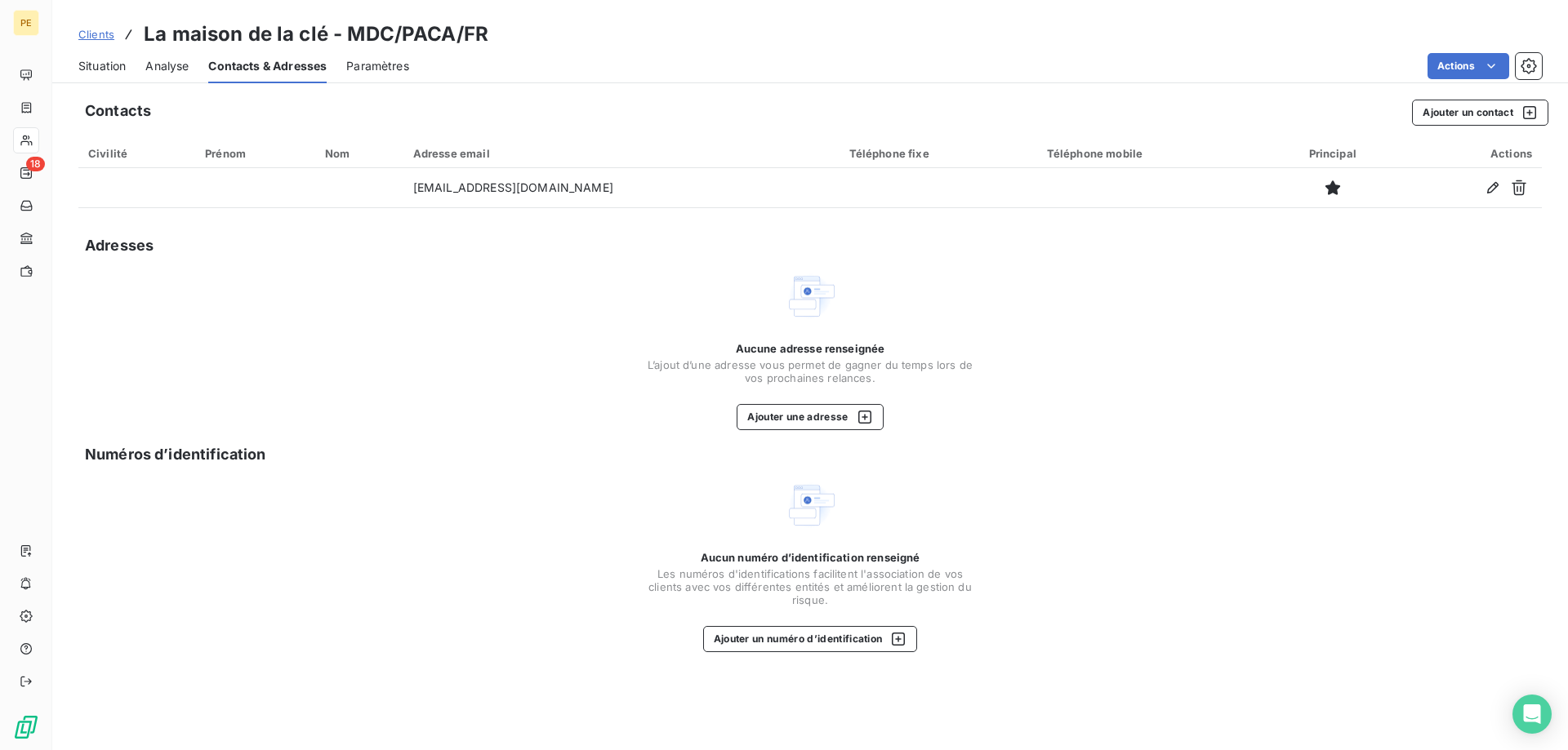
click at [104, 33] on span "Clients" at bounding box center [95, 34] width 36 height 13
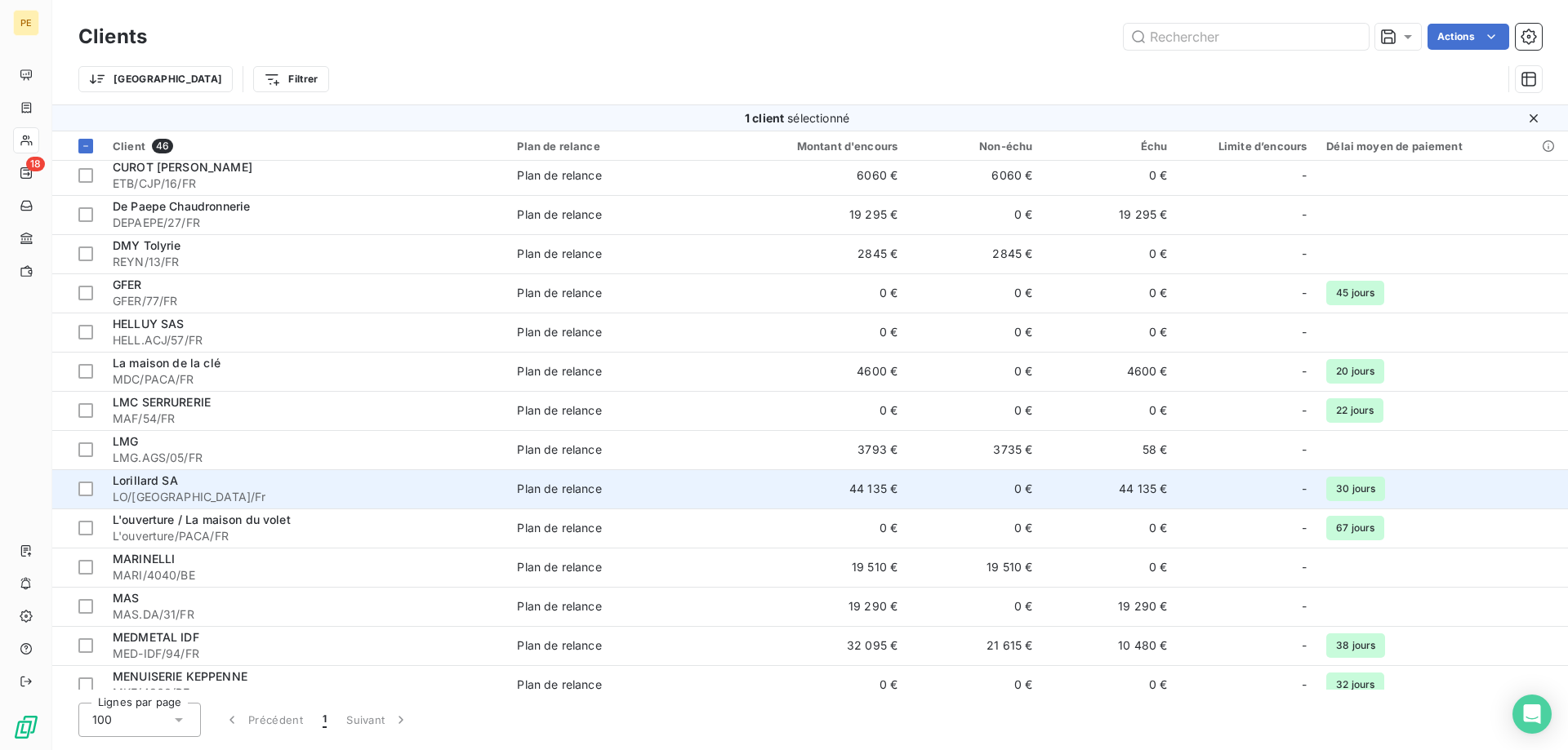
scroll to position [417, 0]
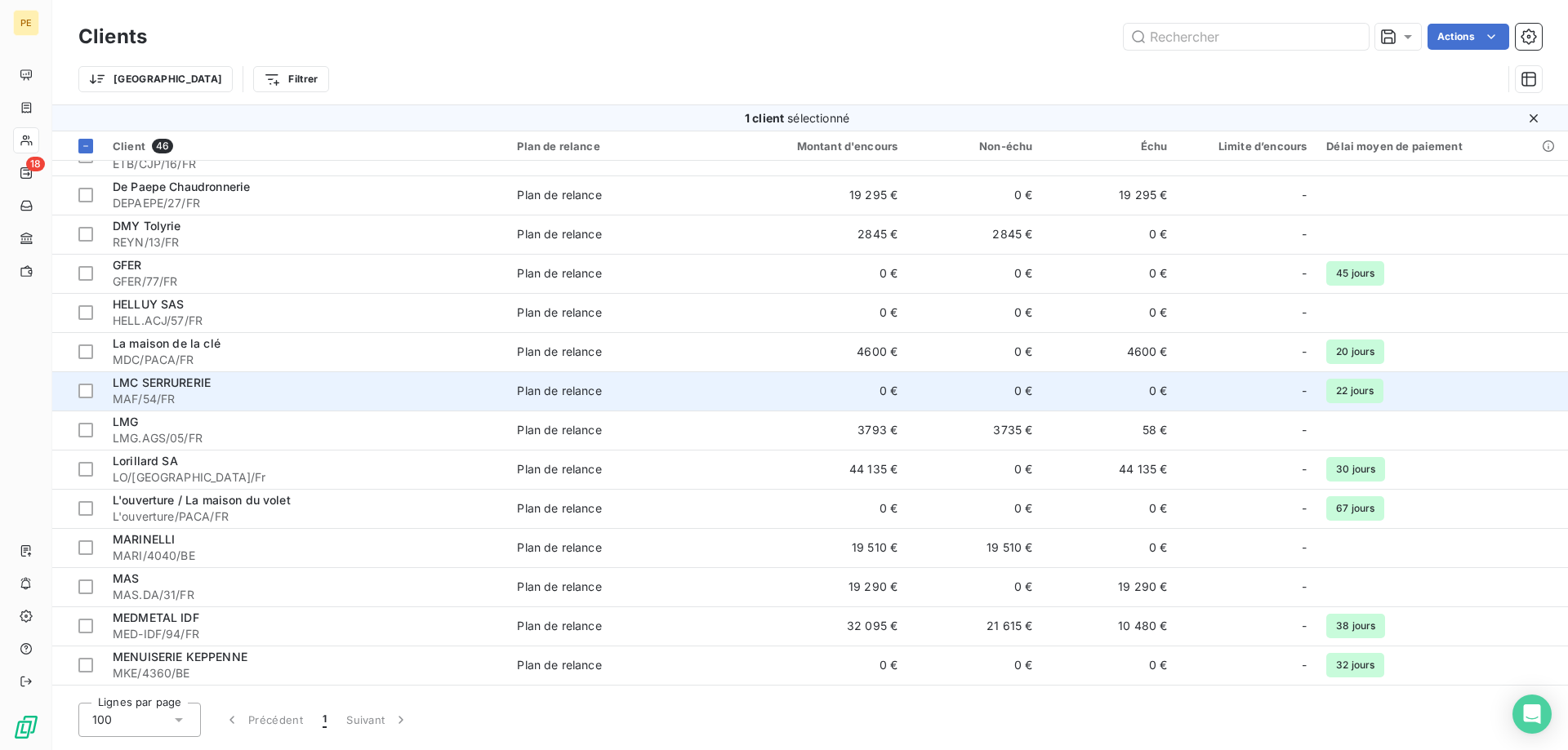
click at [139, 391] on div "LMC SERRURERIE" at bounding box center [305, 383] width 385 height 16
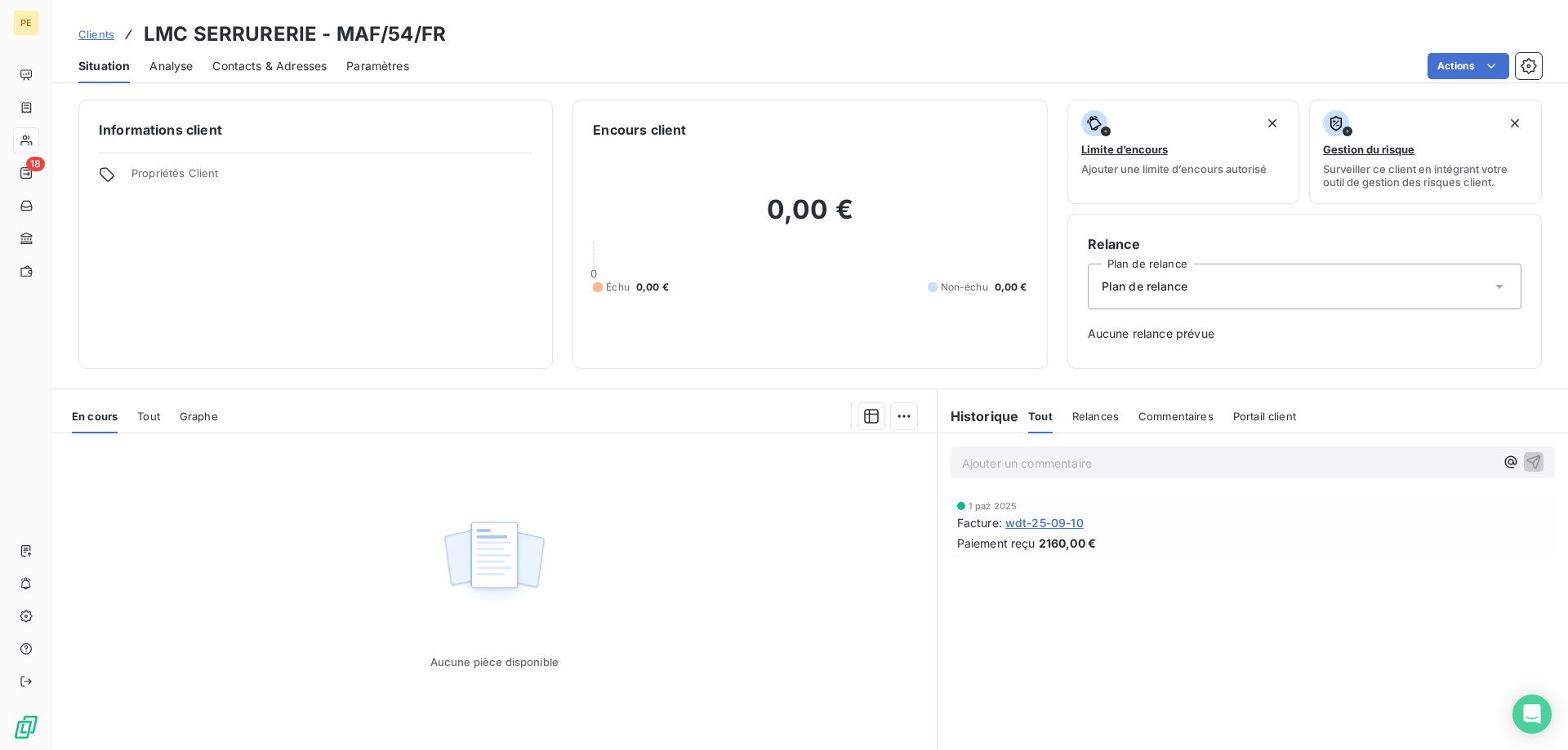
click at [234, 64] on span "Contacts & Adresses" at bounding box center [269, 66] width 114 height 16
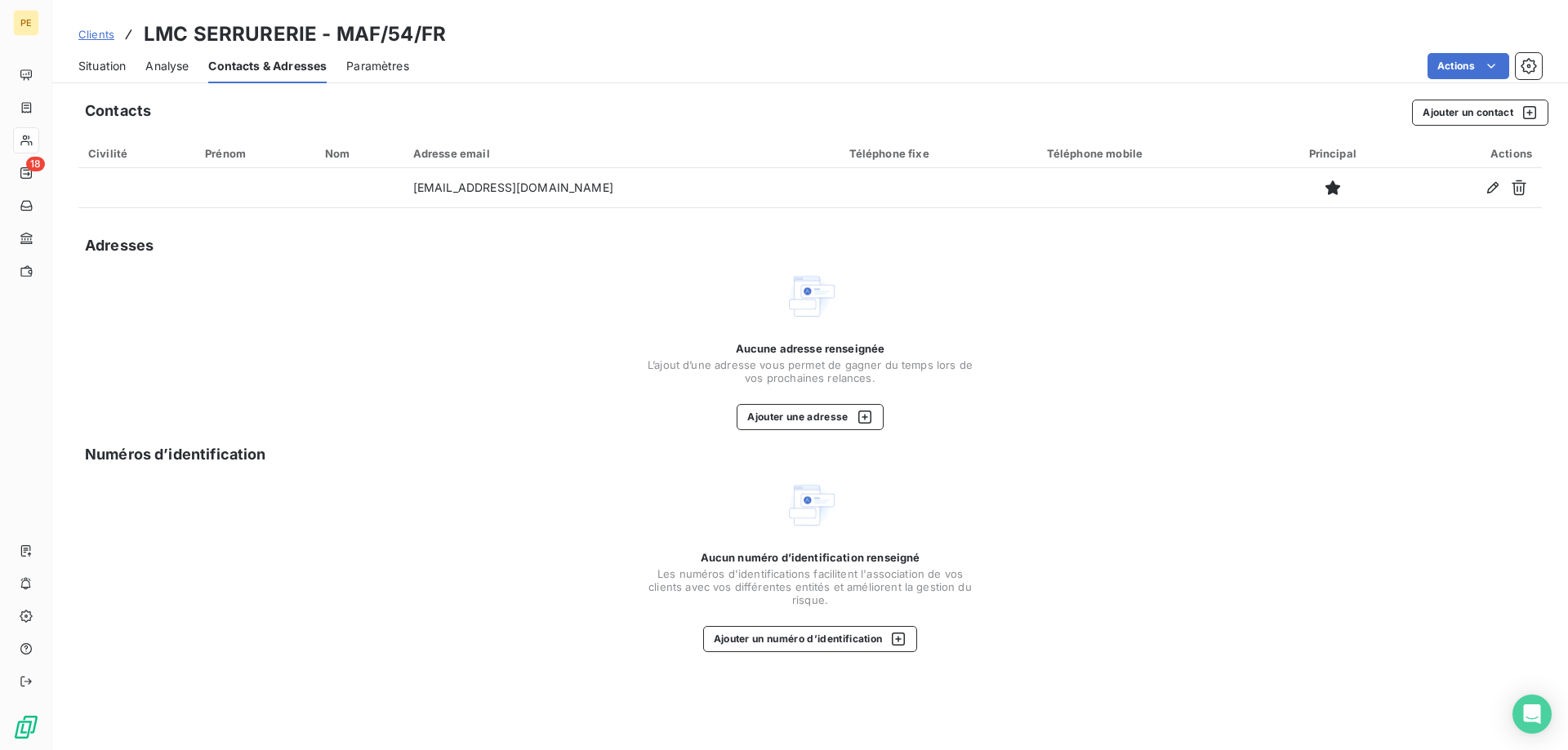
click at [106, 41] on span "Clients" at bounding box center [95, 34] width 36 height 13
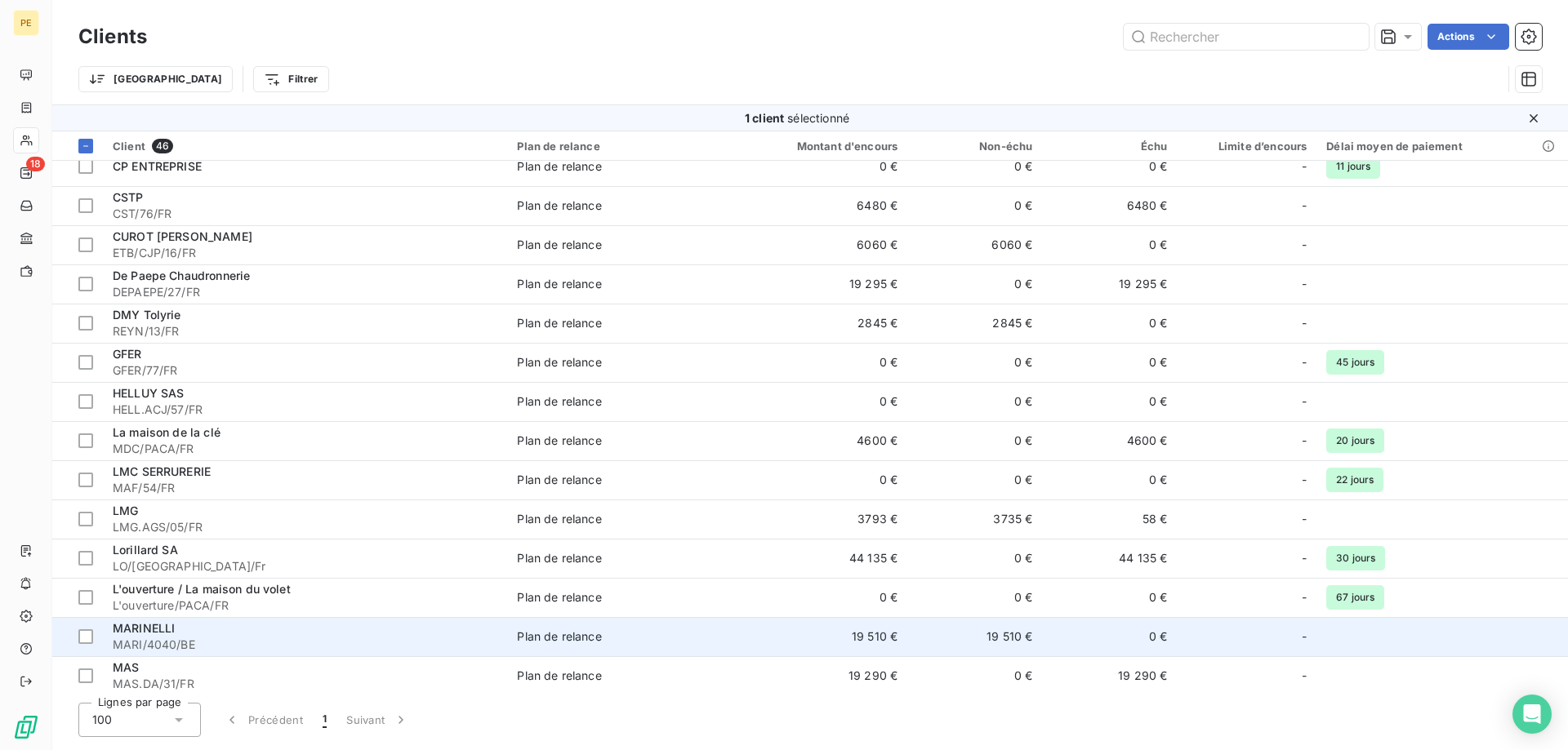
scroll to position [333, 0]
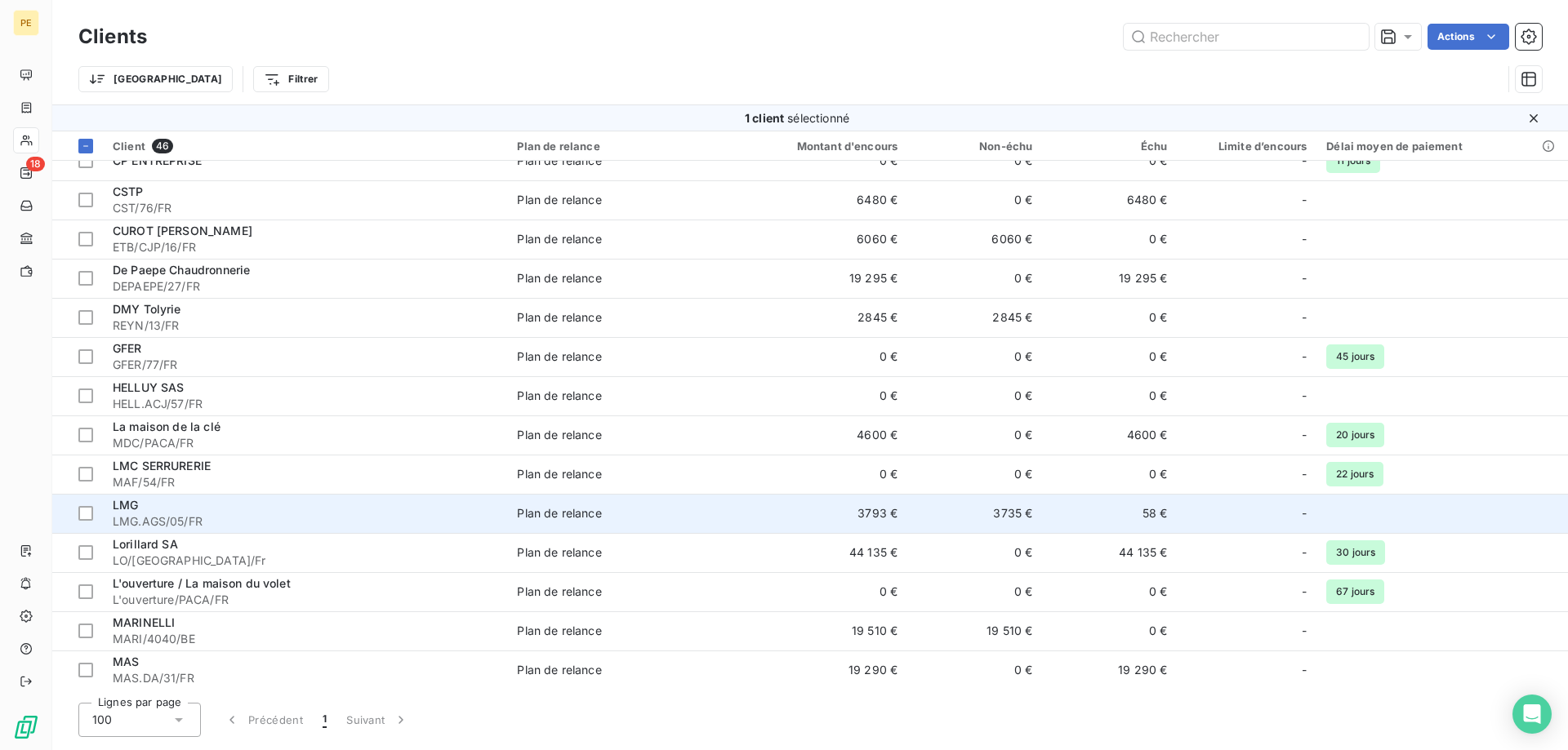
click at [143, 508] on div "LMG" at bounding box center [305, 505] width 385 height 16
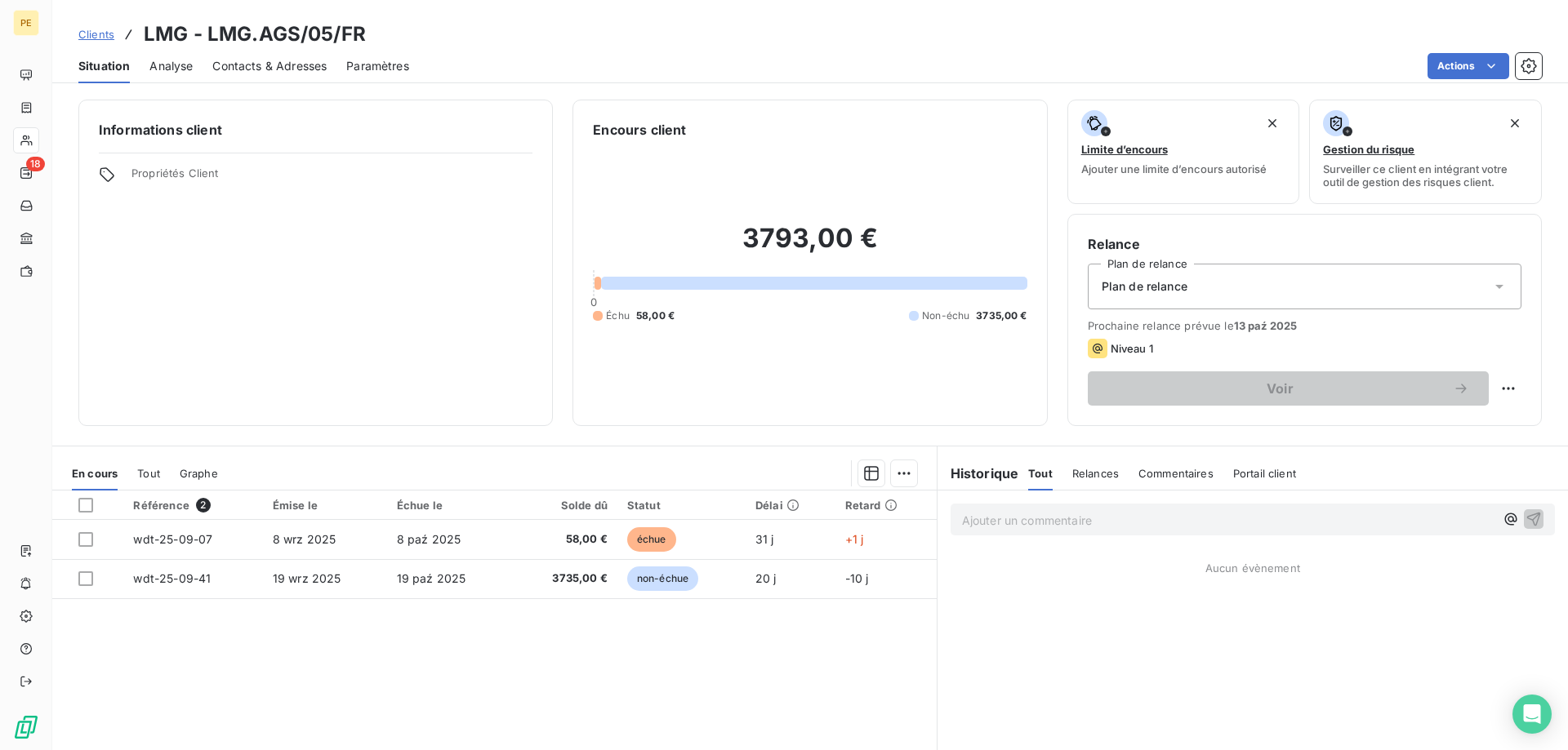
click at [246, 66] on span "Contacts & Adresses" at bounding box center [269, 66] width 114 height 16
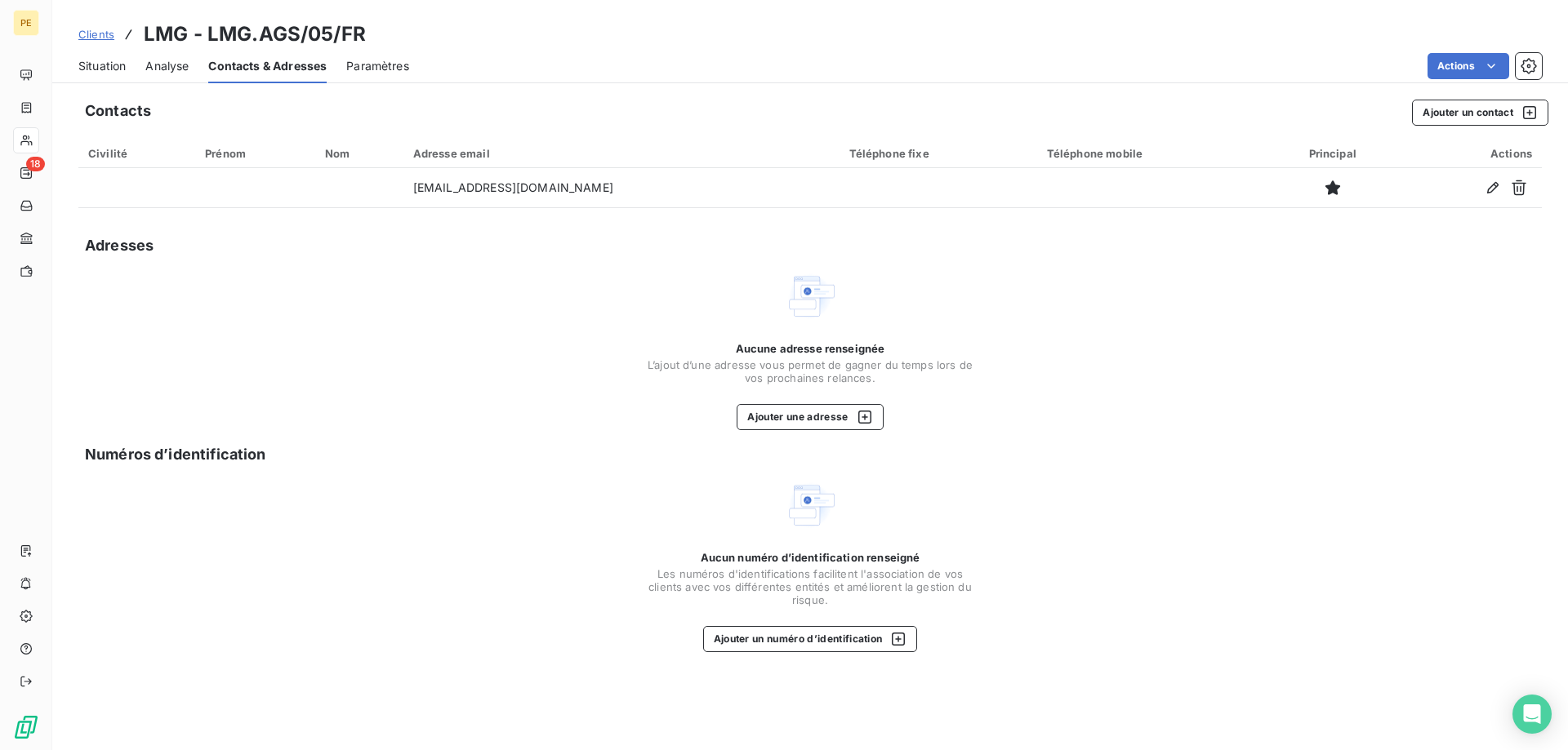
click at [178, 63] on span "Analyse" at bounding box center [167, 66] width 43 height 16
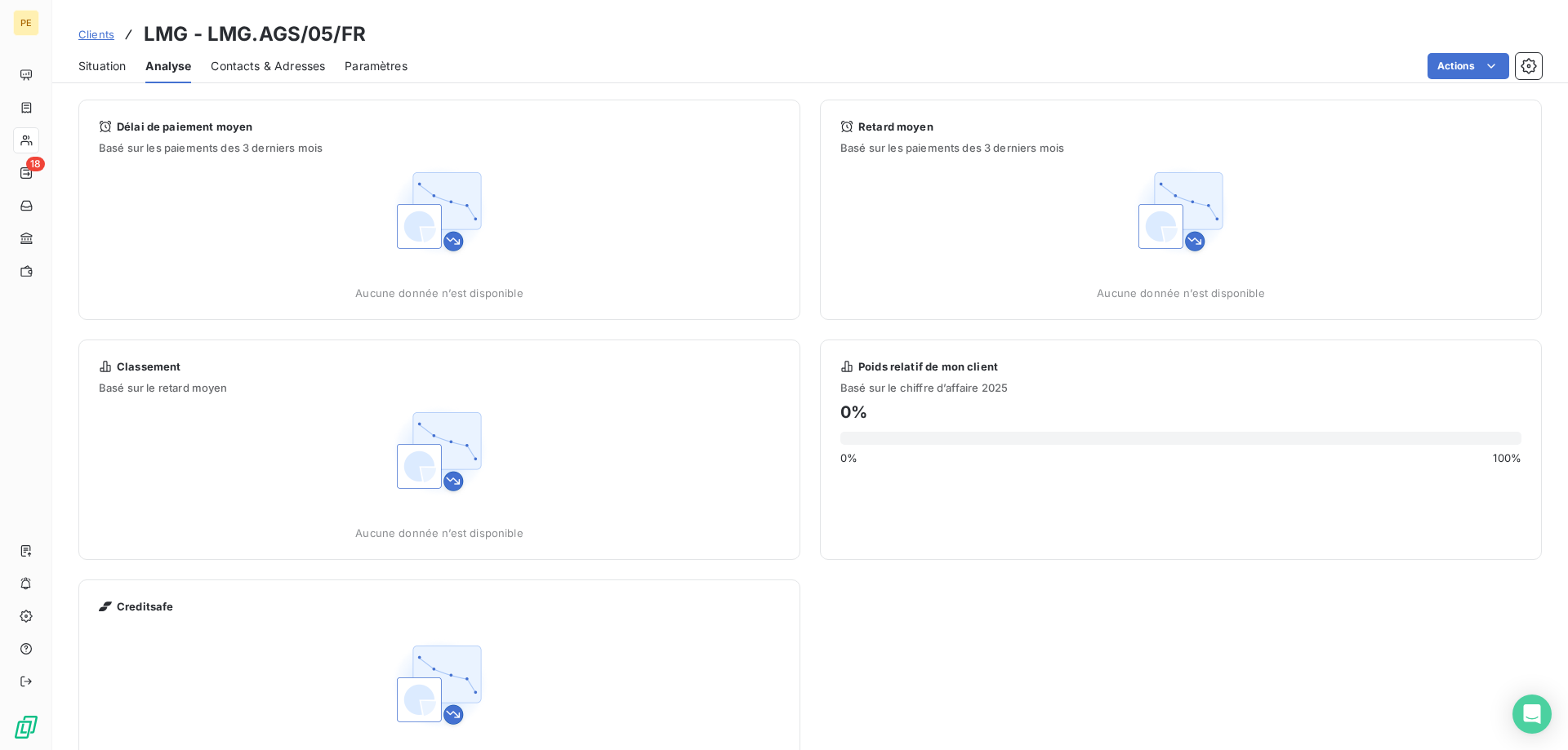
click at [105, 68] on span "Situation" at bounding box center [101, 66] width 48 height 16
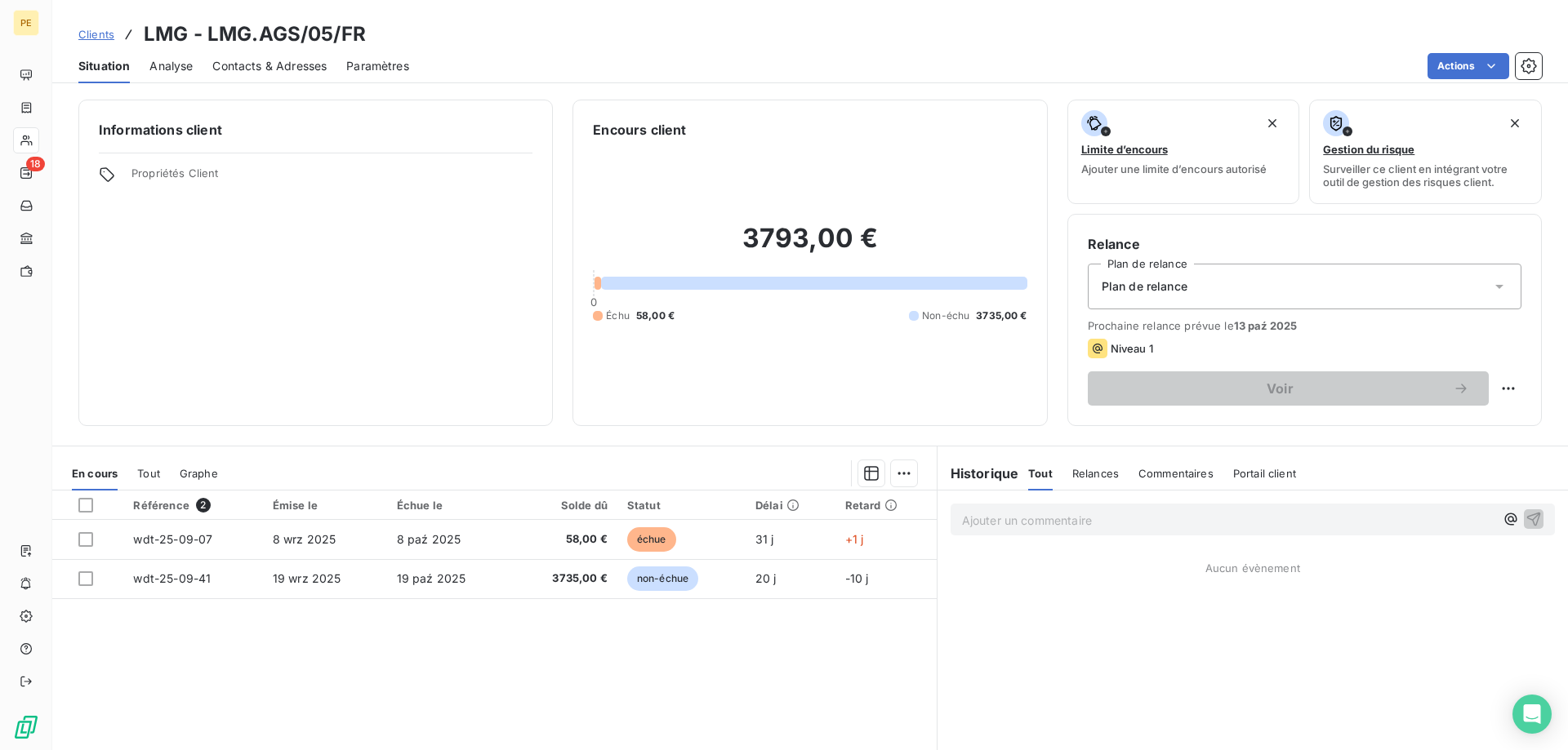
click at [96, 36] on span "Clients" at bounding box center [95, 34] width 36 height 13
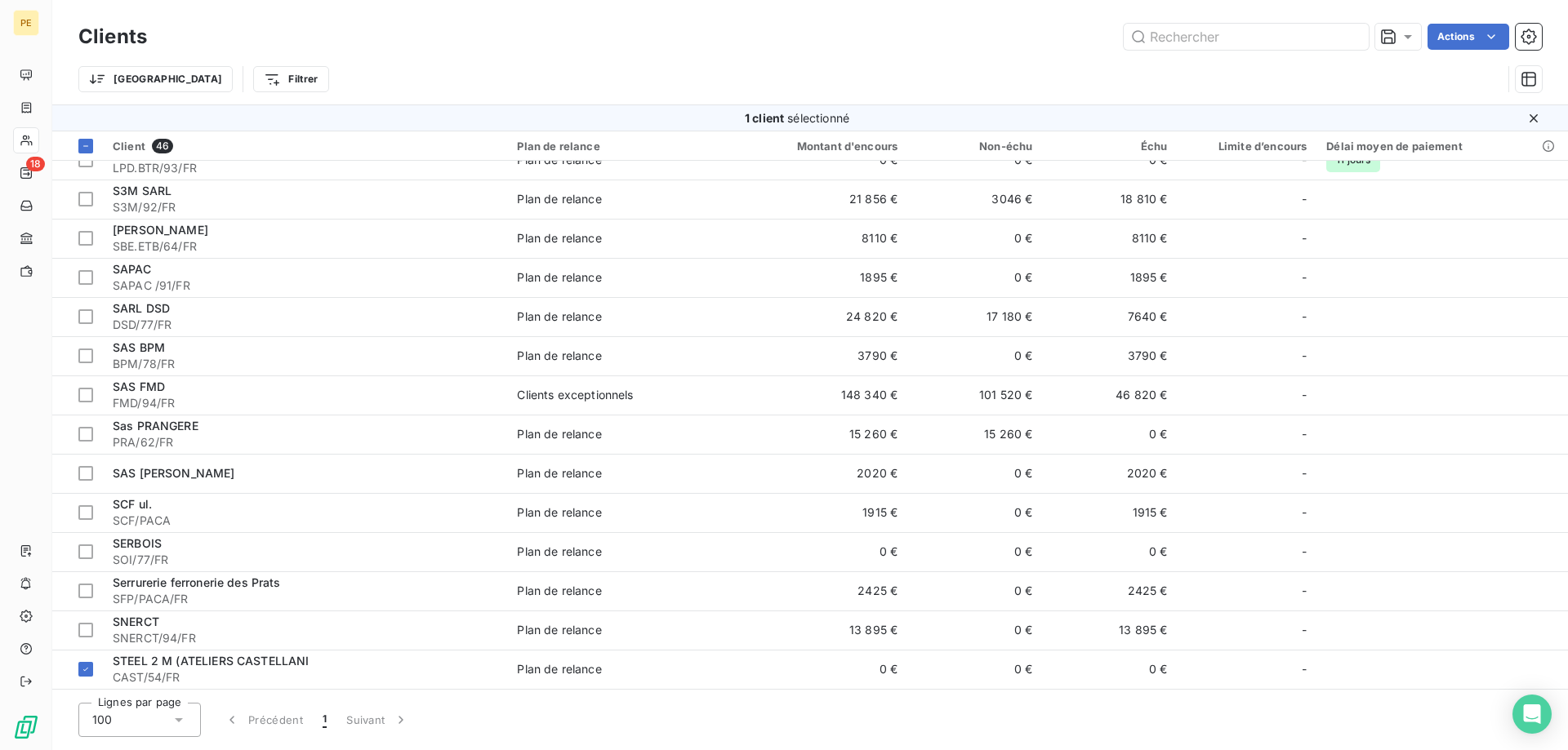
scroll to position [1249, 0]
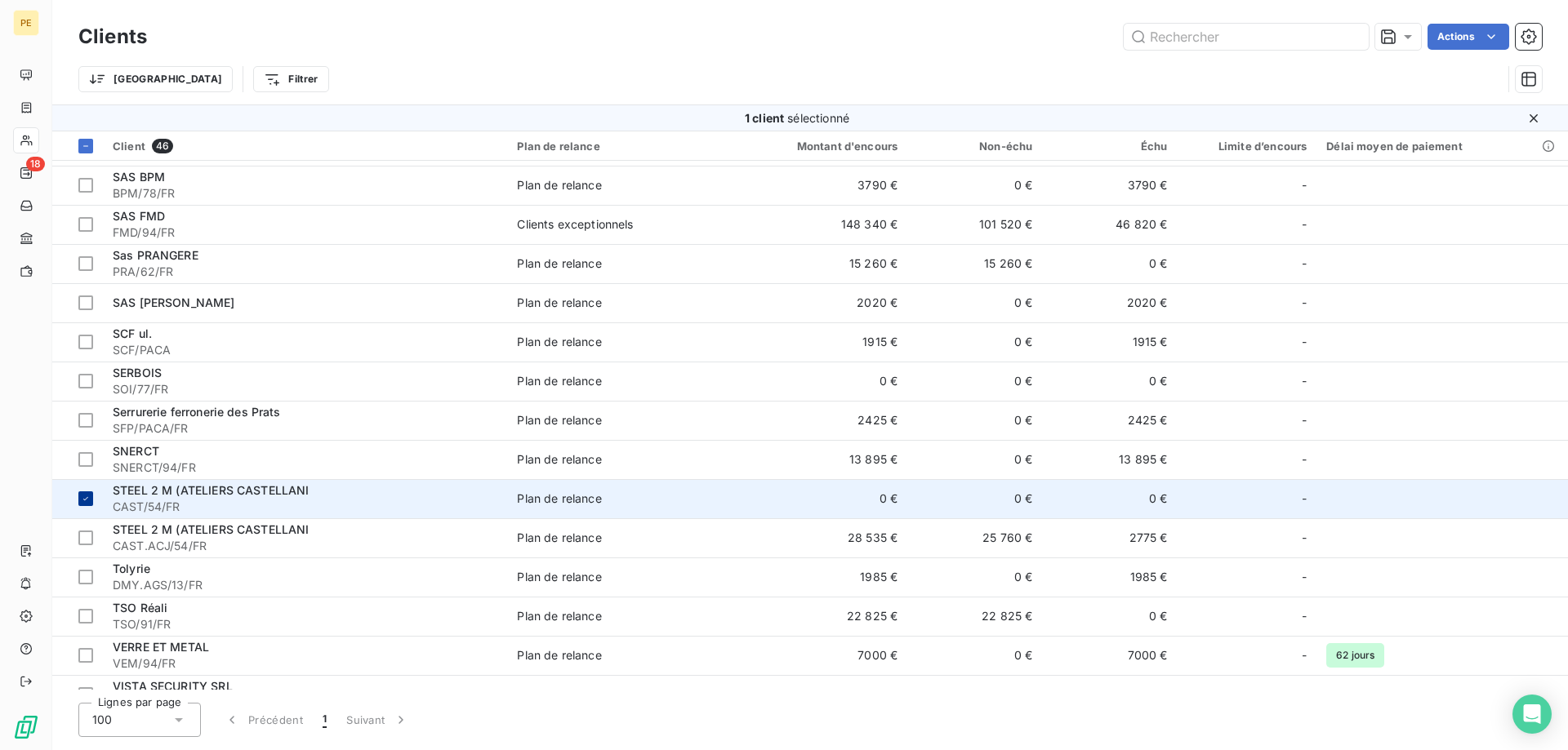
click at [85, 496] on icon at bounding box center [85, 498] width 10 height 10
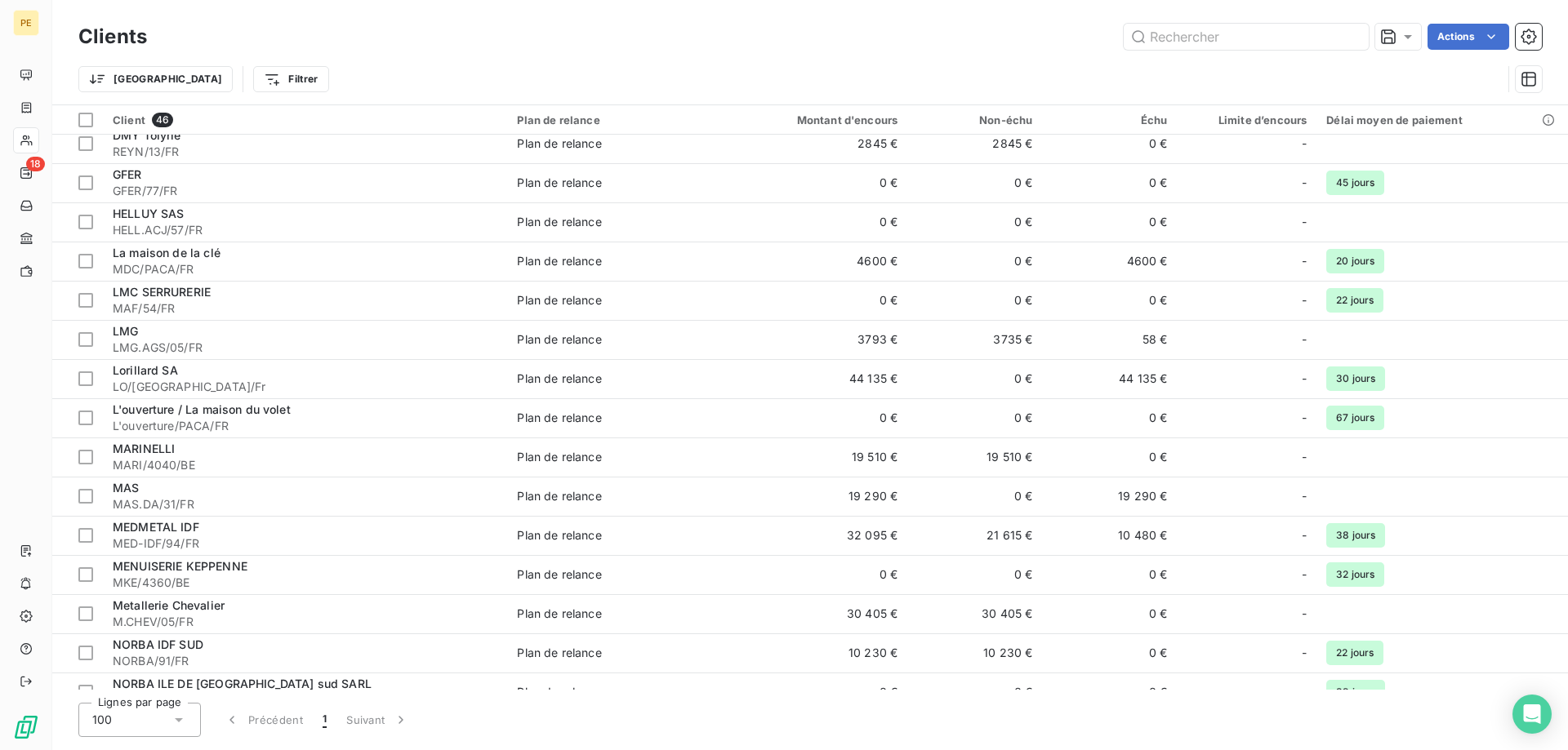
scroll to position [416, 0]
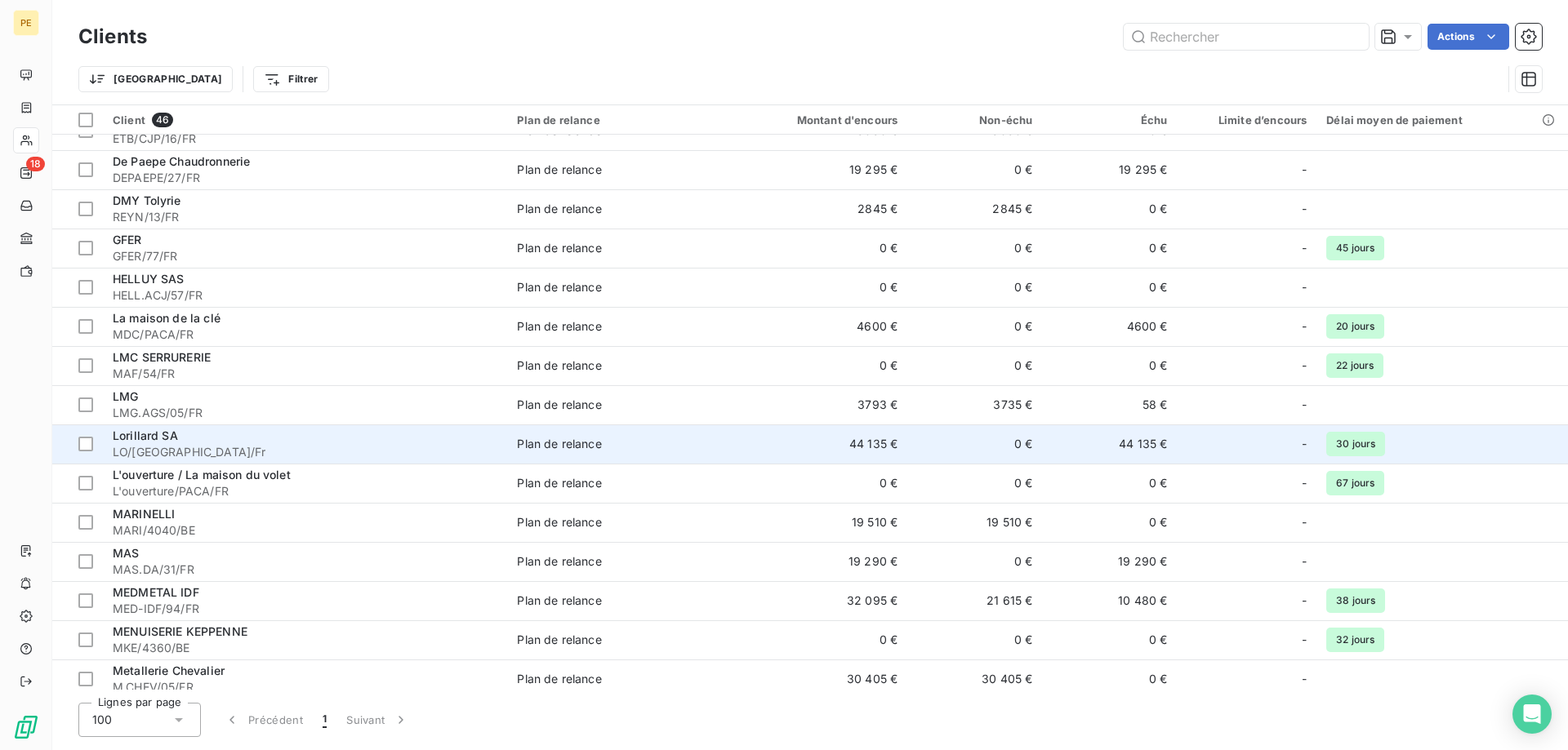
click at [161, 436] on span "Lorillard SA" at bounding box center [145, 436] width 65 height 14
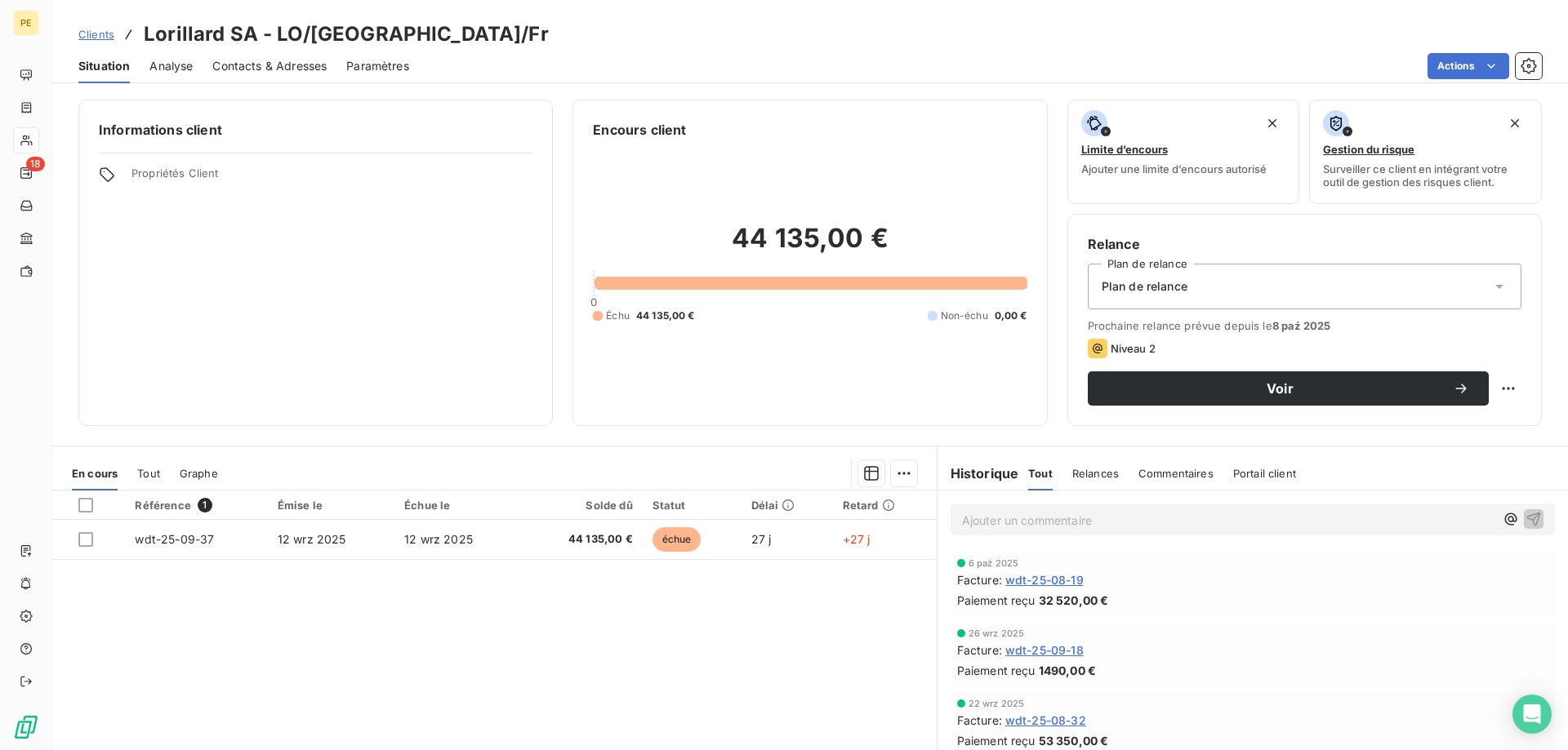
click at [268, 59] on span "Contacts & Adresses" at bounding box center [269, 66] width 114 height 16
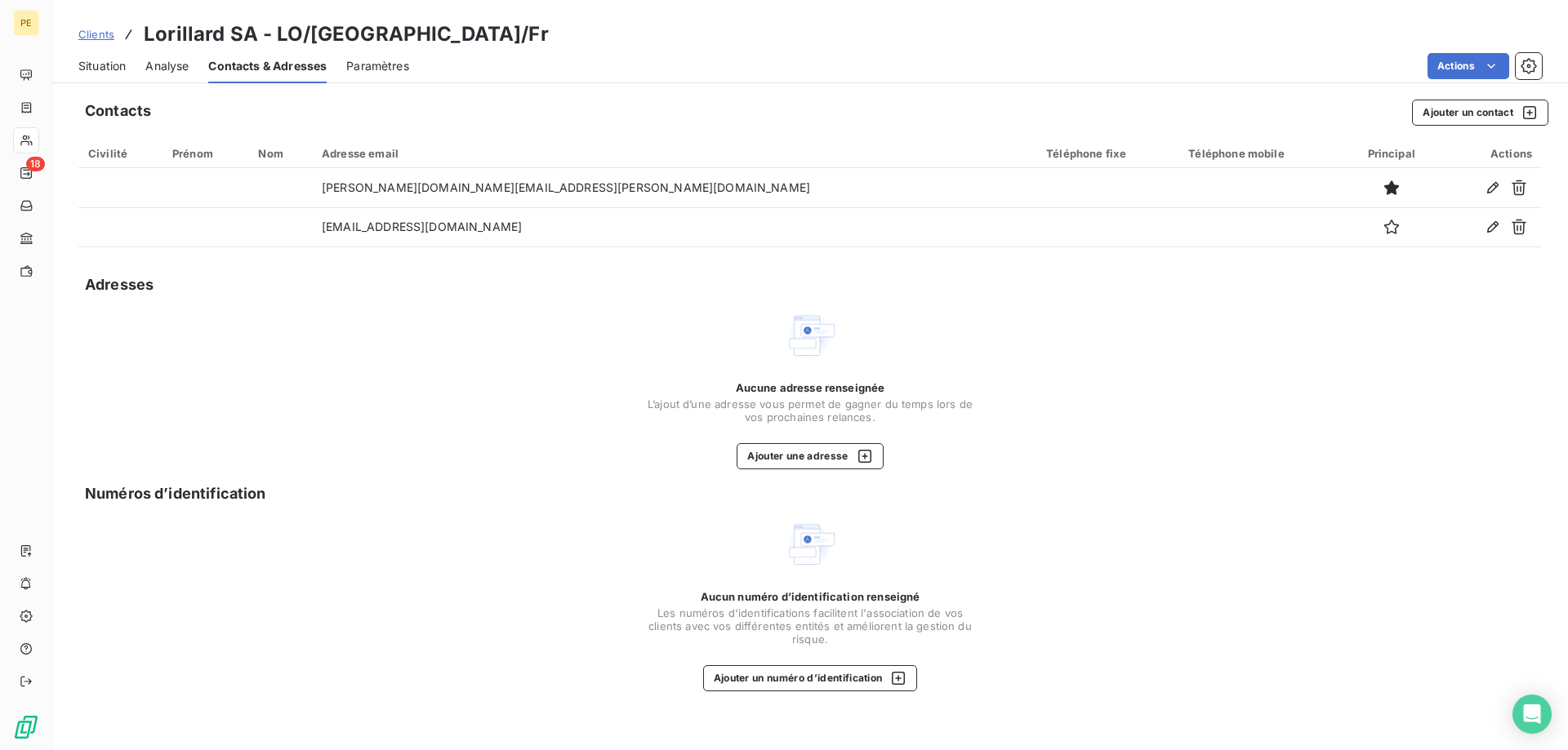
click at [108, 34] on span "Clients" at bounding box center [95, 34] width 36 height 13
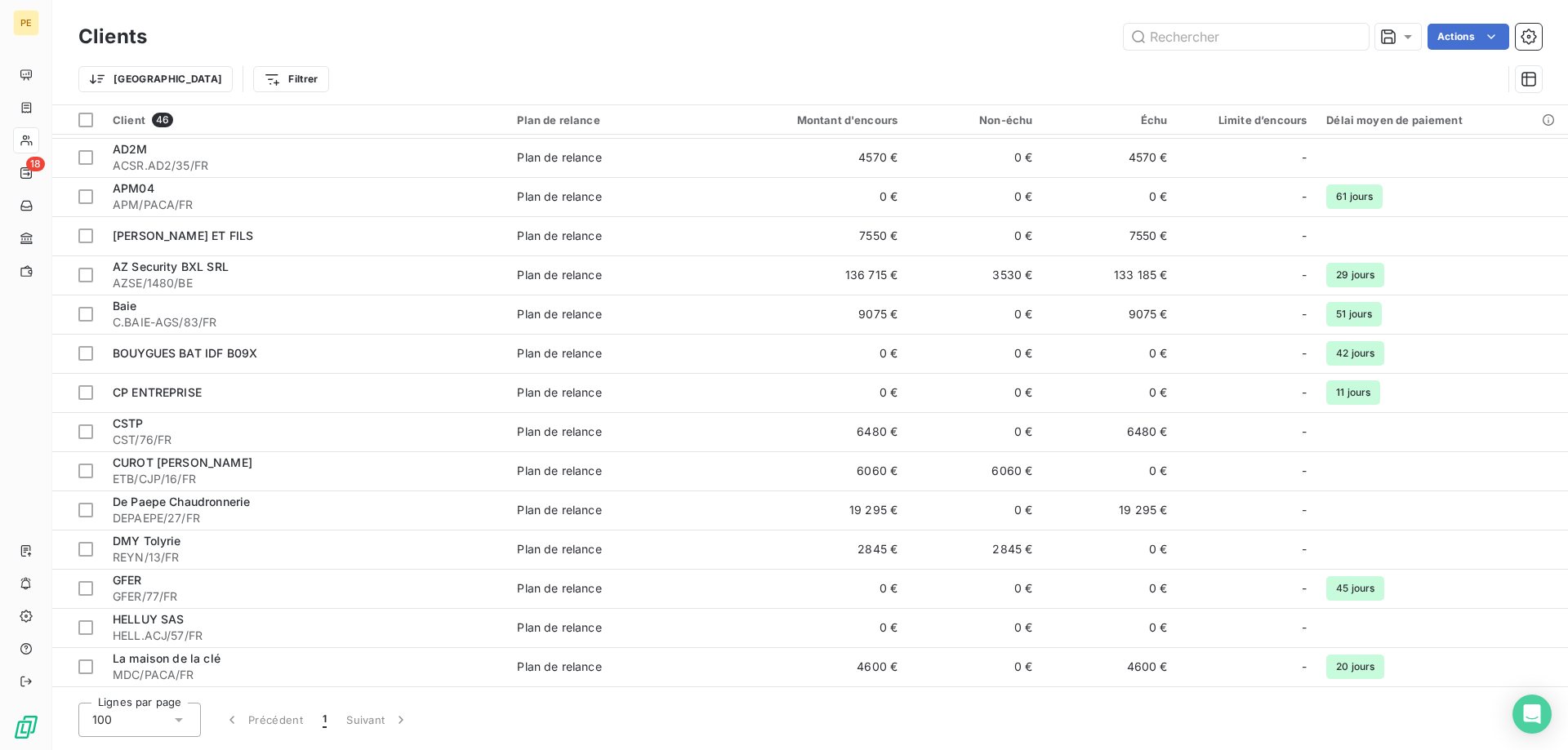
scroll to position [166, 0]
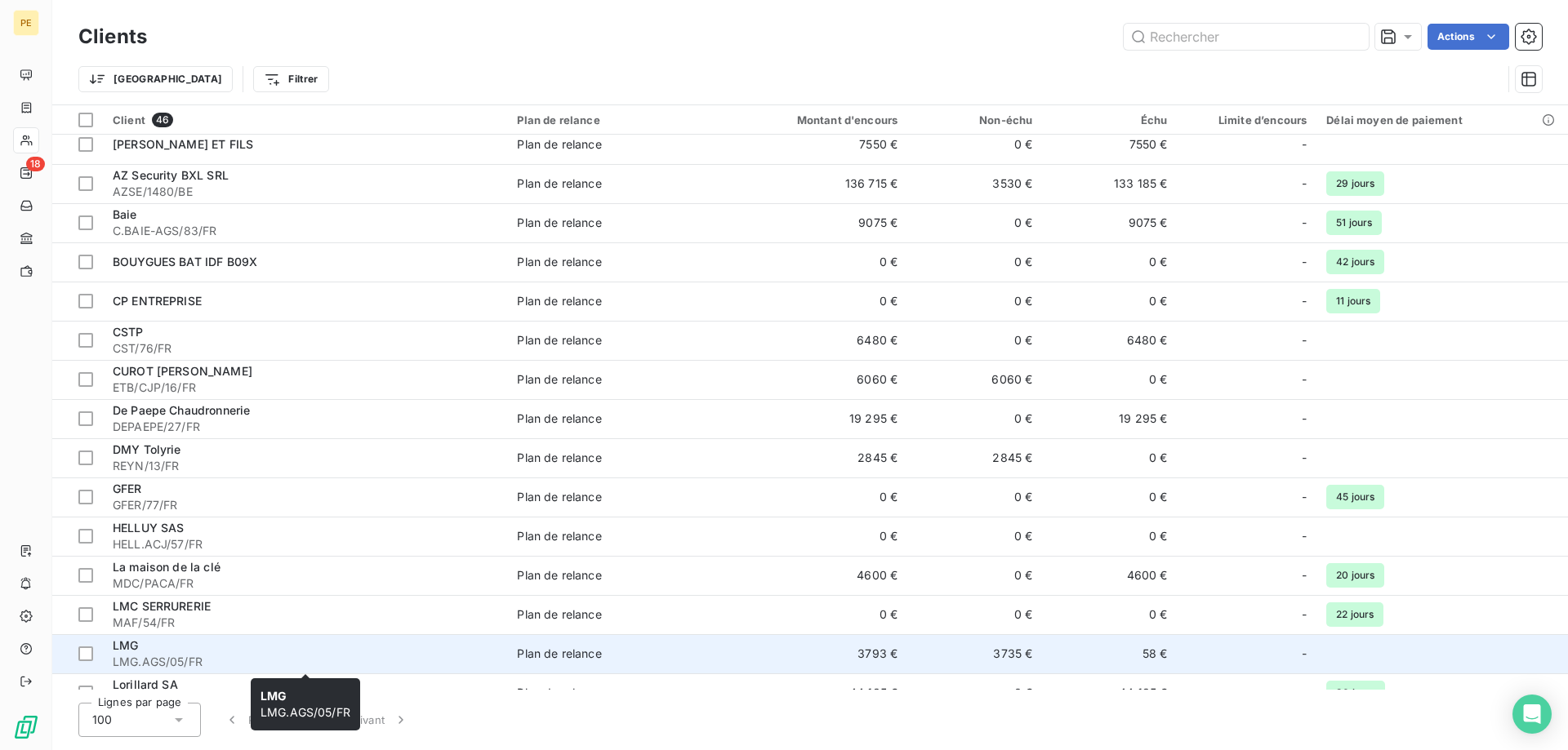
click at [164, 644] on div "LMG" at bounding box center [305, 645] width 385 height 16
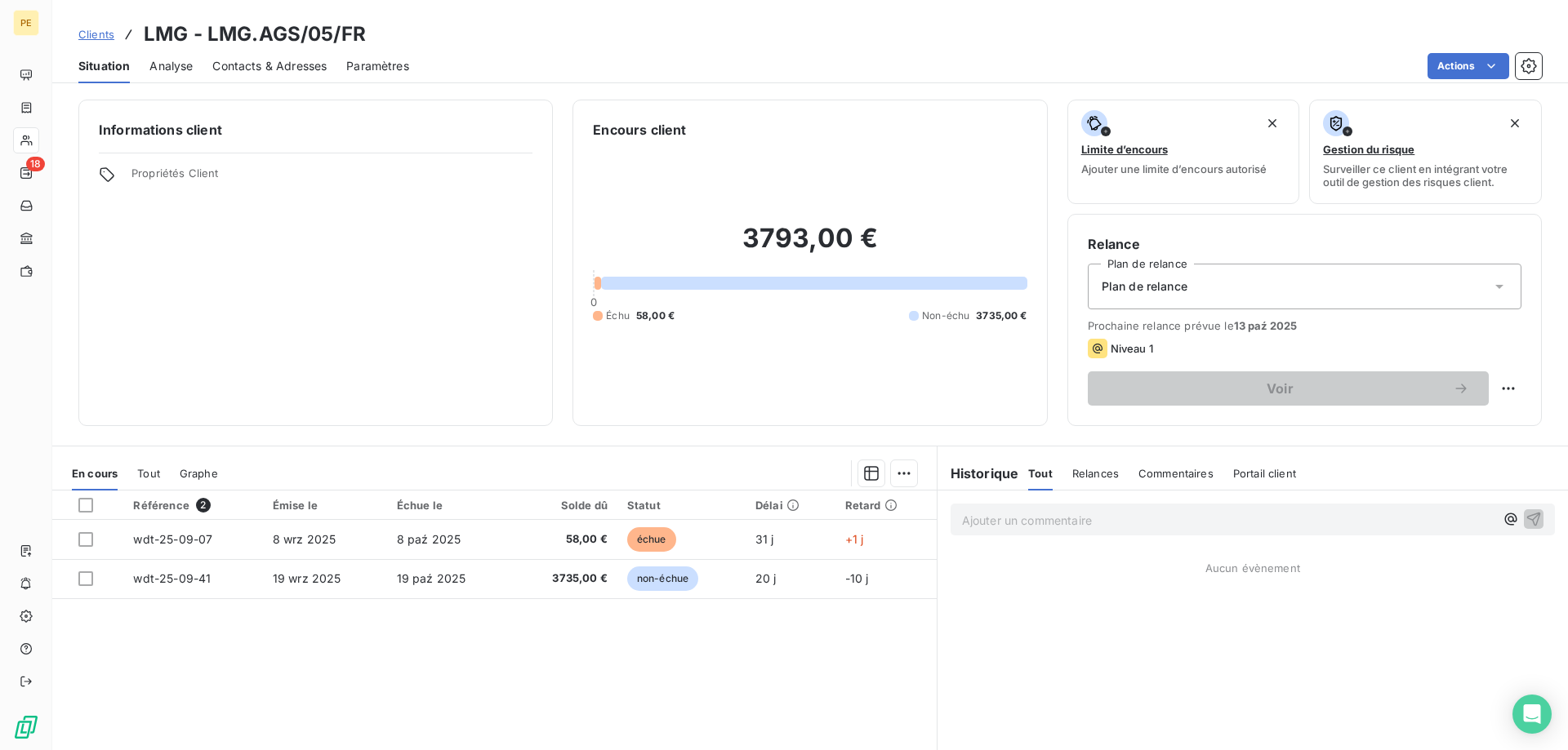
click at [105, 35] on span "Clients" at bounding box center [95, 34] width 36 height 13
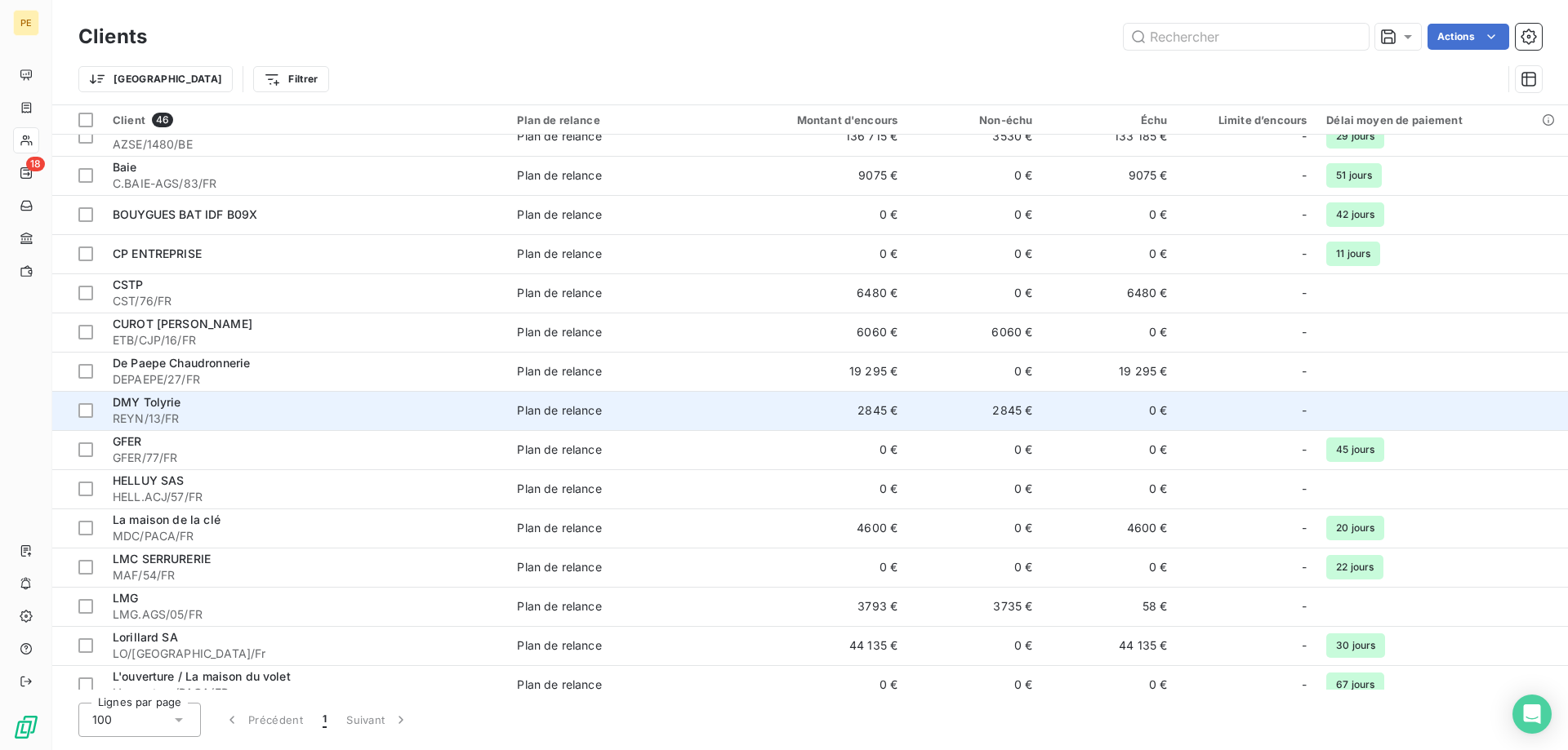
scroll to position [249, 0]
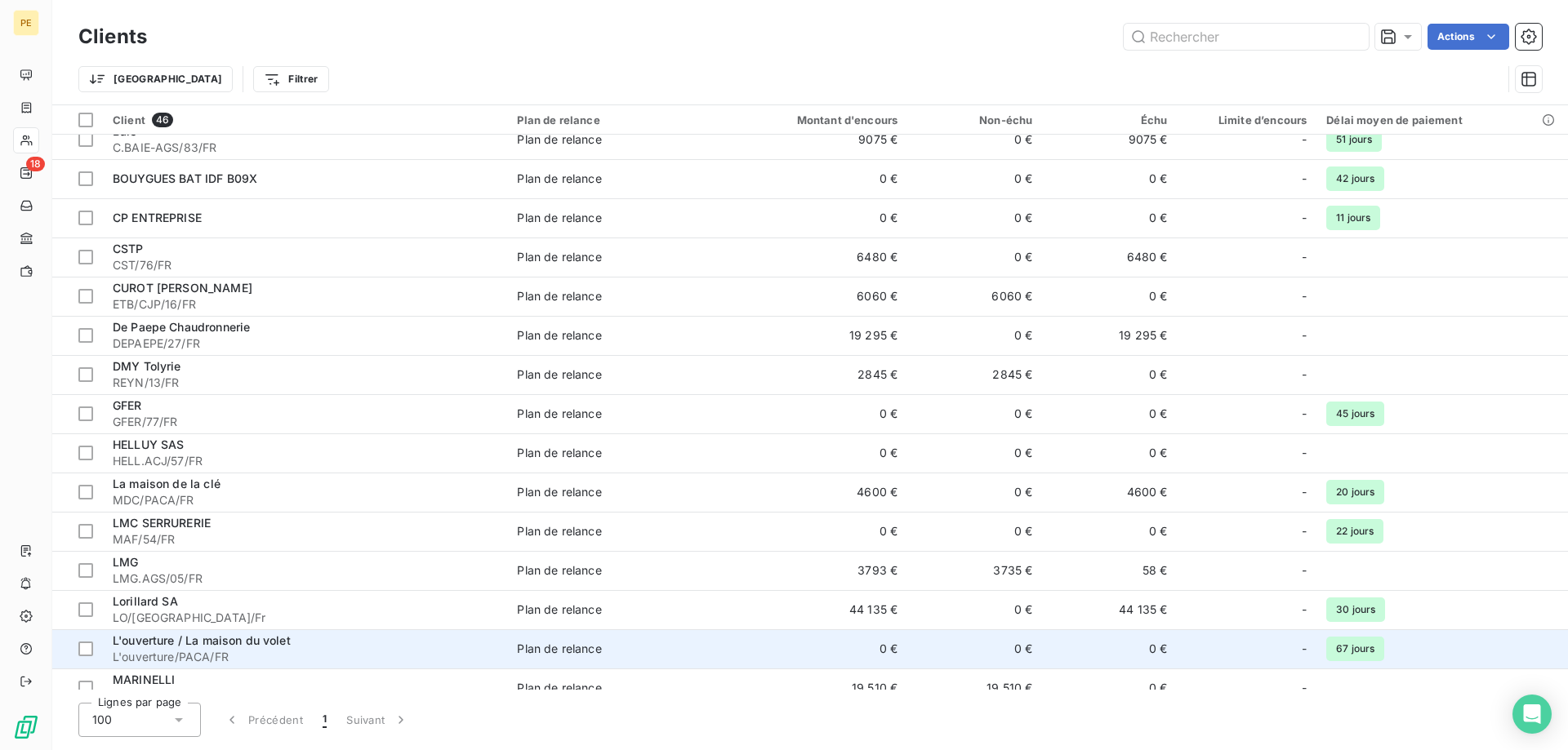
click at [165, 640] on span "L'ouverture / La maison du volet" at bounding box center [201, 640] width 178 height 14
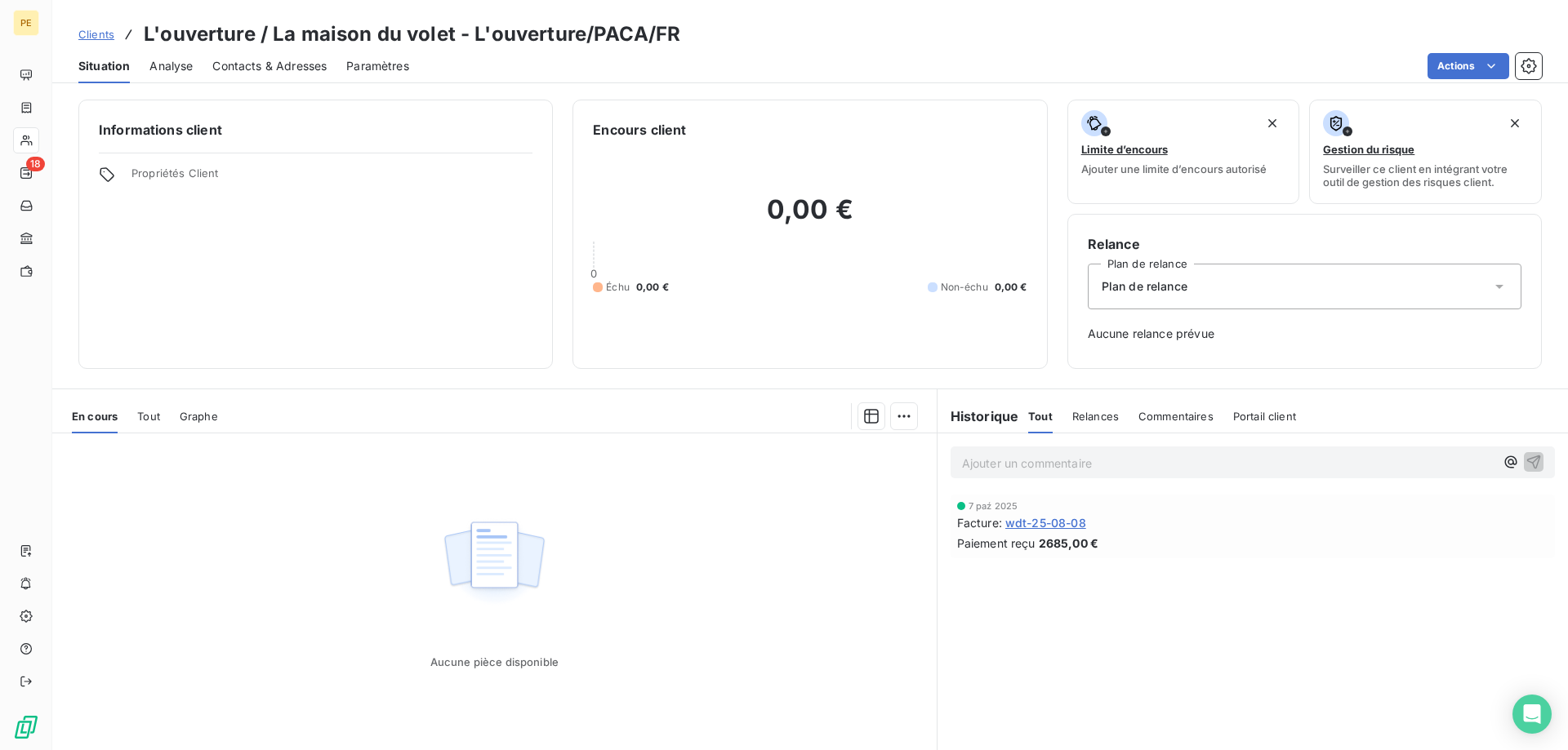
click at [287, 70] on span "Contacts & Adresses" at bounding box center [269, 66] width 114 height 16
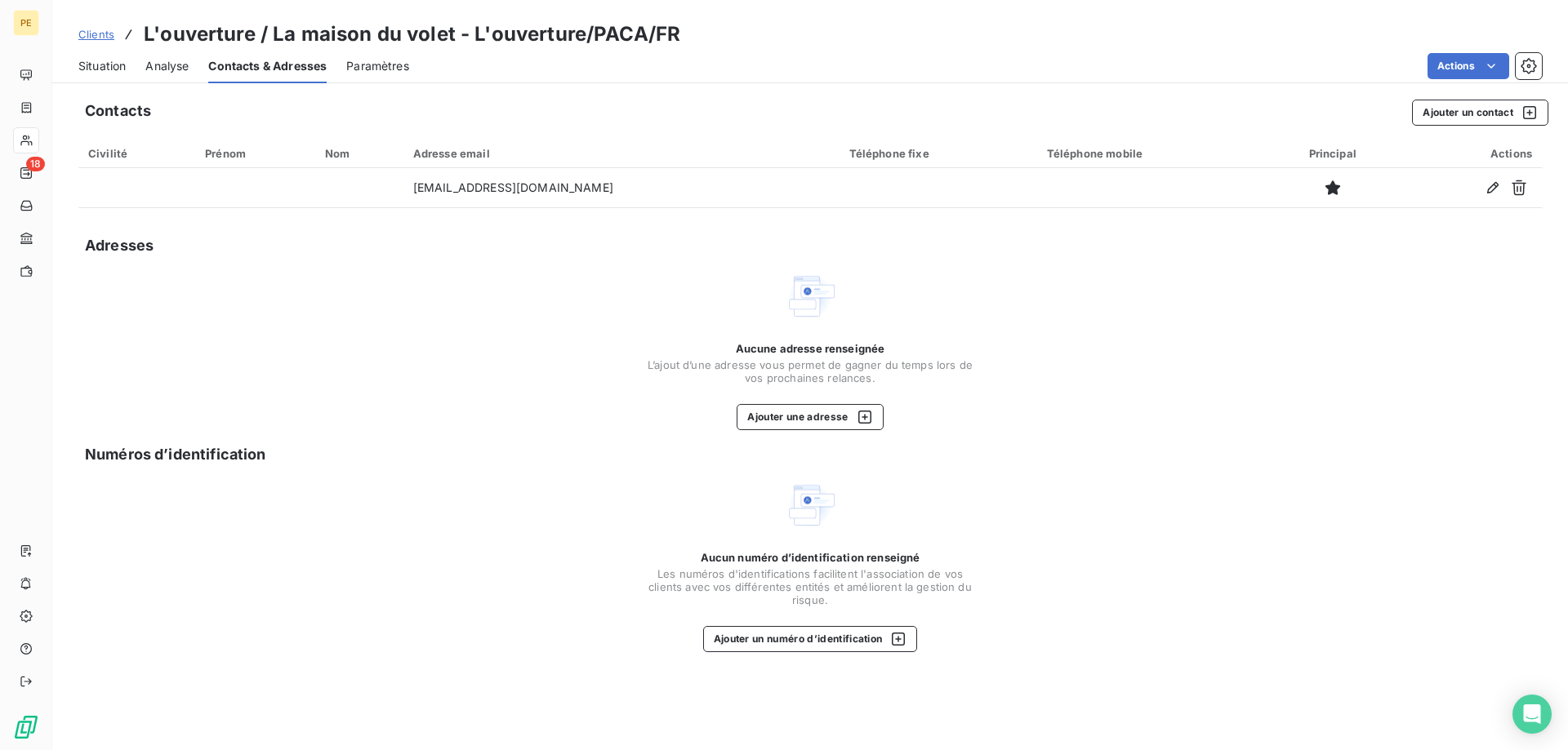
click at [102, 37] on span "Clients" at bounding box center [95, 34] width 36 height 13
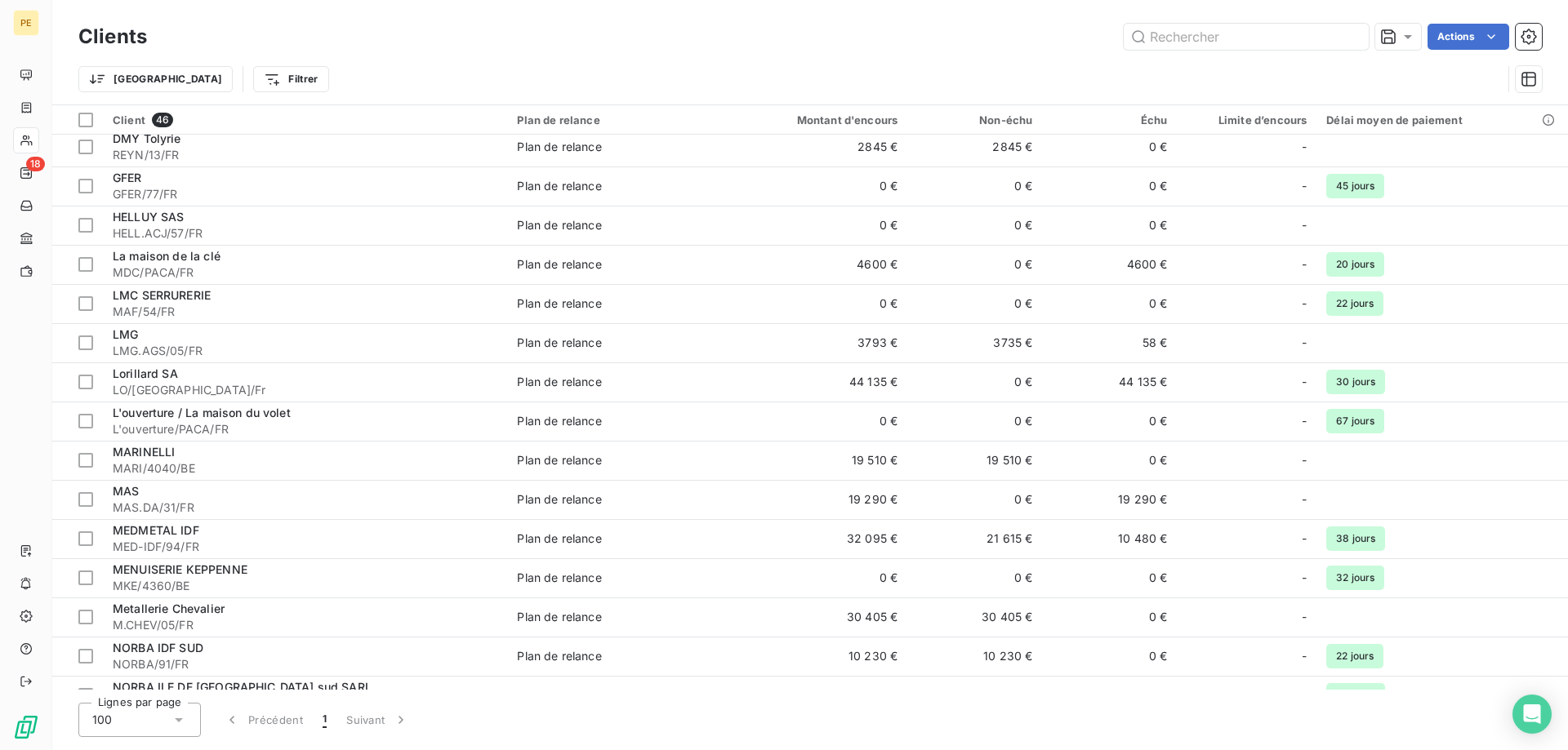
scroll to position [500, 0]
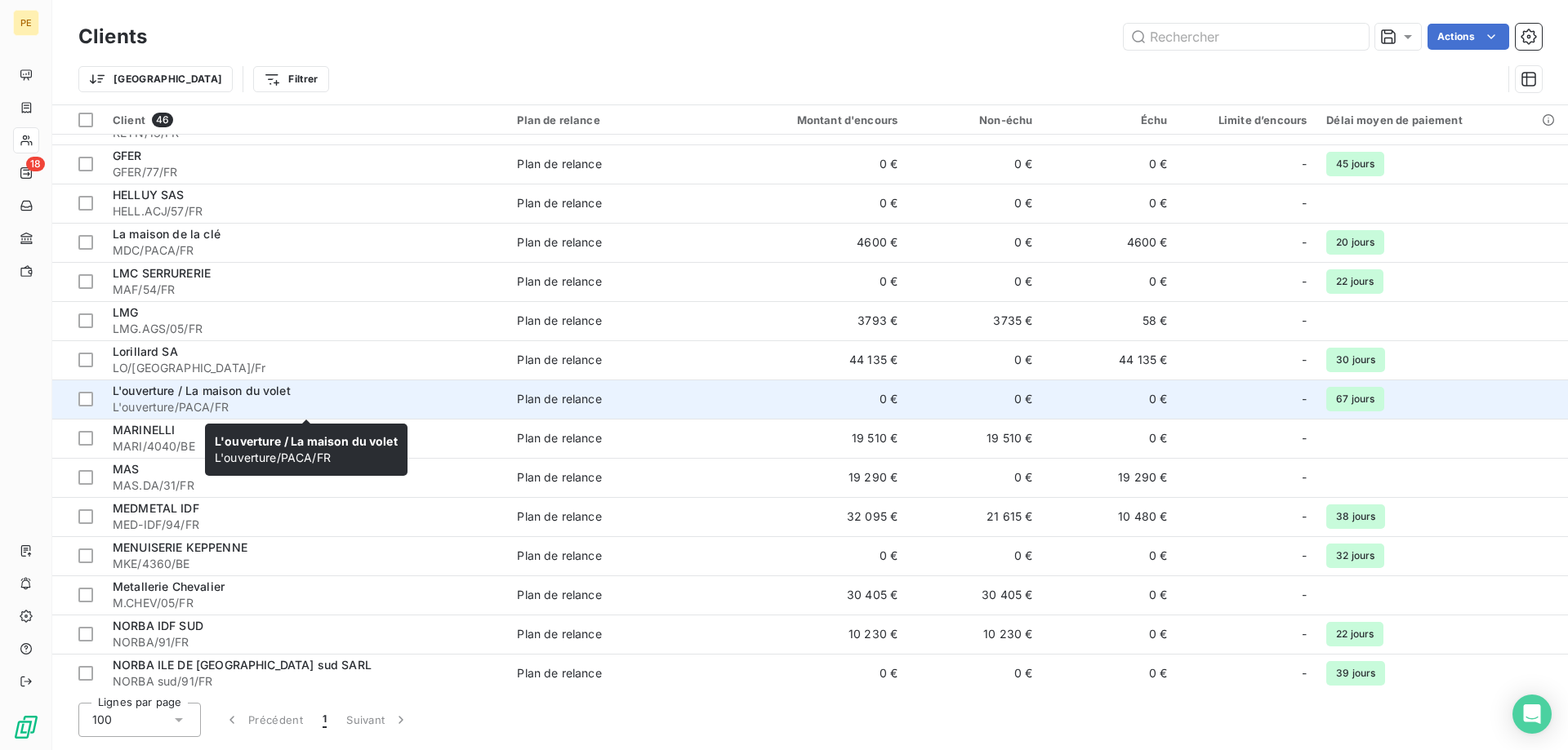
click at [146, 404] on span "L'ouverture/PACA/FR" at bounding box center [305, 407] width 385 height 16
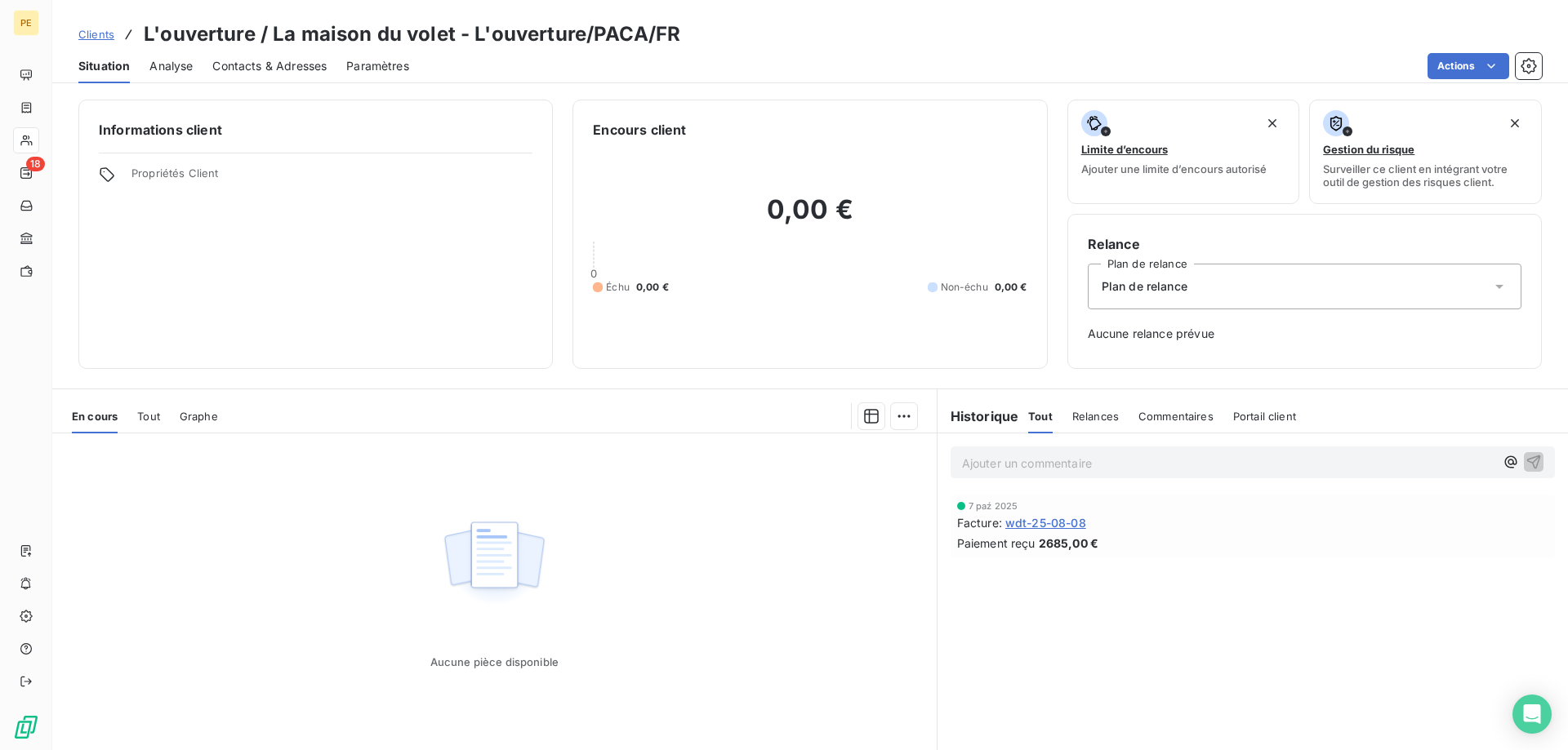
click at [274, 66] on span "Contacts & Adresses" at bounding box center [269, 66] width 114 height 16
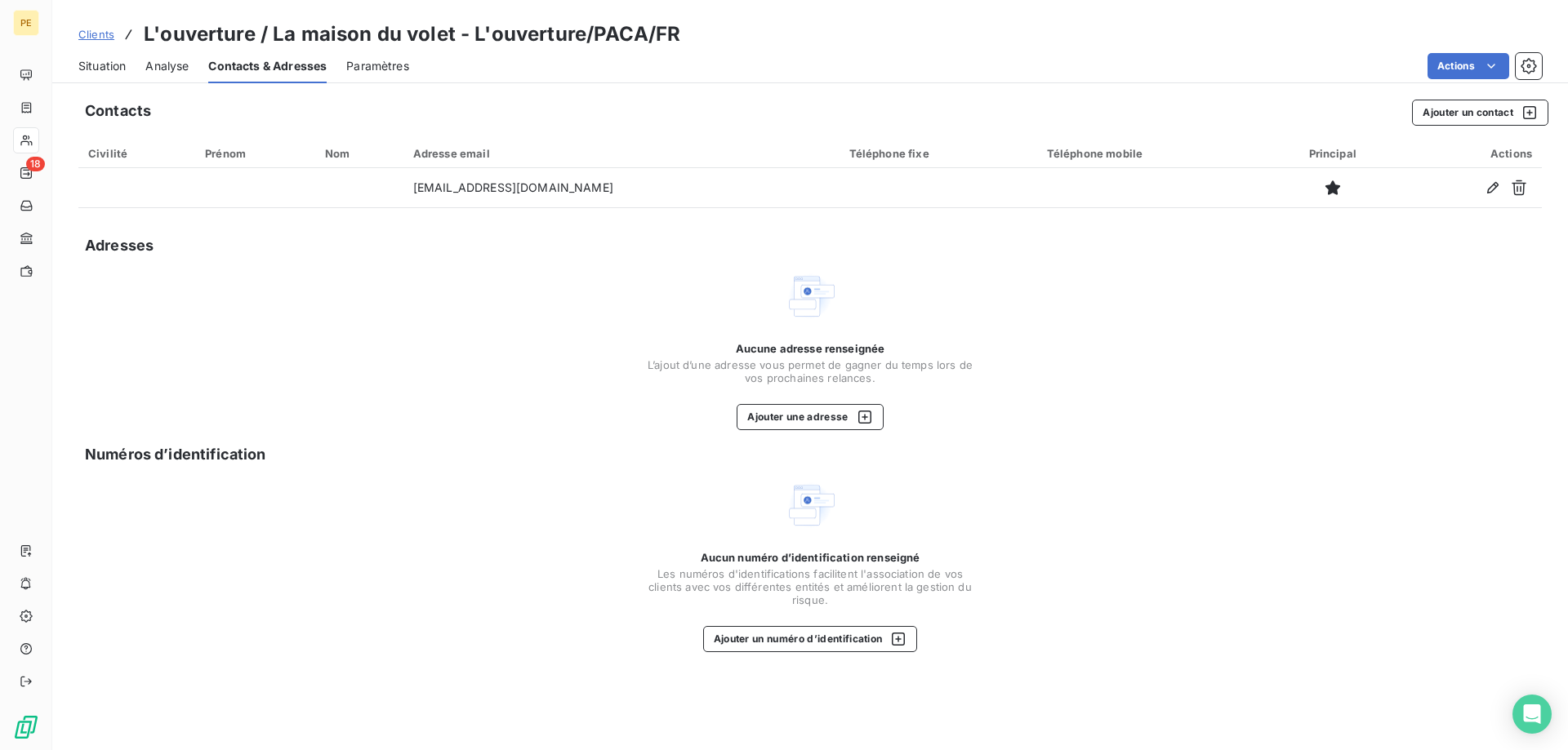
click at [94, 36] on span "Clients" at bounding box center [95, 34] width 36 height 13
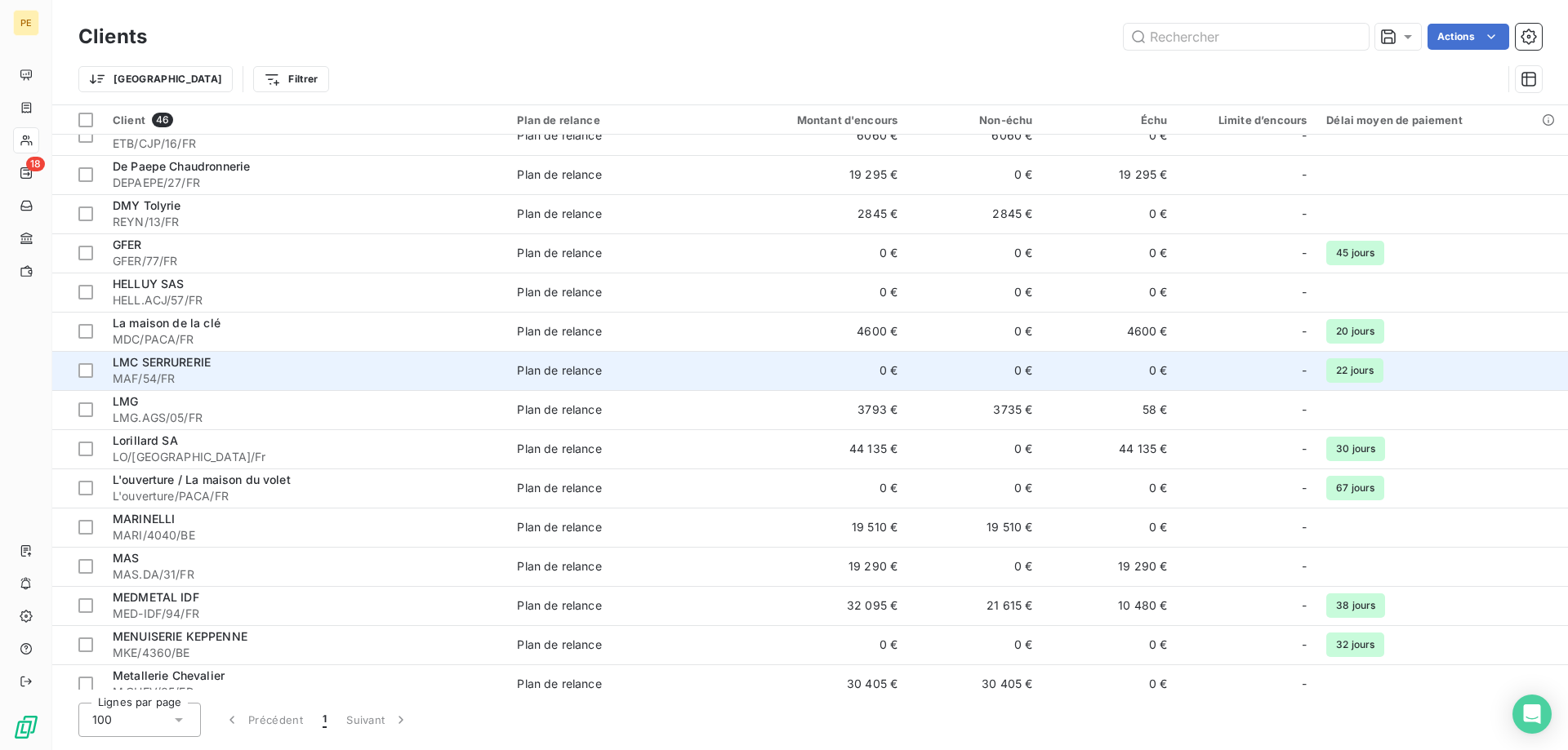
scroll to position [417, 0]
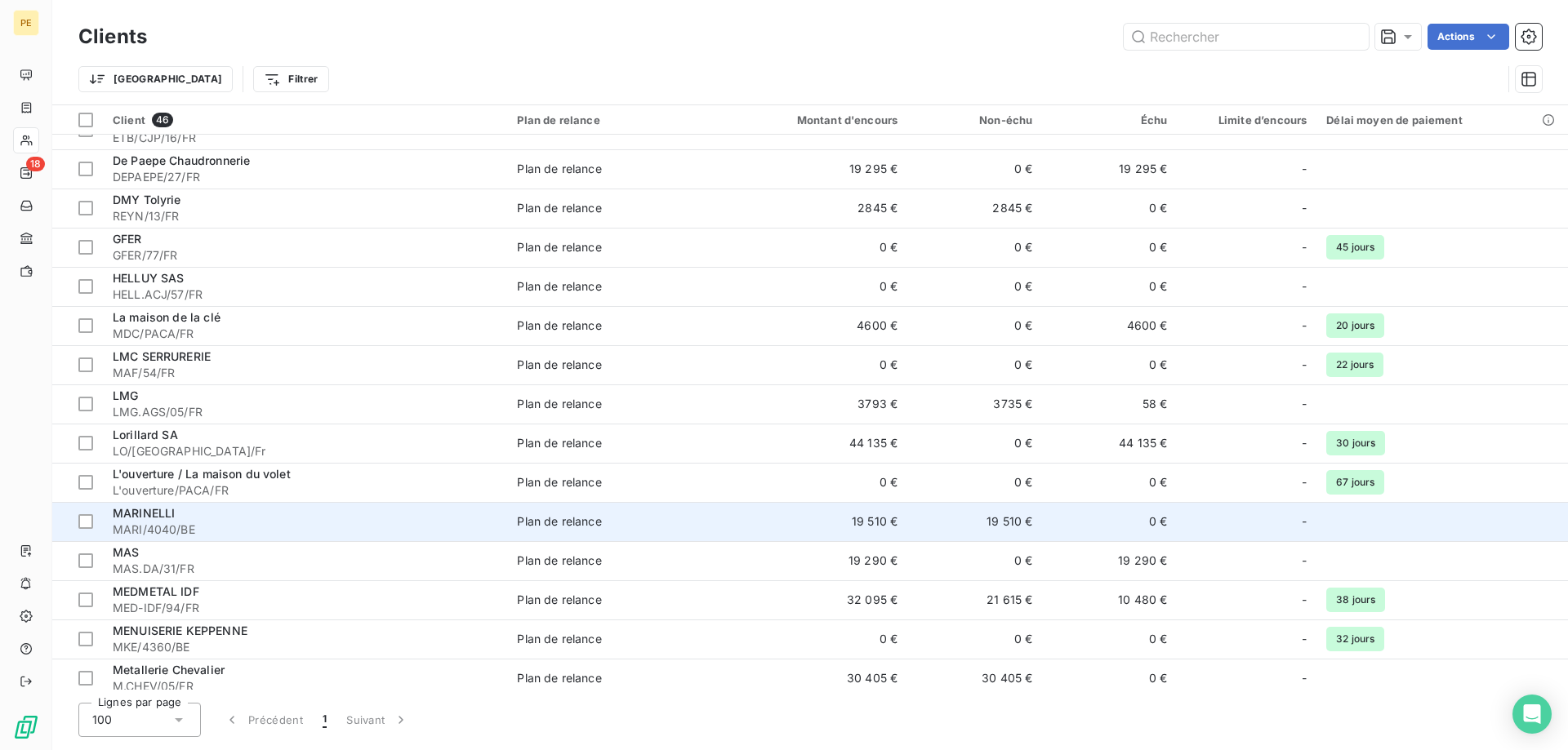
click at [164, 525] on span "MARI/4040/BE" at bounding box center [305, 529] width 385 height 16
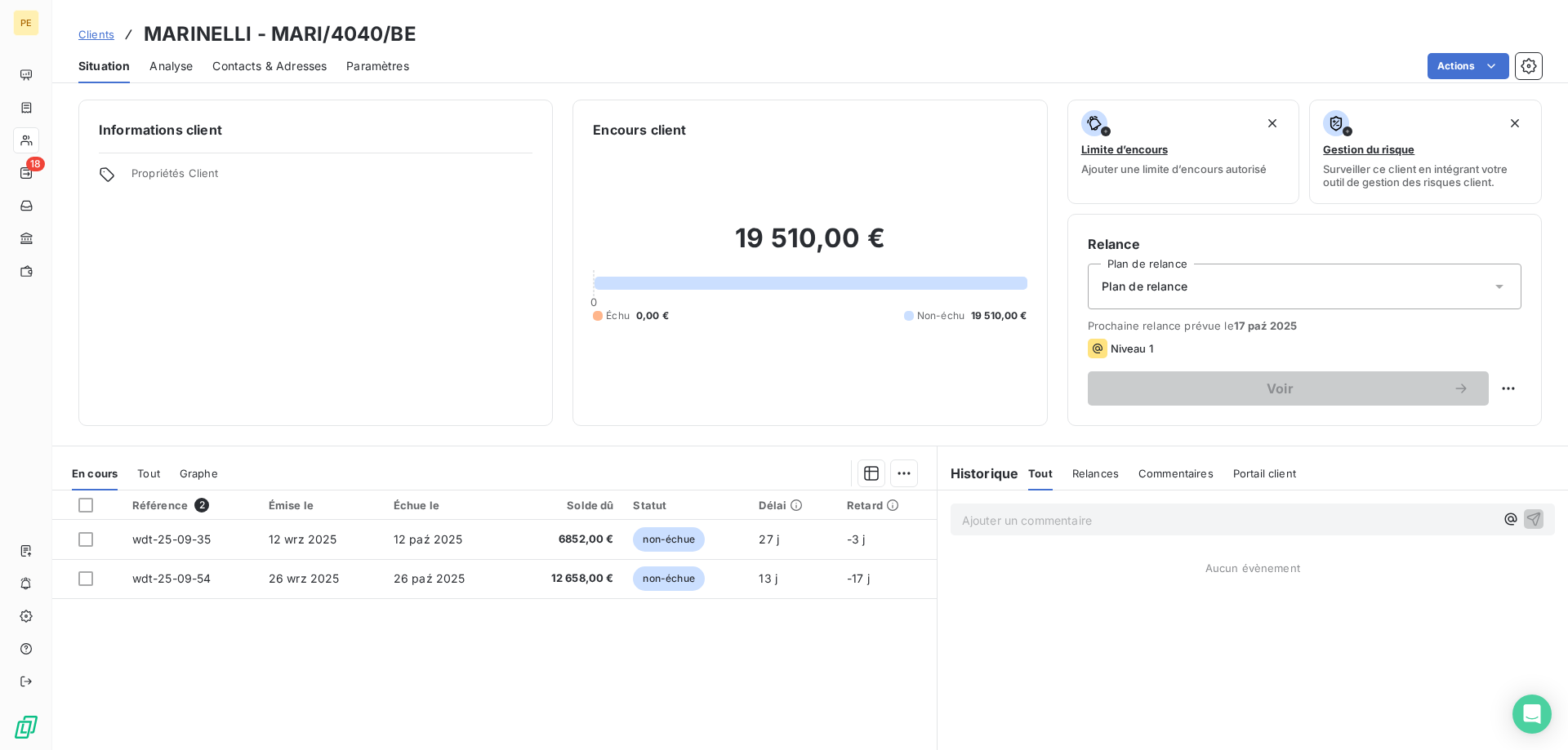
click at [274, 61] on span "Contacts & Adresses" at bounding box center [269, 66] width 114 height 16
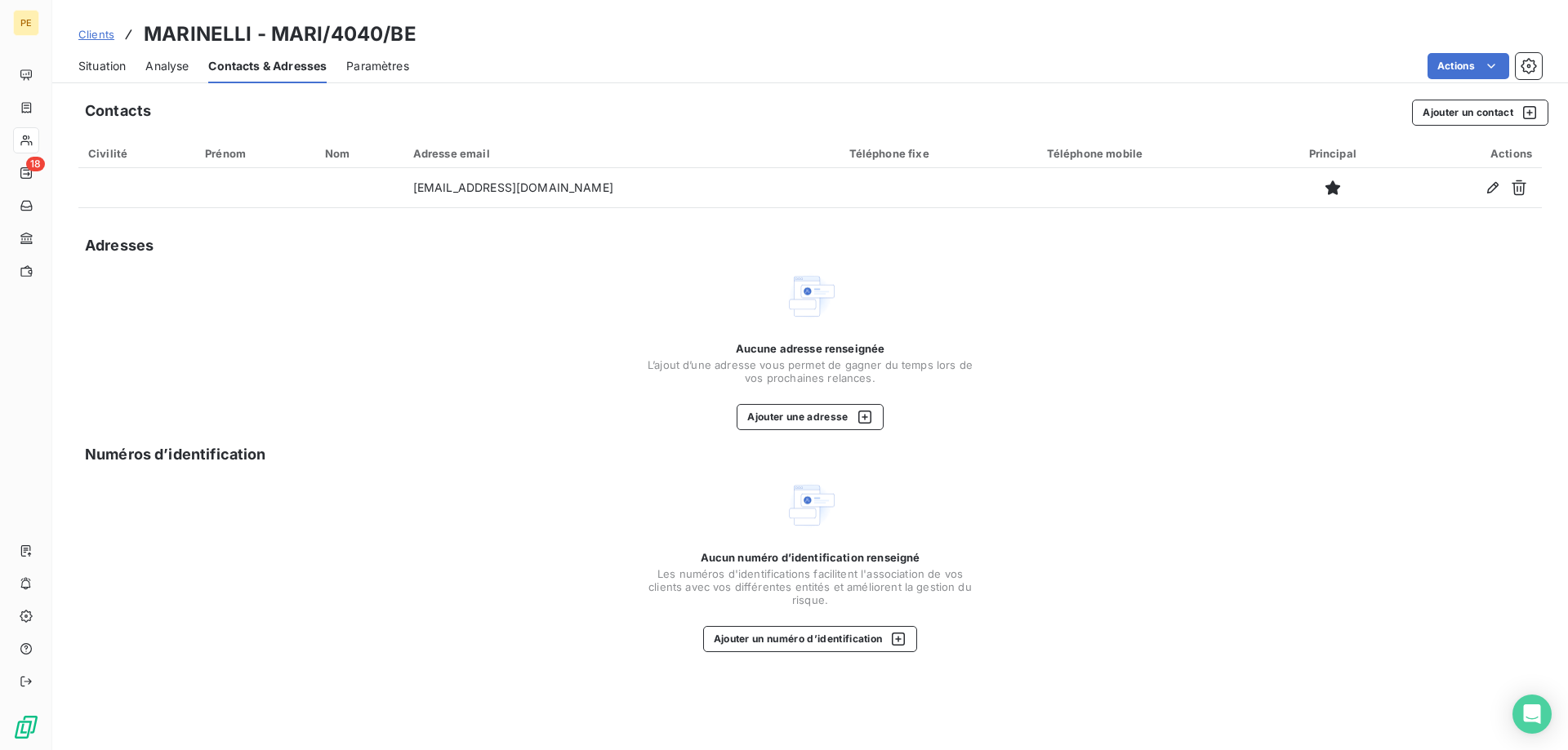
click at [102, 32] on span "Clients" at bounding box center [95, 34] width 36 height 13
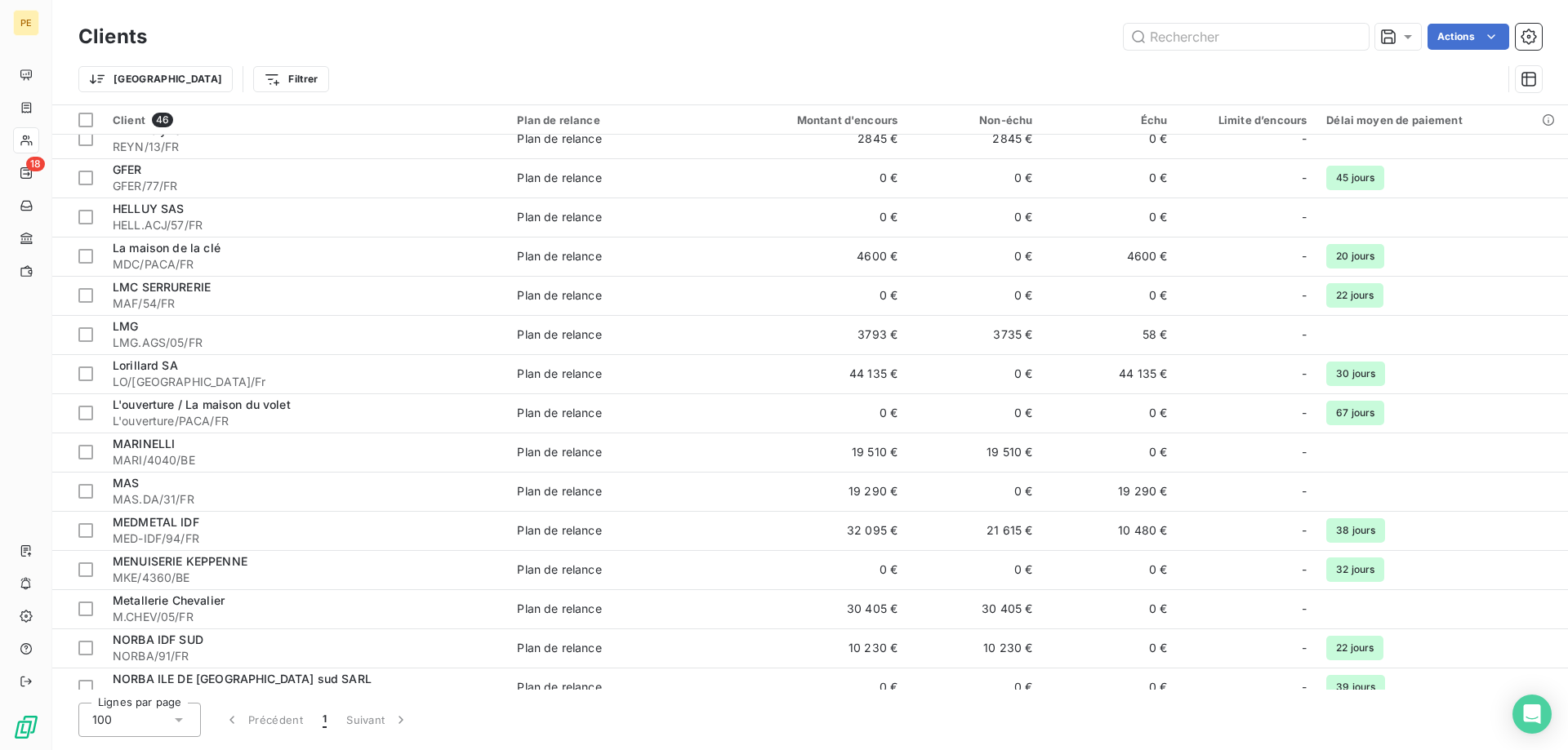
scroll to position [583, 0]
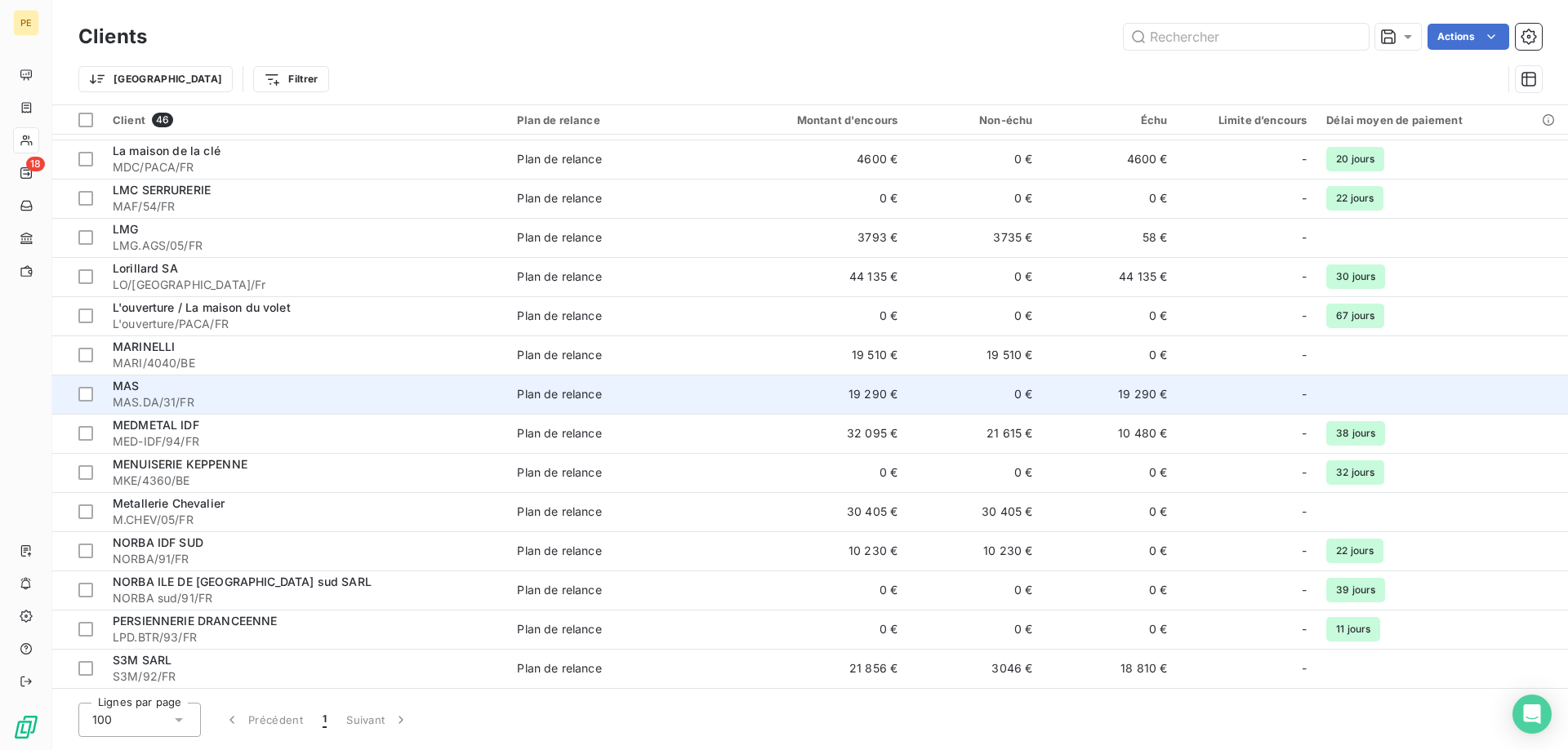
click at [178, 386] on div "MAS" at bounding box center [305, 385] width 385 height 16
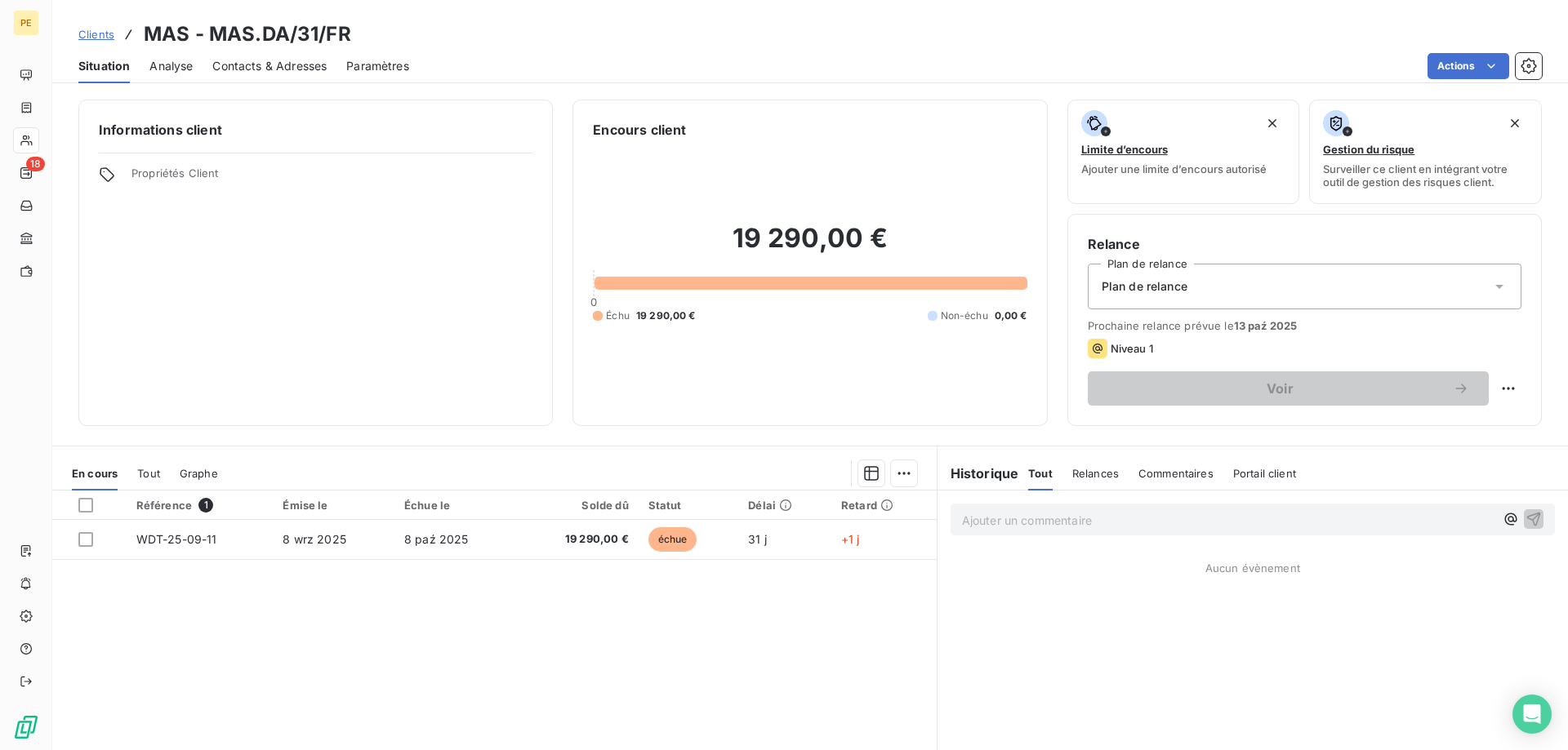
click at [278, 61] on span "Contacts & Adresses" at bounding box center [269, 66] width 114 height 16
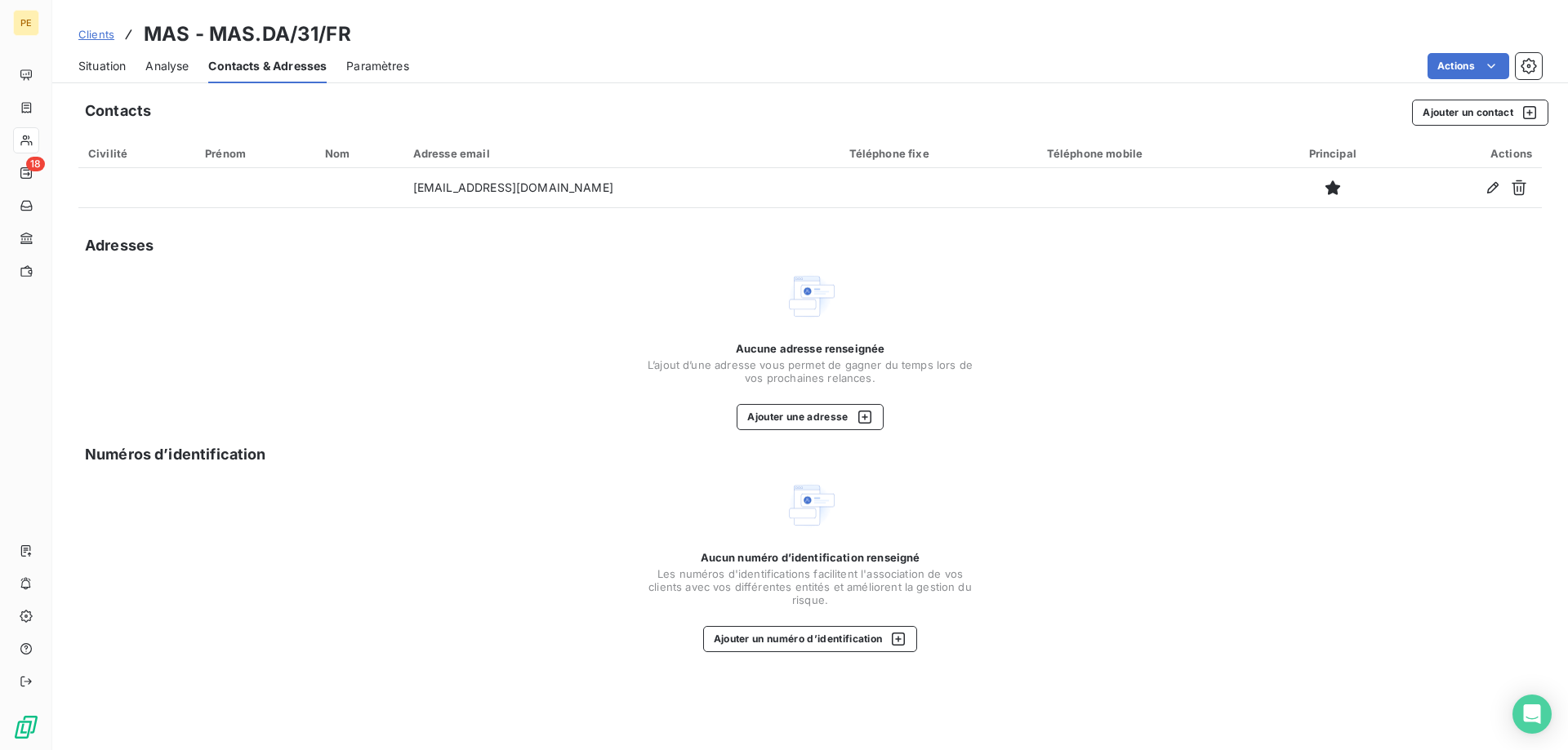
click at [107, 35] on span "Clients" at bounding box center [95, 34] width 36 height 13
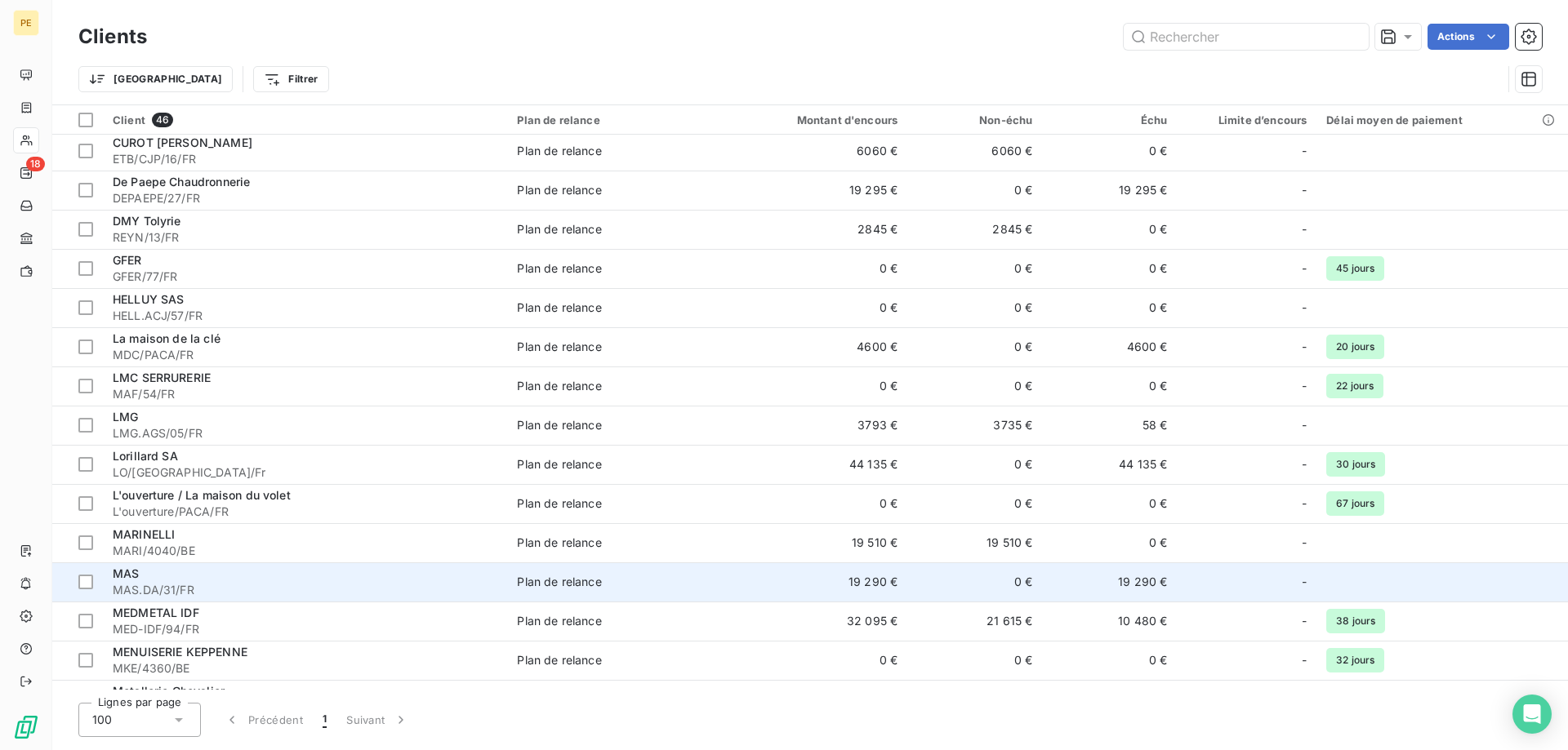
scroll to position [500, 0]
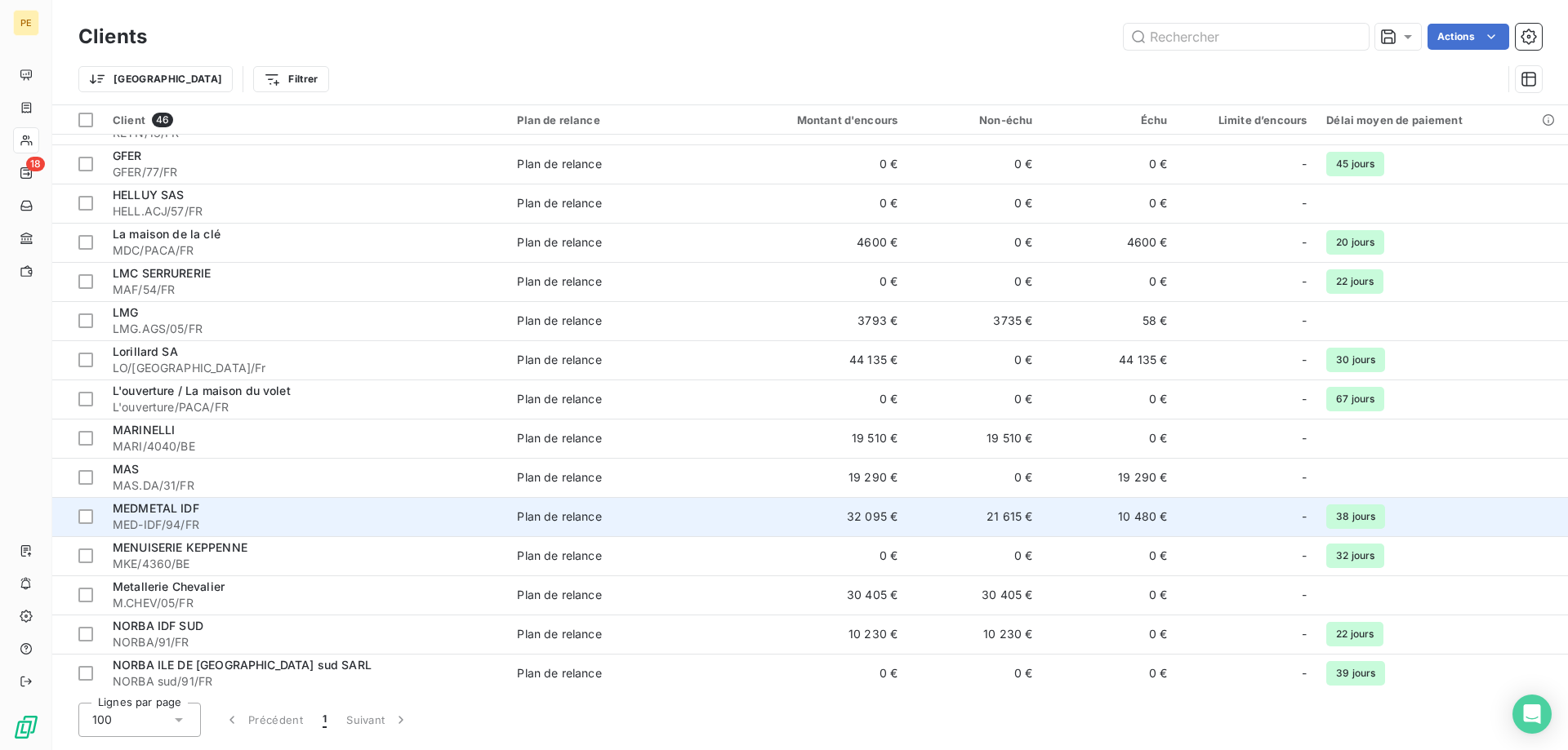
click at [168, 518] on span "MED-IDF/94/FR" at bounding box center [305, 525] width 385 height 16
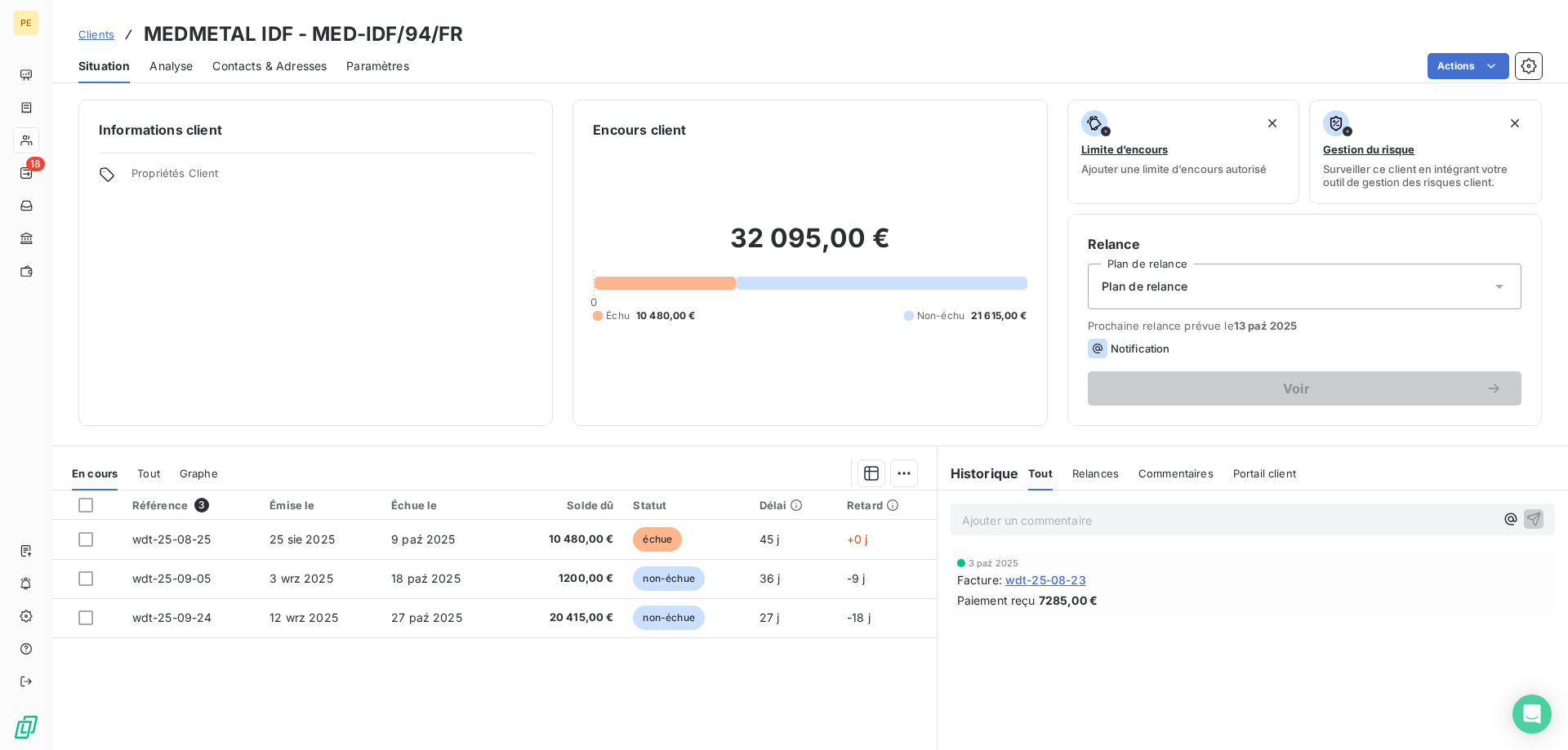
click at [261, 71] on span "Contacts & Adresses" at bounding box center [269, 66] width 114 height 16
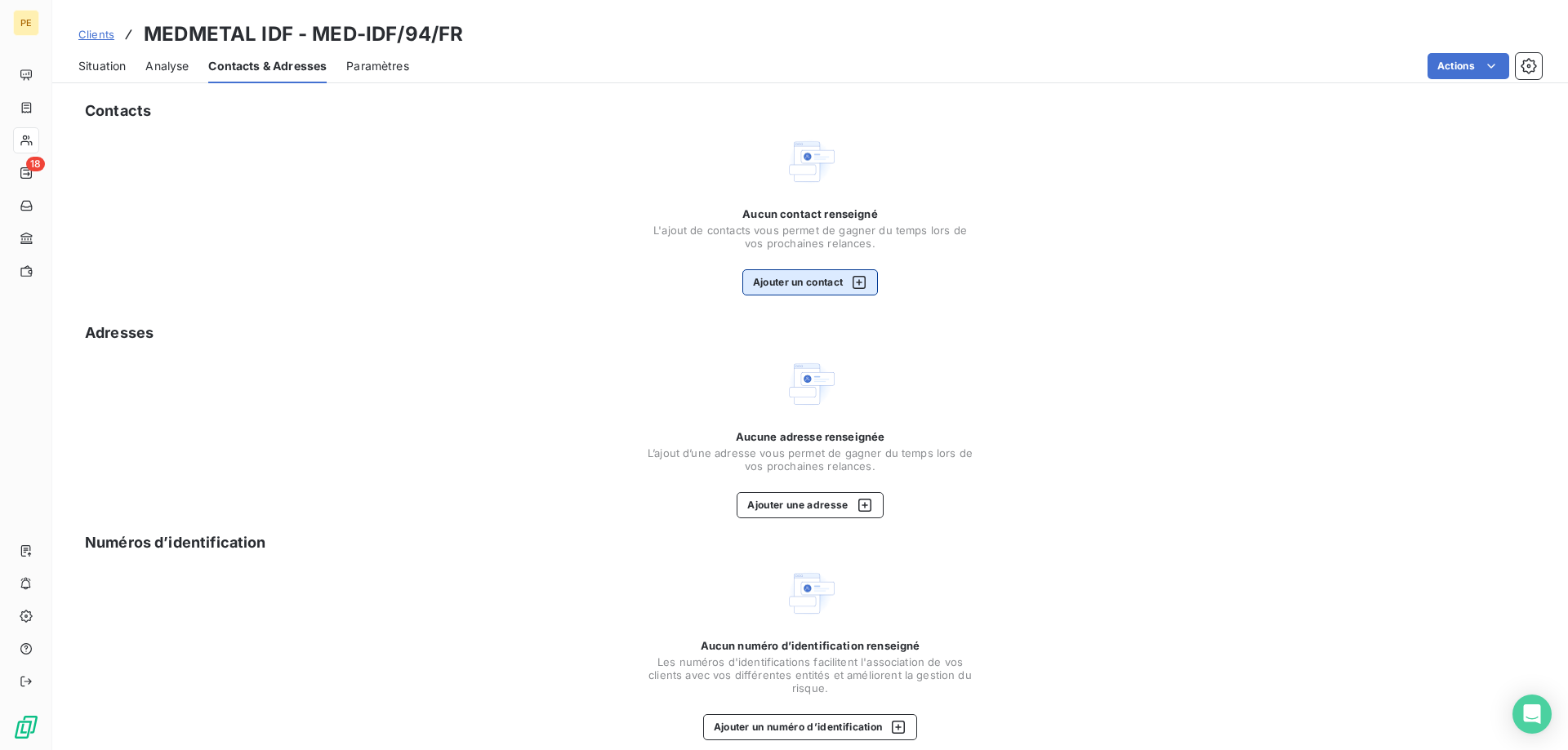
click at [858, 283] on icon "button" at bounding box center [859, 282] width 16 height 16
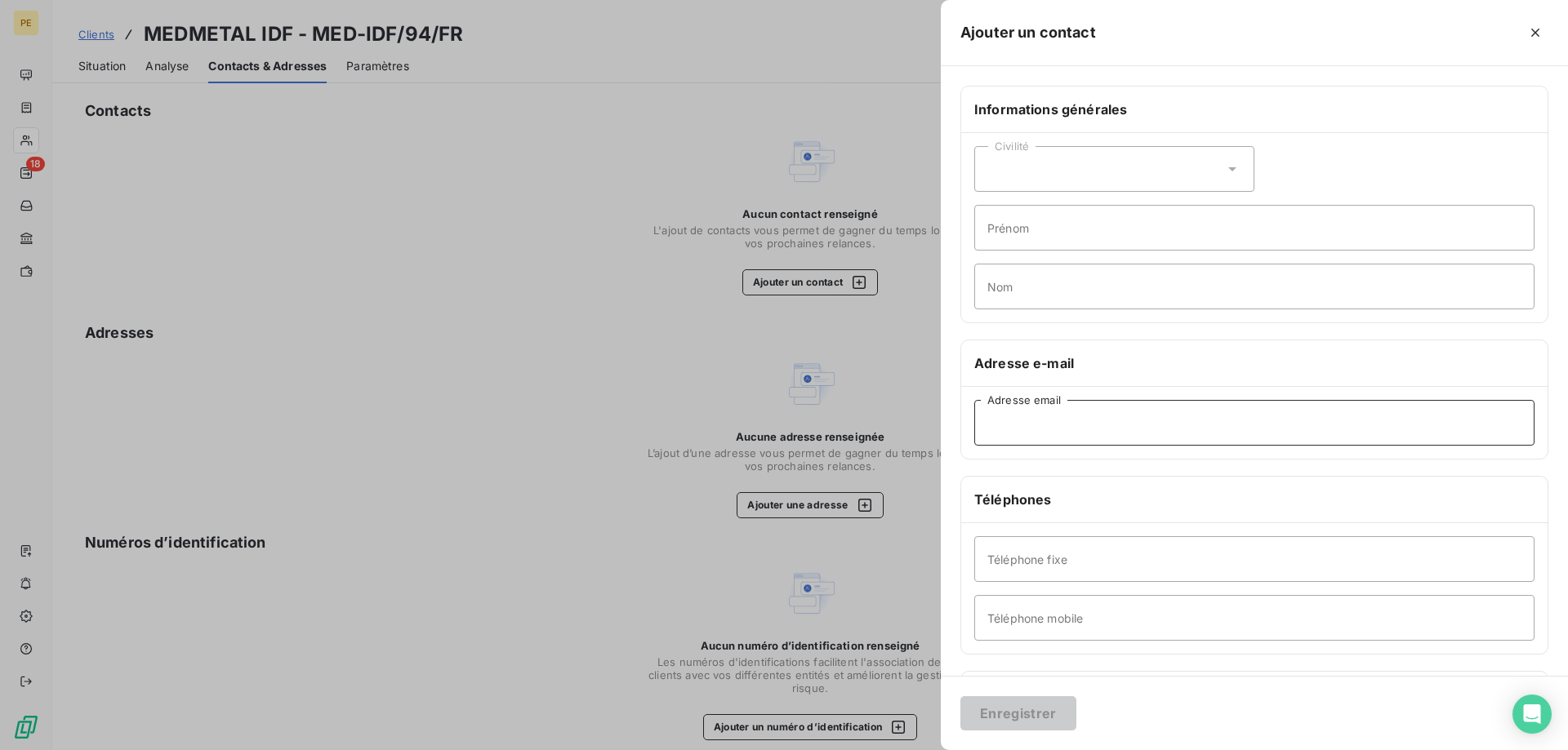
click at [1042, 413] on input "Adresse email" at bounding box center [1254, 423] width 560 height 46
paste input "'Aude ANDRIEU' <[EMAIL_ADDRESS][DOMAIN_NAME]>"
click at [1085, 423] on input "'Aude ANDRIEU' <[EMAIL_ADDRESS][DOMAIN_NAME]>" at bounding box center [1254, 423] width 560 height 46
click at [1162, 424] on input "[EMAIL_ADDRESS][DOMAIN_NAME]>" at bounding box center [1254, 423] width 560 height 46
type input "[EMAIL_ADDRESS][DOMAIN_NAME]"
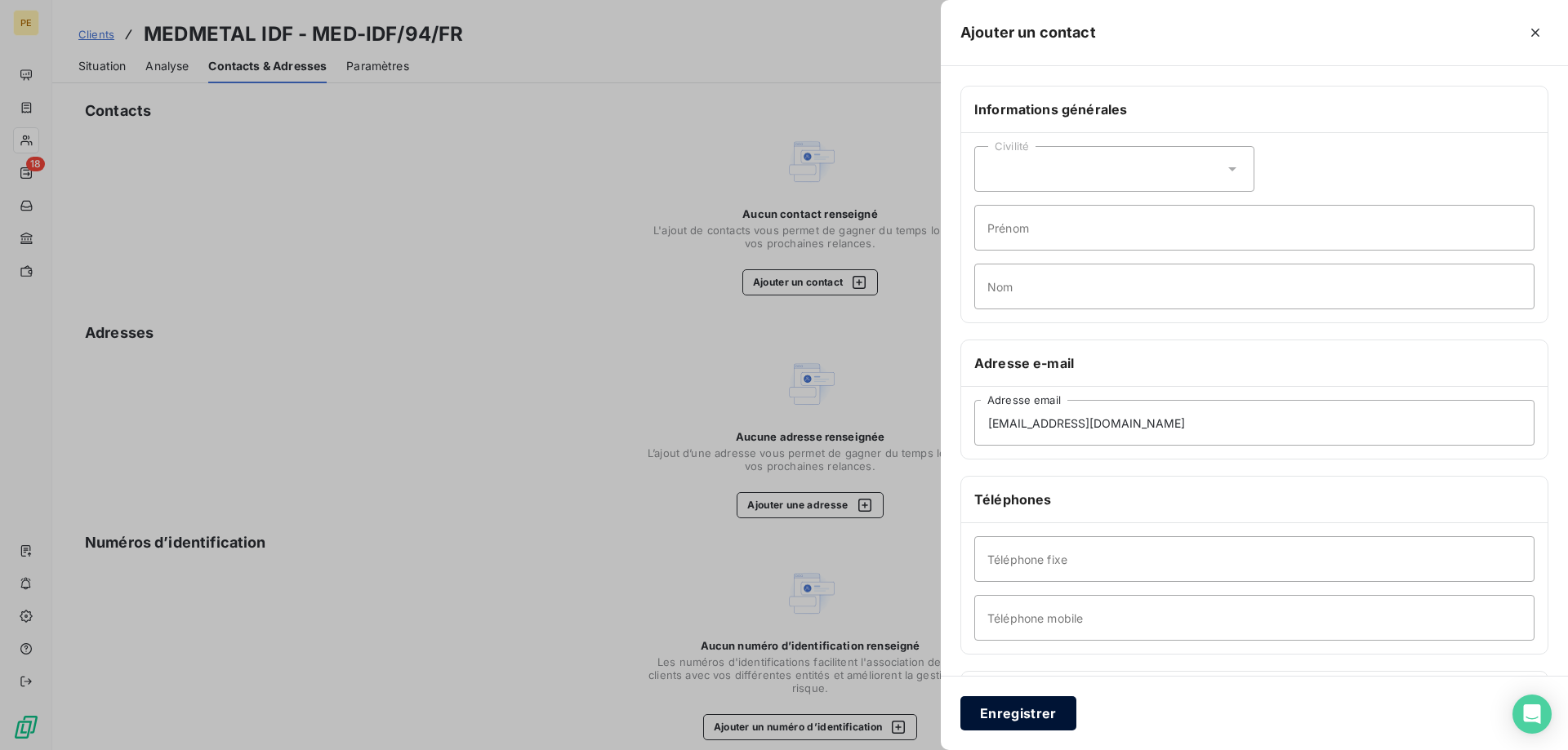
click at [1040, 716] on button "Enregistrer" at bounding box center [1018, 714] width 116 height 35
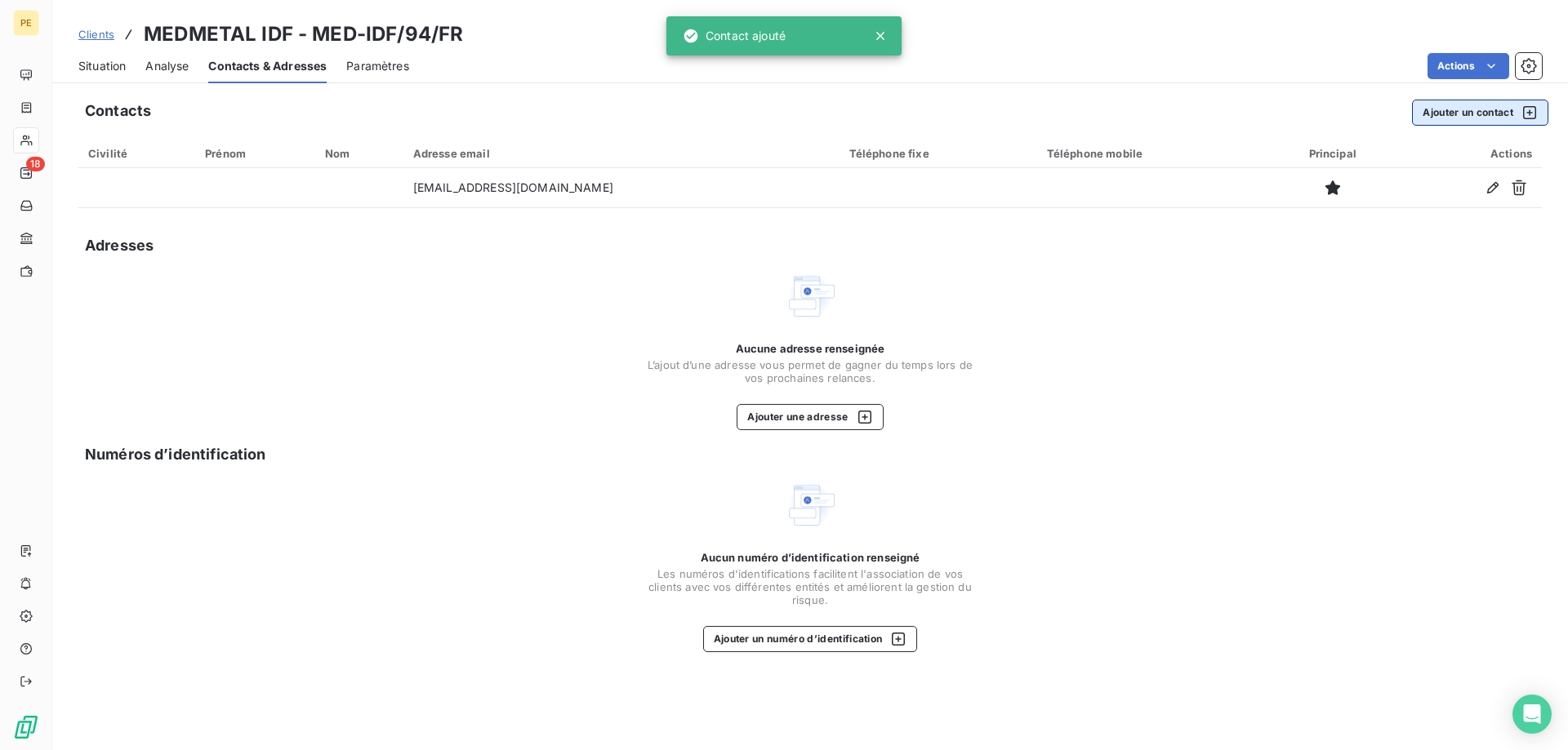
click at [1493, 116] on button "Ajouter un contact" at bounding box center [1480, 113] width 136 height 26
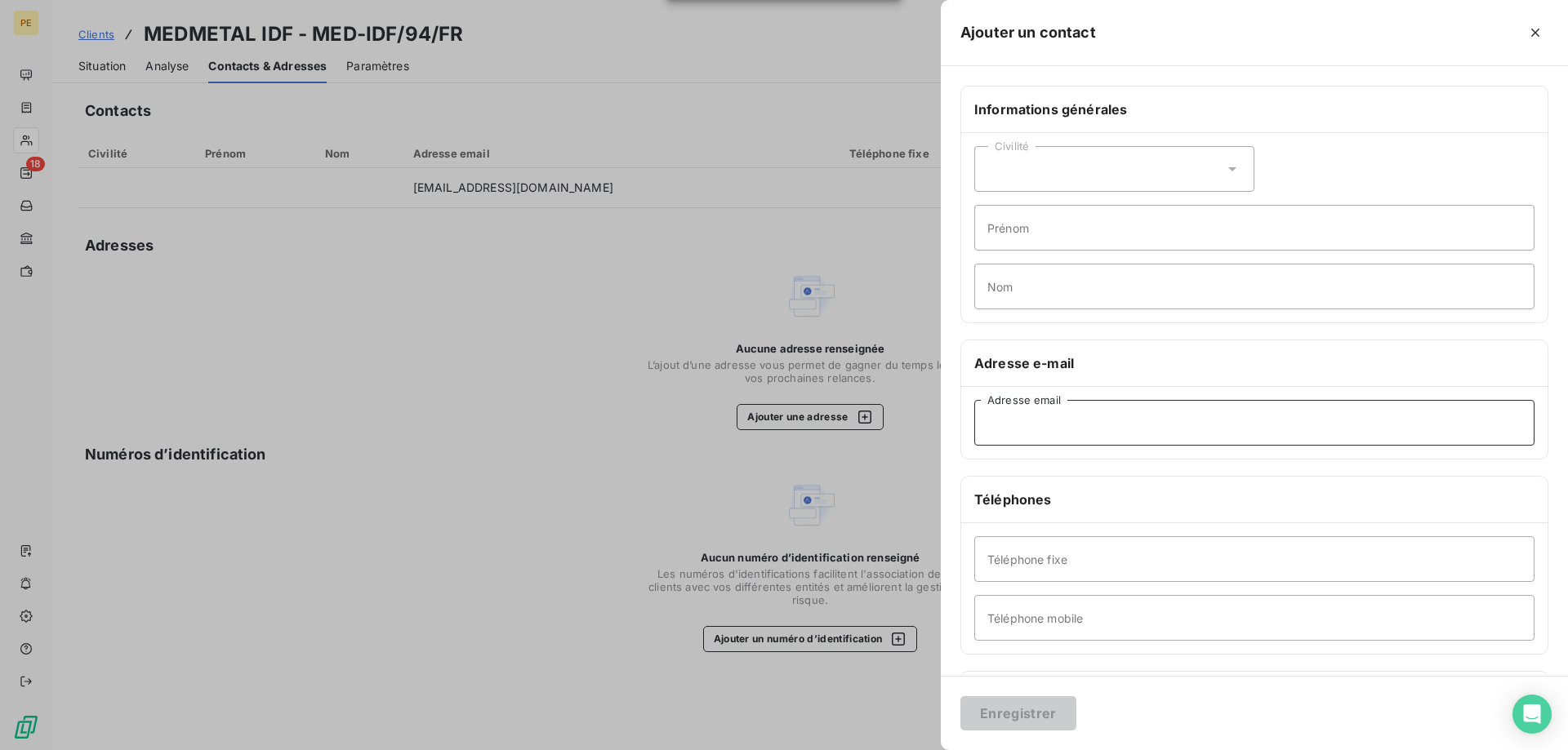
click at [1053, 431] on input "Adresse email" at bounding box center [1254, 423] width 560 height 46
paste input "[PERSON_NAME] <[PERSON_NAME][EMAIL_ADDRESS][PERSON_NAME][DOMAIN_NAME]>"
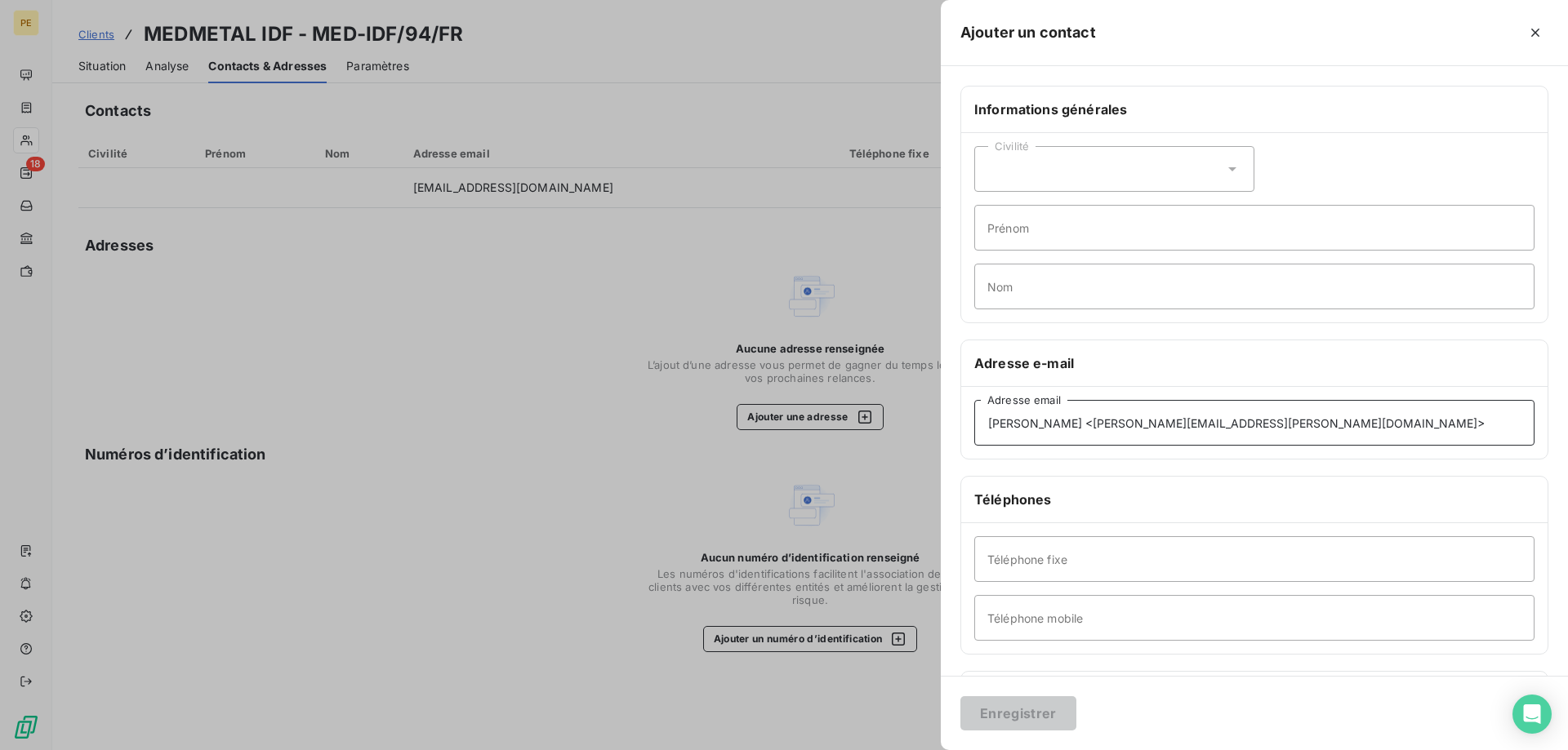
click at [1084, 426] on input "[PERSON_NAME] <[PERSON_NAME][EMAIL_ADDRESS][PERSON_NAME][DOMAIN_NAME]>" at bounding box center [1254, 423] width 560 height 46
click at [1159, 420] on input "[PERSON_NAME][EMAIL_ADDRESS][PERSON_NAME][DOMAIN_NAME]>" at bounding box center [1254, 423] width 560 height 46
type input "[PERSON_NAME][EMAIL_ADDRESS][PERSON_NAME][DOMAIN_NAME]"
click at [1030, 724] on button "Enregistrer" at bounding box center [1018, 714] width 116 height 35
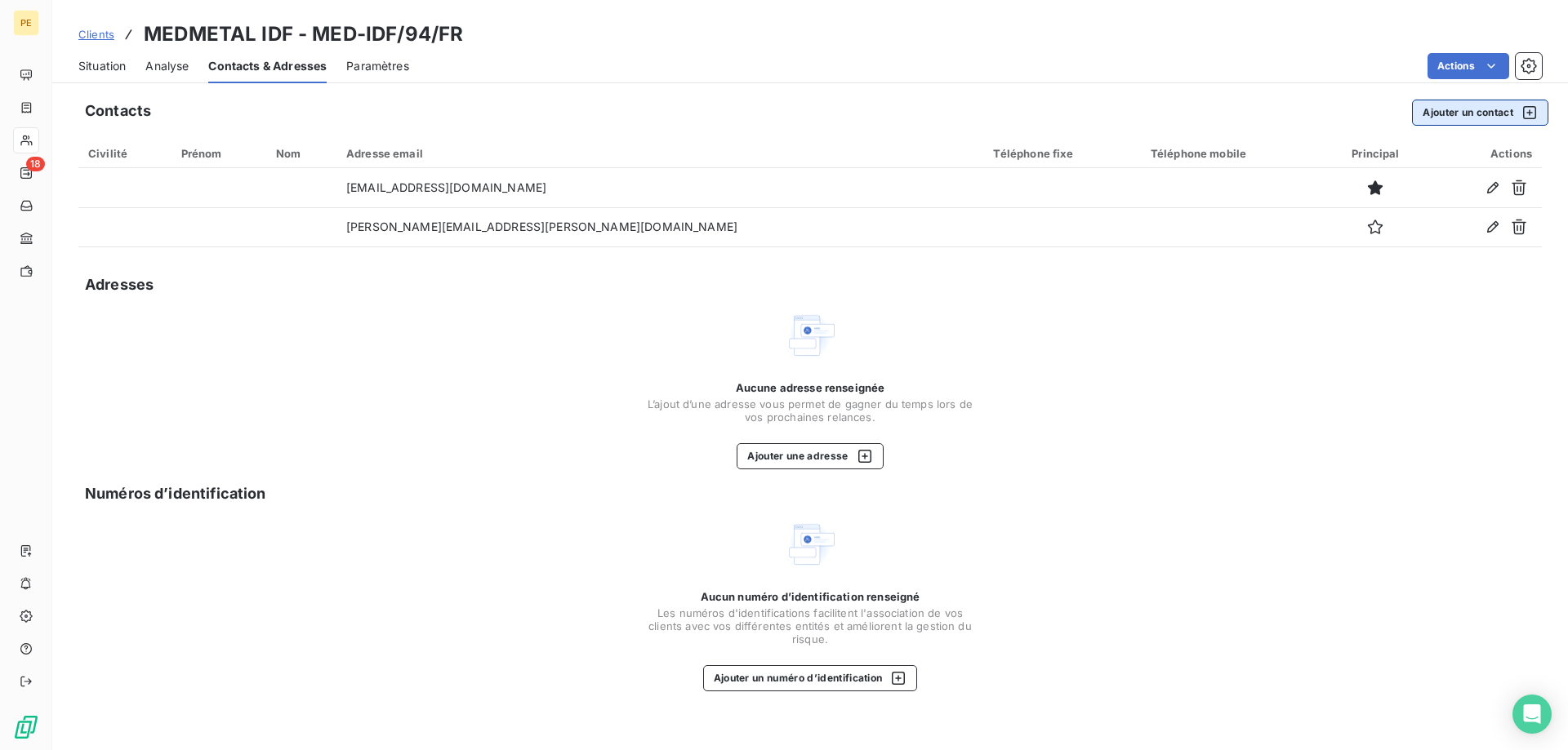
click at [1457, 109] on button "Ajouter un contact" at bounding box center [1480, 113] width 136 height 26
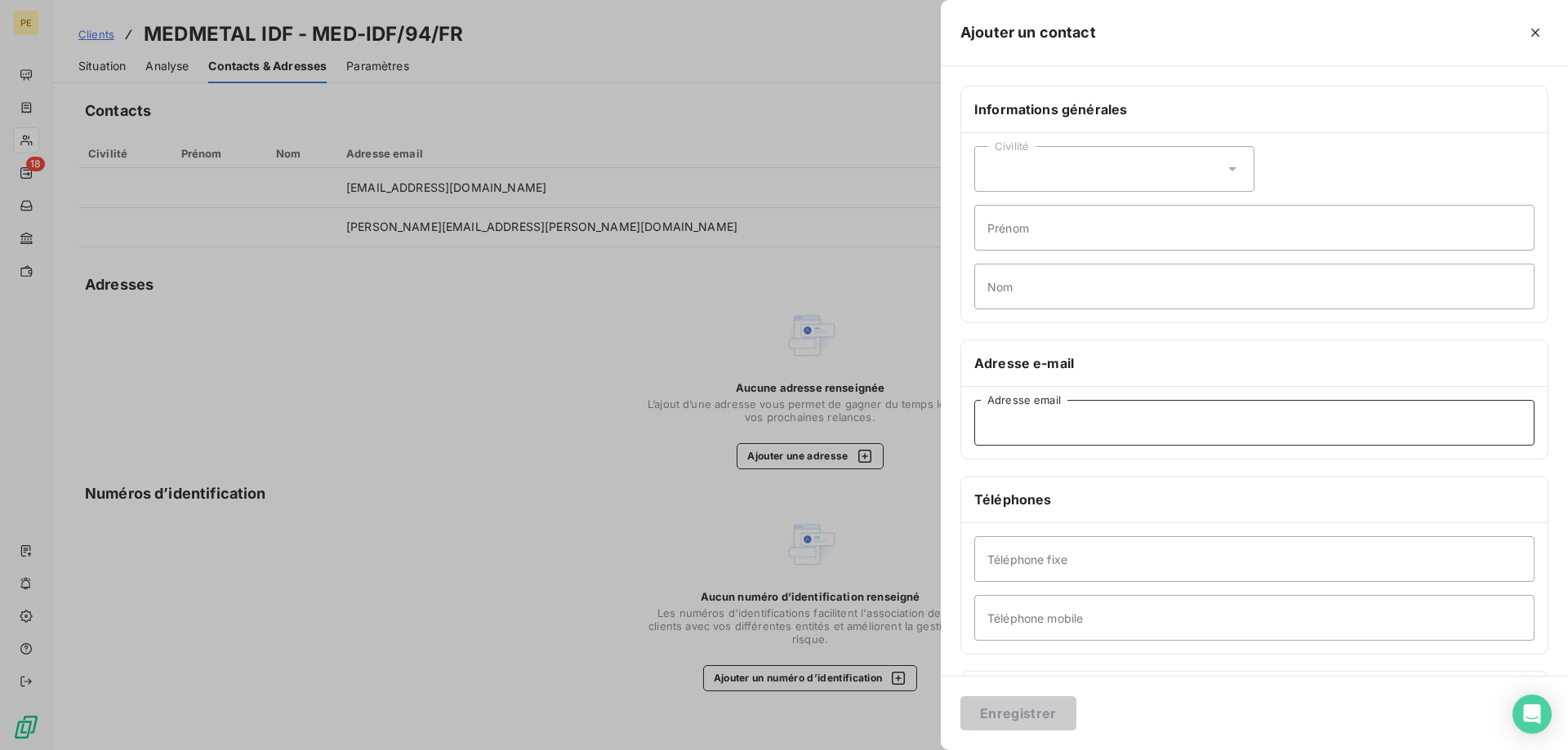
click at [1079, 436] on input "Adresse email" at bounding box center [1254, 423] width 560 height 46
paste input "[PERSON_NAME] <[EMAIL_ADDRESS][DOMAIN_NAME]>"
click at [1073, 423] on input "[PERSON_NAME] <[EMAIL_ADDRESS][DOMAIN_NAME]>" at bounding box center [1254, 423] width 560 height 46
click at [1172, 421] on input "[EMAIL_ADDRESS][DOMAIN_NAME]>" at bounding box center [1254, 423] width 560 height 46
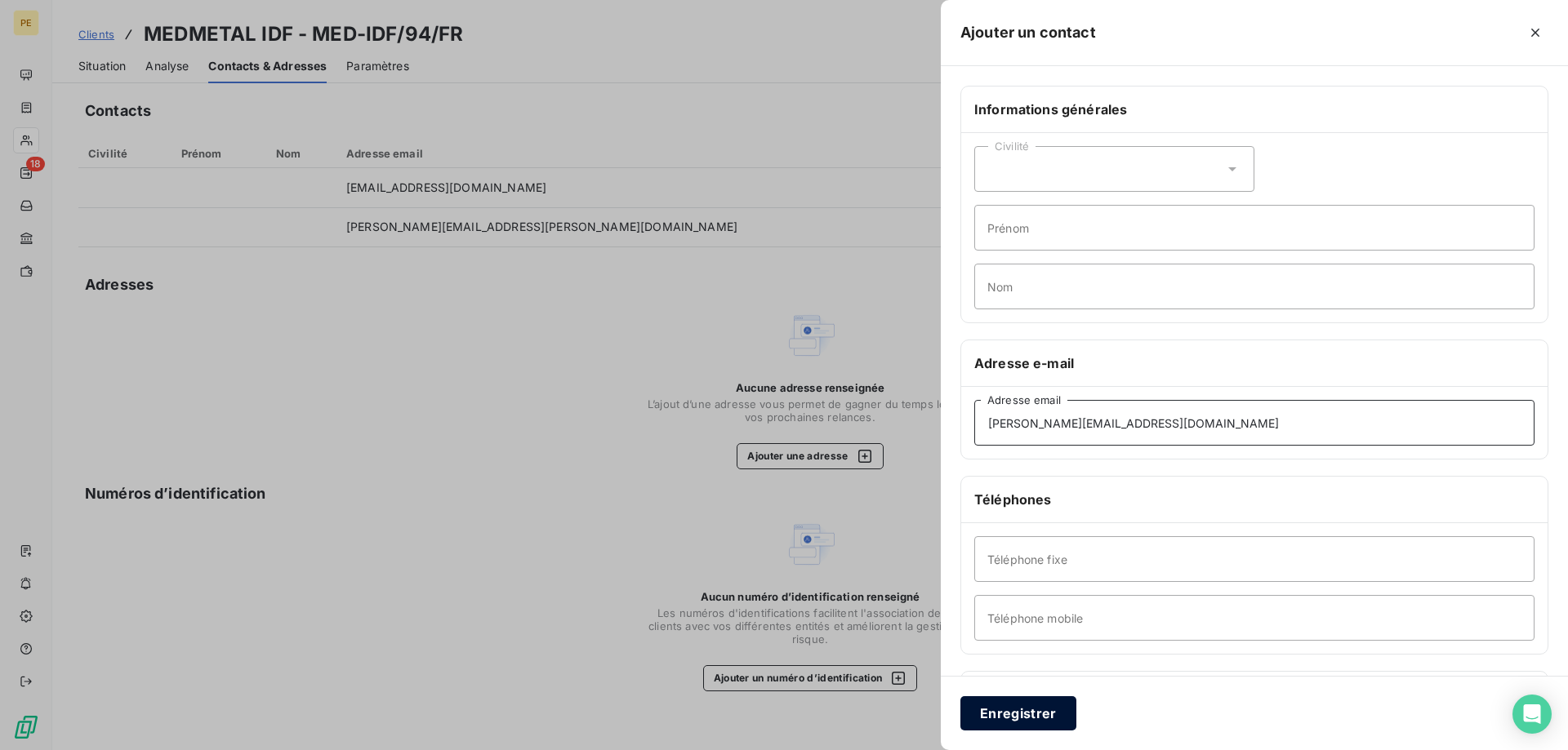
type input "[PERSON_NAME][EMAIL_ADDRESS][DOMAIN_NAME]"
click at [997, 710] on button "Enregistrer" at bounding box center [1018, 714] width 116 height 35
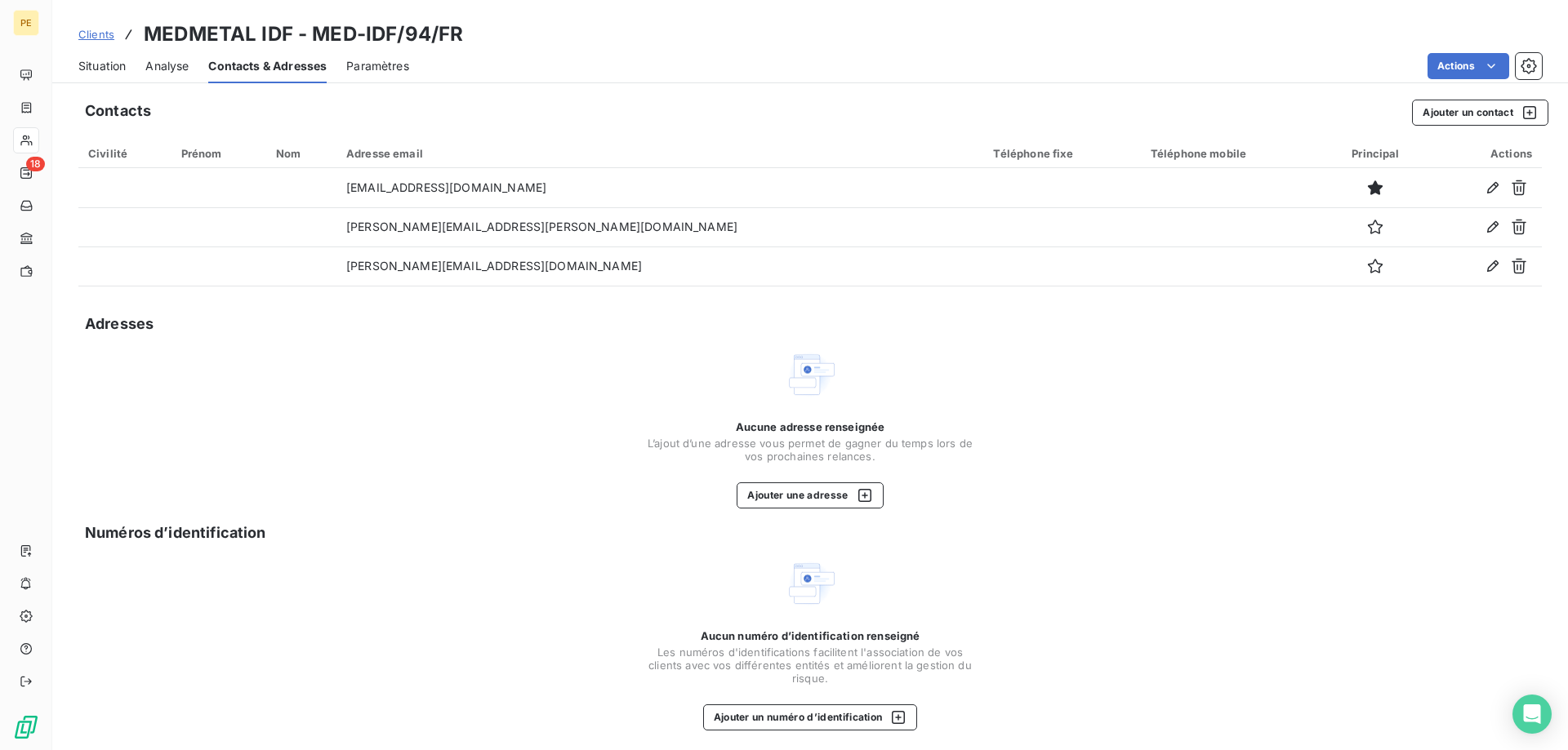
click at [85, 28] on link "Clients" at bounding box center [95, 34] width 36 height 16
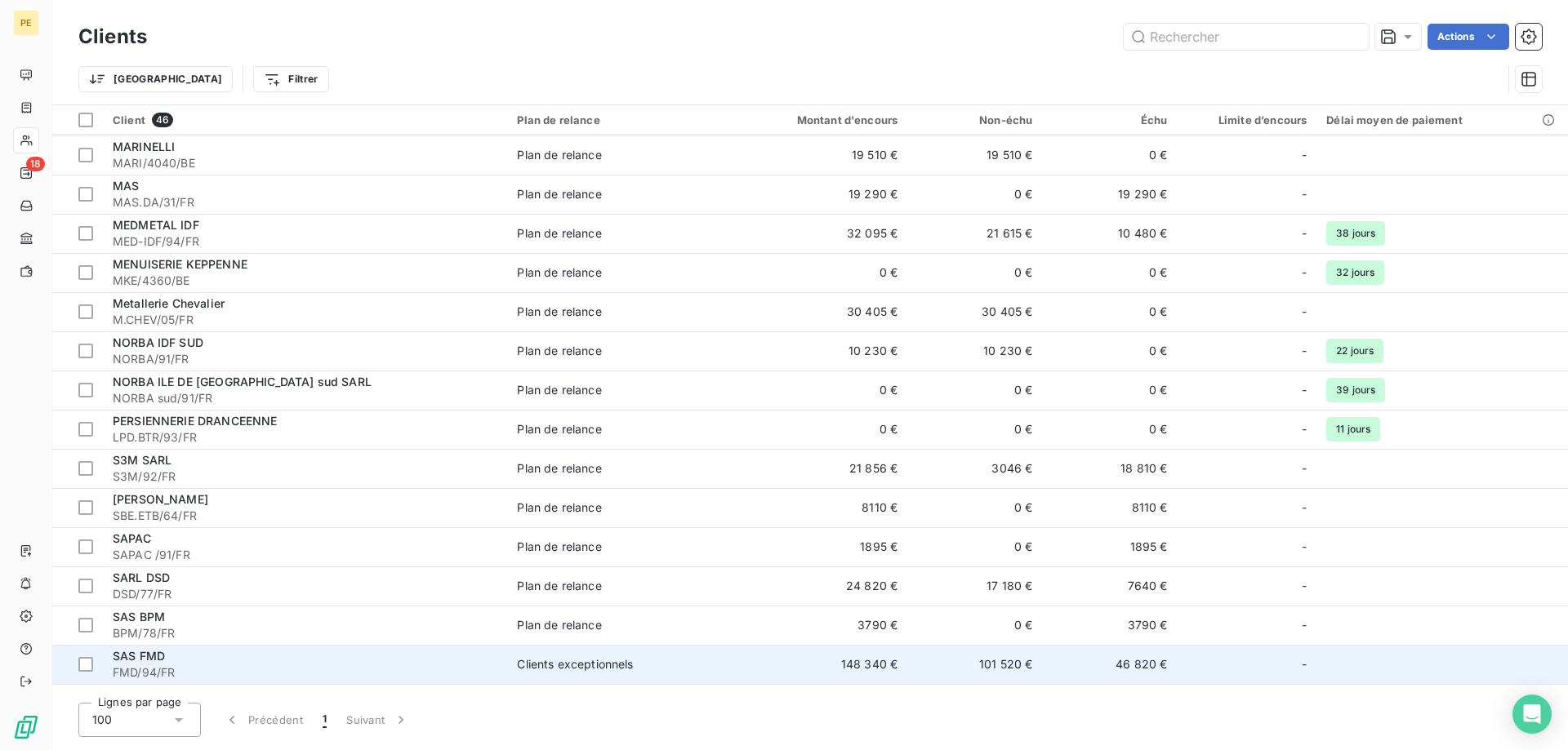
scroll to position [832, 0]
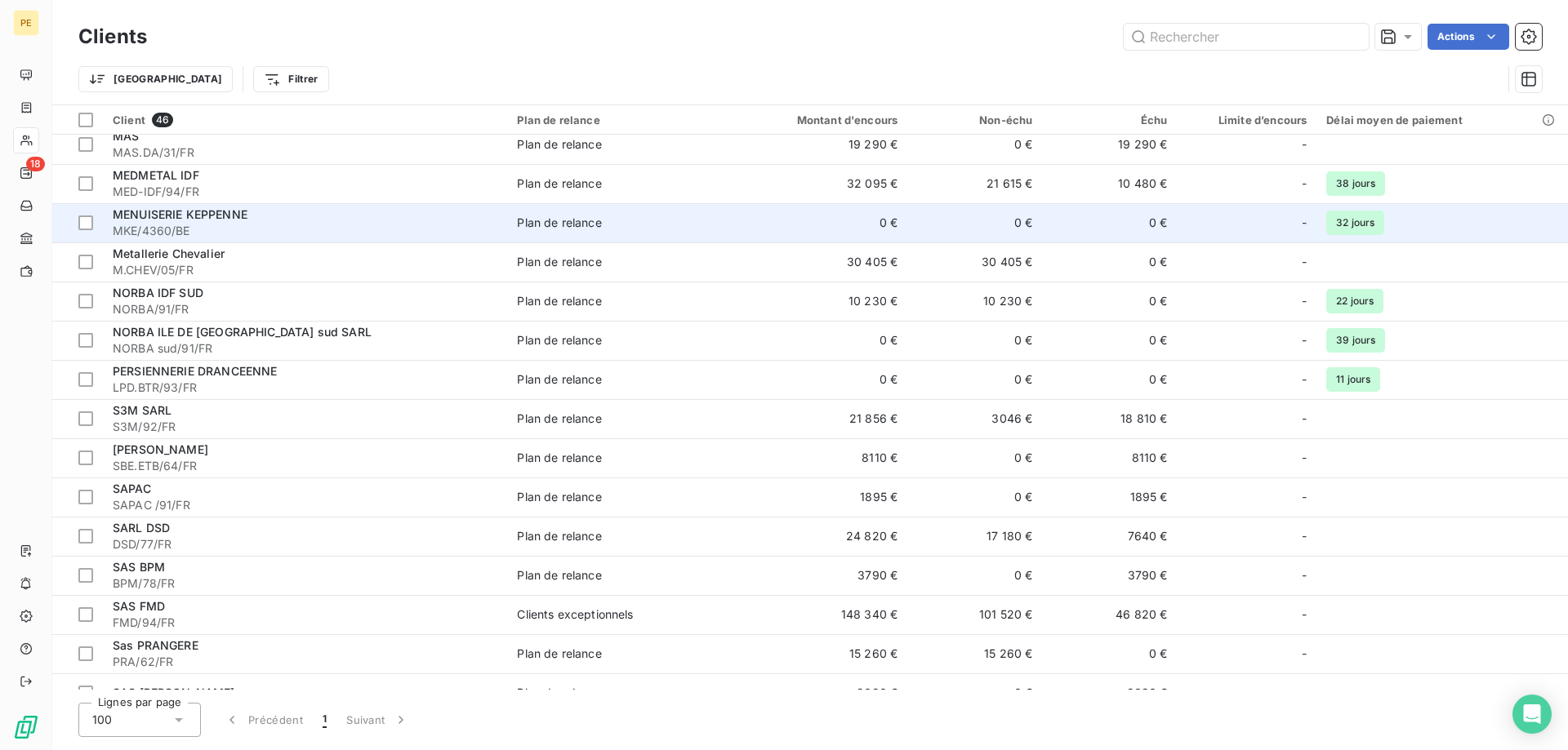
click at [186, 223] on span "MKE/4360/BE" at bounding box center [305, 230] width 385 height 16
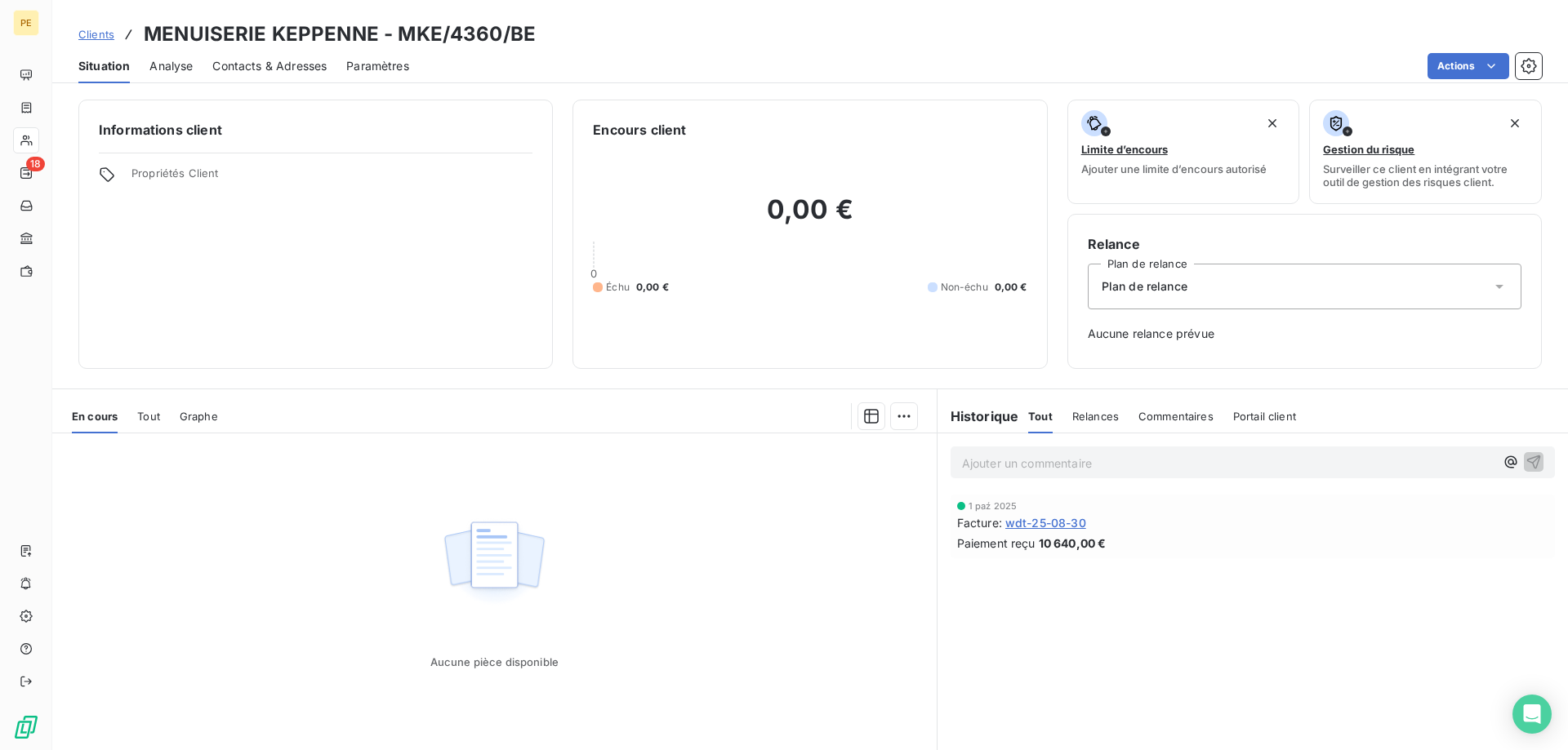
click at [282, 67] on span "Contacts & Adresses" at bounding box center [269, 66] width 114 height 16
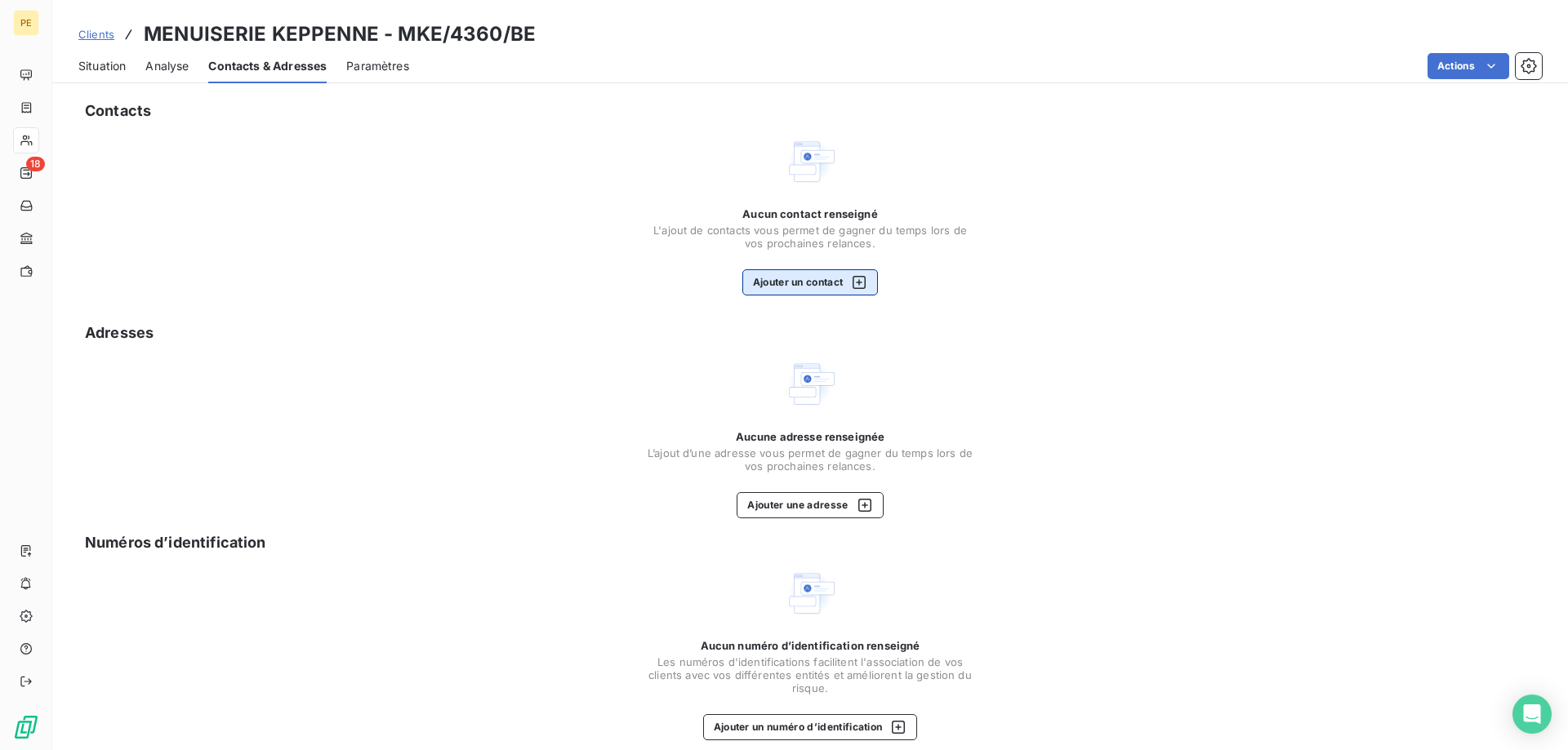
click at [864, 284] on icon "button" at bounding box center [859, 282] width 16 height 16
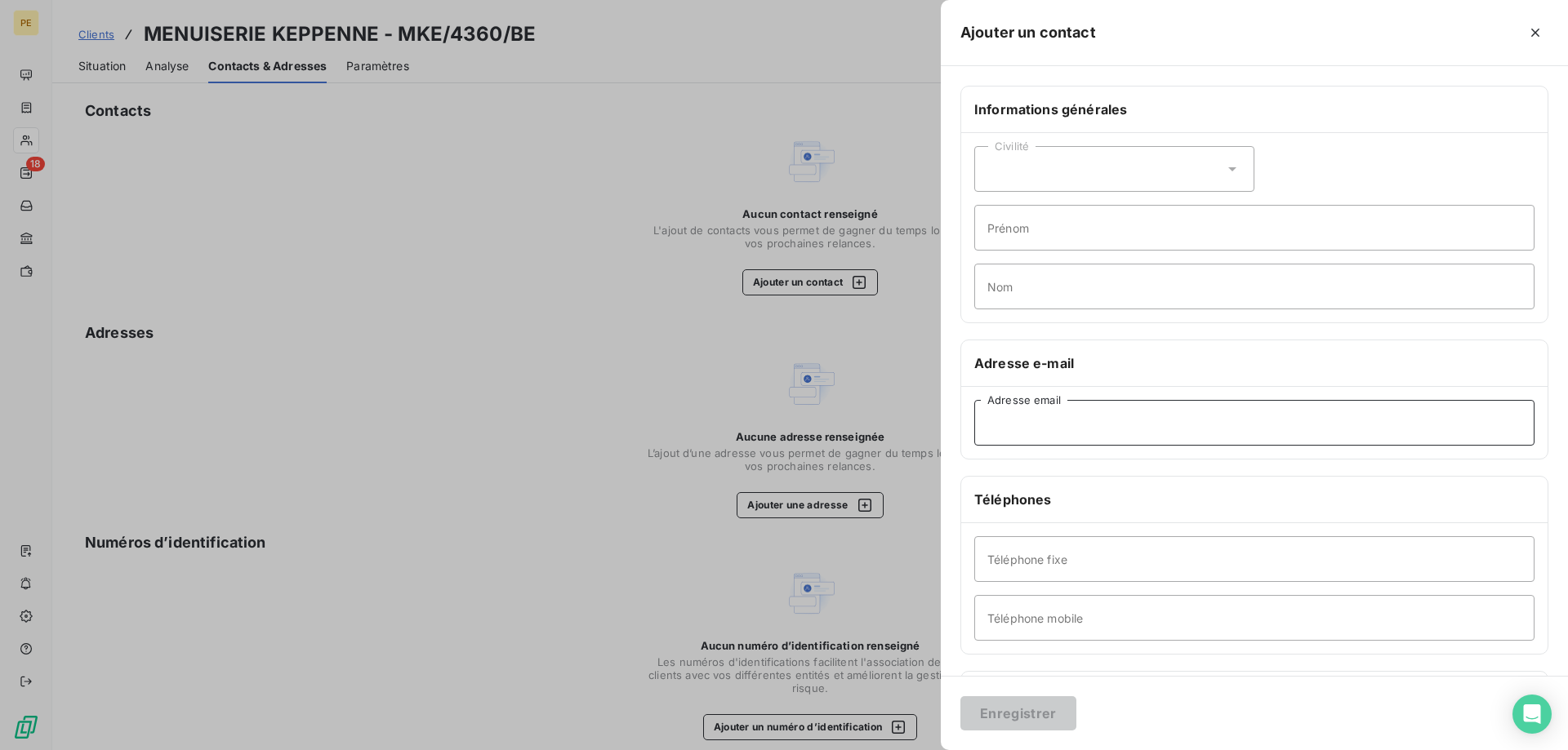
click at [1051, 427] on input "Adresse email" at bounding box center [1254, 423] width 560 height 46
paste input "[EMAIL_ADDRESS][DOMAIN_NAME]"
type input "[EMAIL_ADDRESS][DOMAIN_NAME]"
click at [1040, 720] on button "Enregistrer" at bounding box center [1018, 714] width 116 height 35
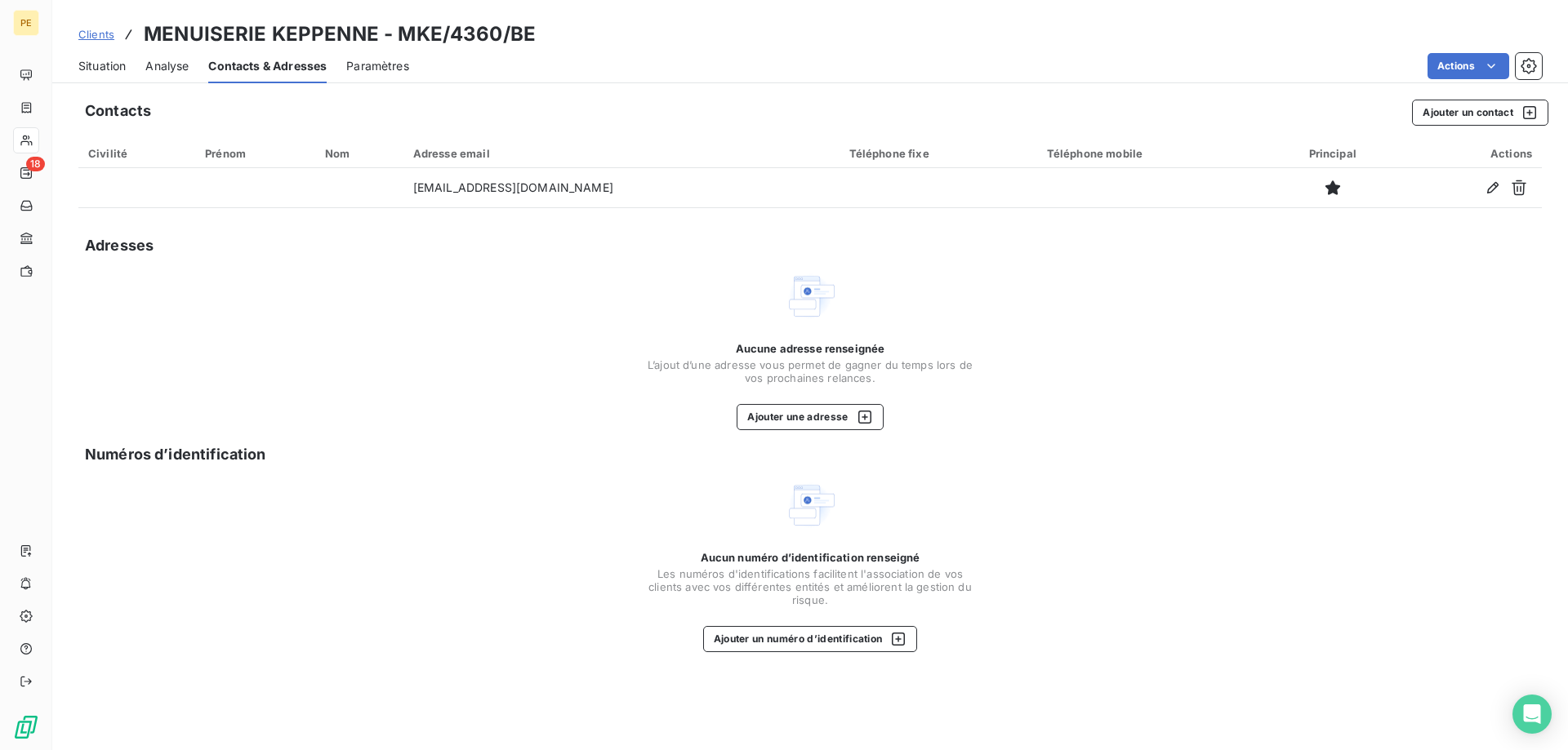
click at [105, 36] on span "Clients" at bounding box center [95, 34] width 36 height 13
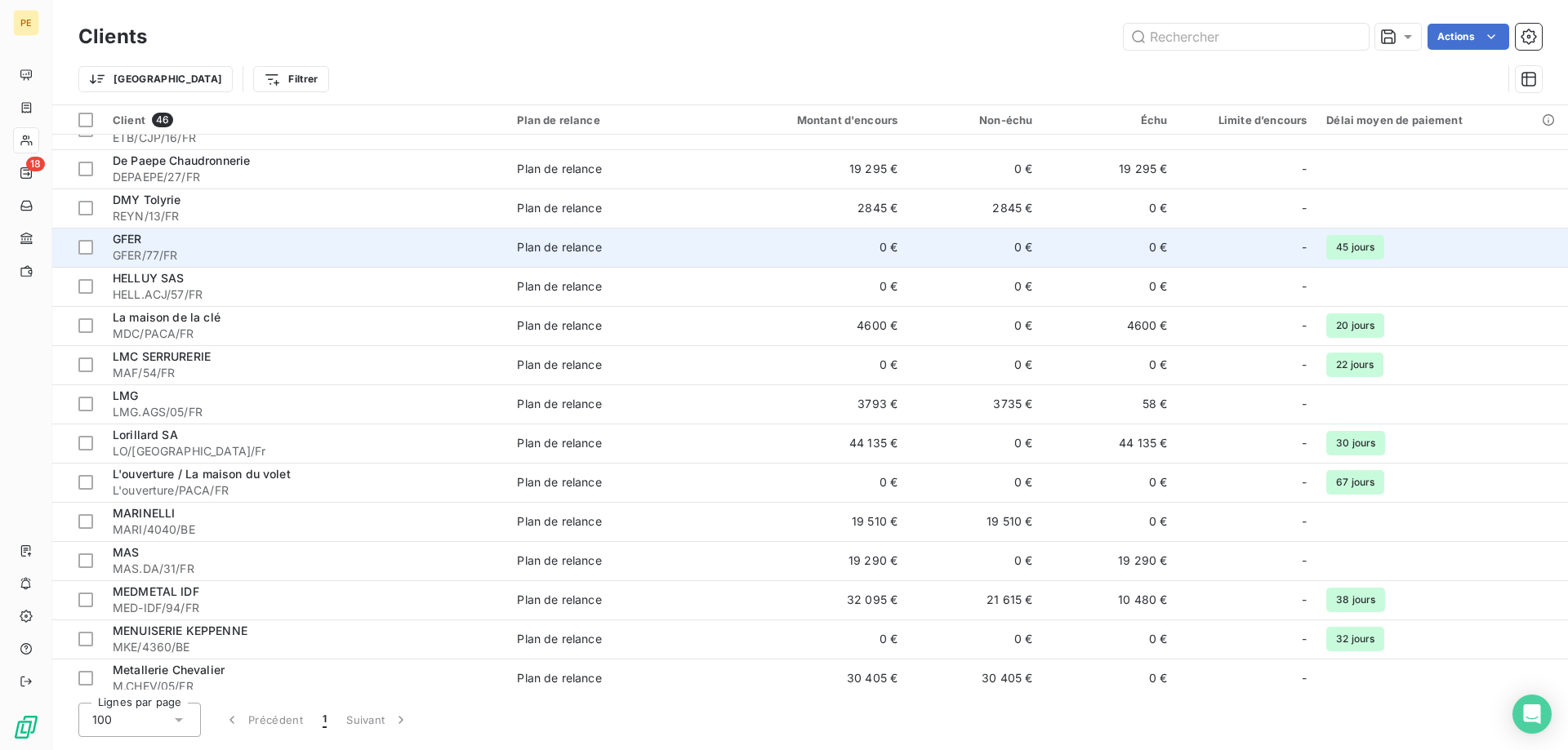
scroll to position [500, 0]
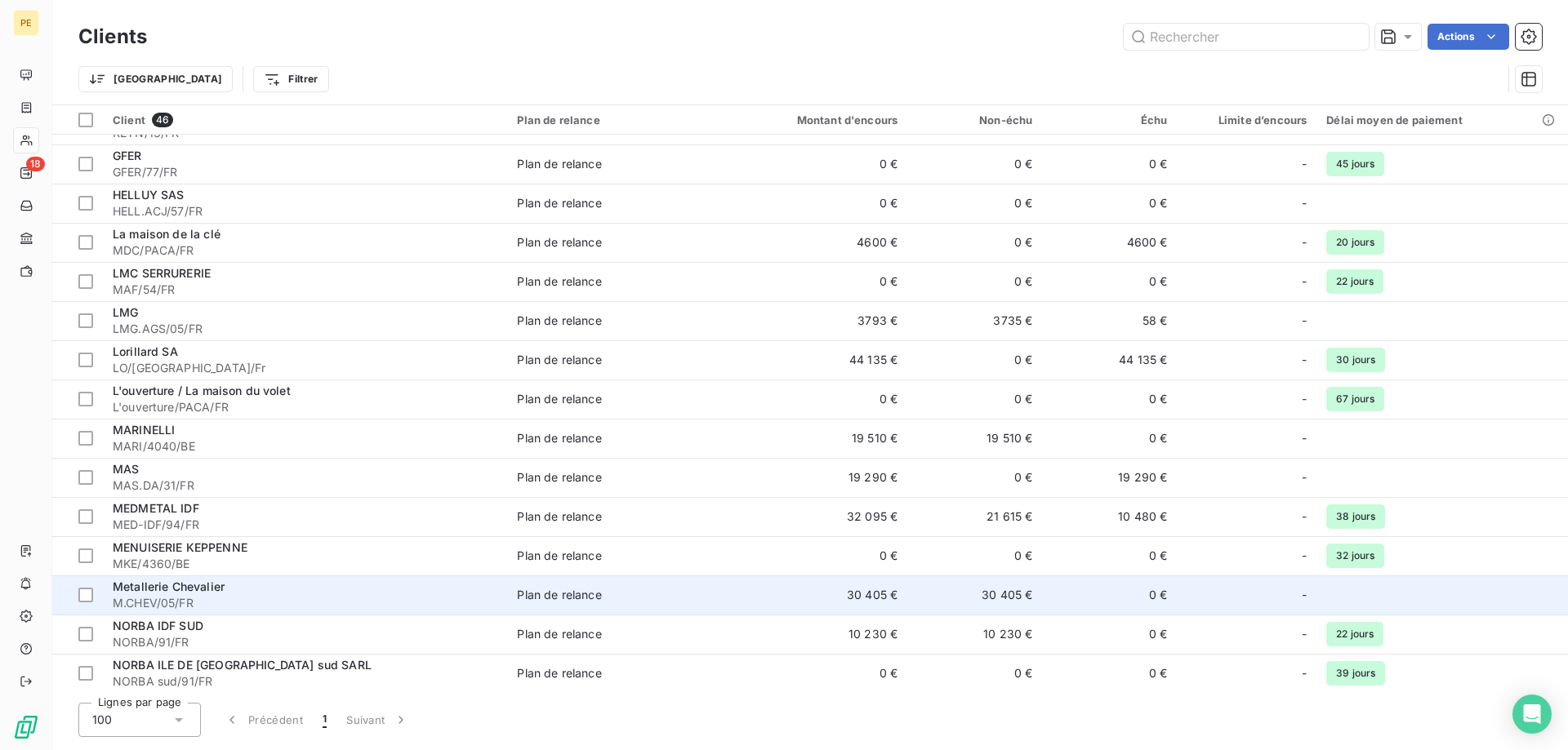
click at [187, 589] on span "Metallerie Chevalier" at bounding box center [168, 586] width 112 height 14
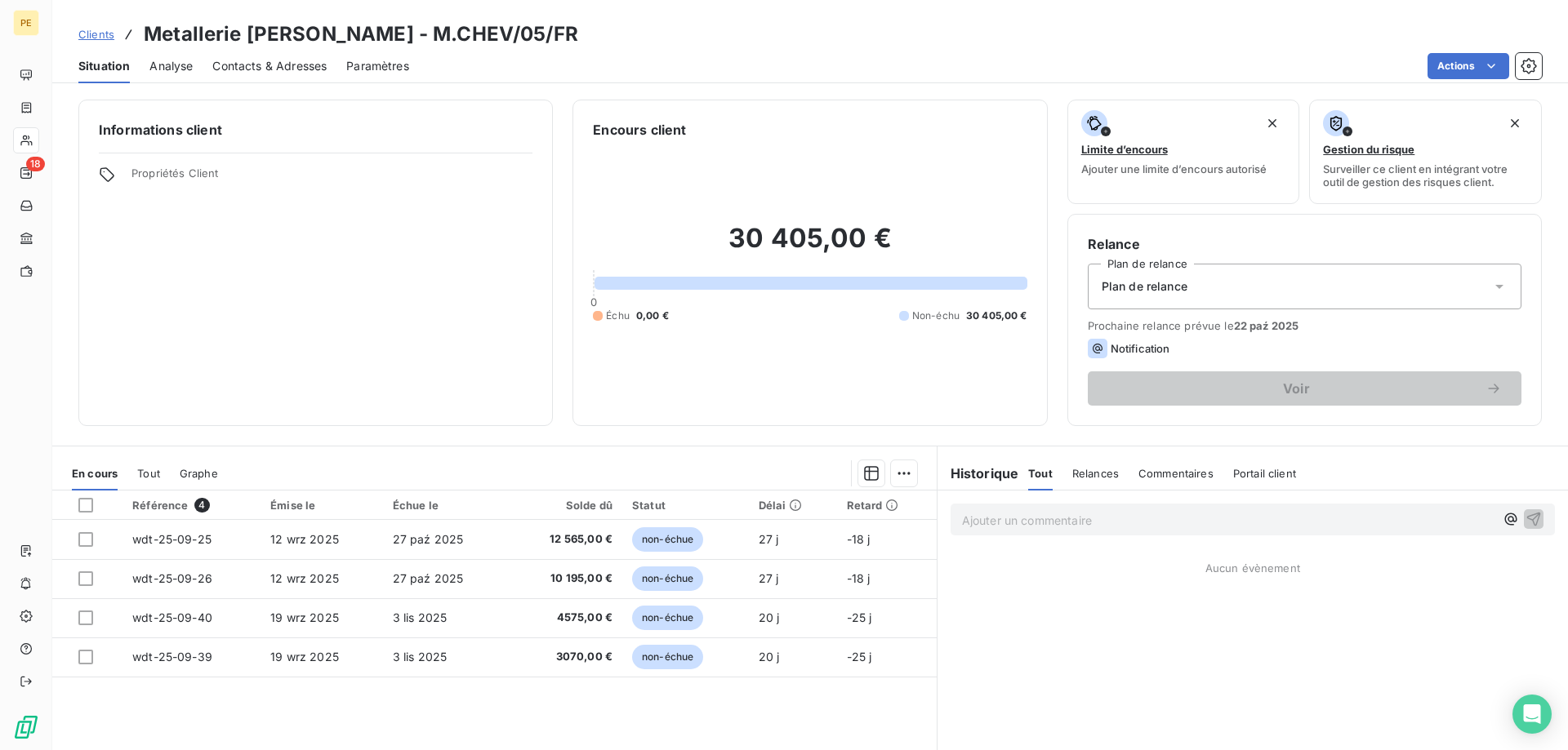
click at [322, 67] on span "Contacts & Adresses" at bounding box center [269, 66] width 114 height 16
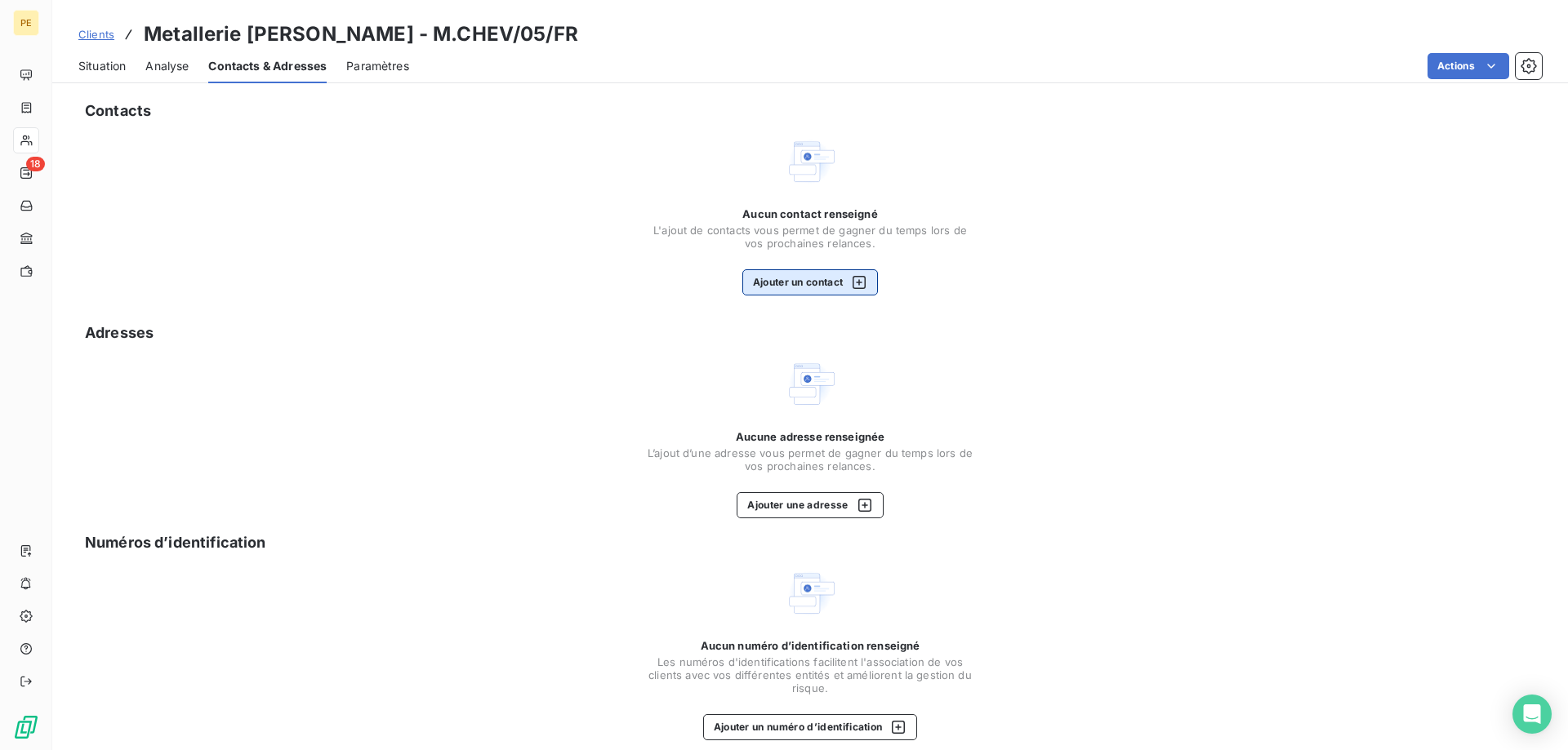
click at [861, 281] on icon "button" at bounding box center [859, 282] width 16 height 16
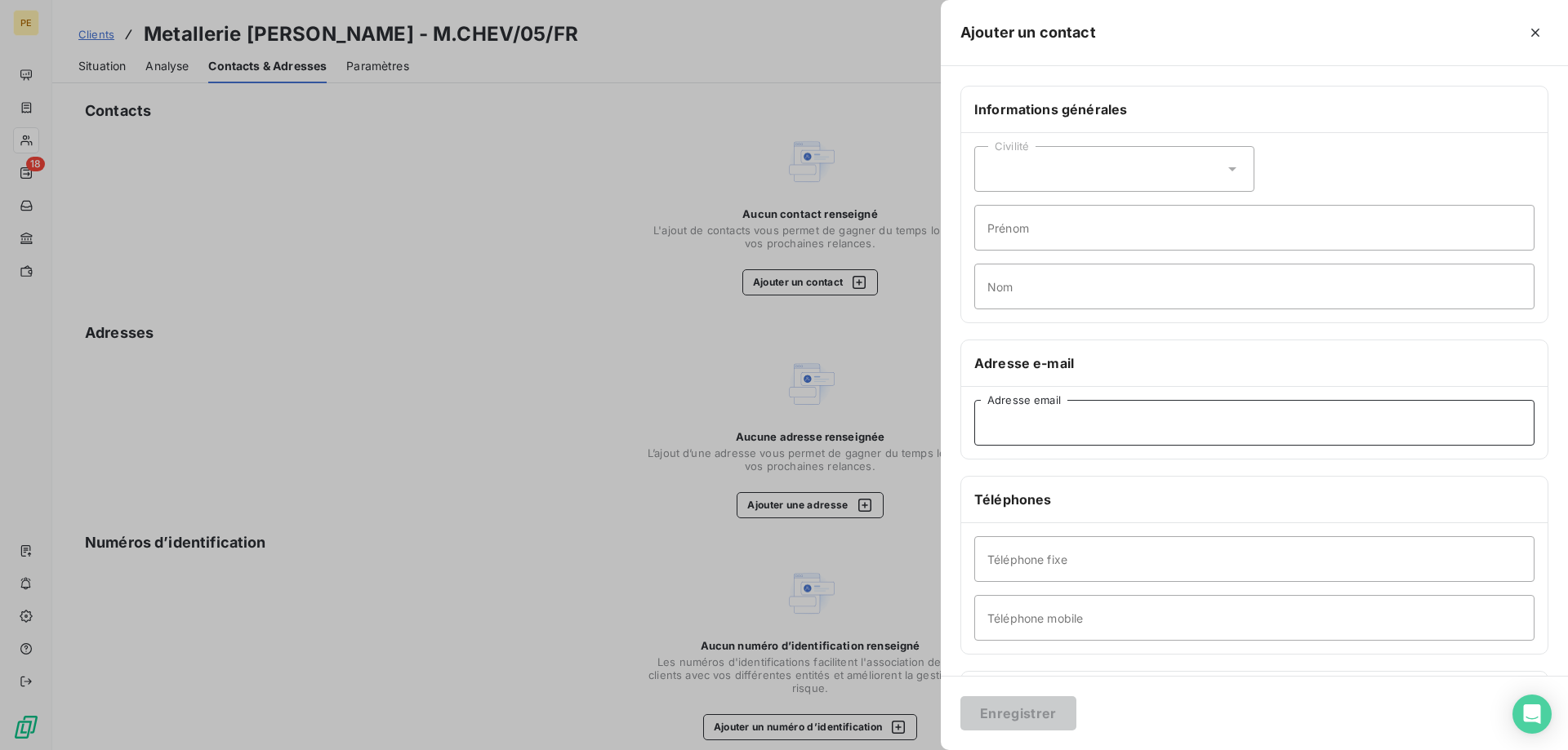
click at [1127, 419] on input "Adresse email" at bounding box center [1254, 423] width 560 height 46
paste input "METALLERIE [PERSON_NAME] <[EMAIL_ADDRESS][DOMAIN_NAME][PERSON_NAME]>"
click at [1131, 423] on input "METALLERIE [PERSON_NAME] <[EMAIL_ADDRESS][DOMAIN_NAME][PERSON_NAME]>" at bounding box center [1254, 423] width 560 height 46
click at [1202, 429] on input "[EMAIL_ADDRESS][DOMAIN_NAME][PERSON_NAME]>" at bounding box center [1254, 423] width 560 height 46
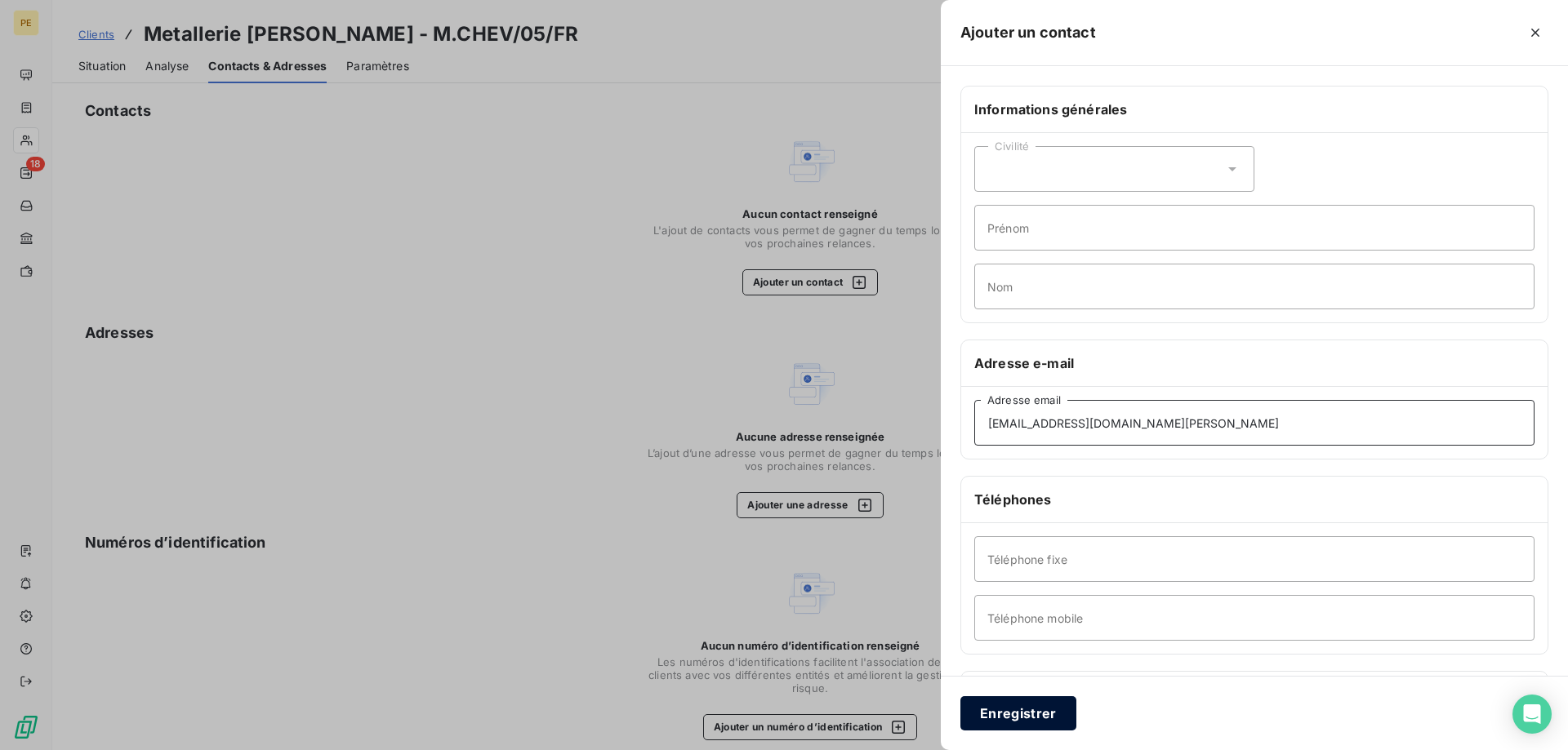
type input "[EMAIL_ADDRESS][DOMAIN_NAME][PERSON_NAME]"
click at [1043, 723] on button "Enregistrer" at bounding box center [1018, 714] width 116 height 35
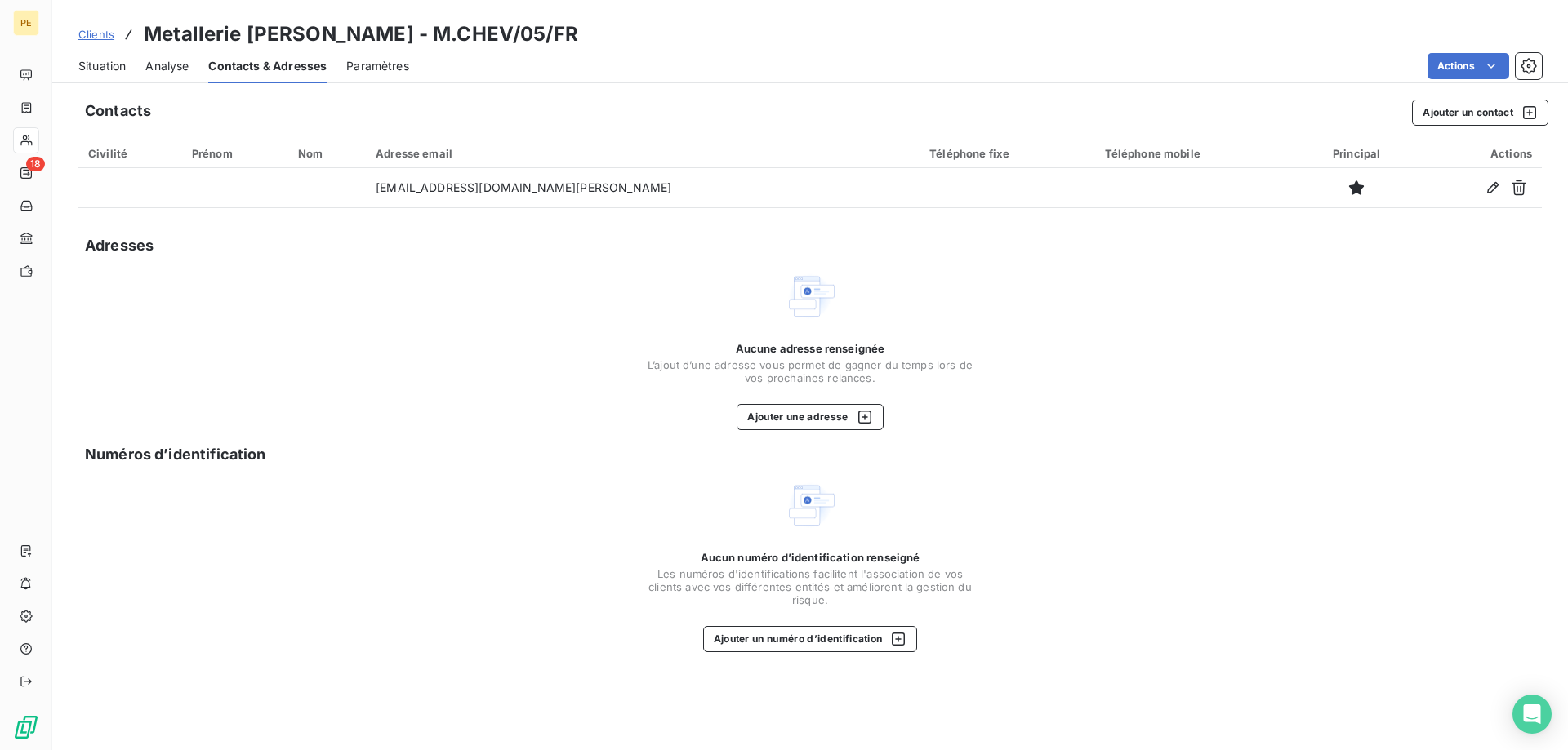
click at [107, 34] on span "Clients" at bounding box center [95, 34] width 36 height 13
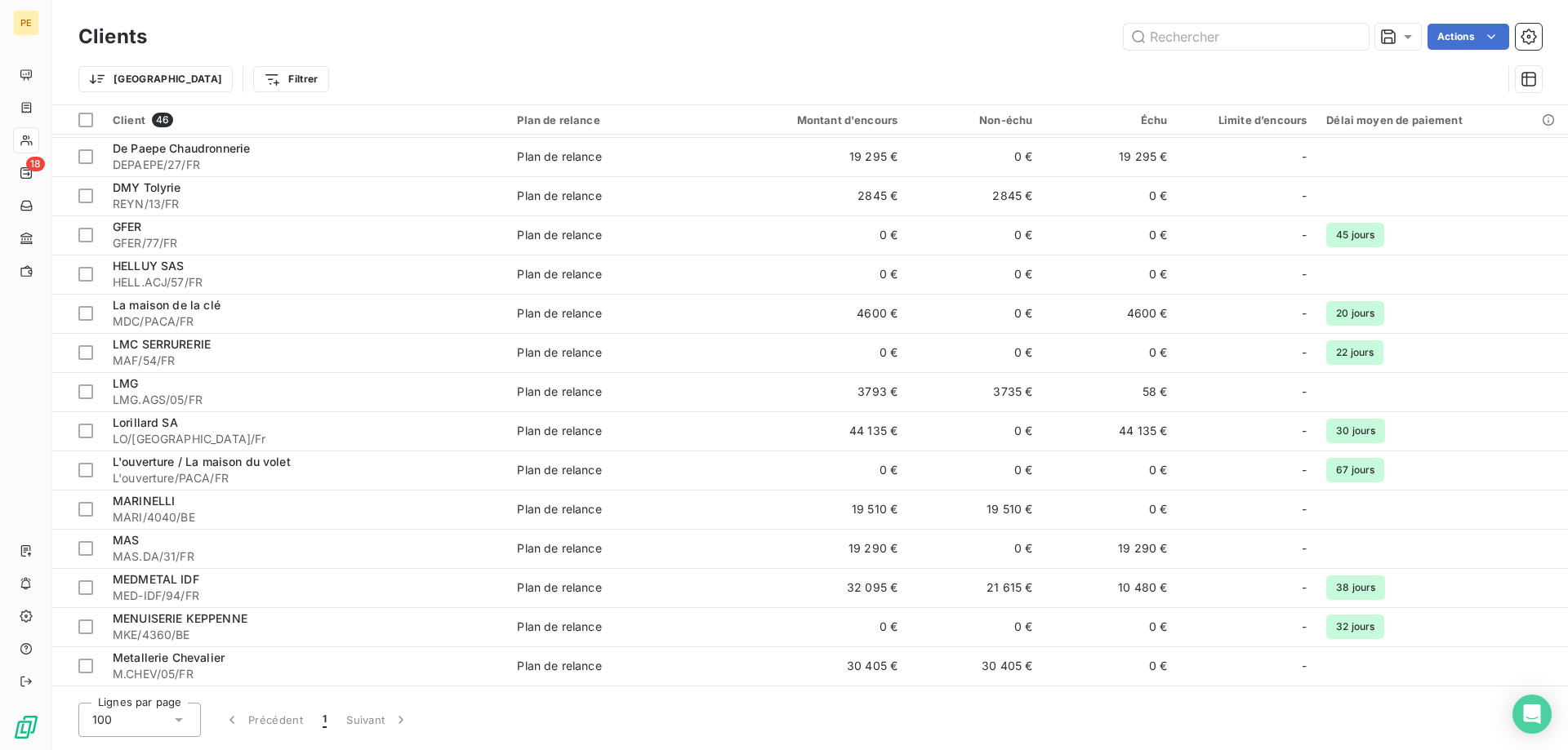
scroll to position [583, 0]
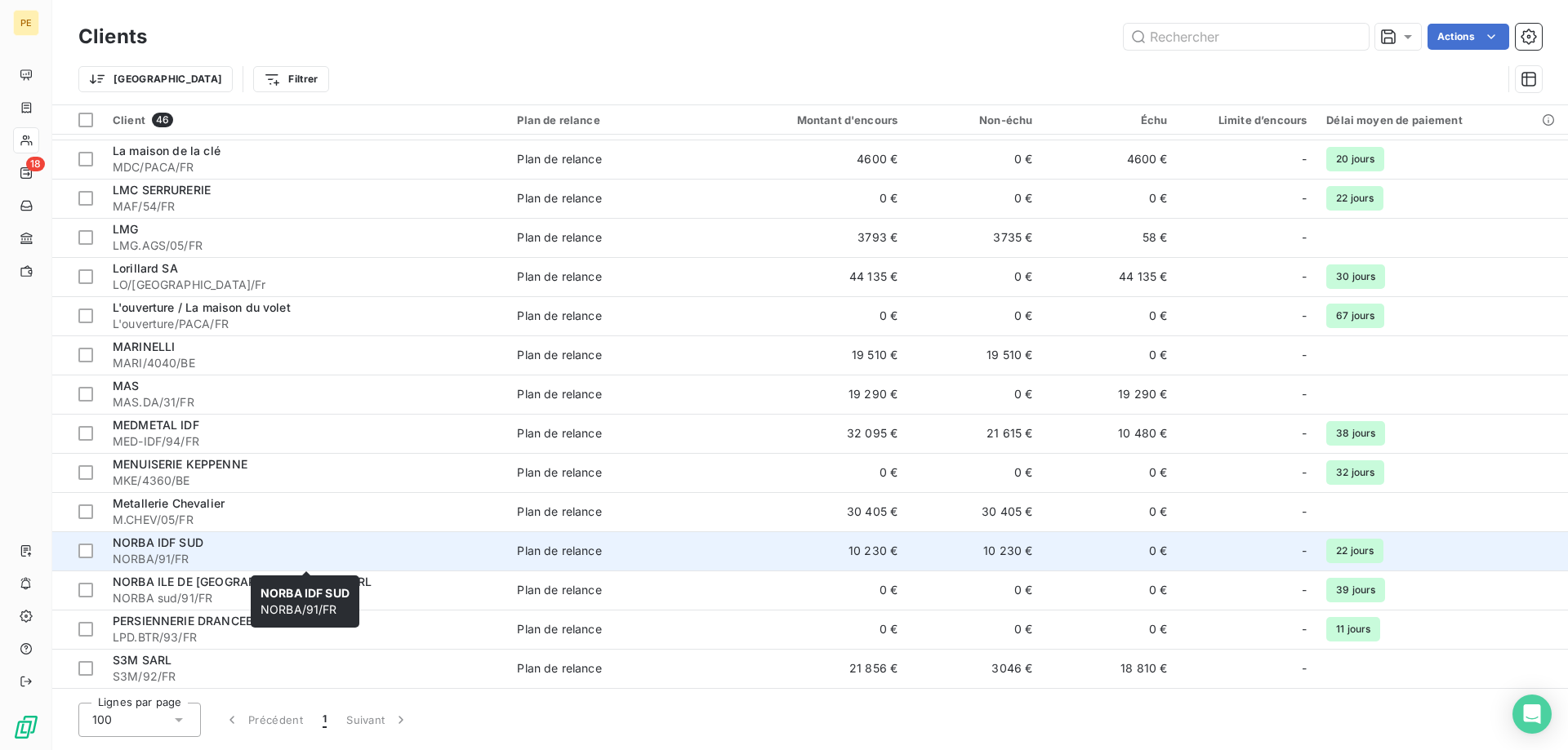
click at [190, 548] on span "NORBA IDF SUD" at bounding box center [158, 542] width 91 height 14
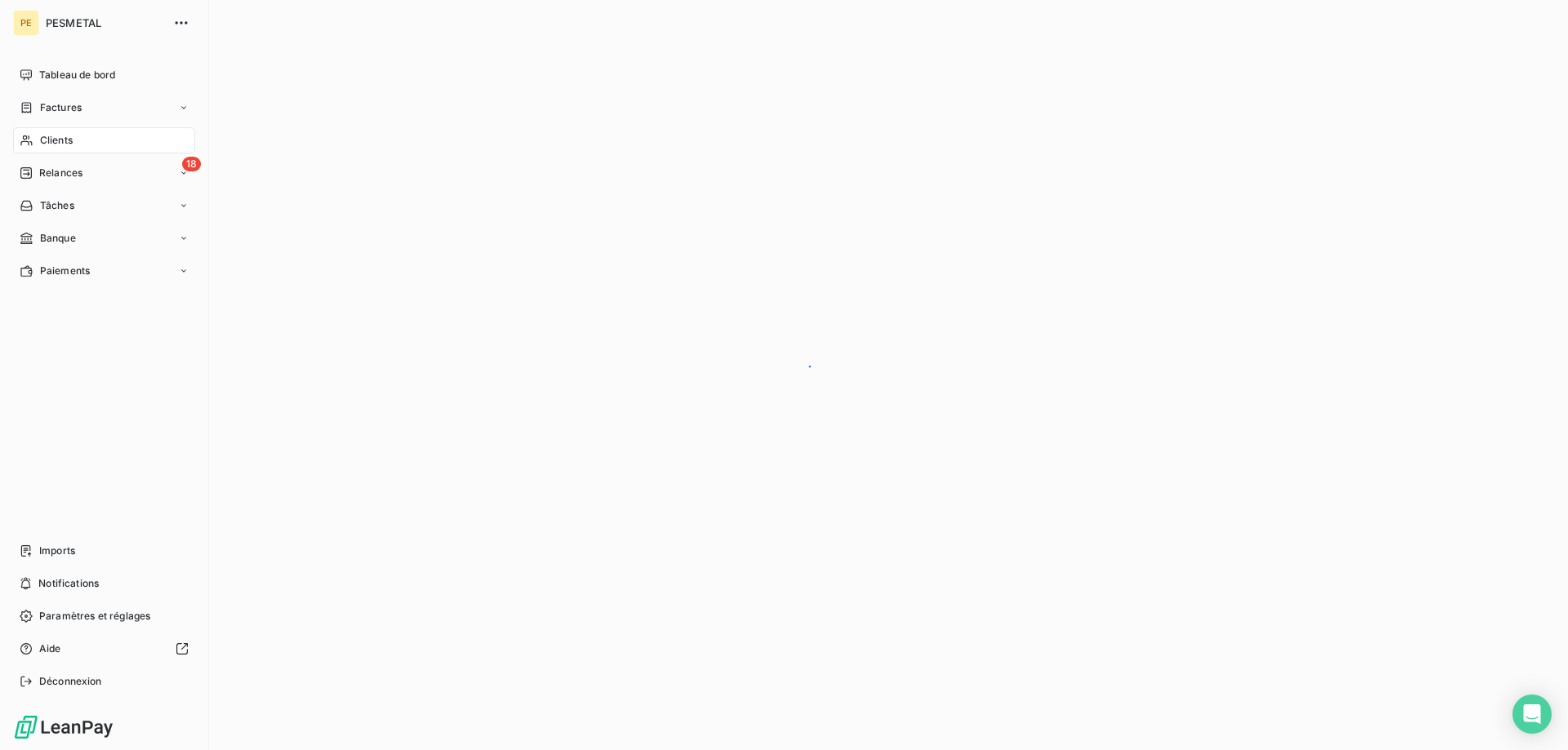
click at [64, 141] on span "Clients" at bounding box center [56, 140] width 33 height 15
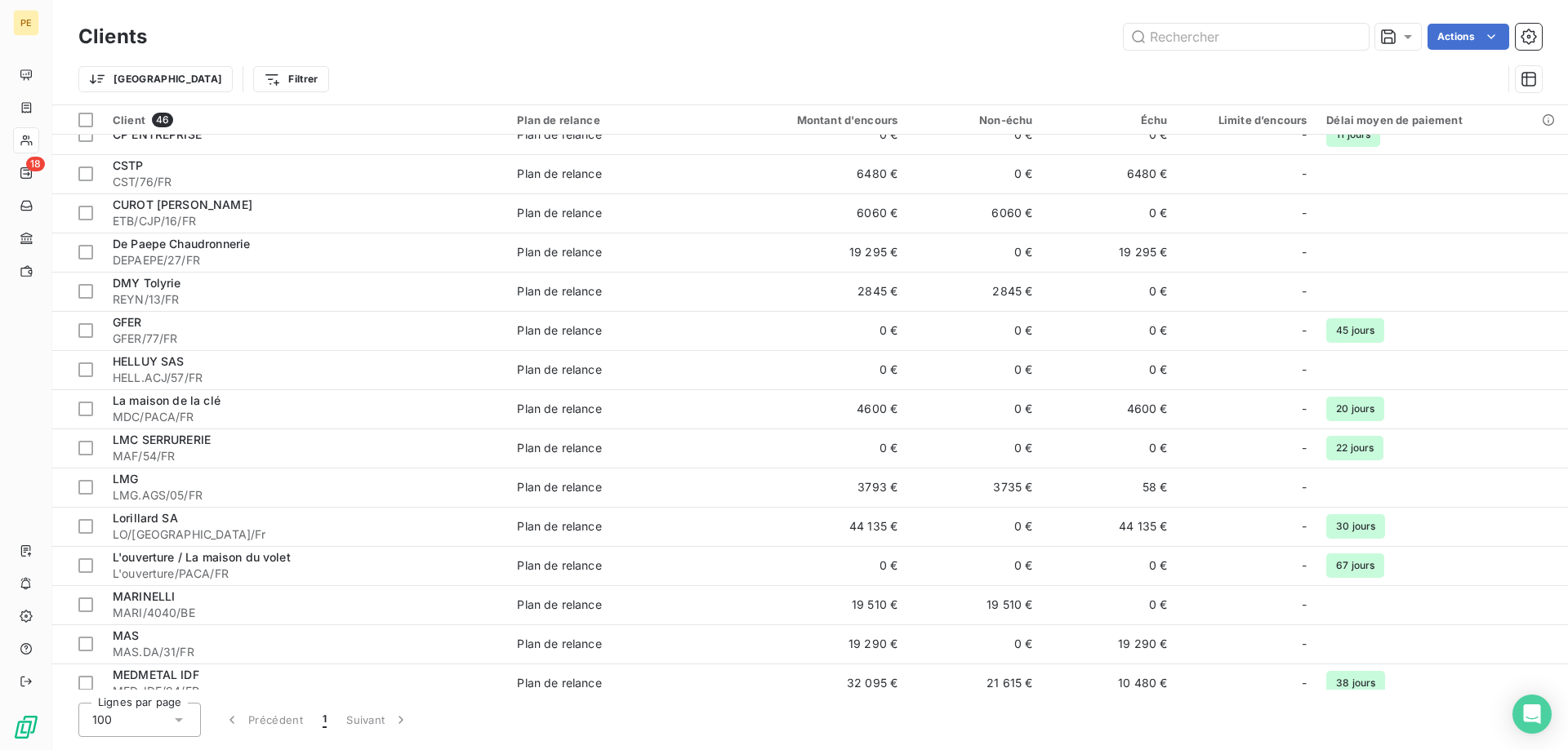
scroll to position [666, 0]
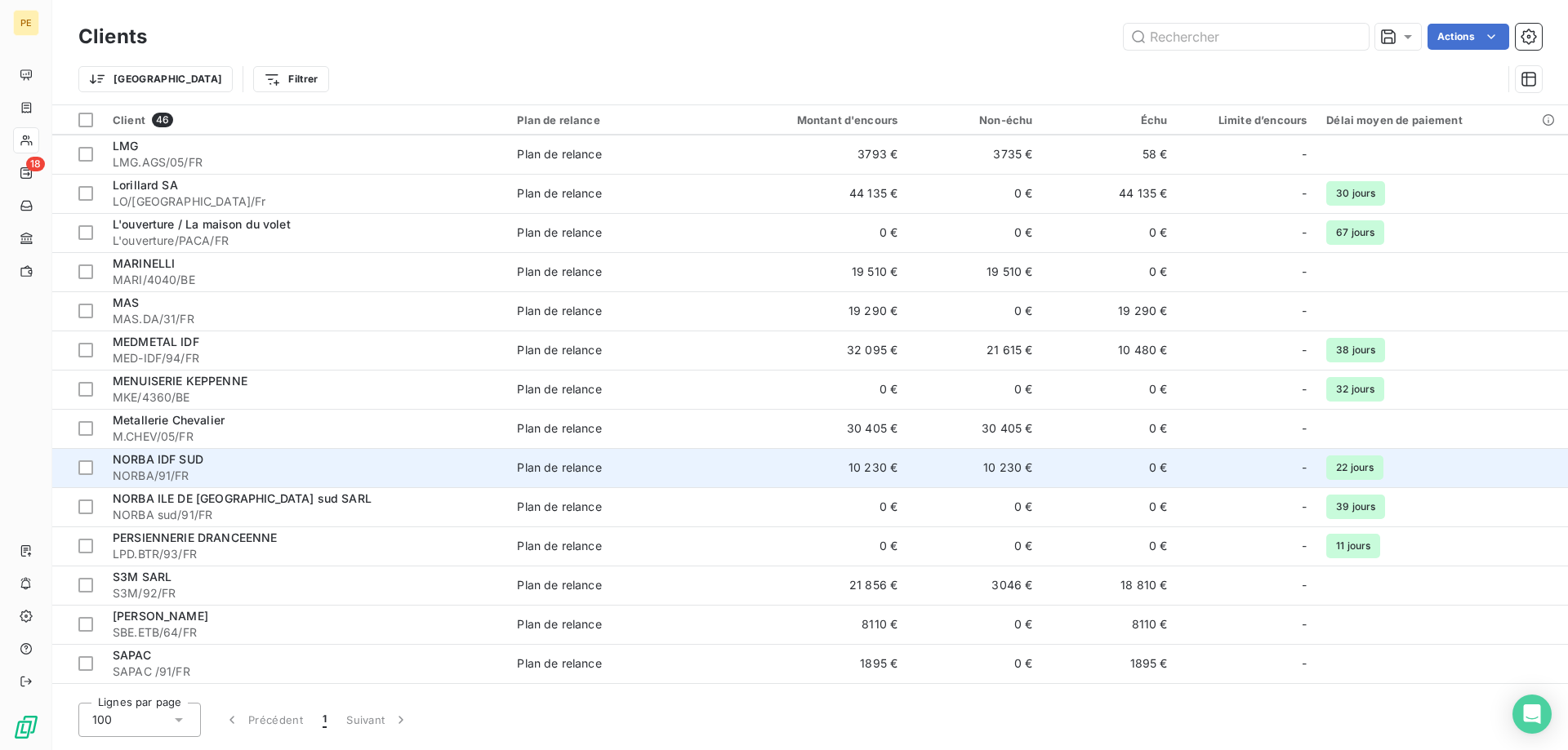
click at [164, 462] on span "NORBA IDF SUD" at bounding box center [158, 459] width 91 height 14
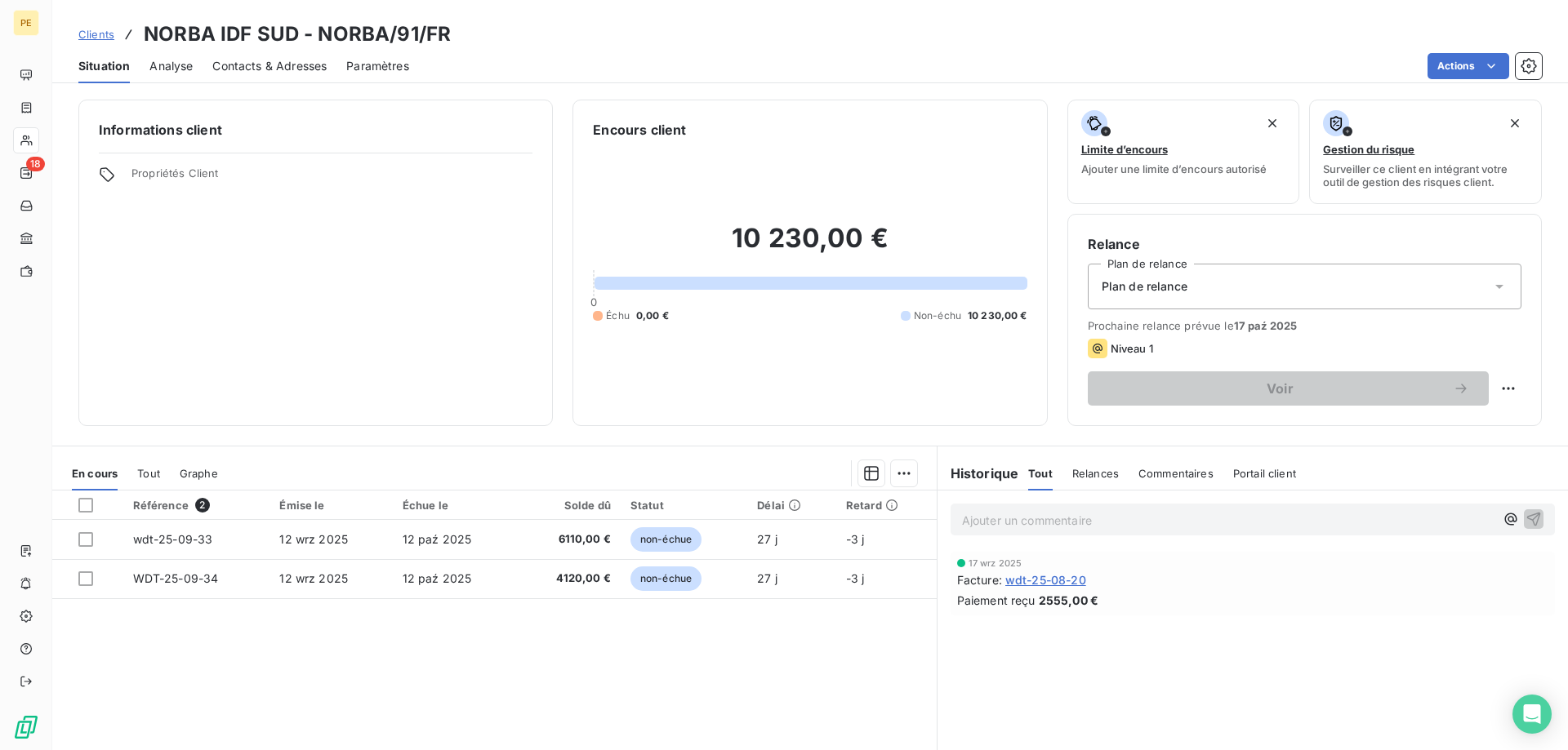
click at [277, 61] on span "Contacts & Adresses" at bounding box center [269, 66] width 114 height 16
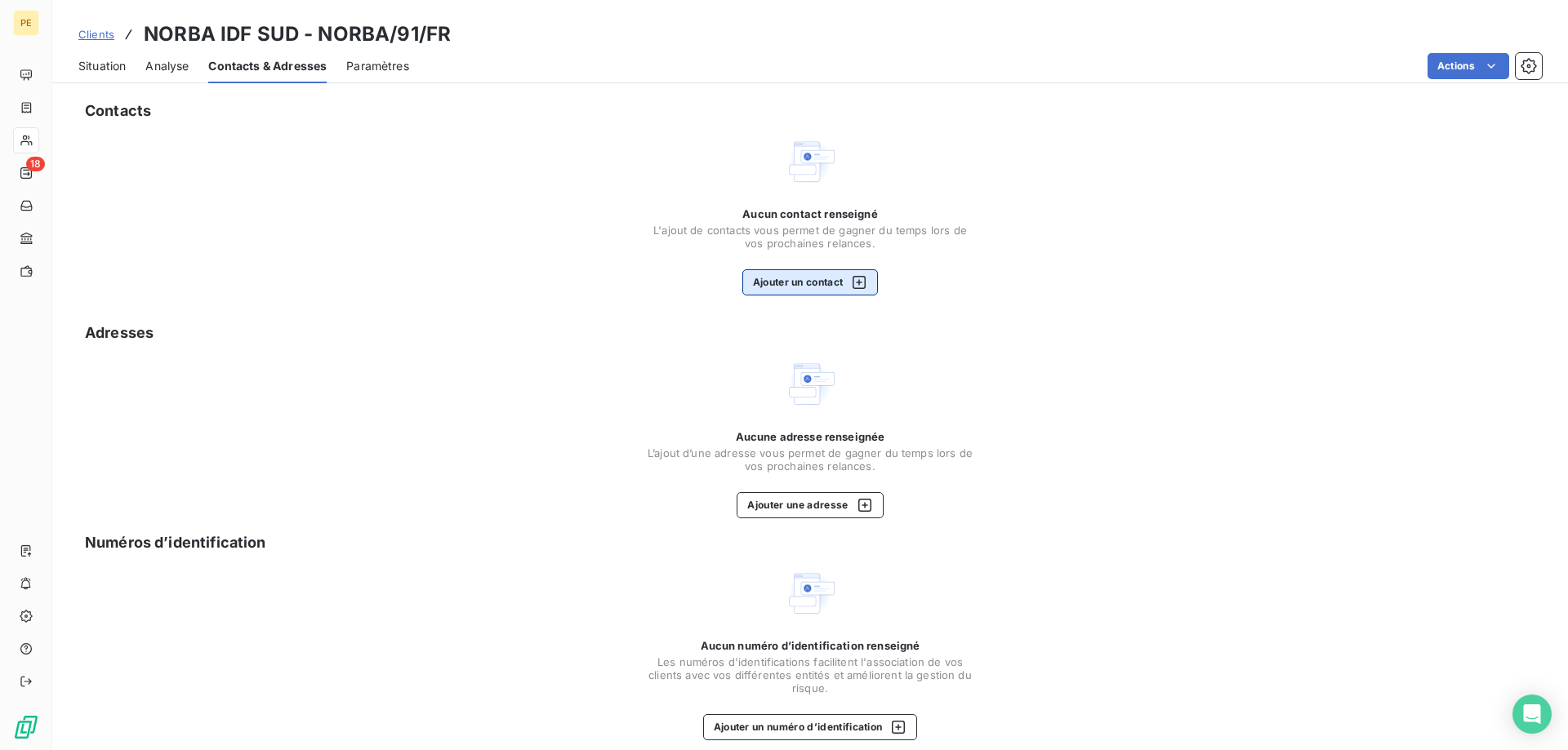
click at [860, 286] on icon "button" at bounding box center [859, 282] width 16 height 16
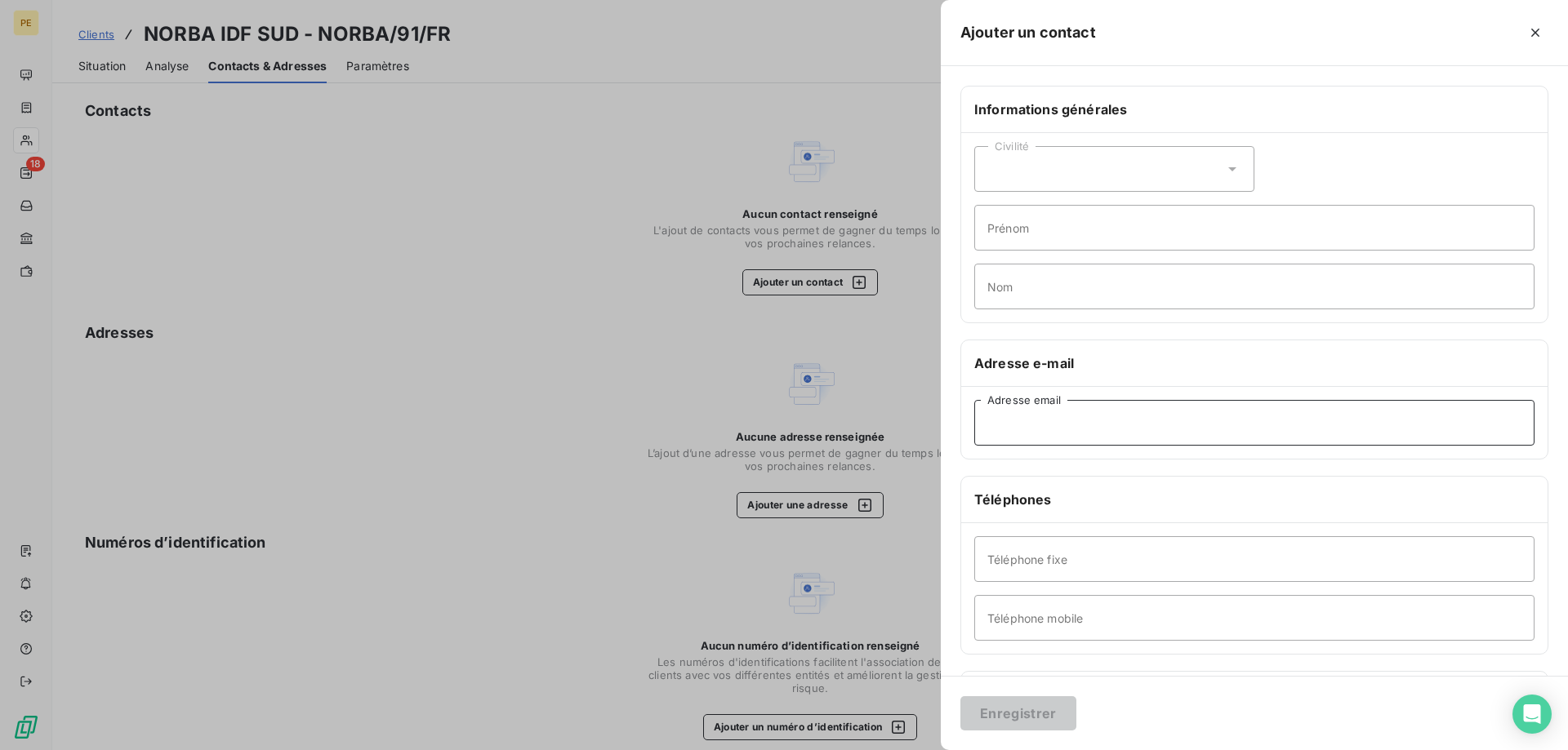
click at [1031, 417] on input "Adresse email" at bounding box center [1254, 423] width 560 height 46
paste input "[PERSON_NAME] norba facture <[EMAIL_ADDRESS][DOMAIN_NAME]>"
click at [1150, 422] on input "[PERSON_NAME] norba facture <[EMAIL_ADDRESS][DOMAIN_NAME]>" at bounding box center [1254, 423] width 560 height 46
click at [1138, 419] on input "[EMAIL_ADDRESS][DOMAIN_NAME]>" at bounding box center [1254, 423] width 560 height 46
type input "[EMAIL_ADDRESS][DOMAIN_NAME]"
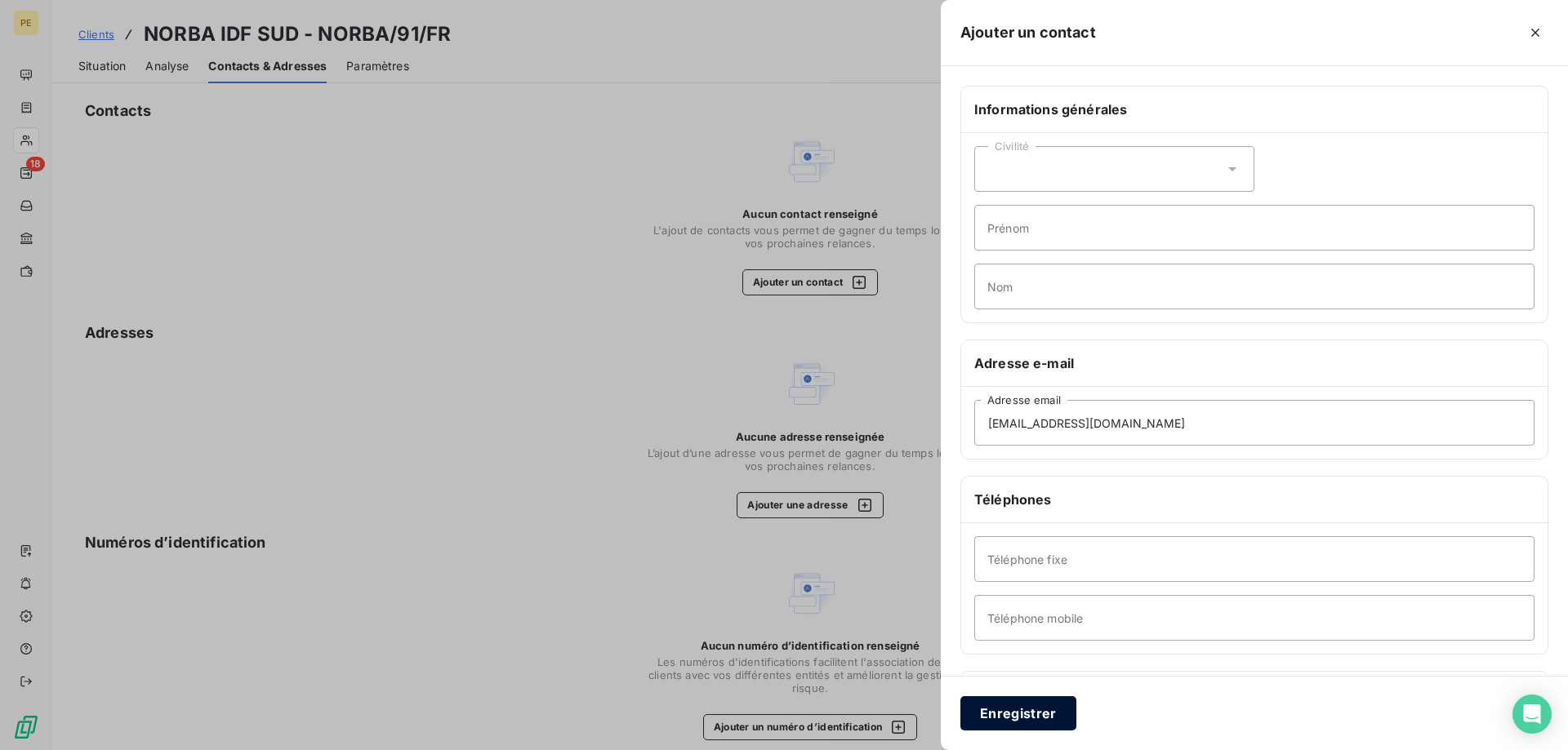
click at [1027, 720] on button "Enregistrer" at bounding box center [1018, 714] width 116 height 35
